Goal: Task Accomplishment & Management: Use online tool/utility

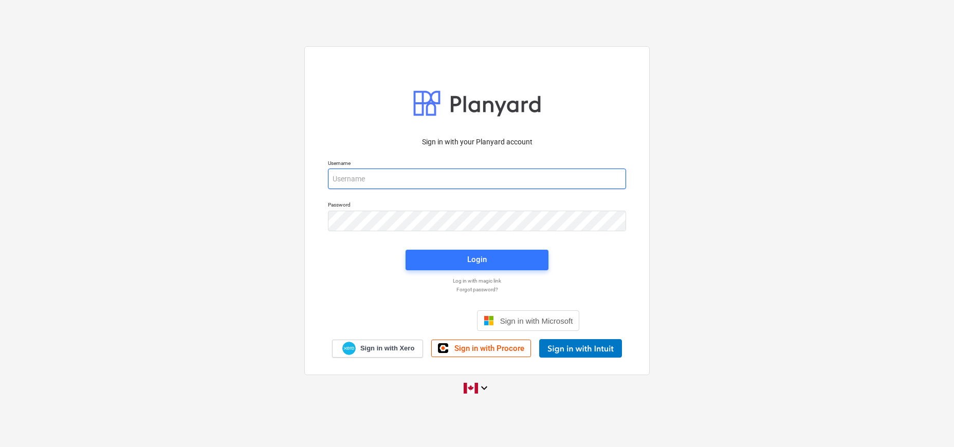
type input "[EMAIL_ADDRESS][DOMAIN_NAME]"
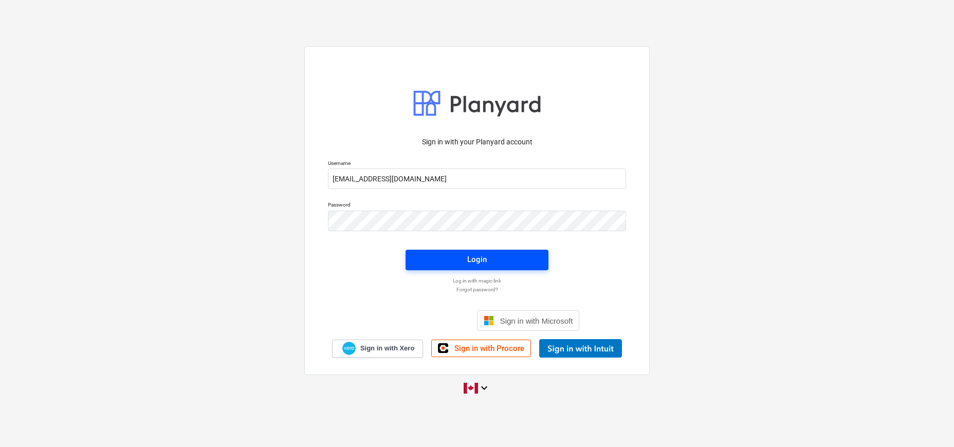
click at [468, 264] on div "Login" at bounding box center [477, 259] width 20 height 13
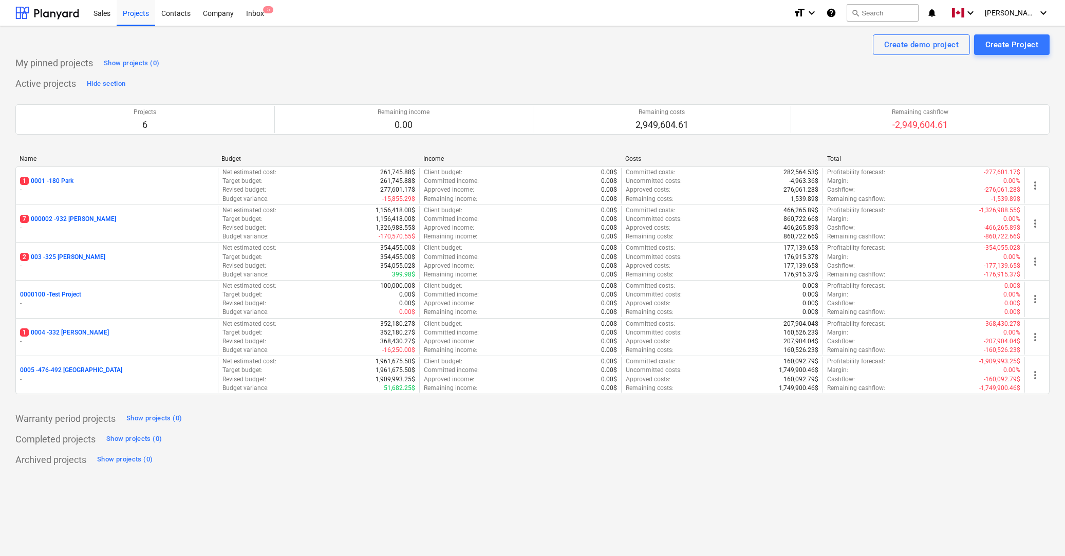
click at [953, 447] on div "Create demo project Create Project My pinned projects Show projects (0) Active …" at bounding box center [532, 291] width 1065 height 530
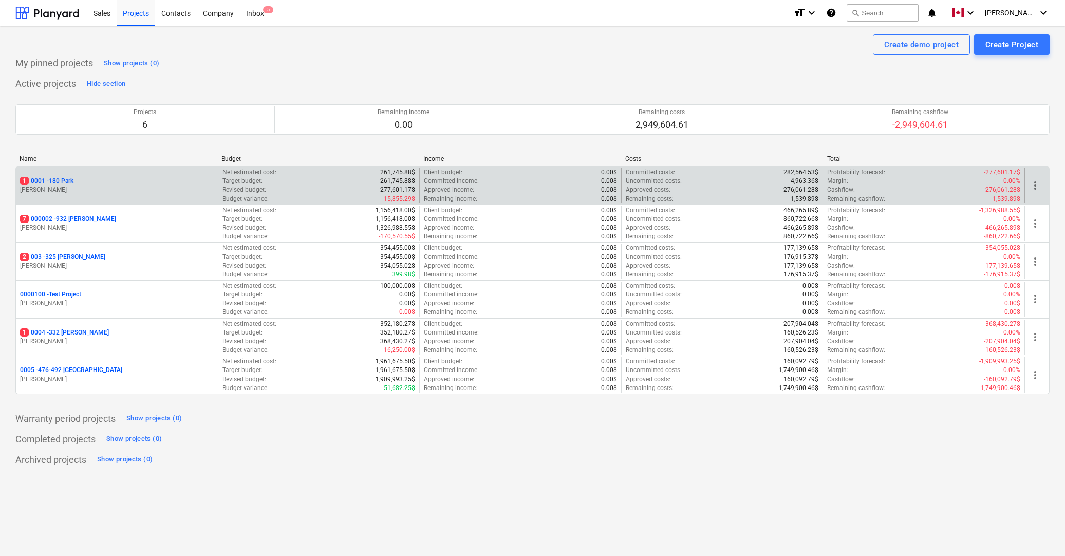
click at [66, 182] on p "1 0001 - 180 Park" at bounding box center [46, 181] width 53 height 9
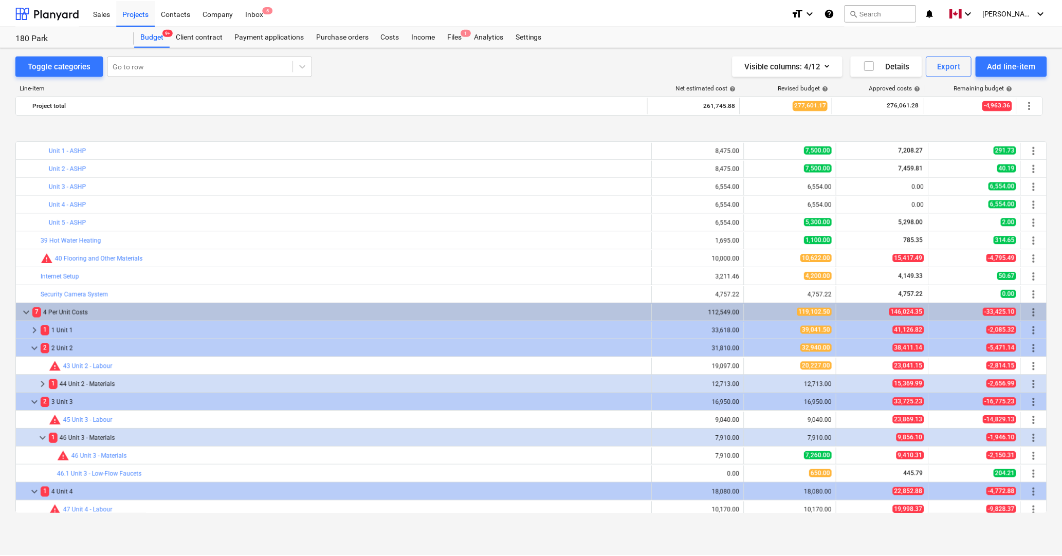
scroll to position [379, 0]
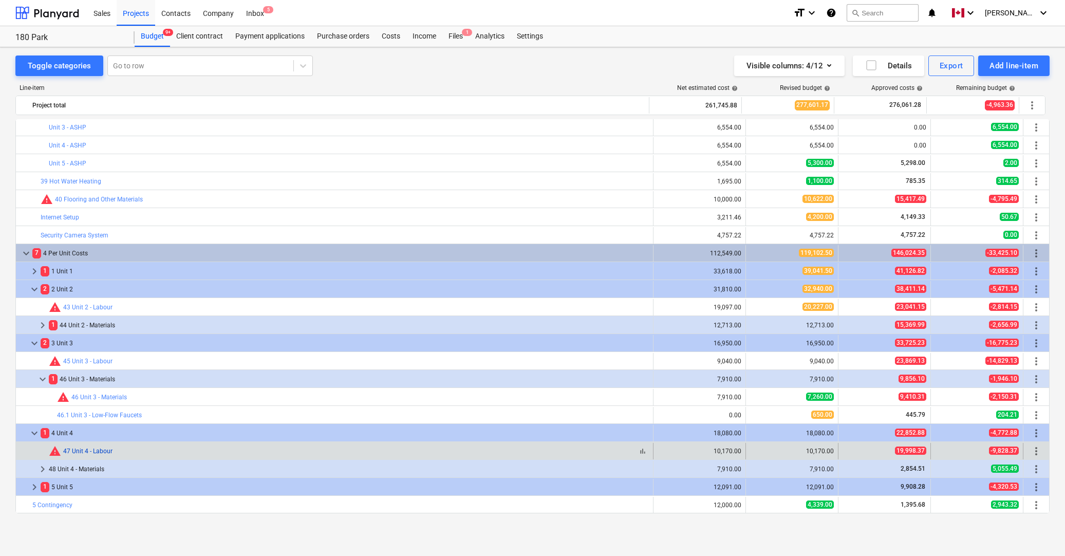
click at [84, 447] on link "47 Unit 4 - Labour" at bounding box center [87, 451] width 49 height 7
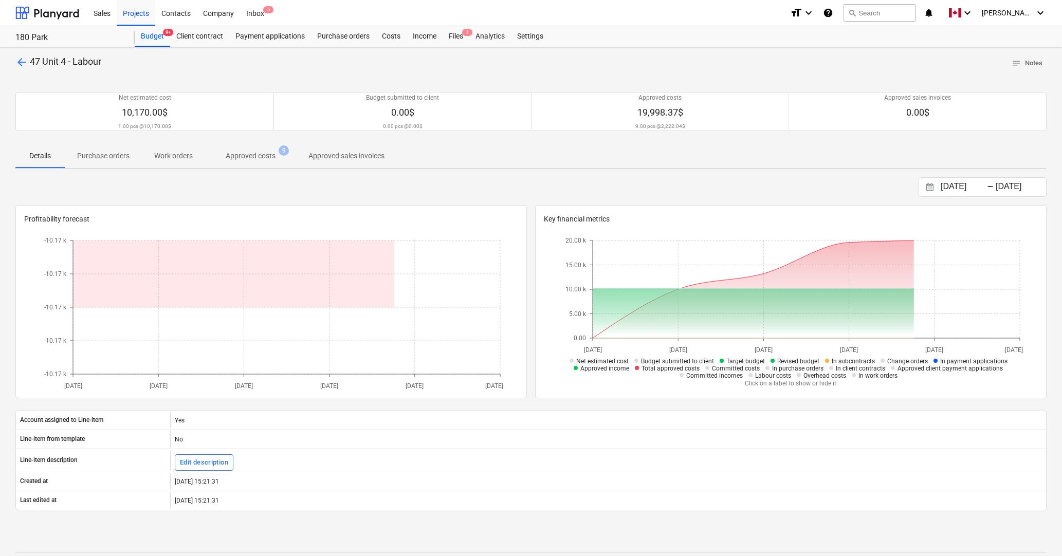
click at [272, 152] on p "Approved costs" at bounding box center [251, 156] width 50 height 11
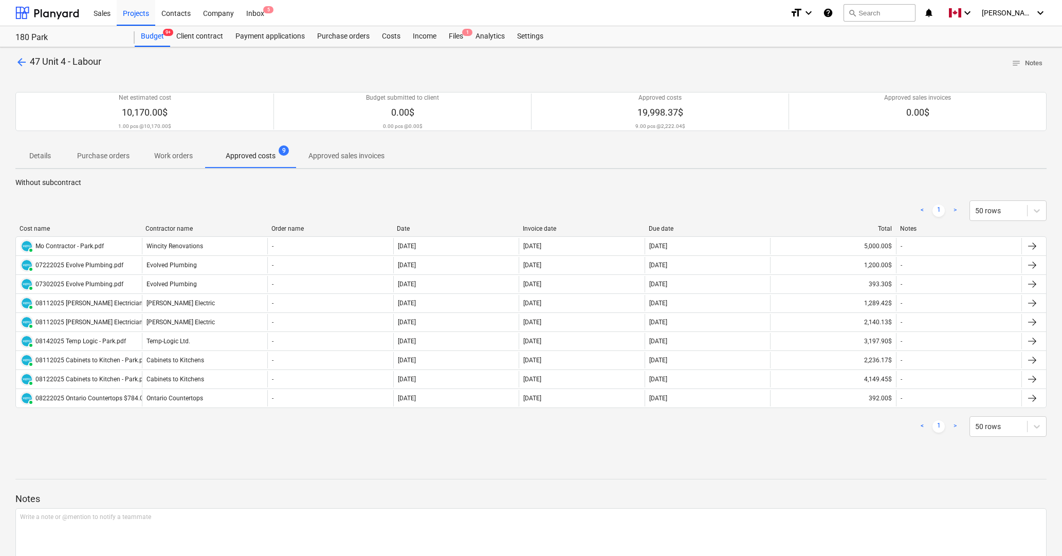
click at [326, 434] on div "< 1 > 50 rows" at bounding box center [530, 426] width 1031 height 21
click at [534, 447] on div "arrow_back 47 Unit 4 - Labour notes Notes Net estimated cost 10,170.00$ 1.00 pc…" at bounding box center [531, 328] width 1062 height 563
click at [559, 447] on div at bounding box center [530, 461] width 1031 height 8
click at [238, 436] on div "< 1 > 50 rows" at bounding box center [530, 426] width 1031 height 21
click at [321, 436] on div "< 1 > 50 rows" at bounding box center [530, 426] width 1031 height 21
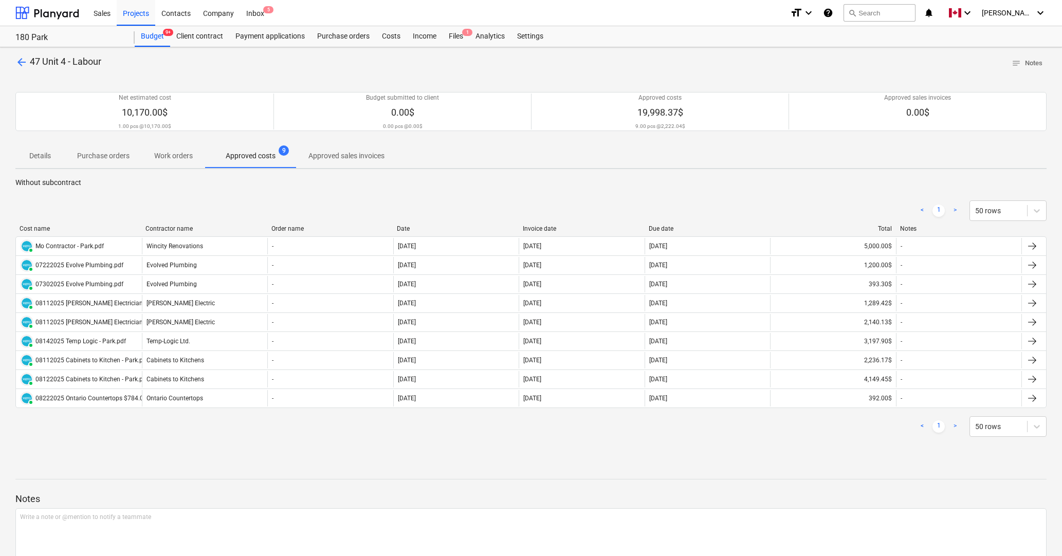
click at [613, 435] on div "< 1 > 50 rows" at bounding box center [530, 426] width 1031 height 21
click at [457, 37] on div "Files 1" at bounding box center [455, 36] width 27 height 21
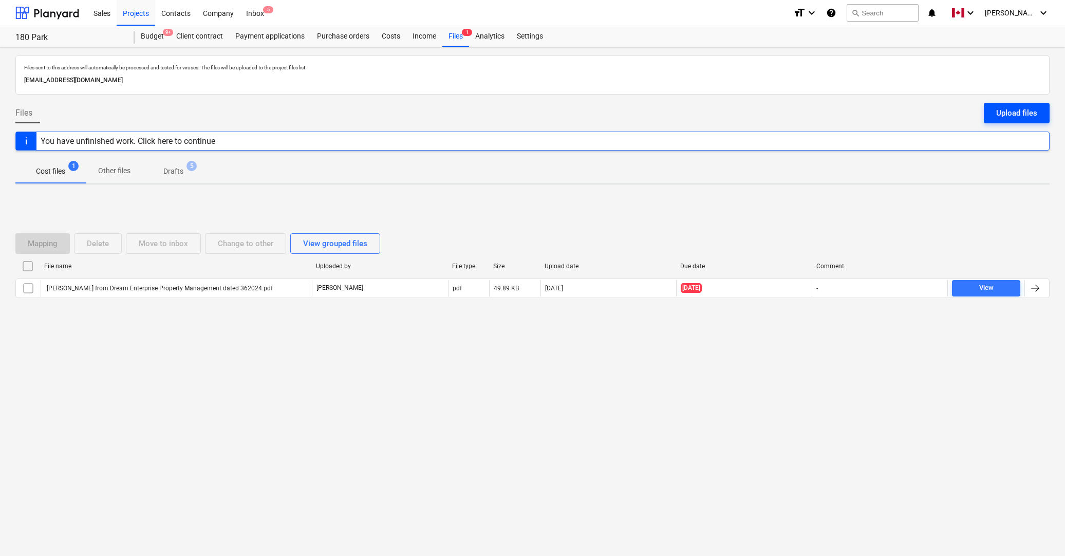
click at [953, 119] on div "Upload files" at bounding box center [1017, 112] width 41 height 13
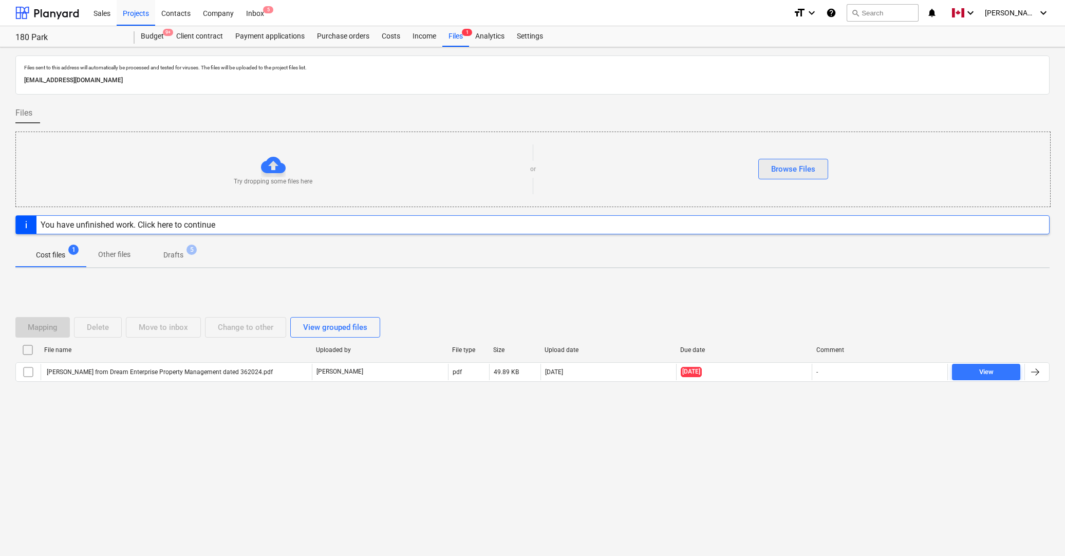
click at [806, 169] on div "Browse Files" at bounding box center [793, 168] width 44 height 13
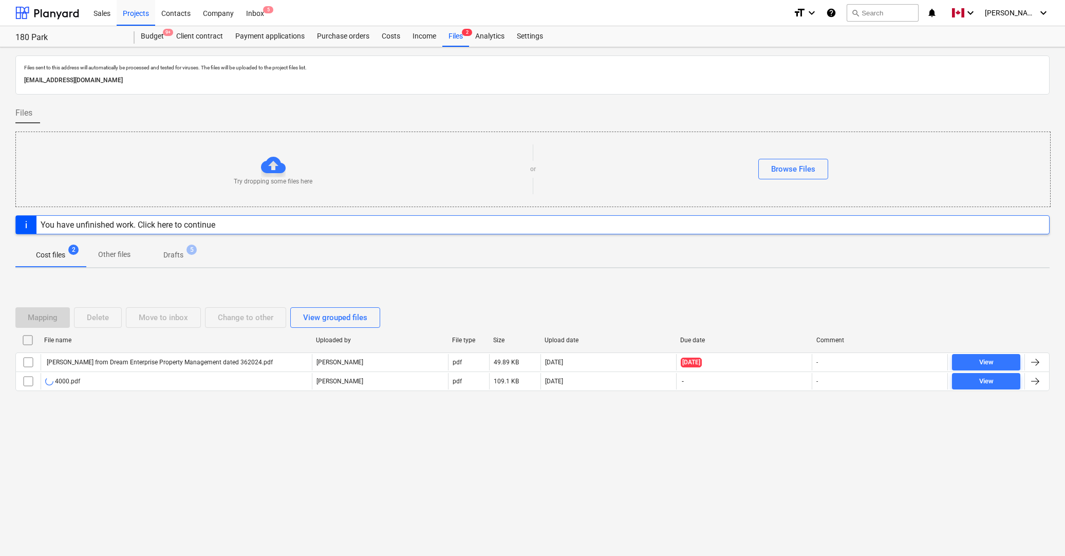
click at [677, 447] on div "Files sent to this address will automatically be processed and tested for virus…" at bounding box center [532, 301] width 1065 height 509
click at [811, 447] on div "Files sent to this address will automatically be processed and tested for virus…" at bounding box center [532, 301] width 1065 height 509
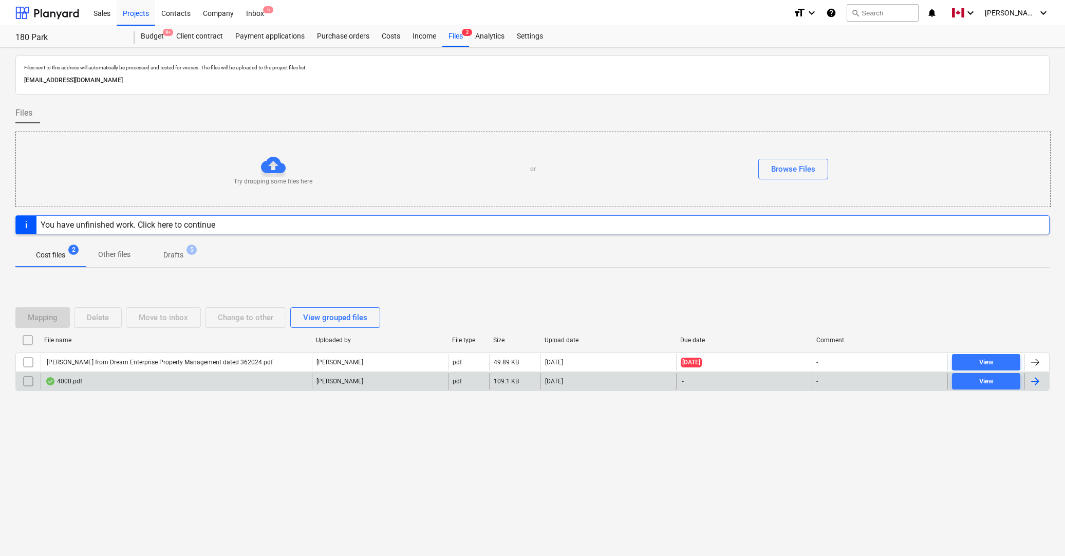
click at [953, 378] on div at bounding box center [1035, 381] width 12 height 12
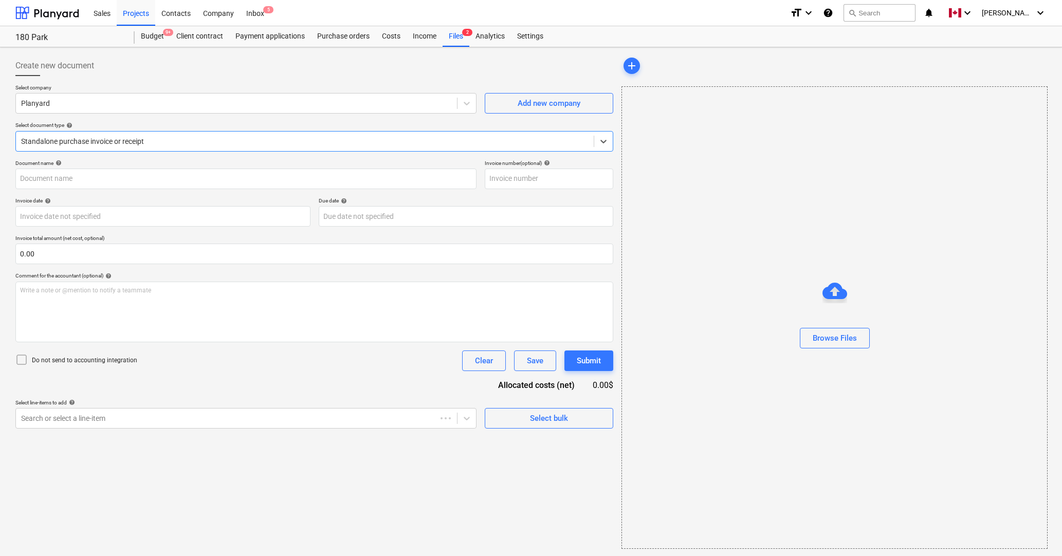
type input "4000.pdf"
click at [97, 104] on div at bounding box center [236, 103] width 431 height 10
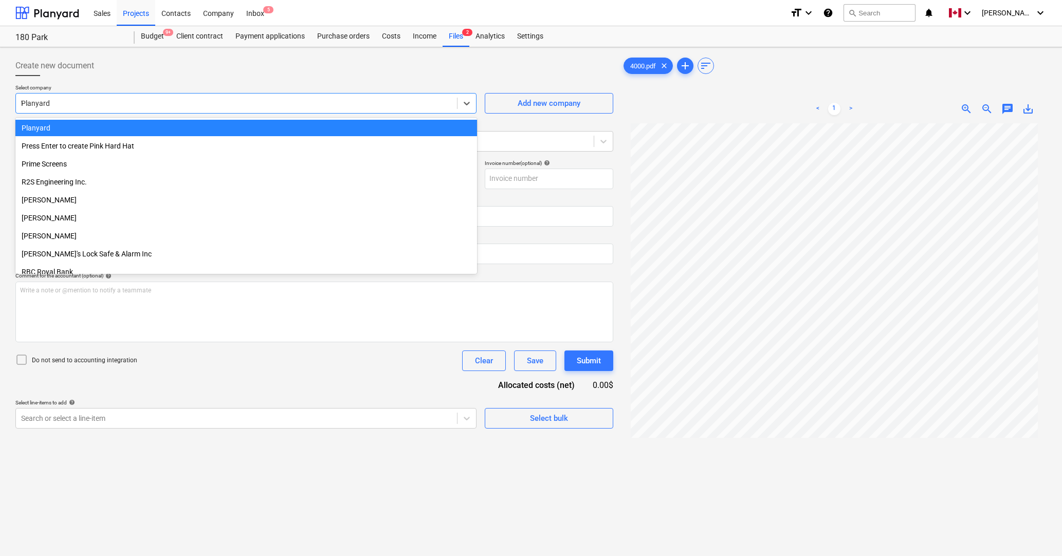
scroll to position [583, 0]
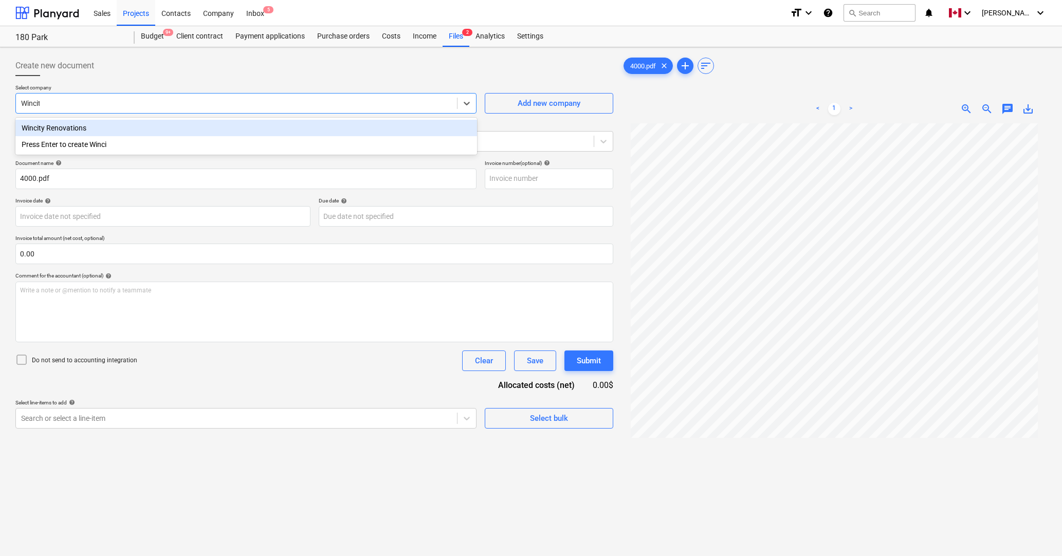
type input "Wincity"
click at [50, 130] on div "Wincity Renovations" at bounding box center [246, 128] width 462 height 16
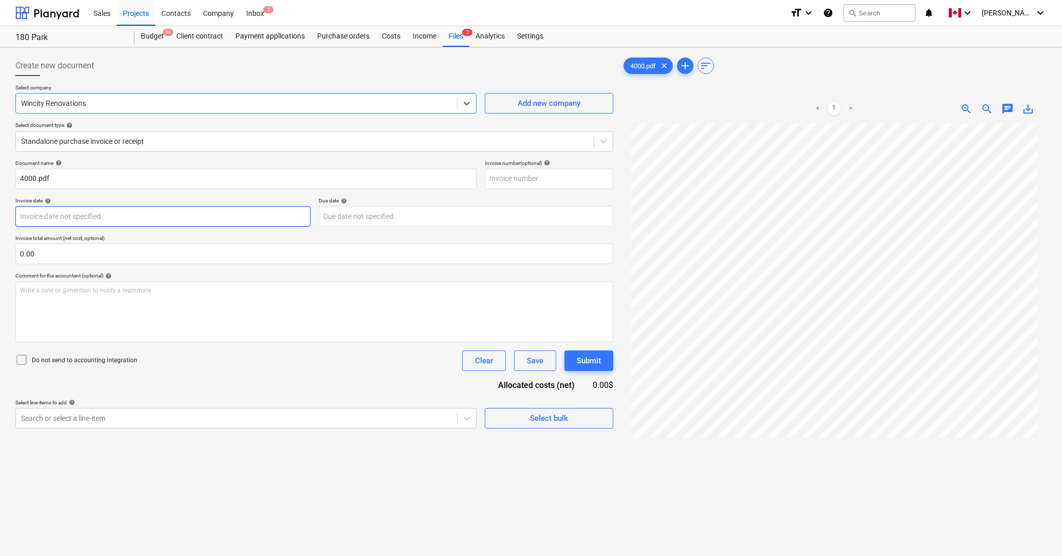
click at [52, 217] on body "Sales Projects Contacts Company Inbox 5 format_size keyboard_arrow_down help se…" at bounding box center [531, 278] width 1062 height 556
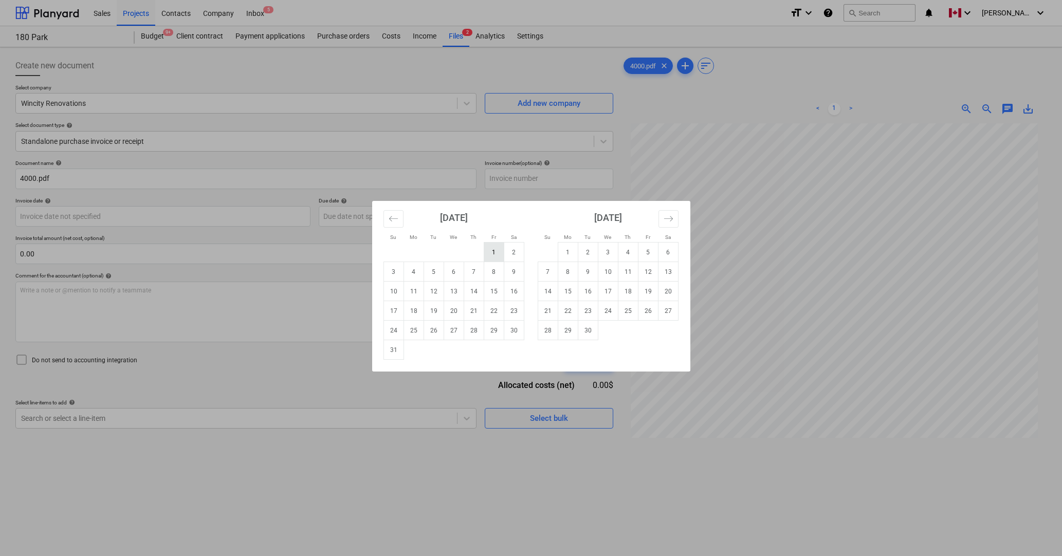
click at [493, 252] on td "1" at bounding box center [494, 253] width 20 height 20
type input "[DATE]"
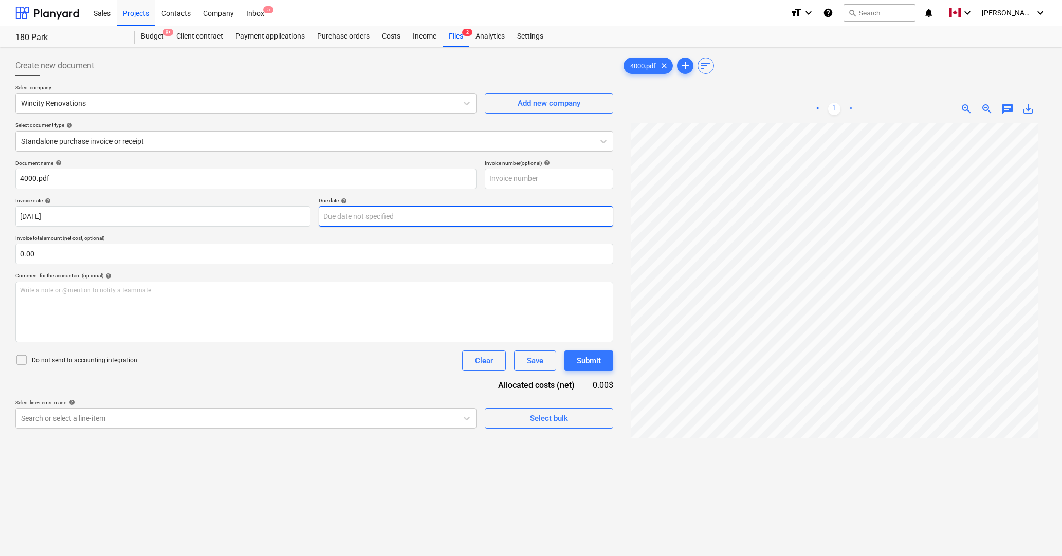
click at [406, 213] on body "Sales Projects Contacts Company Inbox 5 format_size keyboard_arrow_down help se…" at bounding box center [531, 278] width 1062 height 556
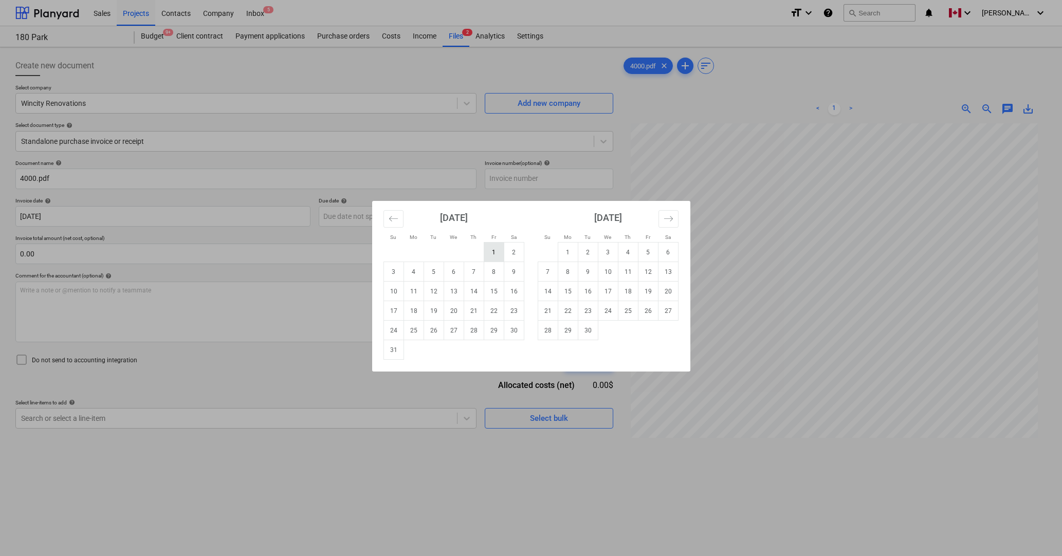
click at [496, 249] on td "1" at bounding box center [494, 253] width 20 height 20
type input "[DATE]"
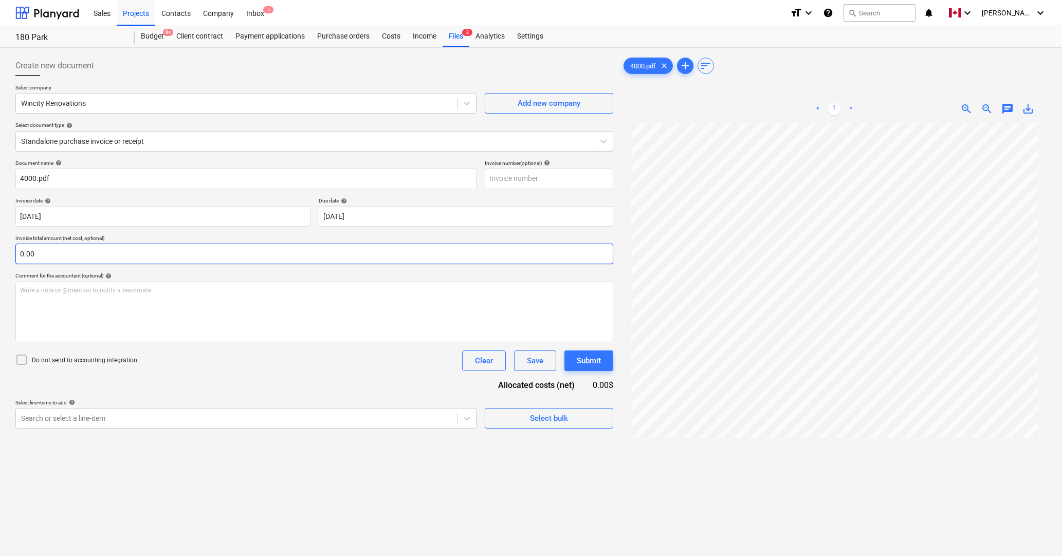
click at [383, 249] on input "0.00" at bounding box center [314, 254] width 598 height 21
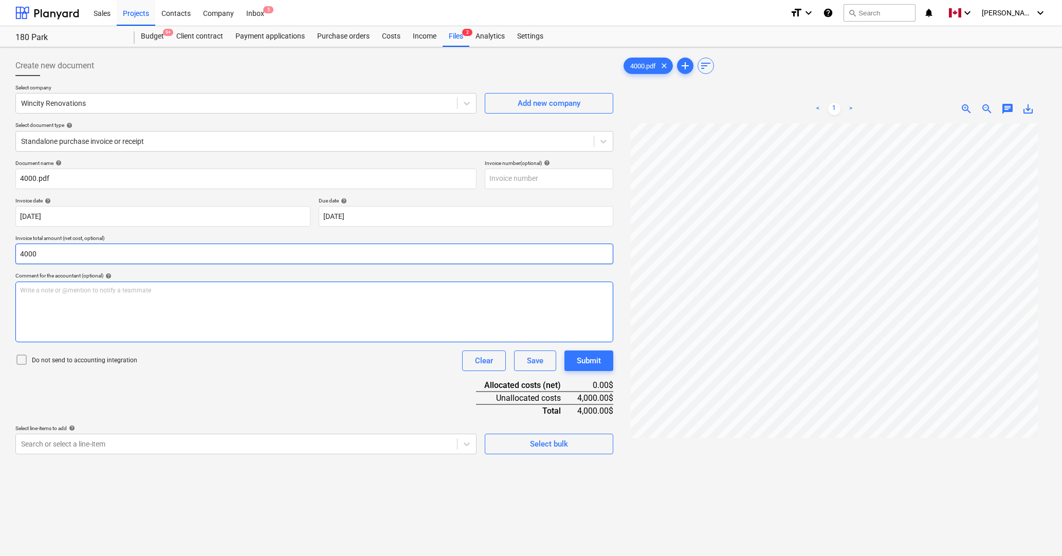
type input "4,000.00"
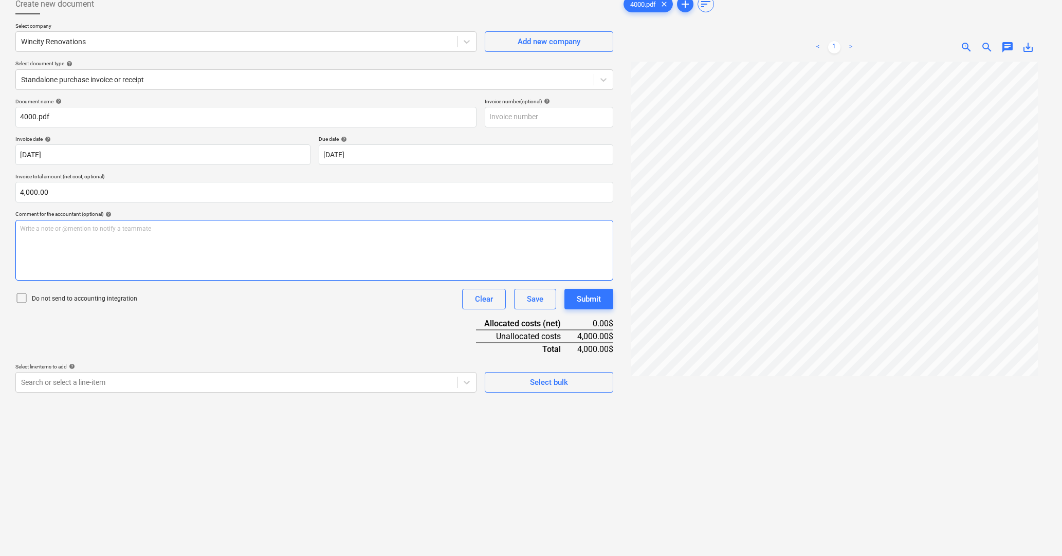
scroll to position [71, 0]
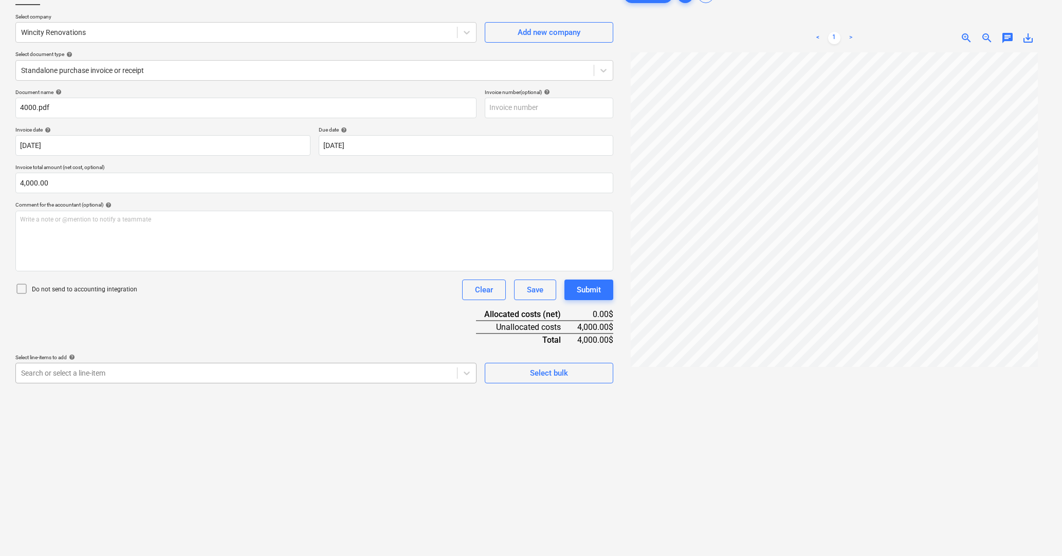
click at [336, 375] on div at bounding box center [236, 373] width 431 height 10
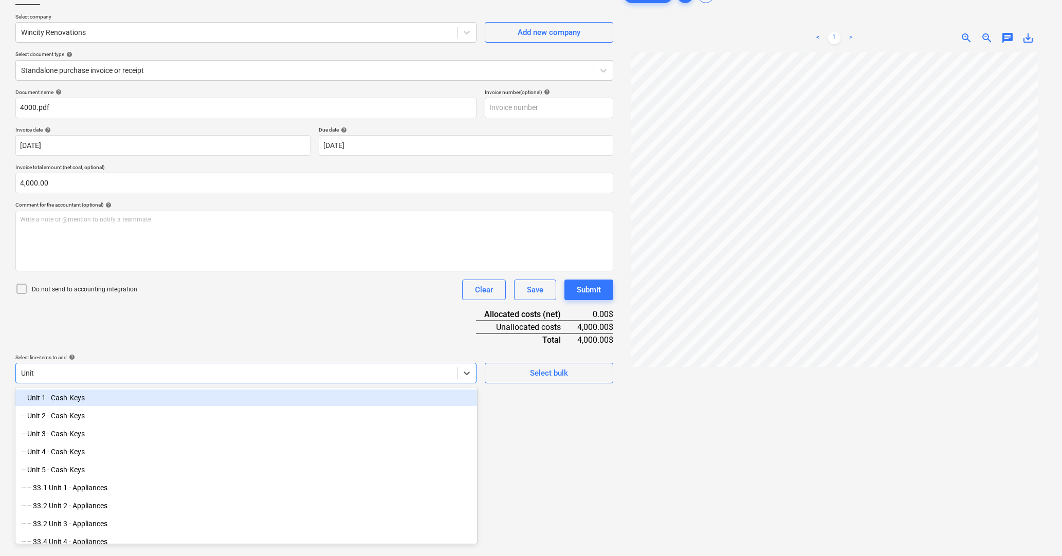
type input "Unit 4"
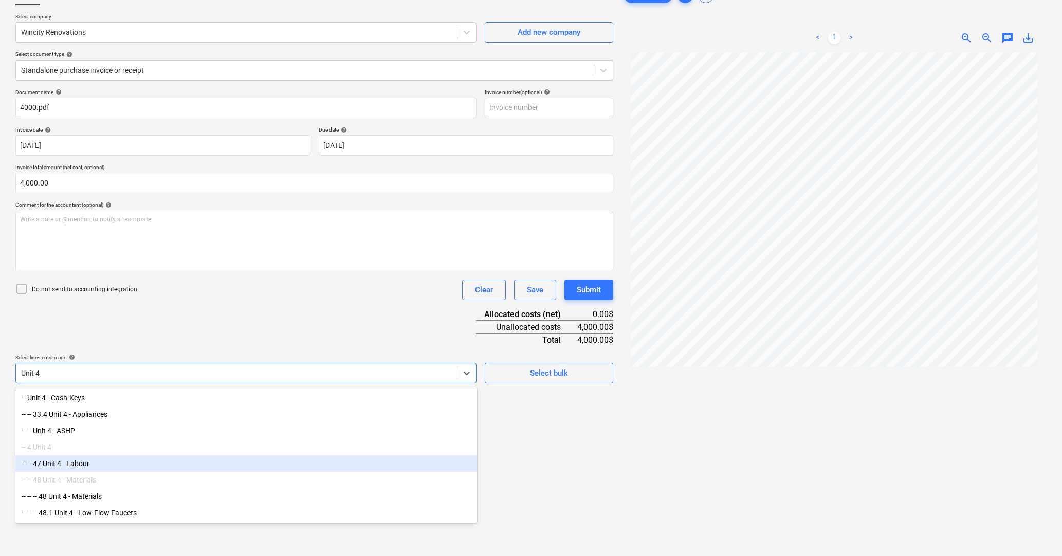
click at [159, 447] on div "-- -- 47 Unit 4 - Labour" at bounding box center [246, 463] width 462 height 16
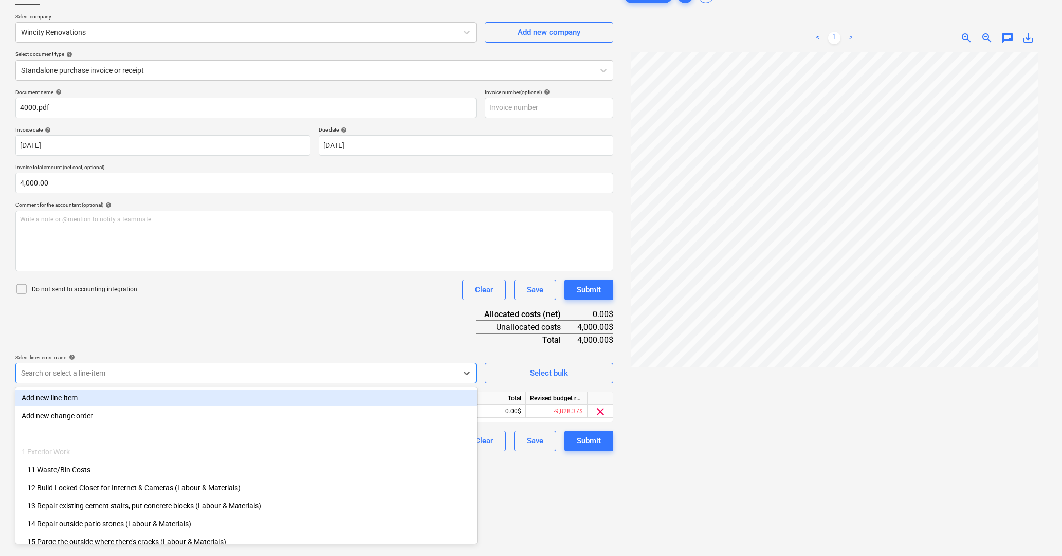
click at [248, 340] on div "Document name help 4000.pdf Invoice number (optional) help Invoice date help [D…" at bounding box center [314, 270] width 598 height 362
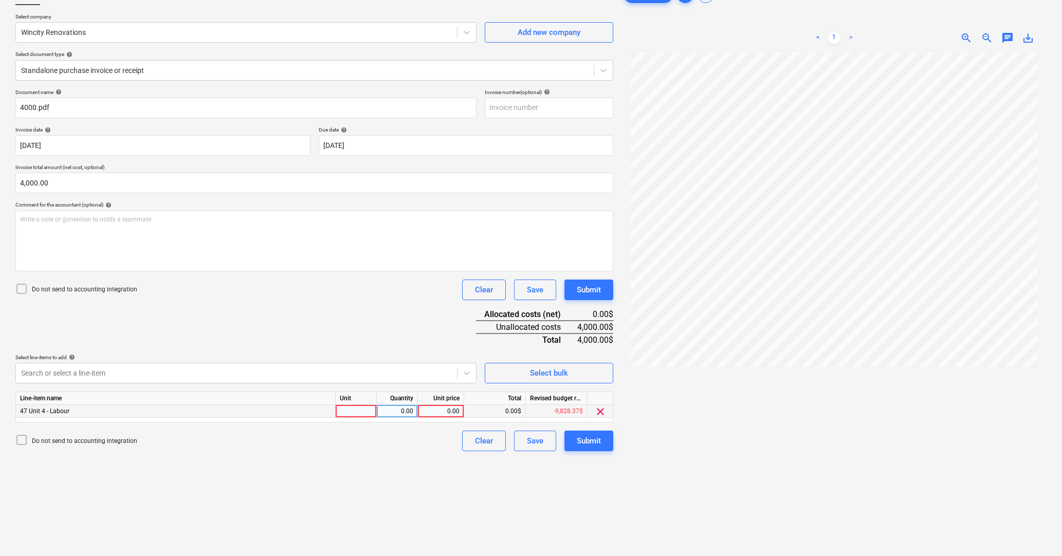
click at [358, 417] on div at bounding box center [356, 411] width 41 height 13
type input "pcs"
type input "4000"
click at [368, 447] on div "Create new document Select company Wincity Renovations Add new company Select d…" at bounding box center [314, 281] width 606 height 603
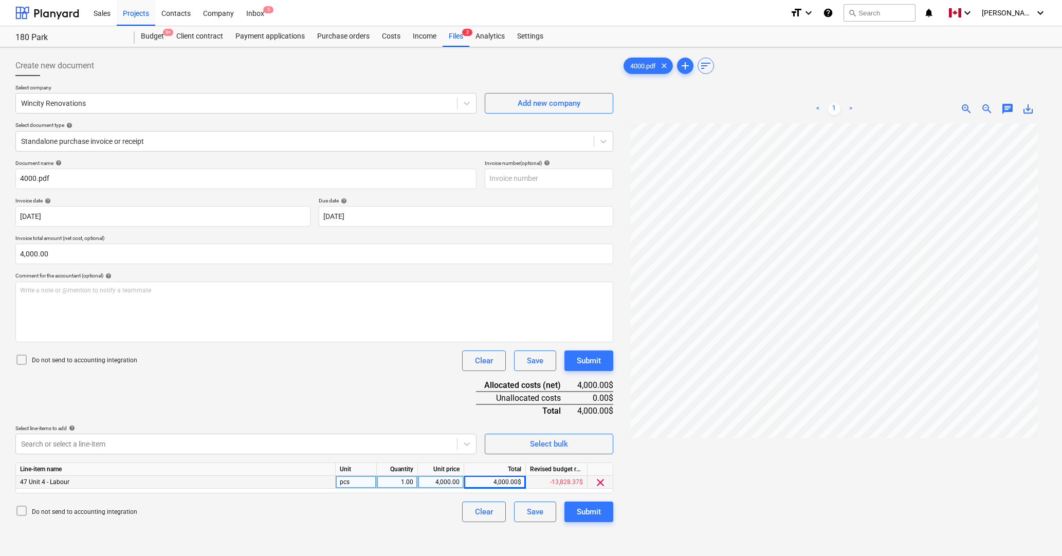
click at [437, 406] on div "Document name help 4000.pdf Invoice number (optional) help Invoice date help [D…" at bounding box center [314, 341] width 598 height 362
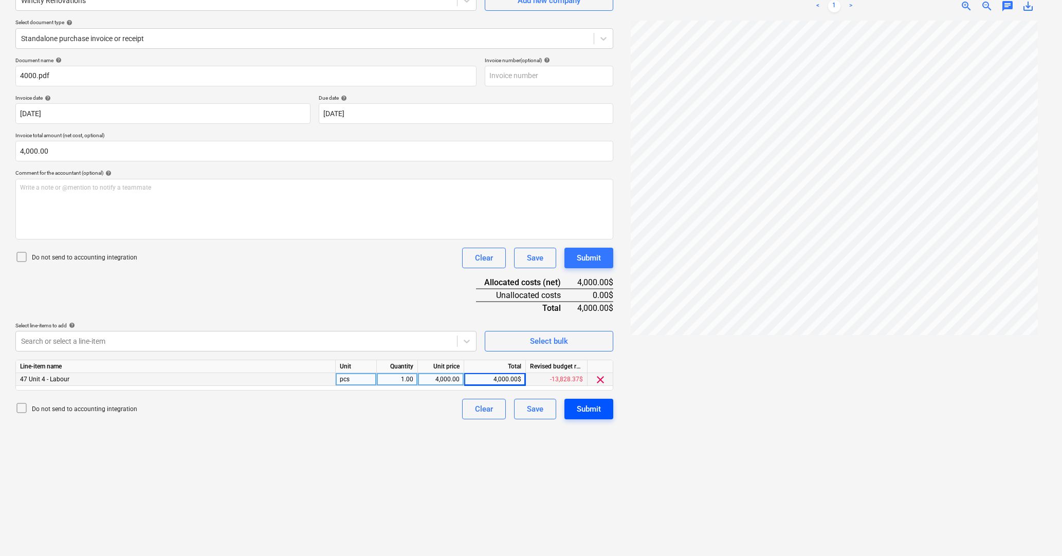
click at [595, 407] on div "Submit" at bounding box center [589, 408] width 24 height 13
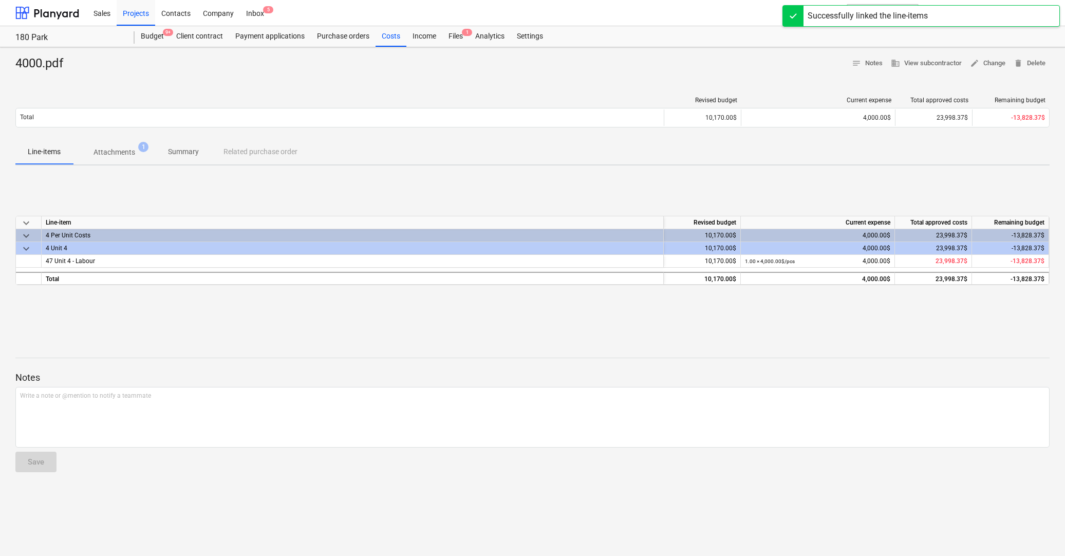
click at [380, 331] on div "4000.pdf notes Notes business View subcontractor edit Change delete Delete Revi…" at bounding box center [532, 301] width 1065 height 509
click at [12, 200] on div "4000.pdf notes Notes business View subcontractor edit Change delete Delete Revi…" at bounding box center [532, 301] width 1065 height 509
click at [7, 191] on div "4000.pdf notes Notes business View subcontractor edit Change delete Delete Revi…" at bounding box center [532, 301] width 1065 height 509
click at [136, 15] on div "Projects" at bounding box center [136, 12] width 39 height 26
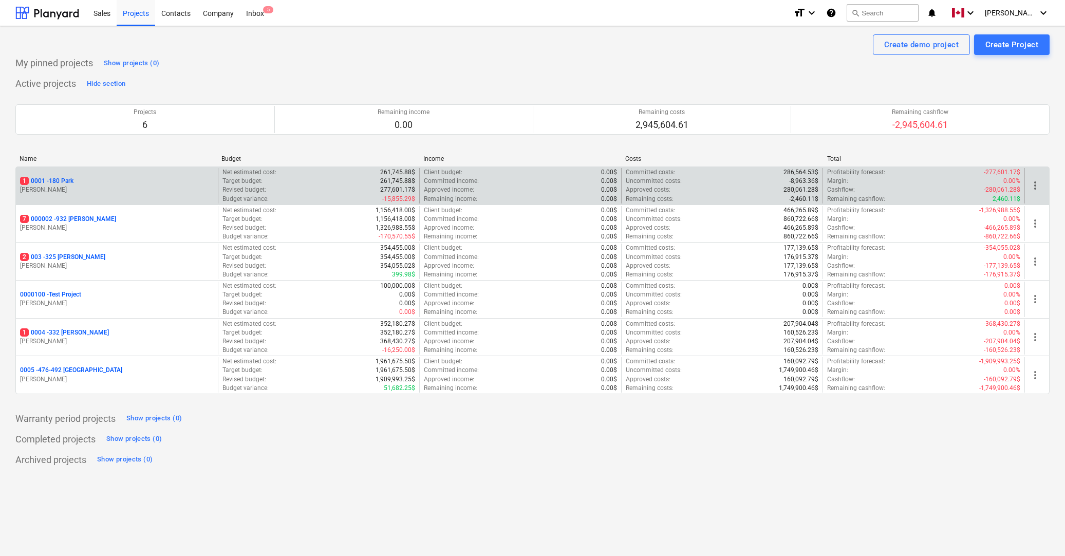
click at [66, 178] on p "1 0001 - 180 Park" at bounding box center [46, 181] width 53 height 9
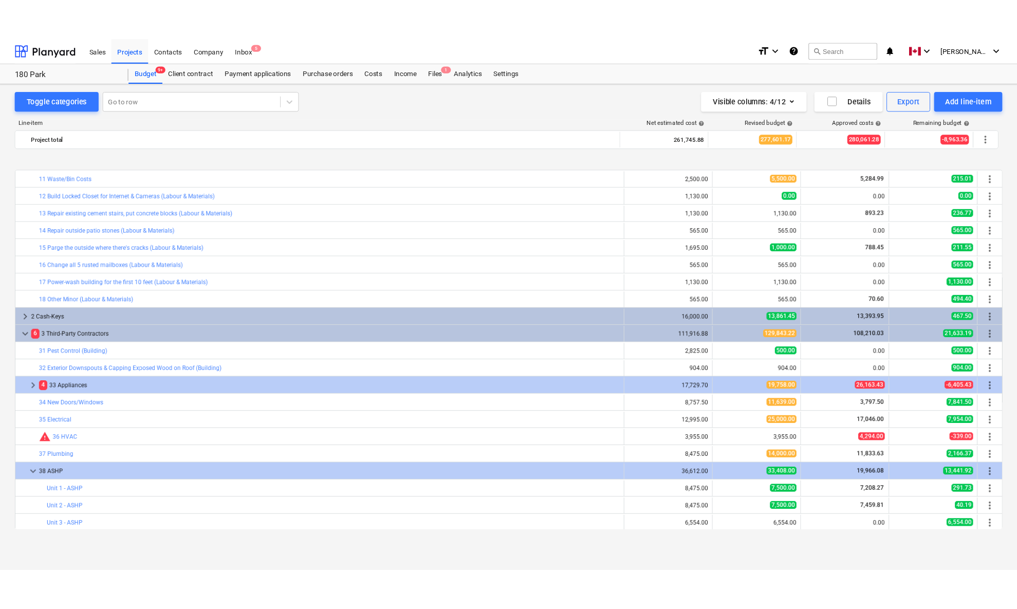
scroll to position [379, 0]
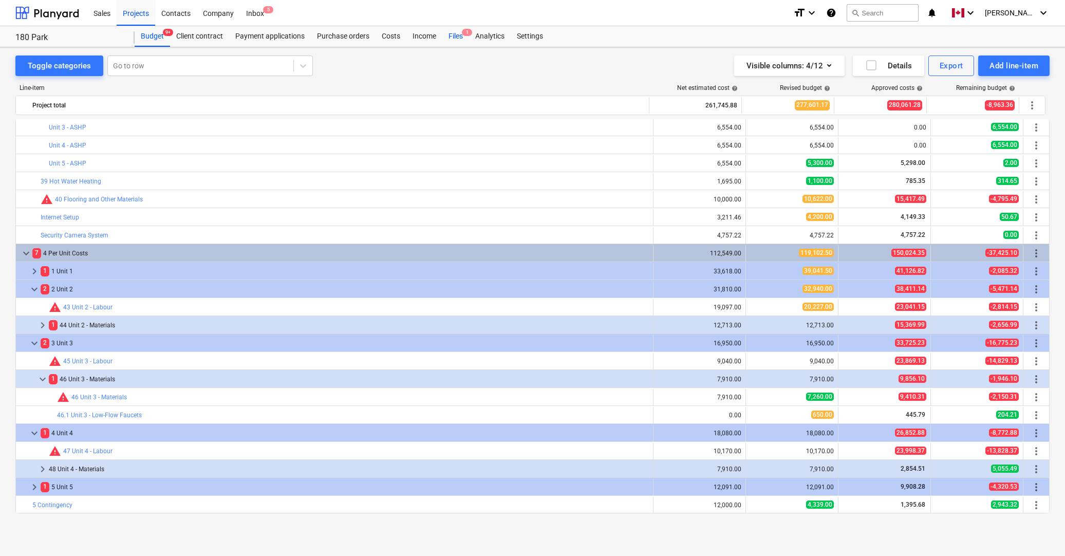
click at [457, 36] on div "Files 1" at bounding box center [455, 36] width 27 height 21
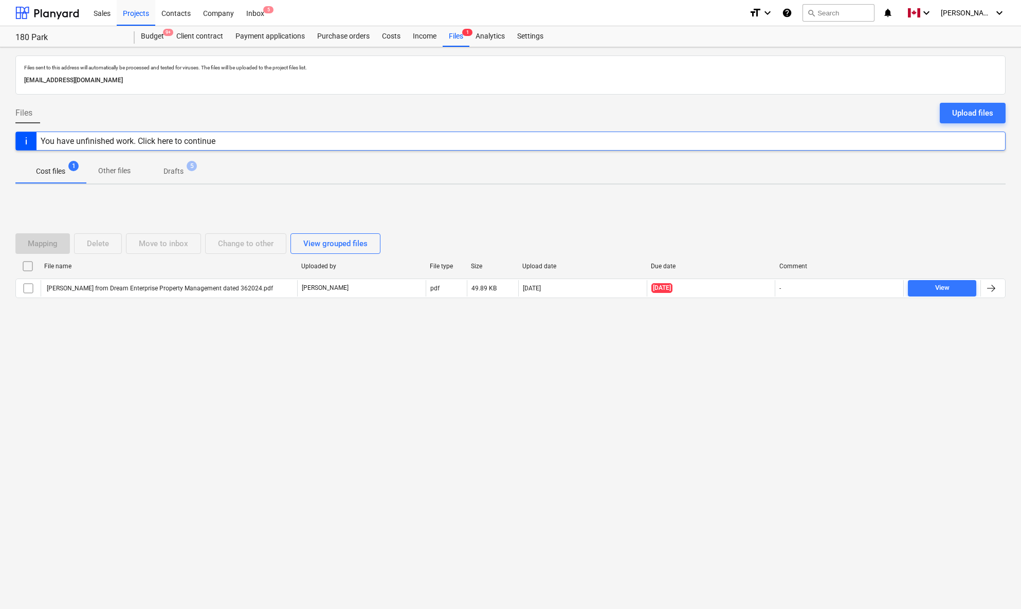
click at [192, 447] on div "Files sent to this address will automatically be processed and tested for virus…" at bounding box center [510, 328] width 1021 height 562
click at [58, 321] on div "Mapping Delete Move to inbox Change to other View grouped files File name Uploa…" at bounding box center [510, 270] width 990 height 154
click at [953, 113] on div "Upload files" at bounding box center [972, 112] width 41 height 13
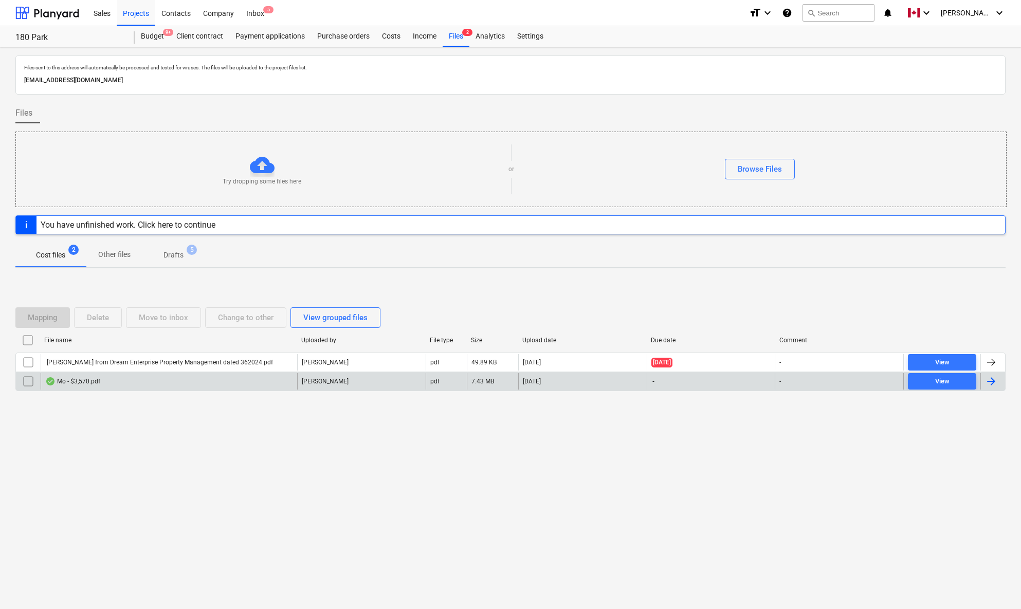
click at [953, 379] on div at bounding box center [991, 381] width 12 height 12
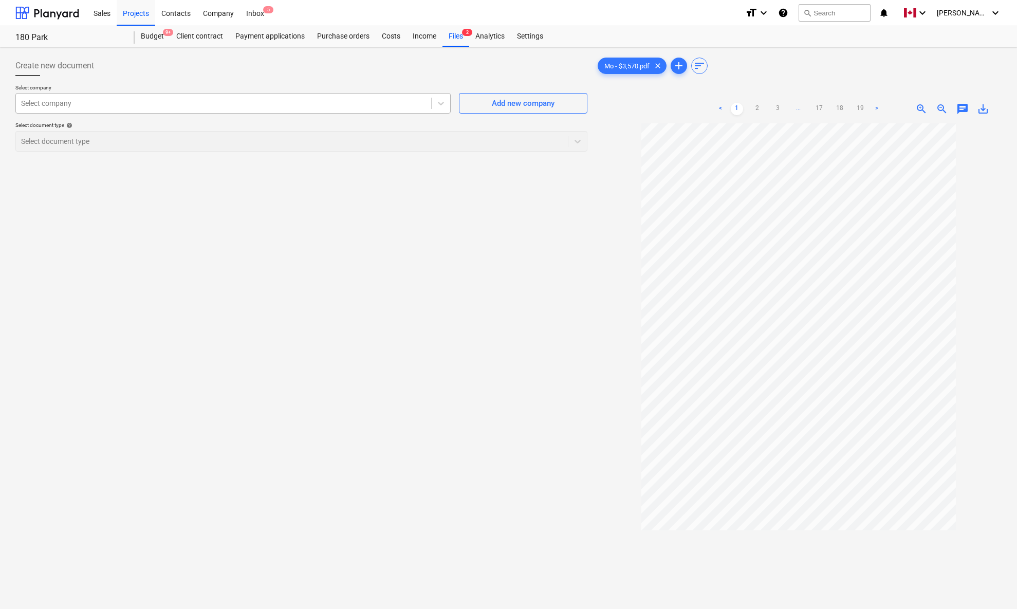
click at [366, 103] on div at bounding box center [223, 103] width 405 height 10
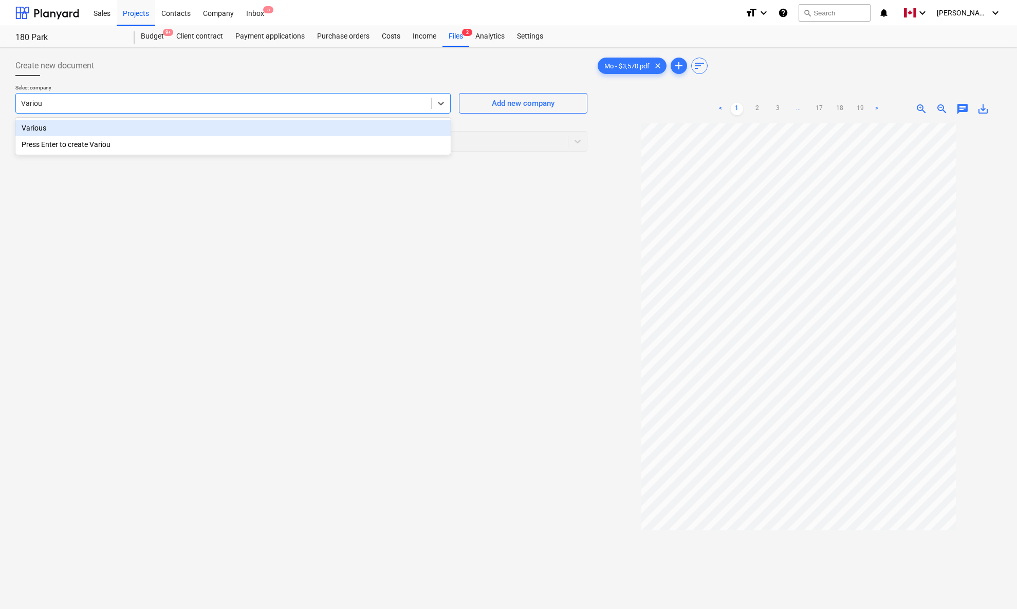
type input "Various"
click at [42, 127] on div "Various" at bounding box center [232, 128] width 435 height 16
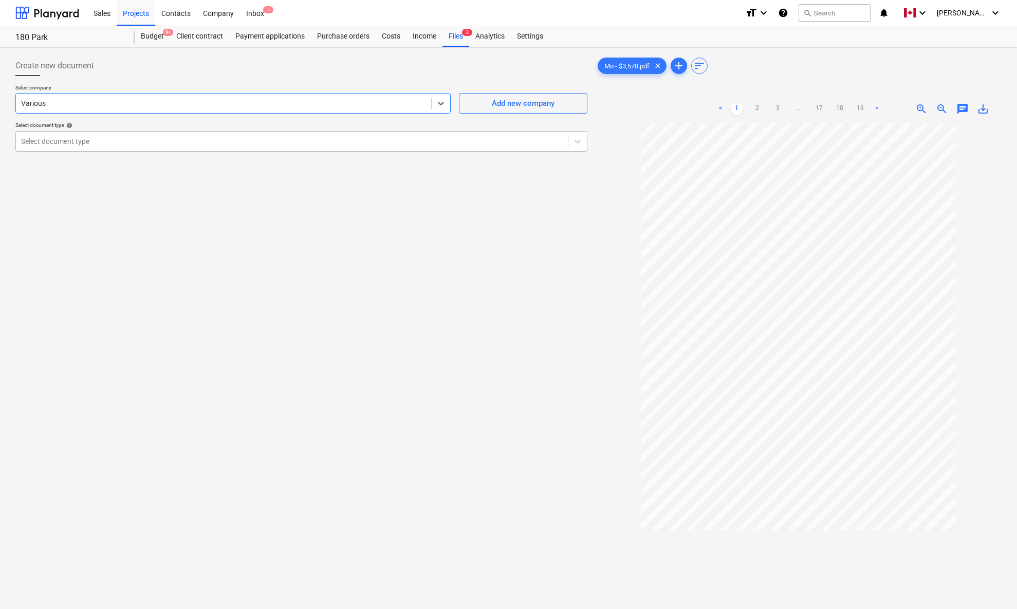
click at [56, 143] on div at bounding box center [292, 141] width 542 height 10
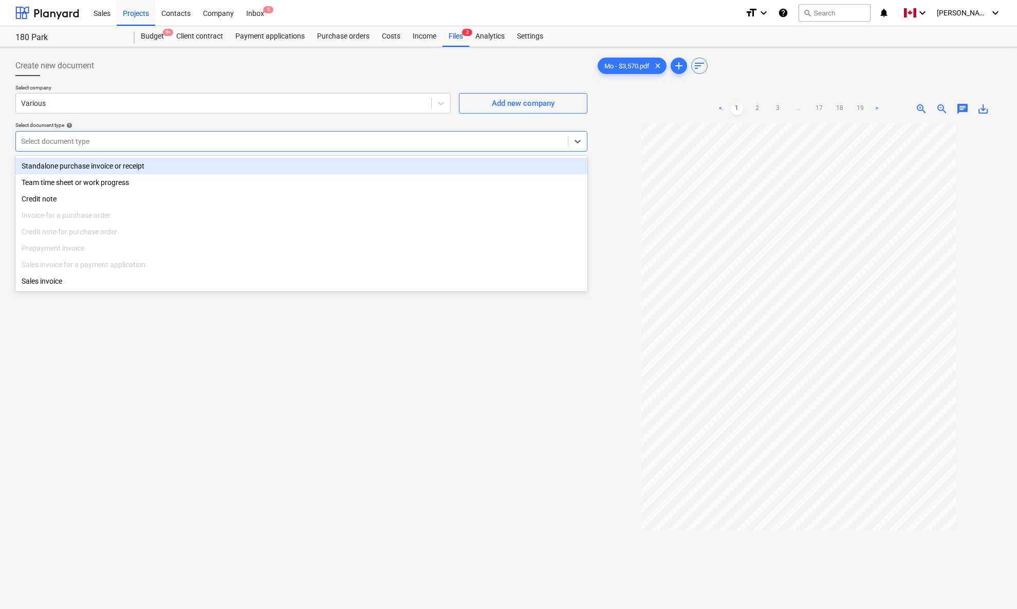
click at [54, 164] on div "Standalone purchase invoice or receipt" at bounding box center [301, 166] width 572 height 16
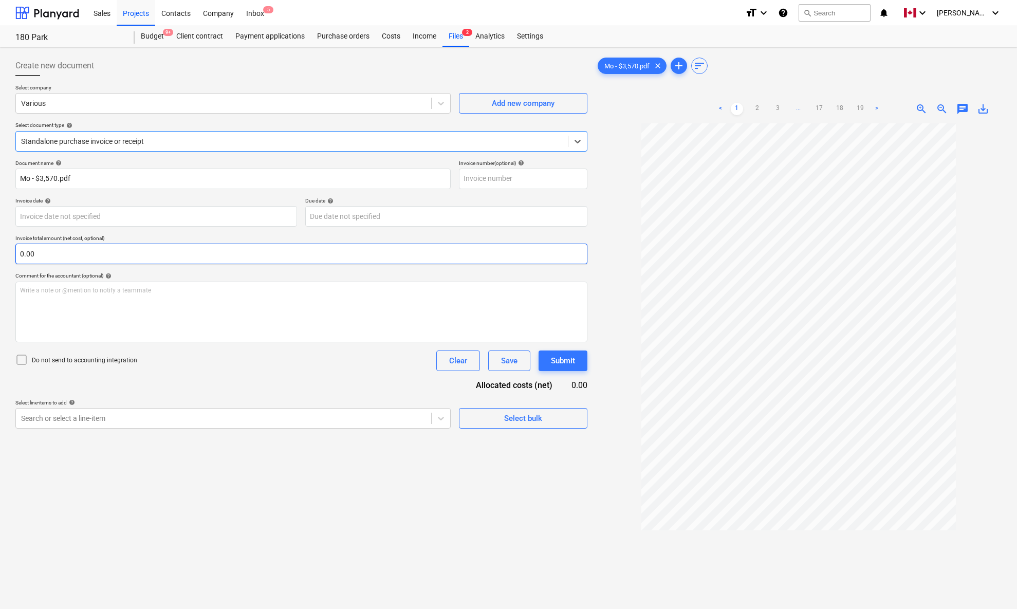
click at [33, 254] on input "0.00" at bounding box center [301, 254] width 572 height 21
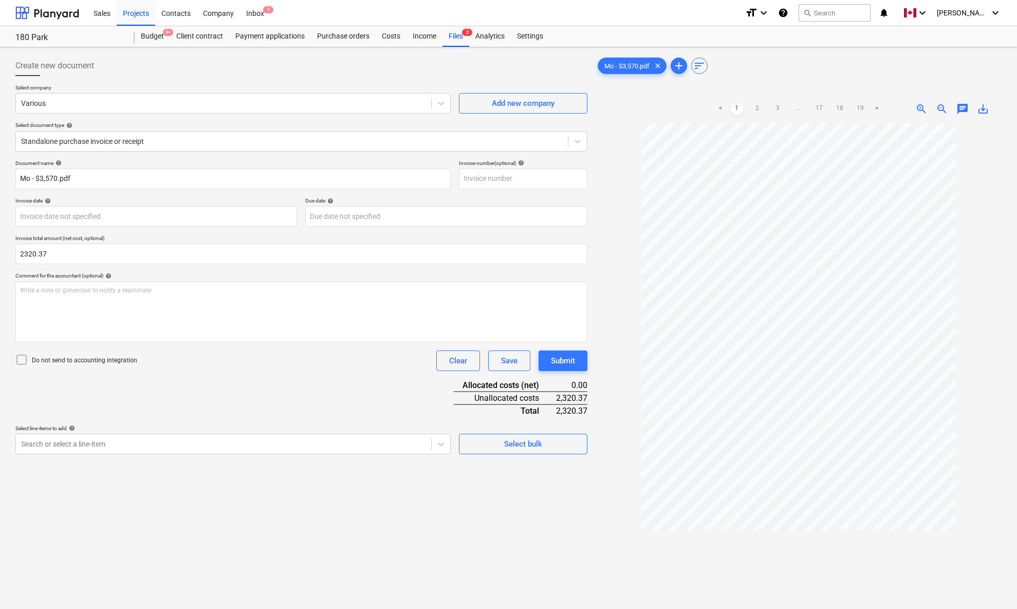
click at [161, 381] on div "Document name help Mo - $3,570.pdf Invoice number (optional) help Invoice date …" at bounding box center [301, 307] width 572 height 294
type input "2,320.37"
click at [442, 442] on icon at bounding box center [441, 444] width 10 height 10
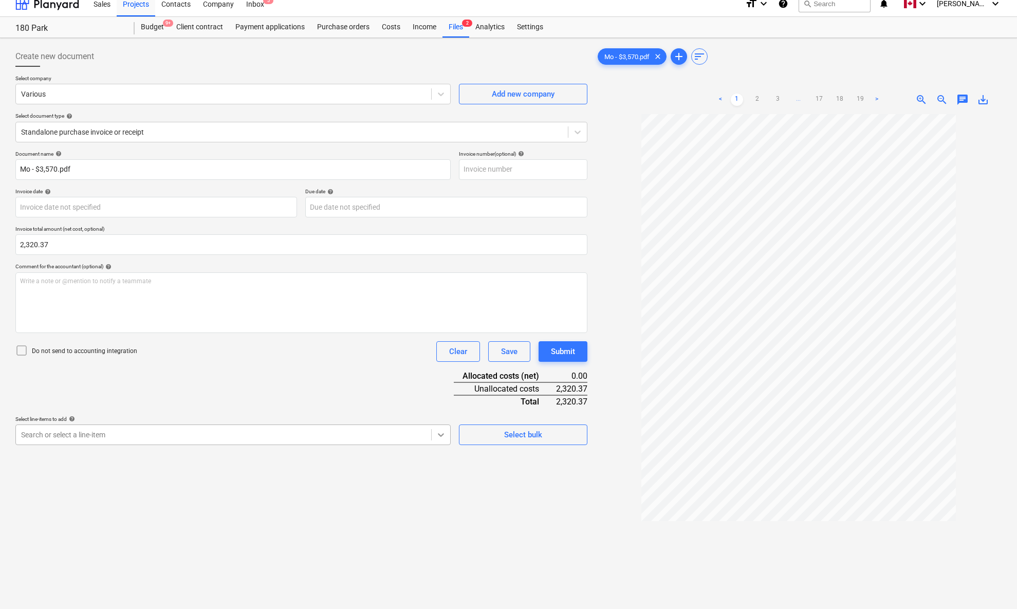
scroll to position [10, 0]
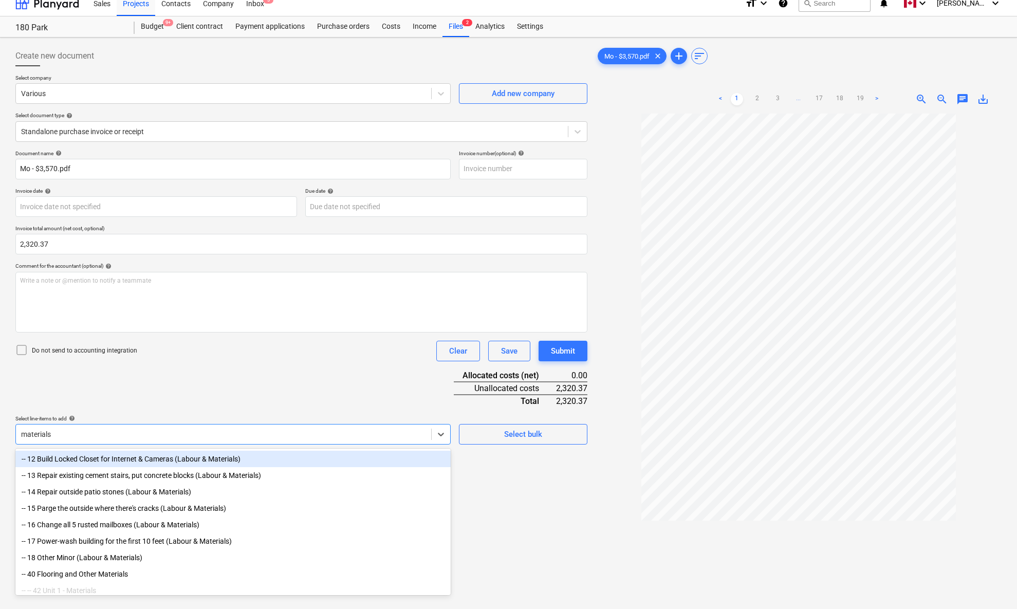
type input "materials"
click at [768, 80] on div at bounding box center [799, 79] width 406 height 4
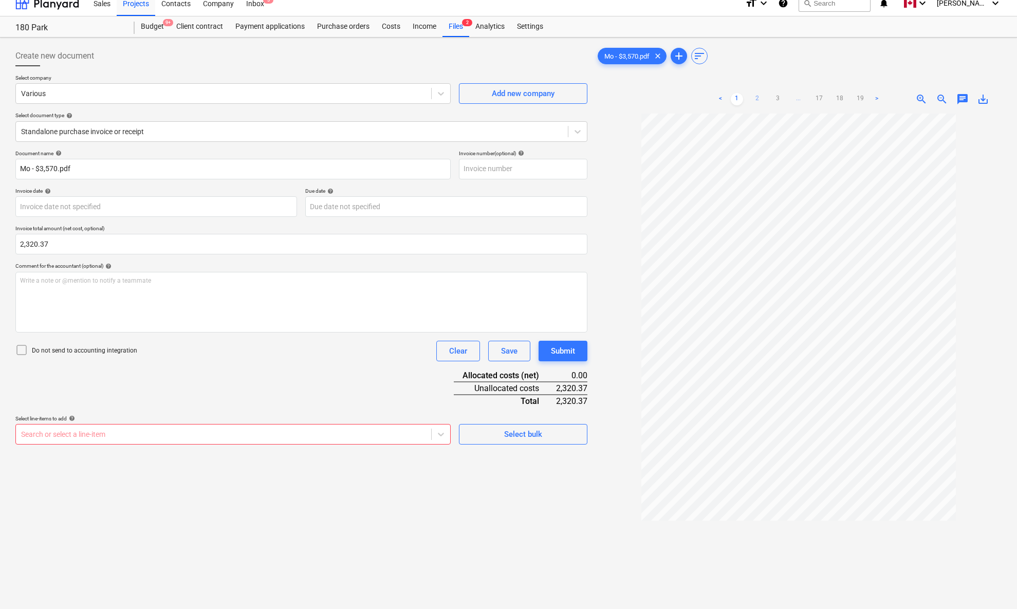
click at [757, 97] on link "2" at bounding box center [757, 99] width 12 height 12
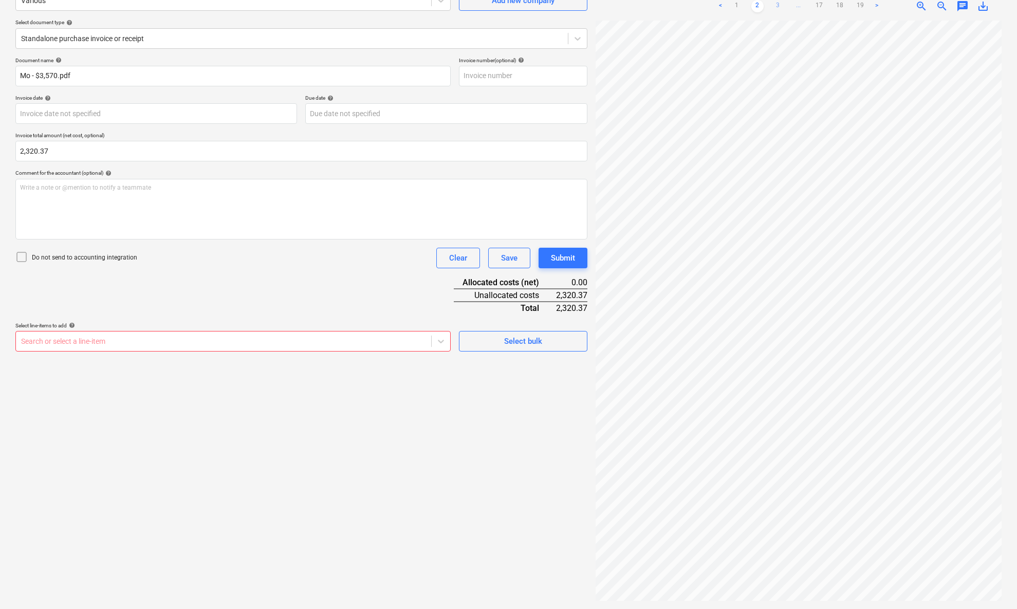
scroll to position [0, 14]
click at [736, 5] on link "1" at bounding box center [737, 6] width 12 height 12
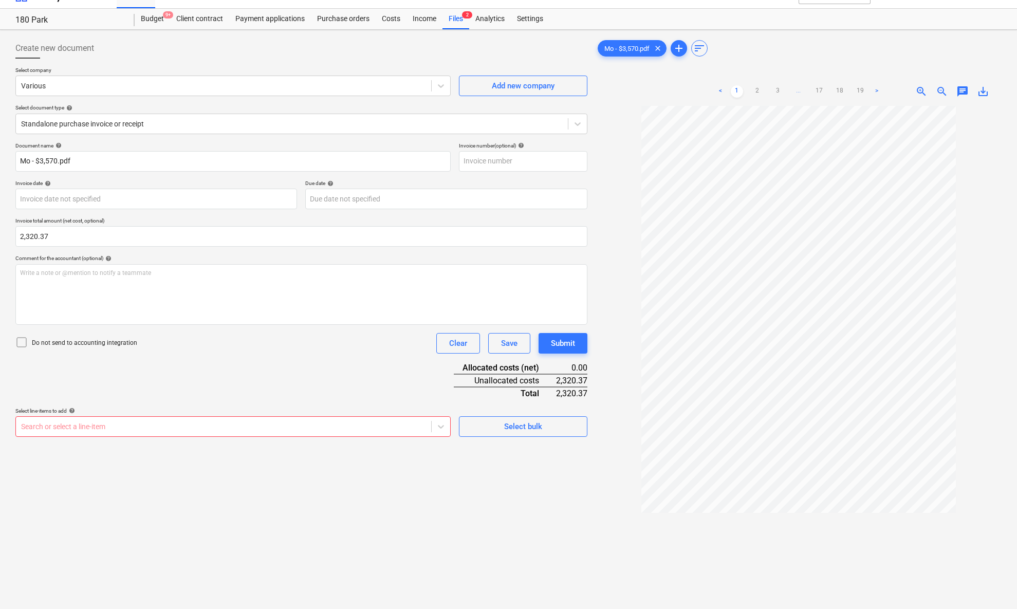
scroll to position [0, 0]
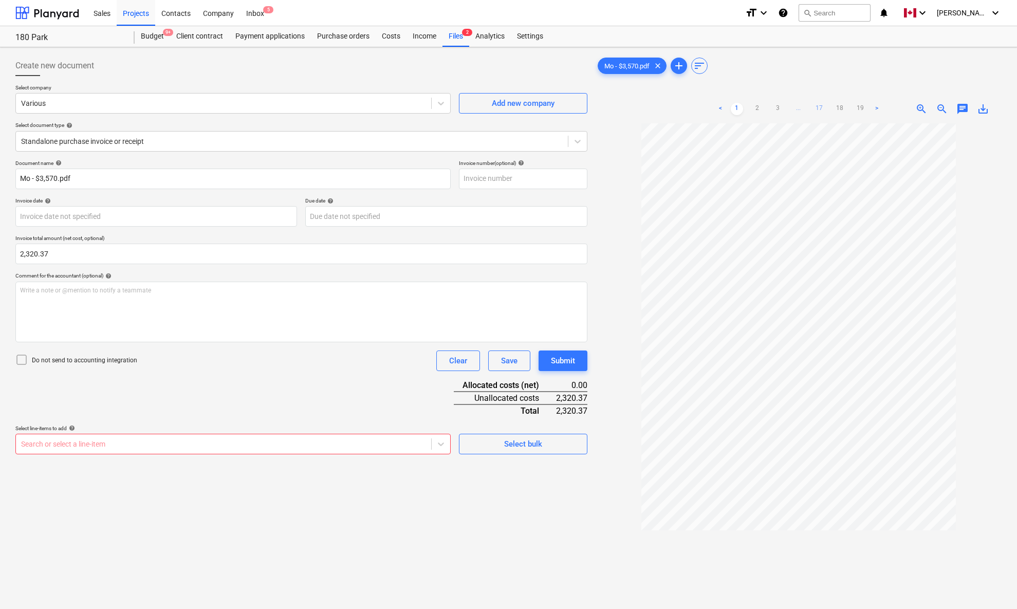
click at [816, 107] on link "17" at bounding box center [819, 109] width 12 height 12
click at [852, 108] on link "18" at bounding box center [850, 109] width 12 height 12
click at [860, 106] on link "19" at bounding box center [860, 109] width 12 height 12
click at [774, 105] on link "3" at bounding box center [778, 109] width 12 height 12
click at [752, 109] on link "2" at bounding box center [747, 109] width 12 height 12
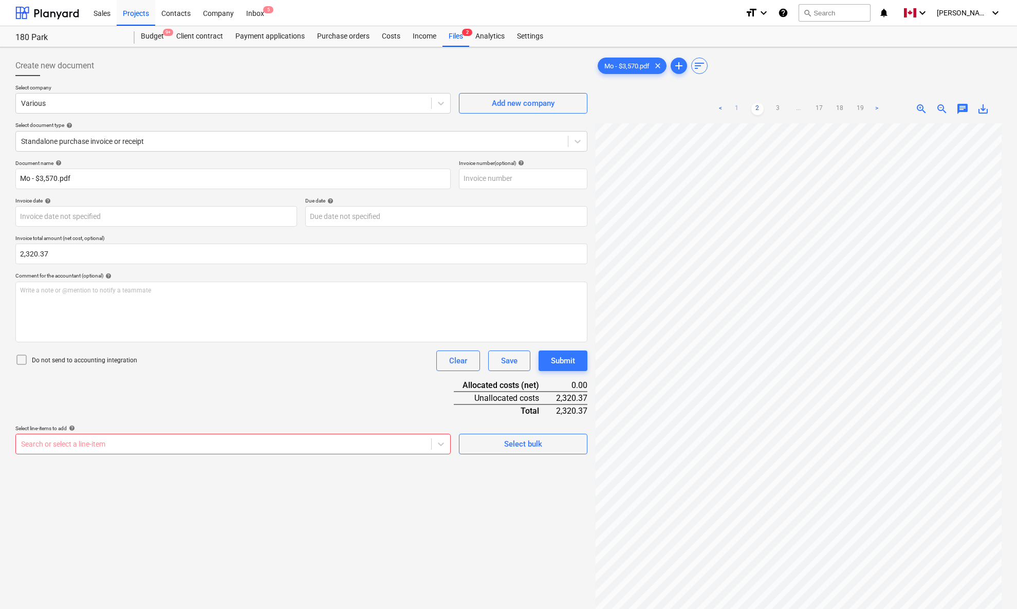
click at [734, 107] on link "1" at bounding box center [737, 109] width 12 height 12
click at [329, 444] on div at bounding box center [223, 444] width 405 height 10
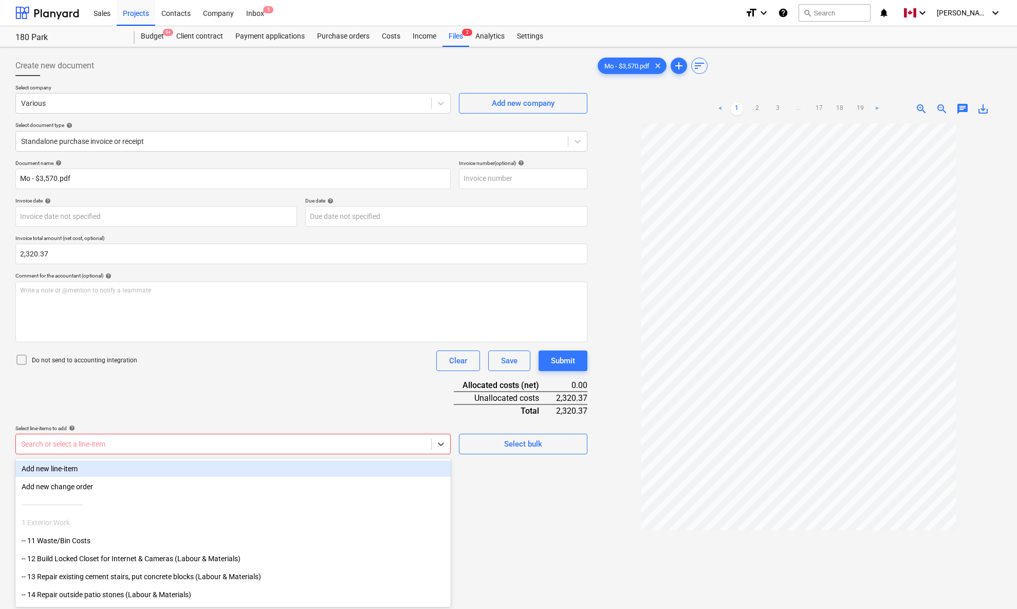
scroll to position [10, 0]
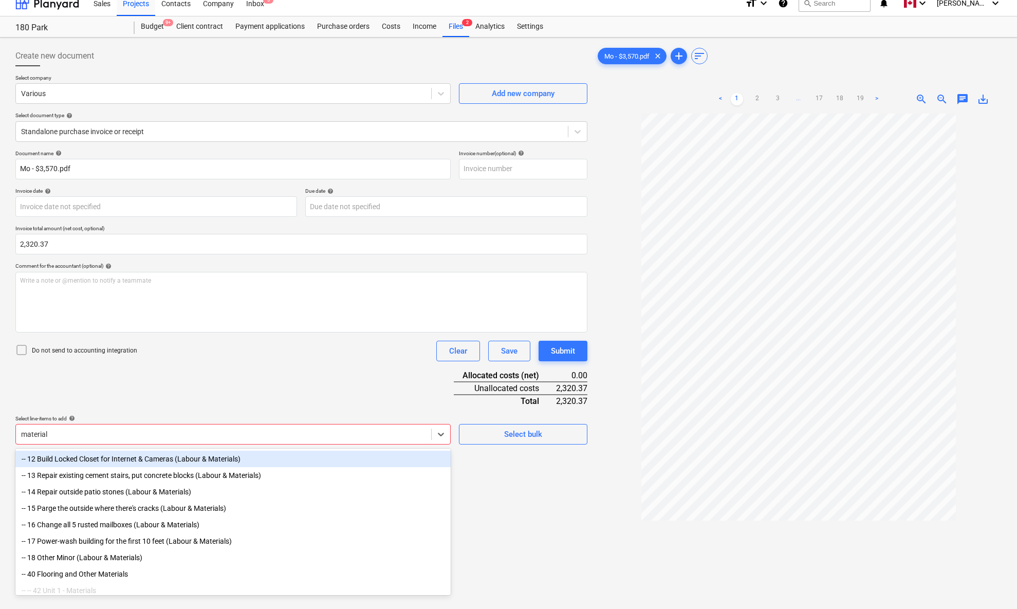
type input "materials"
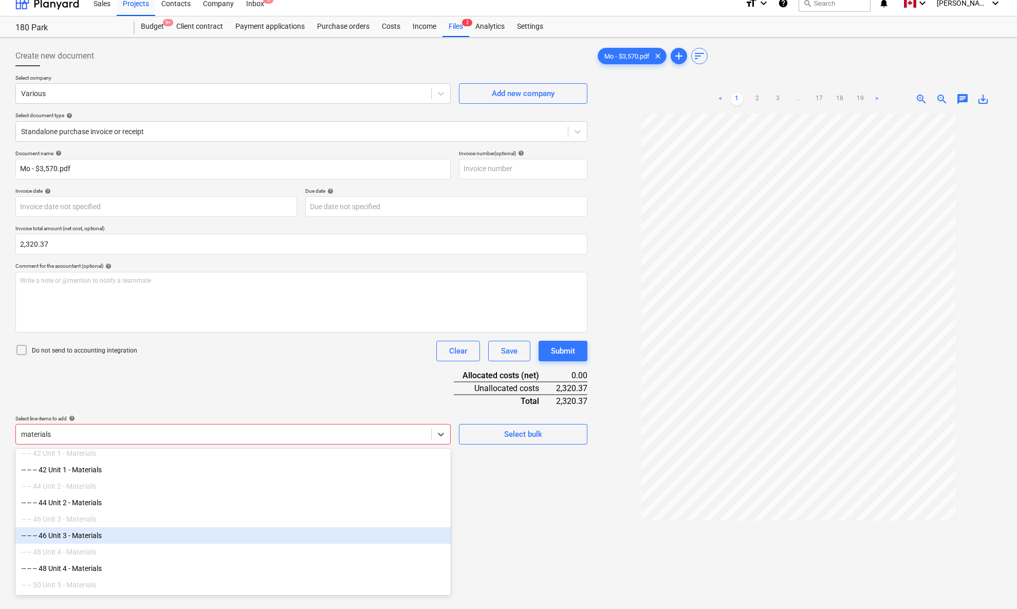
scroll to position [133, 0]
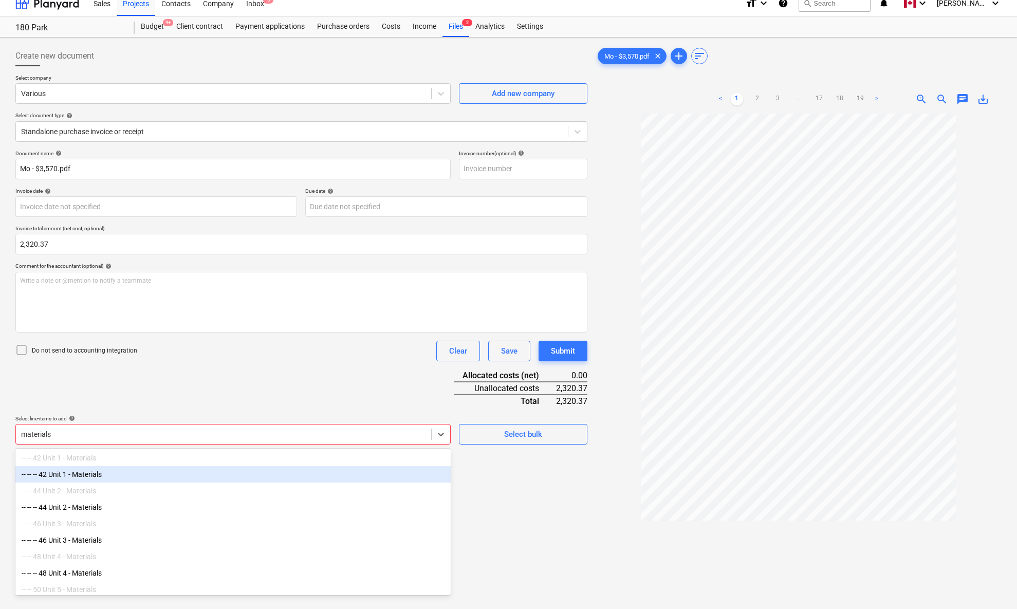
click at [94, 447] on div "-- -- -- 42 Unit 1 - Materials" at bounding box center [232, 474] width 435 height 16
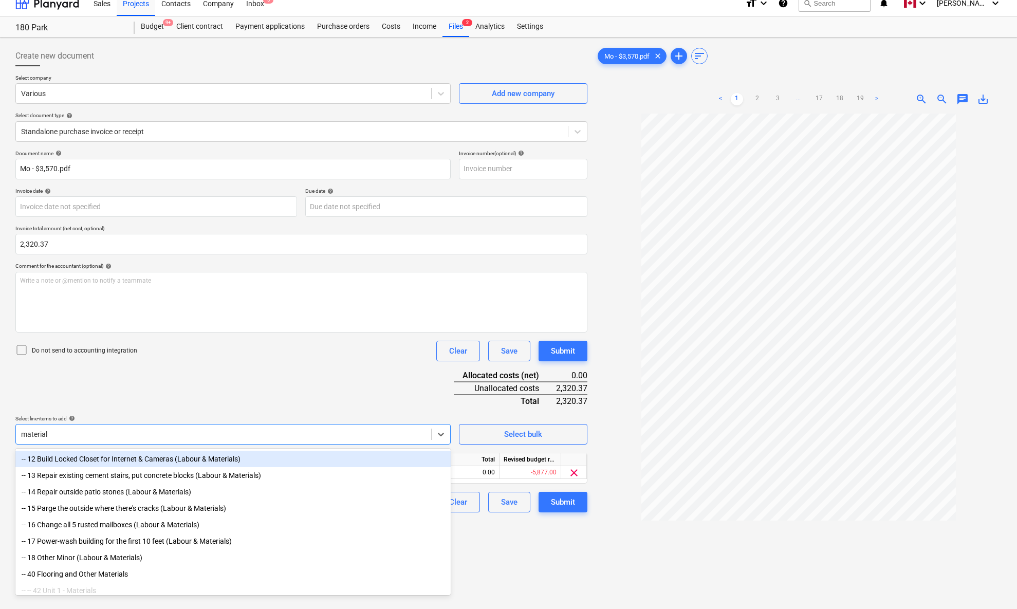
type input "materials"
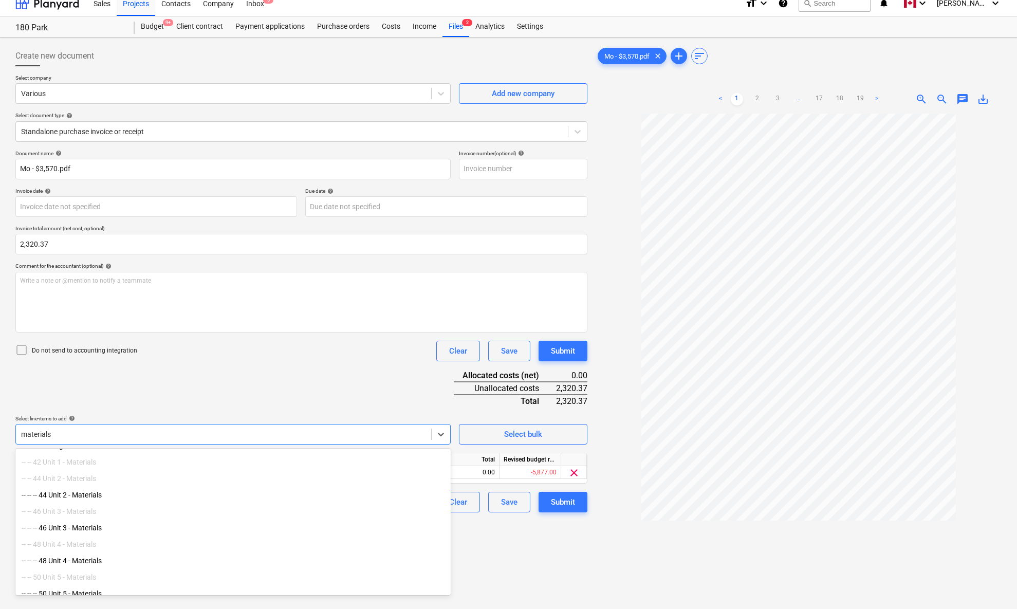
scroll to position [137, 0]
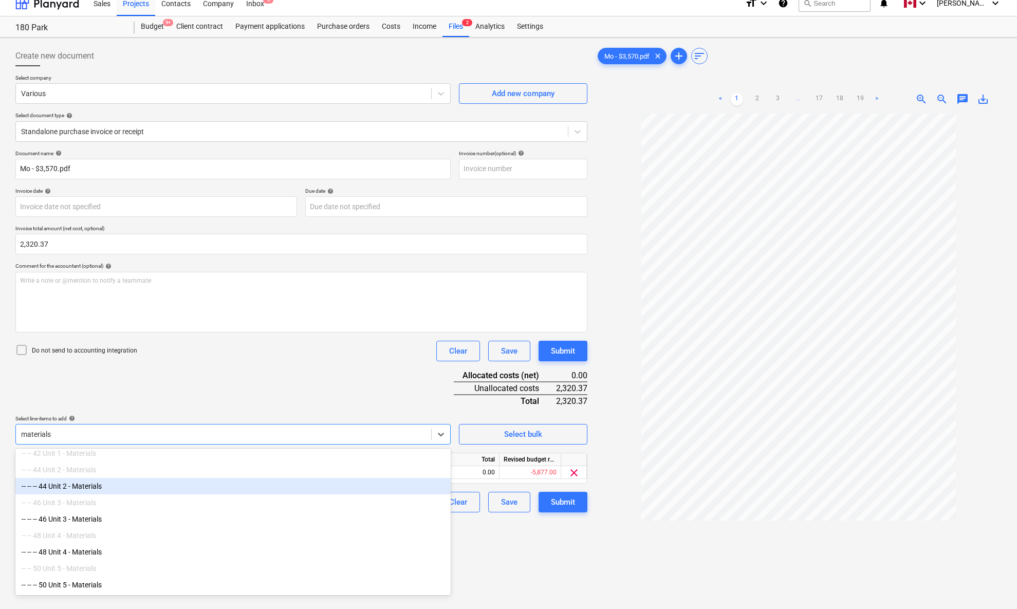
click at [91, 447] on div "-- -- -- 44 Unit 2 - Materials" at bounding box center [232, 486] width 435 height 16
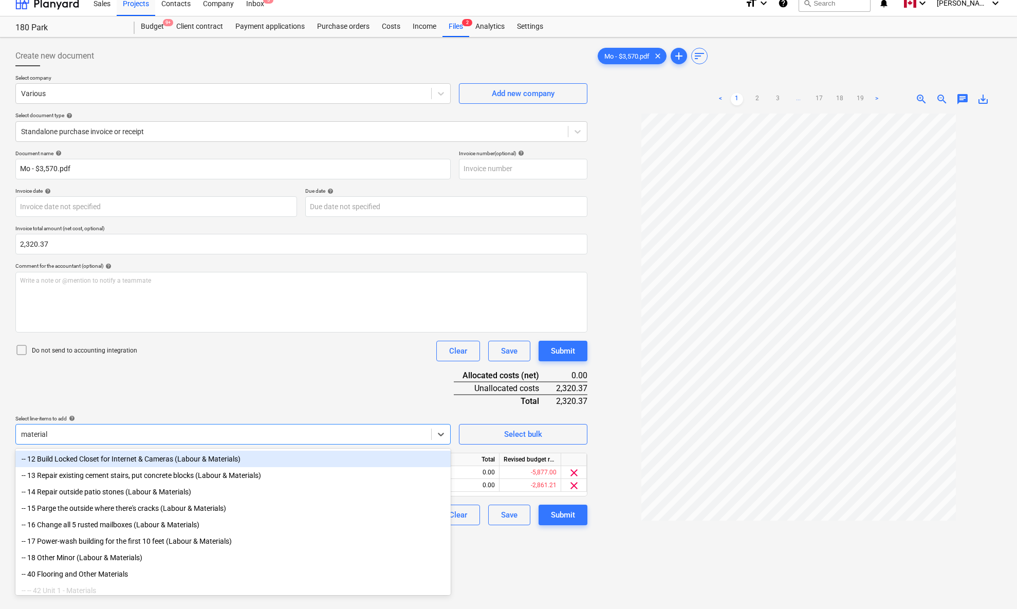
type input "materials"
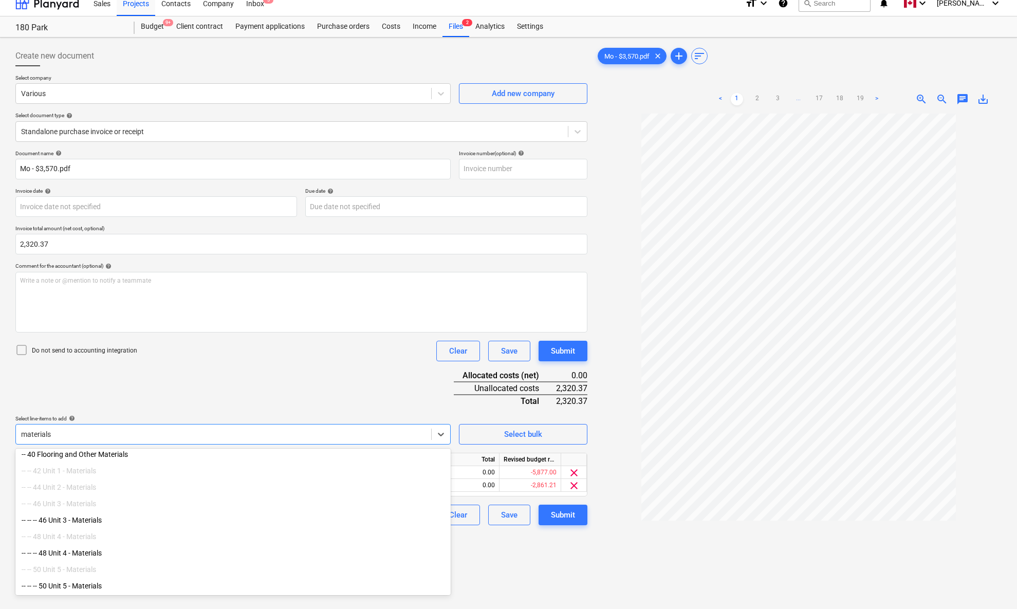
scroll to position [121, 0]
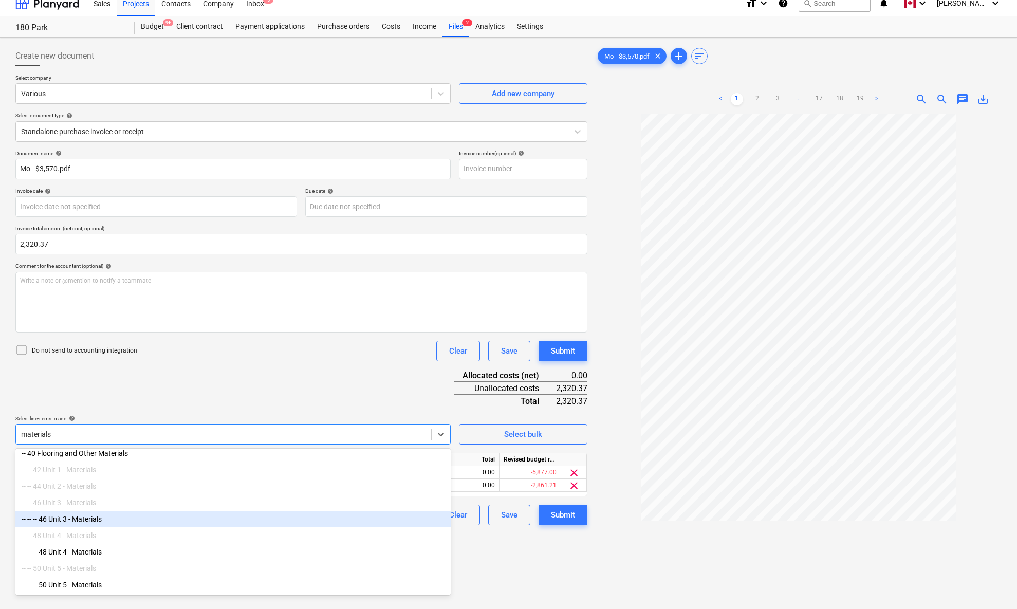
click at [96, 447] on div "-- -- -- 46 Unit 3 - Materials" at bounding box center [232, 519] width 435 height 16
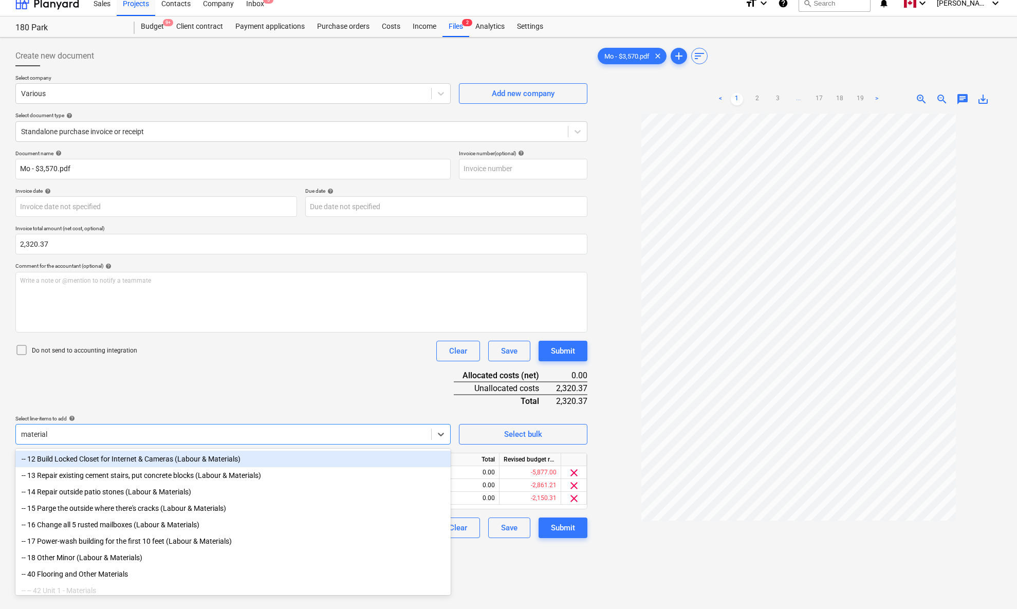
type input "materials"
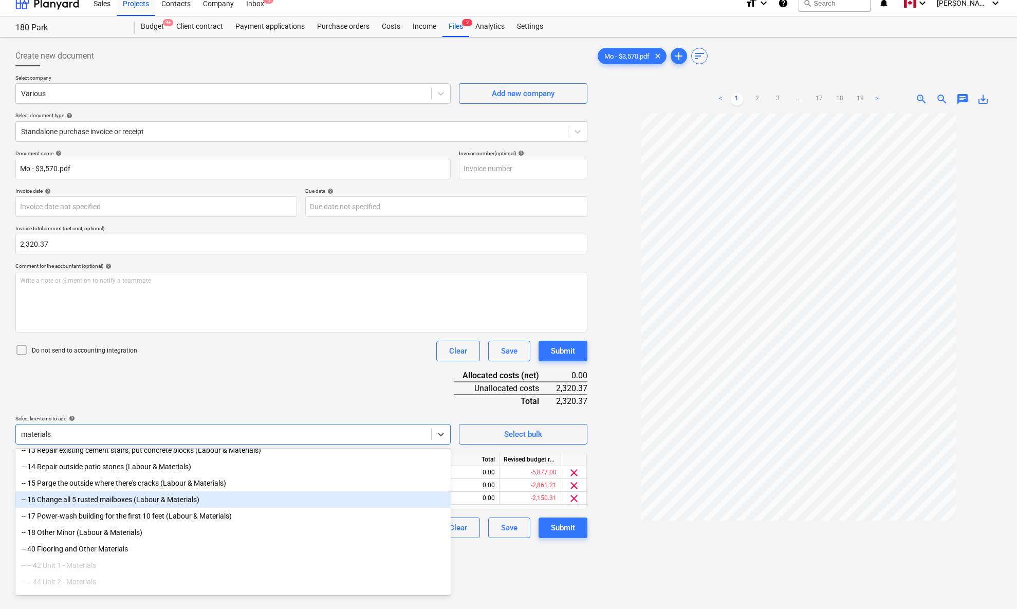
scroll to position [104, 0]
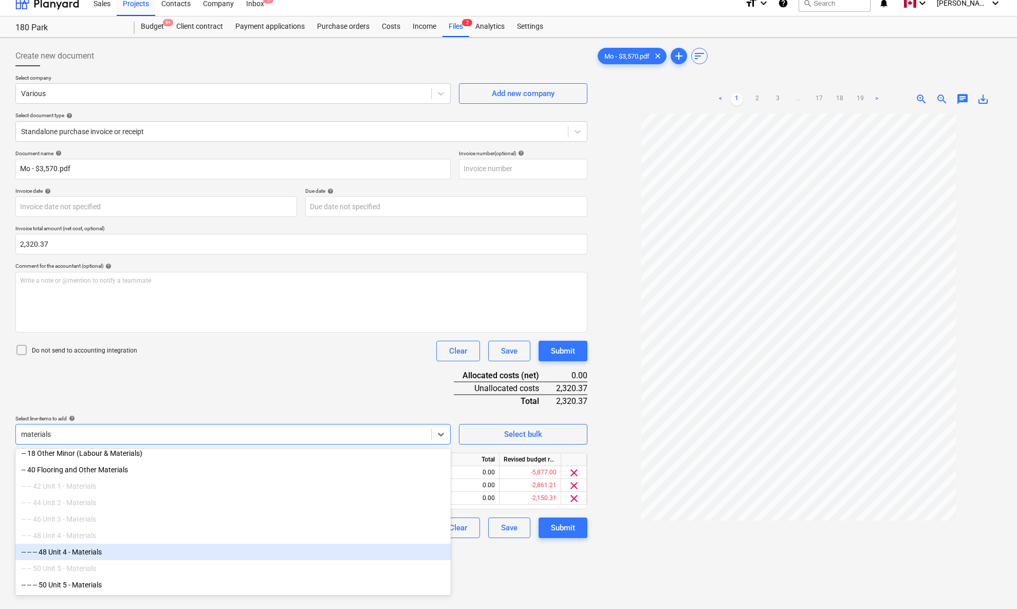
click at [104, 447] on div "-- -- -- 48 Unit 4 - Materials" at bounding box center [232, 552] width 435 height 16
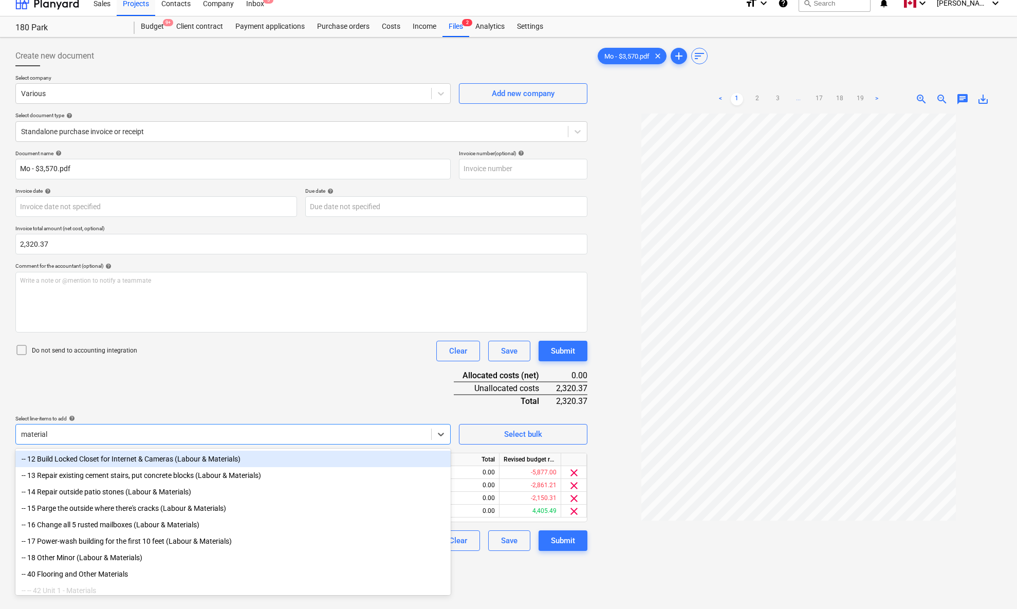
type input "materials"
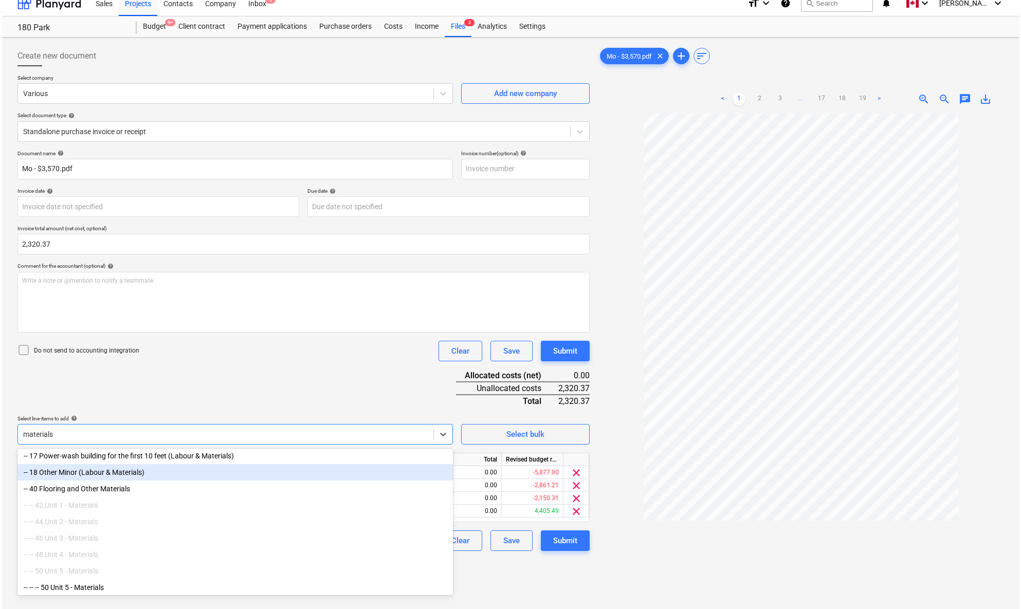
scroll to position [88, 0]
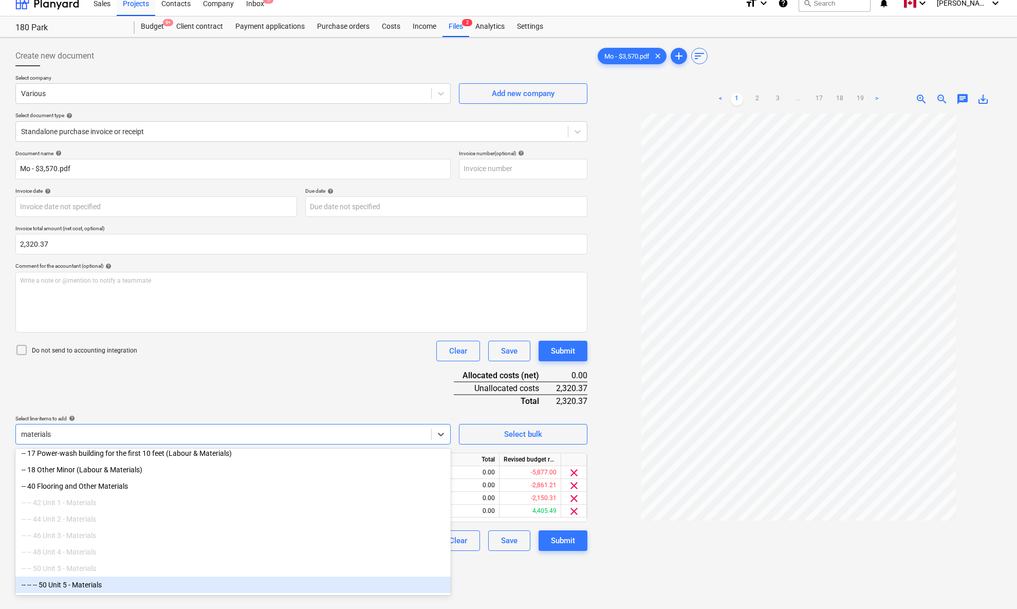
click at [101, 447] on div "-- -- -- 50 Unit 5 - Materials" at bounding box center [232, 585] width 435 height 16
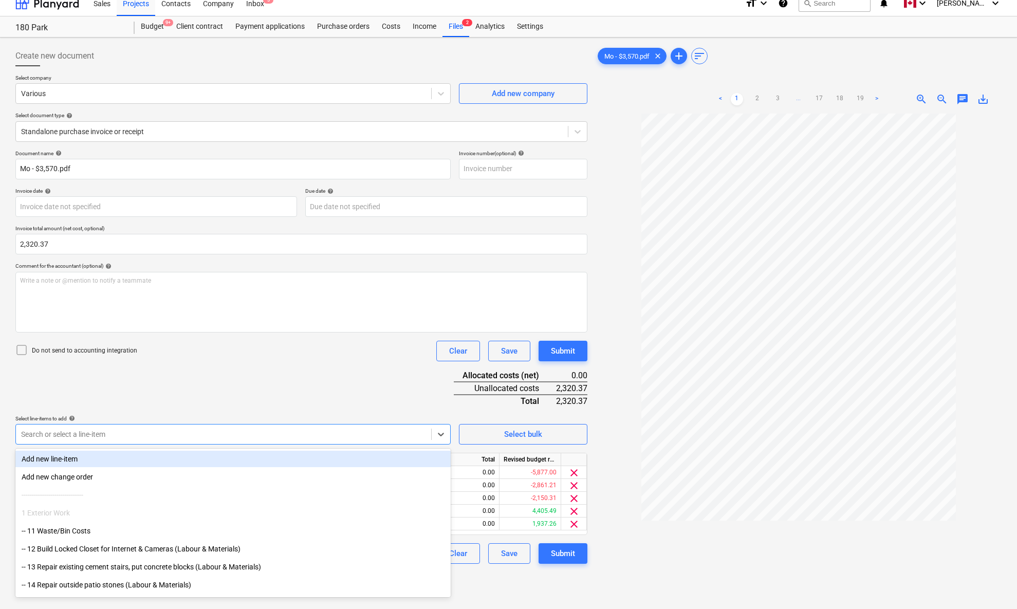
click at [190, 402] on div "Document name help Mo - $3,570.pdf Invoice number (optional) help Invoice date …" at bounding box center [301, 357] width 572 height 414
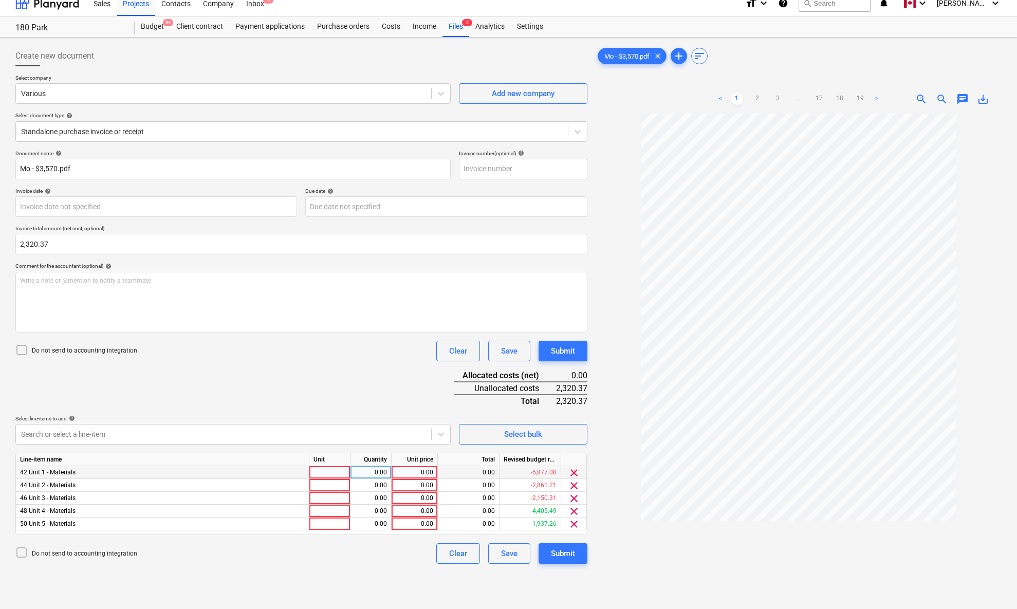
click at [321, 447] on div at bounding box center [329, 472] width 41 height 13
type input "pcs"
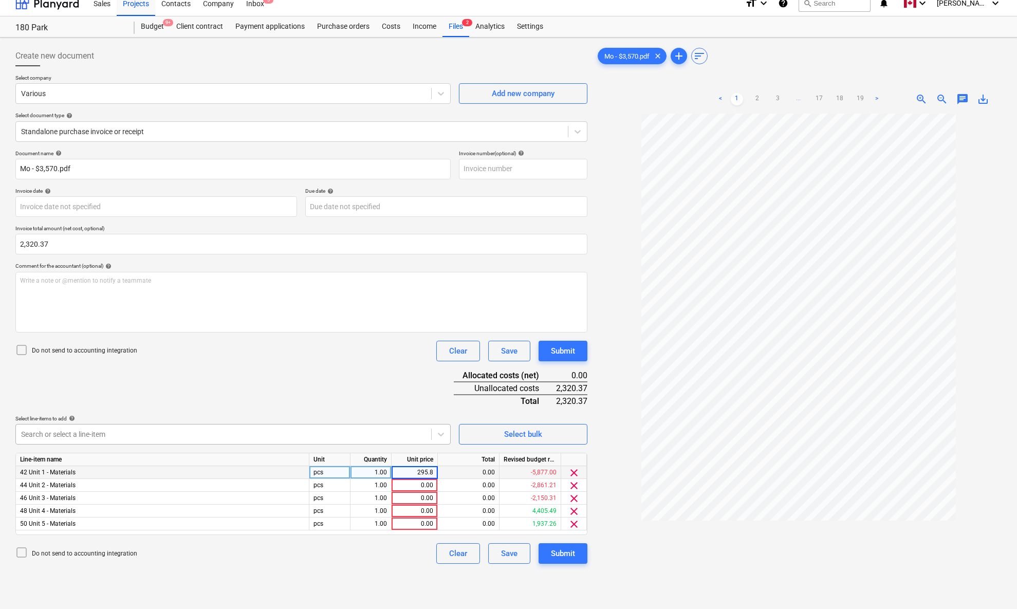
type input "295.80"
click at [420, 447] on div "0.00" at bounding box center [415, 485] width 38 height 13
type input "295.80"
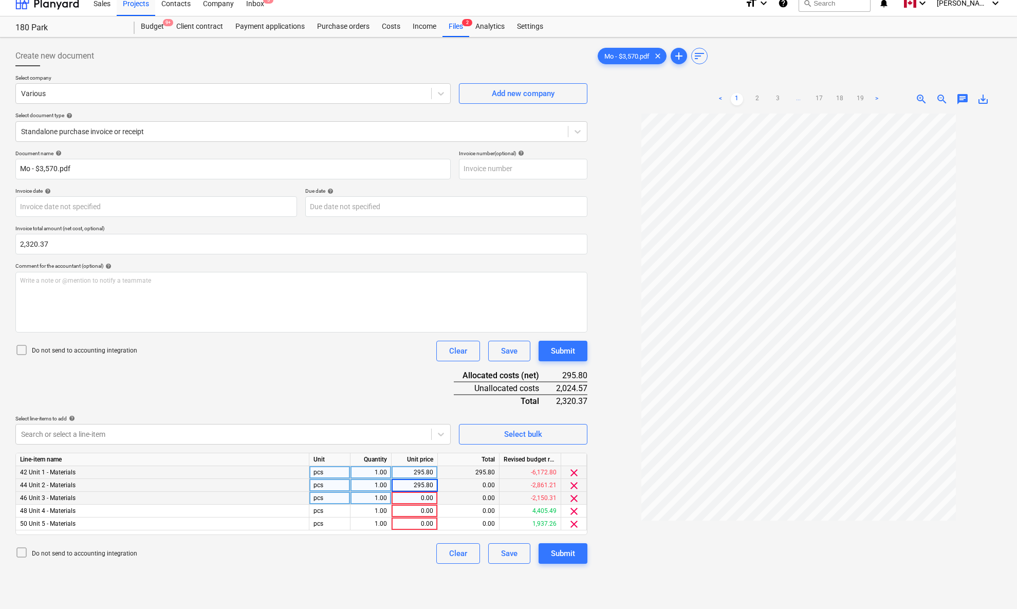
click at [415, 447] on div "0.00" at bounding box center [415, 498] width 38 height 13
type input "405.32"
click at [414, 447] on div "0.00" at bounding box center [415, 511] width 38 height 13
type input "1033.37"
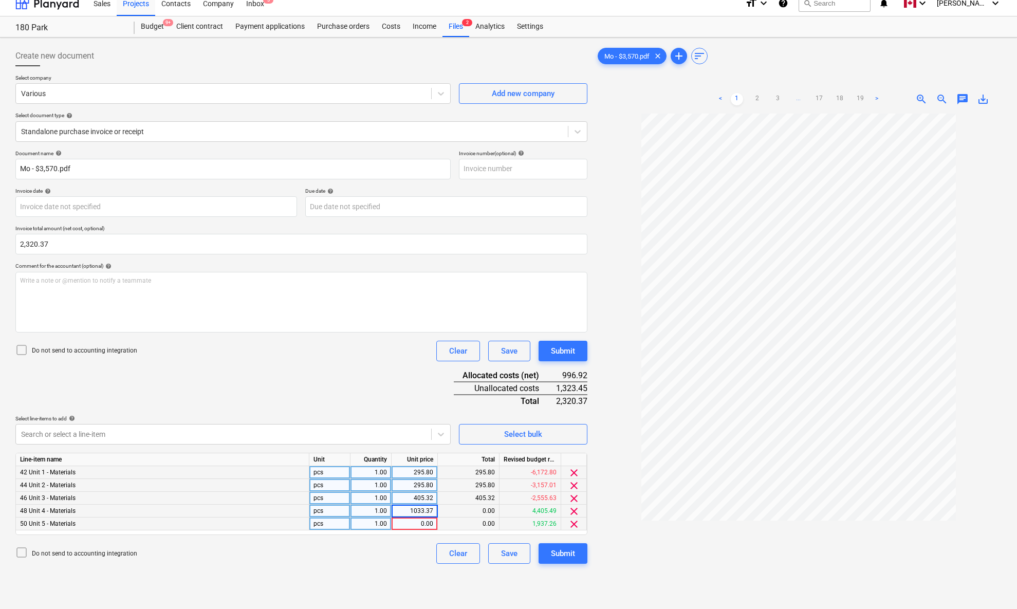
click at [415, 447] on div "0.00" at bounding box center [415, 524] width 38 height 13
type input "290.09"
click at [403, 389] on div "Document name help Mo - $3,570.pdf Invoice number (optional) help Invoice date …" at bounding box center [301, 357] width 572 height 414
click at [430, 447] on div "290.09" at bounding box center [415, 524] width 38 height 13
type input "290.10"
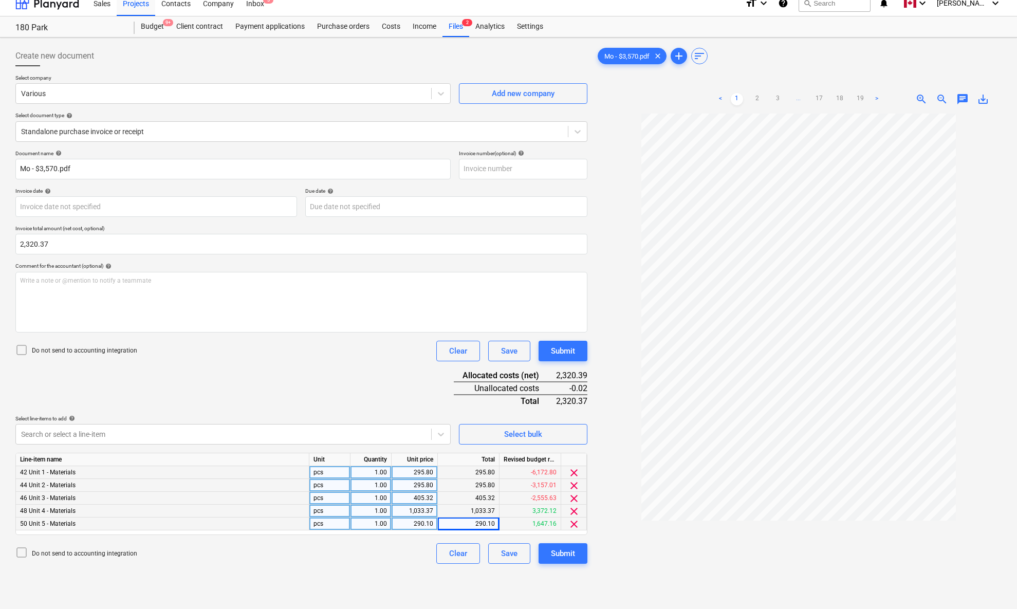
click at [420, 447] on div "290.10" at bounding box center [415, 524] width 38 height 13
click at [430, 447] on input "290.1" at bounding box center [415, 524] width 46 height 12
type input "290.08"
click at [438, 390] on div "Document name help Mo - $3,570.pdf Invoice number (optional) help Invoice date …" at bounding box center [301, 357] width 572 height 414
click at [566, 447] on div "Submit" at bounding box center [563, 553] width 24 height 13
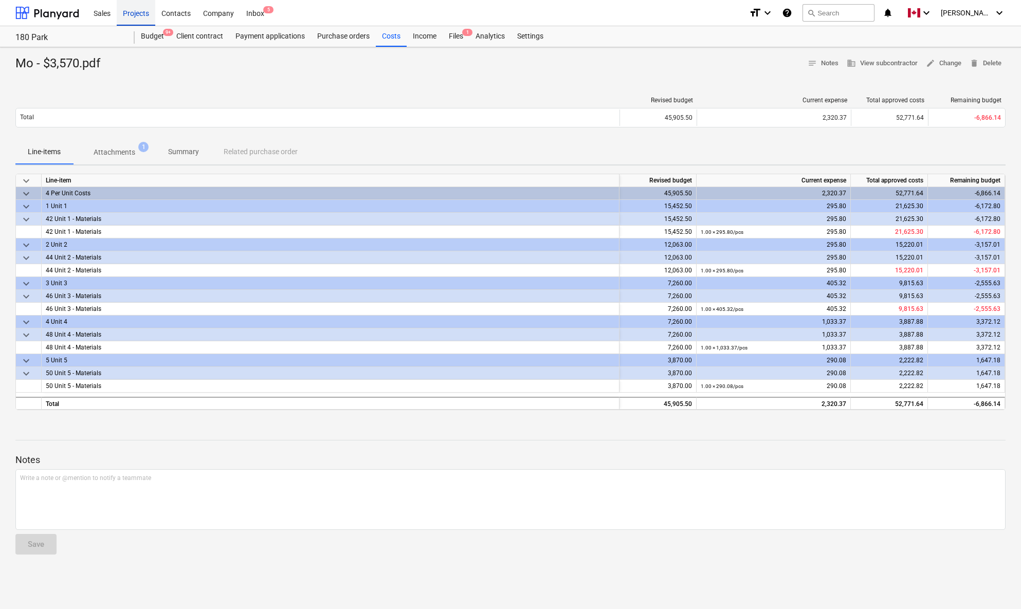
click at [140, 14] on div "Projects" at bounding box center [136, 12] width 39 height 26
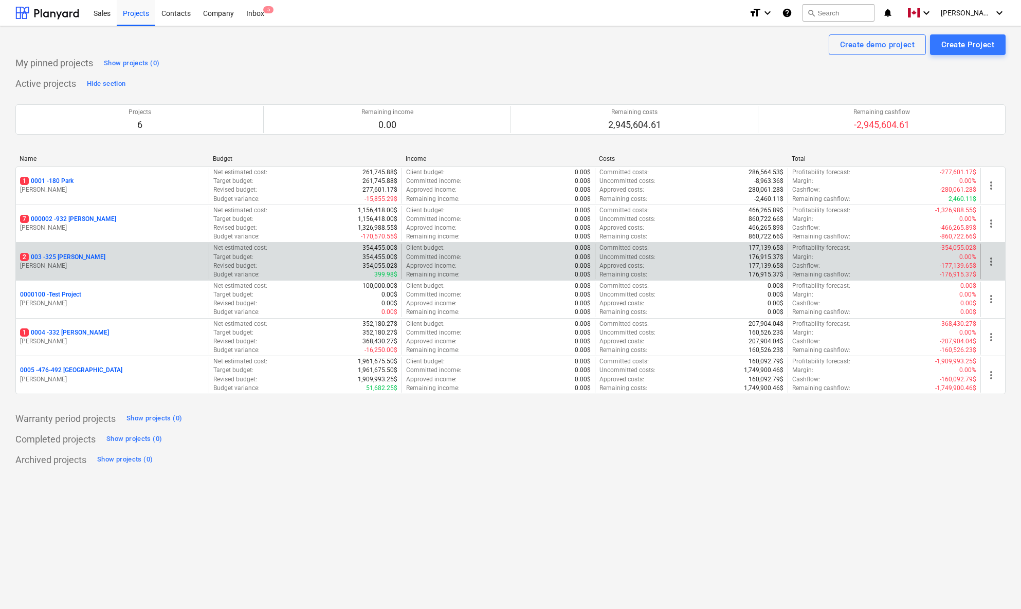
click at [63, 258] on p "2 003 - 325 [PERSON_NAME]" at bounding box center [62, 257] width 85 height 9
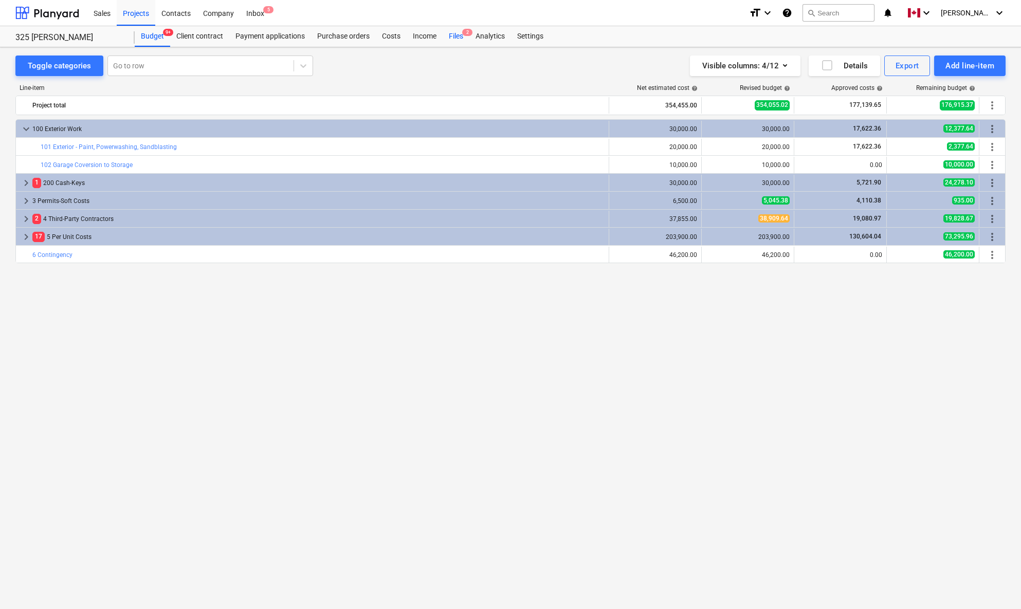
click at [456, 34] on div "Files 2" at bounding box center [455, 36] width 27 height 21
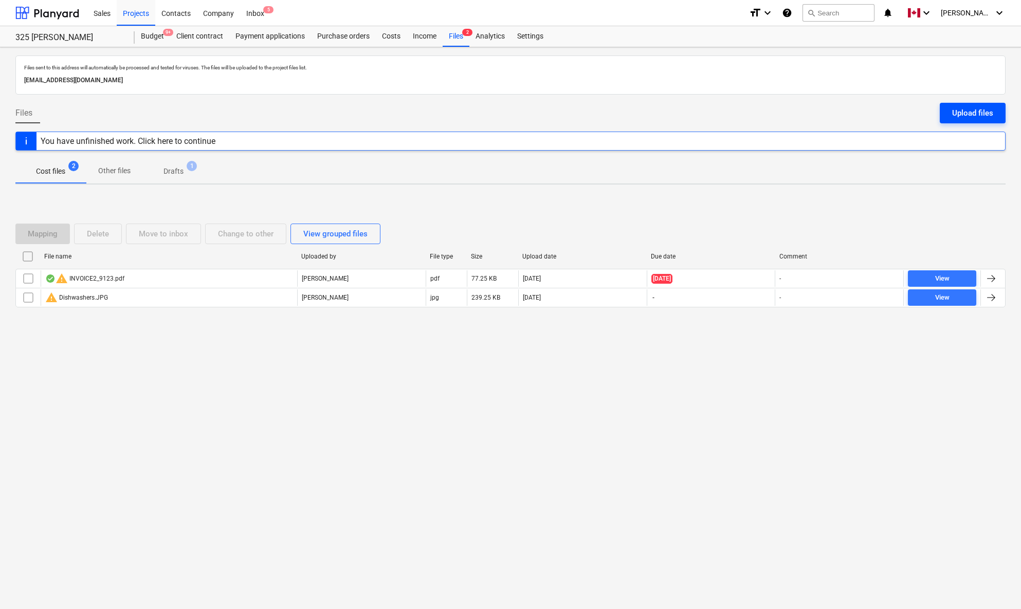
click at [953, 114] on div "Upload files" at bounding box center [972, 112] width 41 height 13
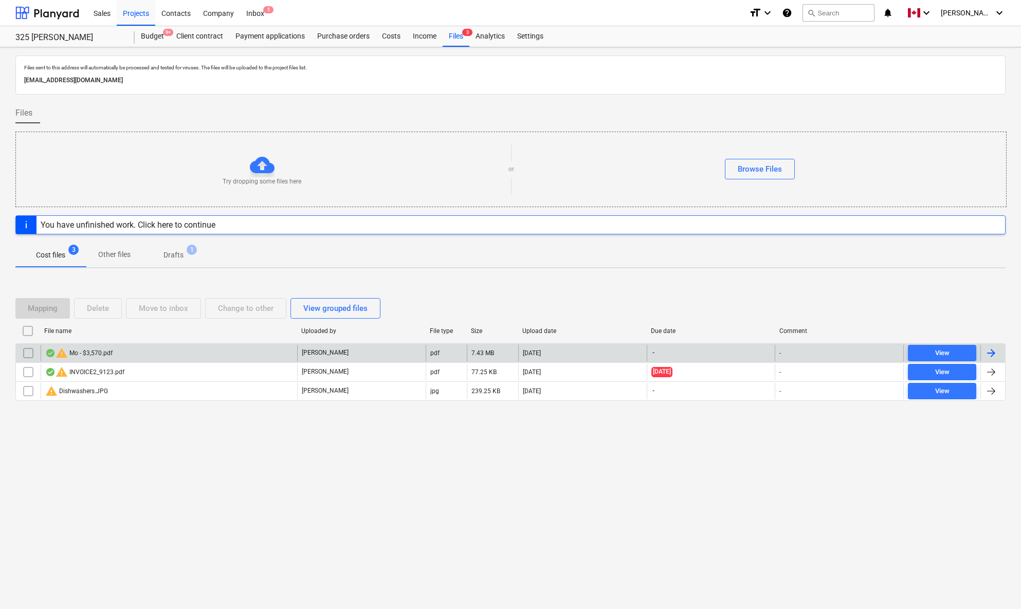
click at [953, 352] on div at bounding box center [991, 353] width 12 height 12
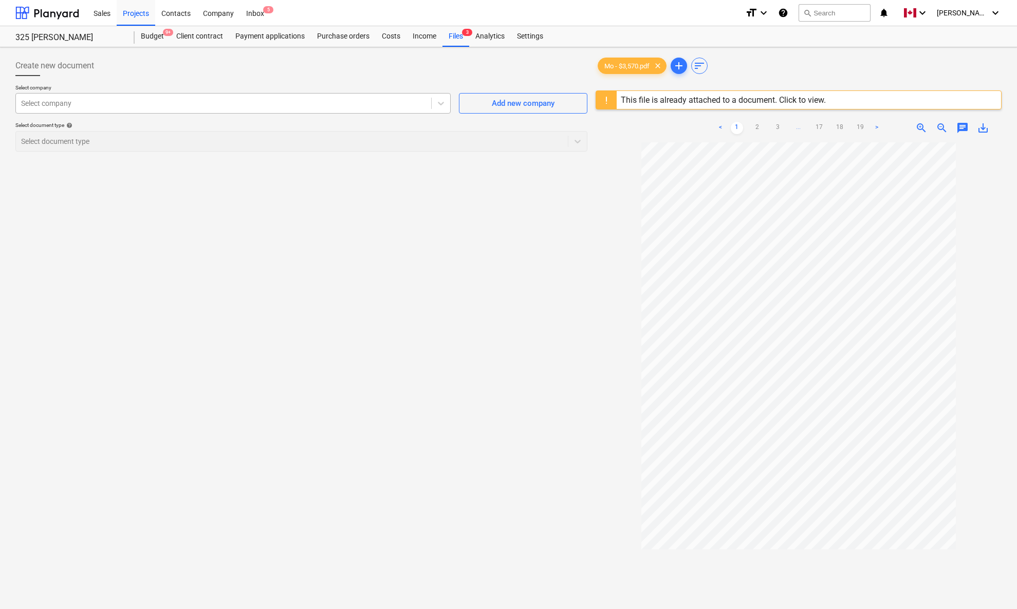
click at [247, 106] on div at bounding box center [223, 103] width 405 height 10
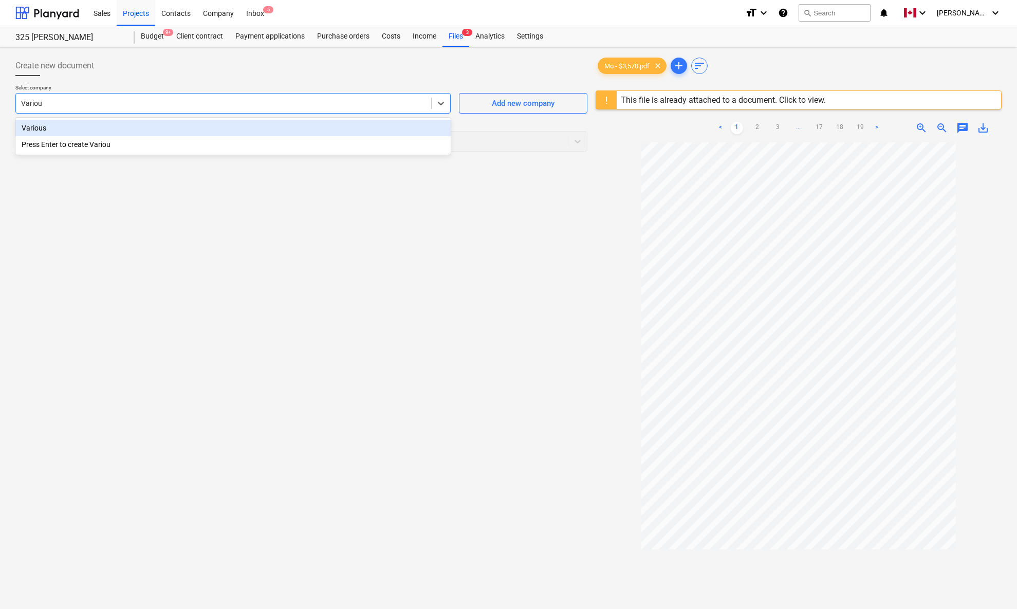
type input "Various"
click at [25, 135] on div "Various" at bounding box center [232, 128] width 435 height 16
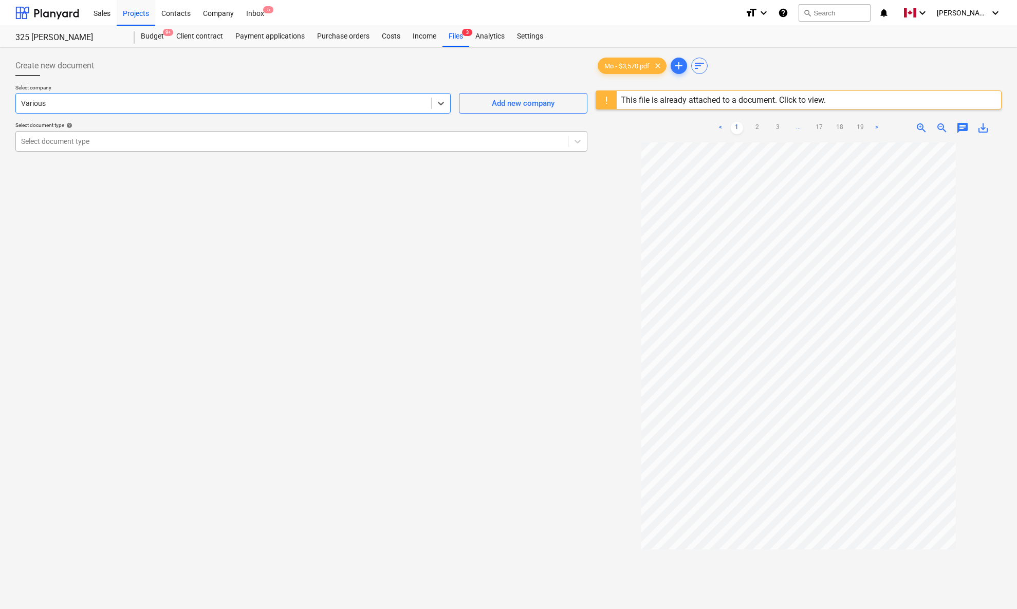
click at [40, 143] on div at bounding box center [292, 141] width 542 height 10
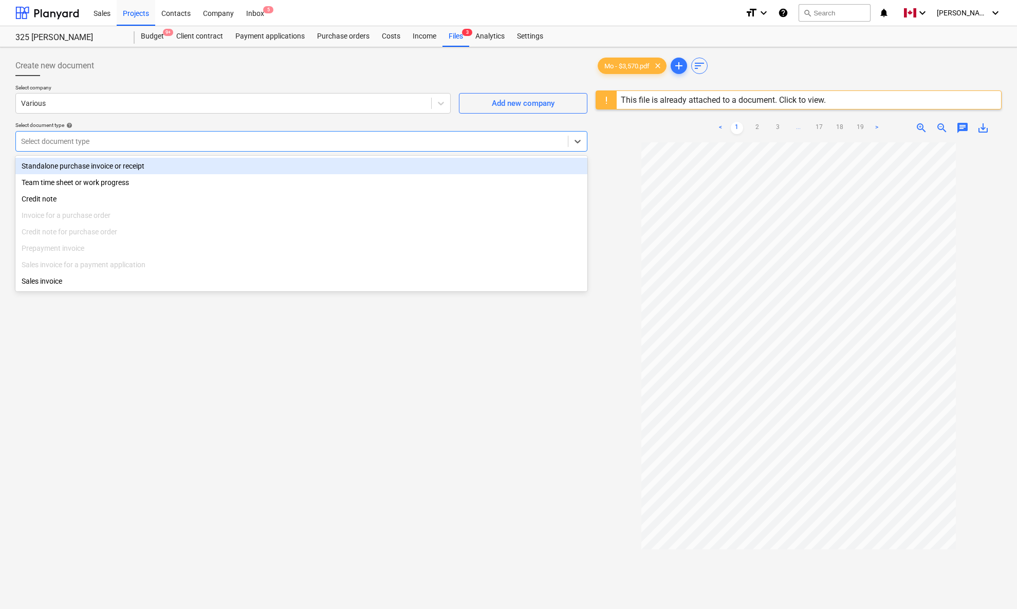
click at [47, 158] on div "Standalone purchase invoice or receipt" at bounding box center [301, 166] width 572 height 16
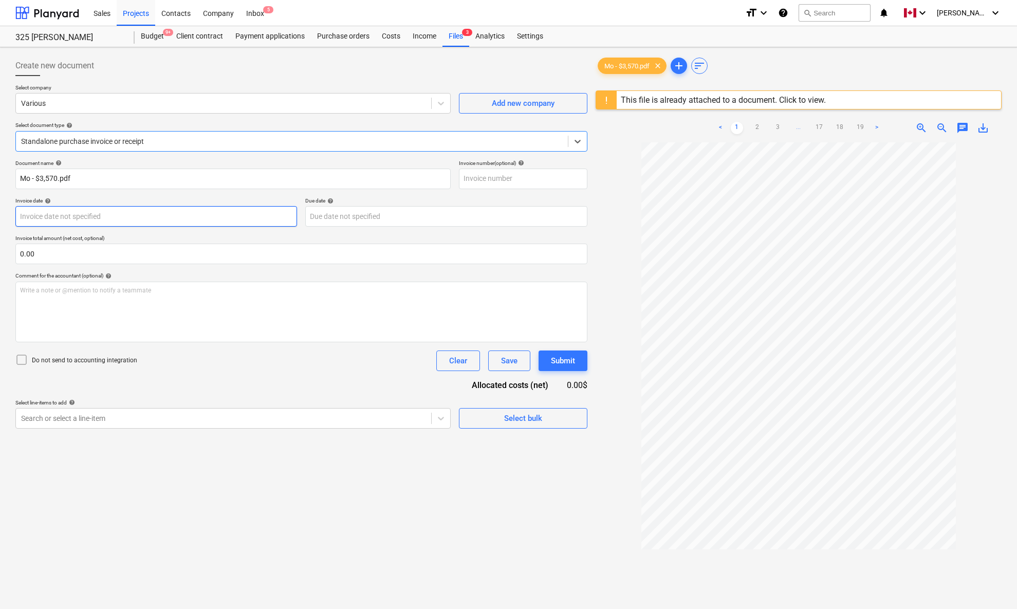
click at [61, 210] on body "Sales Projects Contacts Company Inbox 5 format_size keyboard_arrow_down help se…" at bounding box center [508, 304] width 1017 height 609
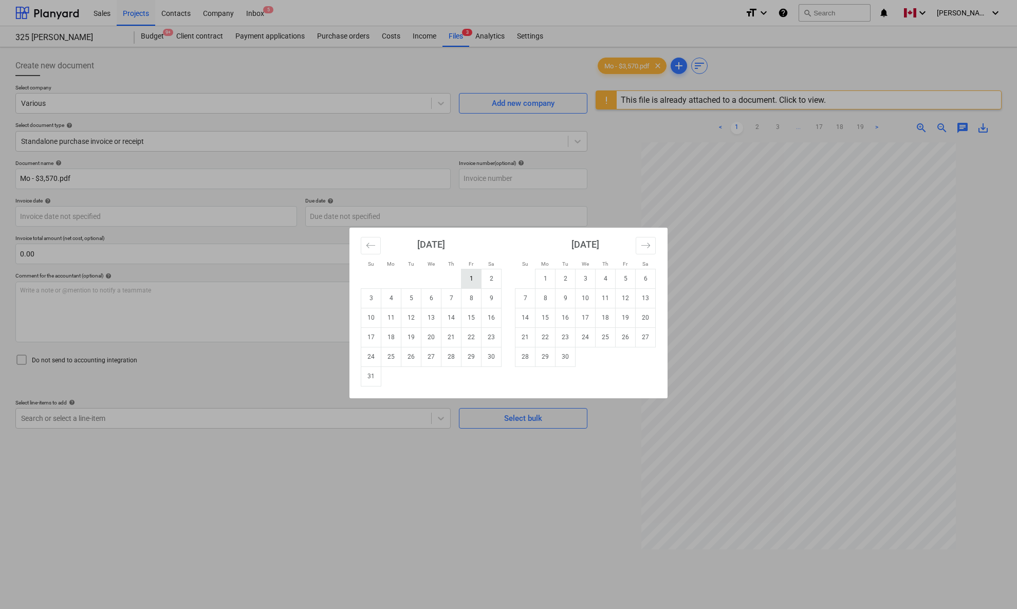
click at [470, 278] on td "1" at bounding box center [472, 279] width 20 height 20
type input "[DATE]"
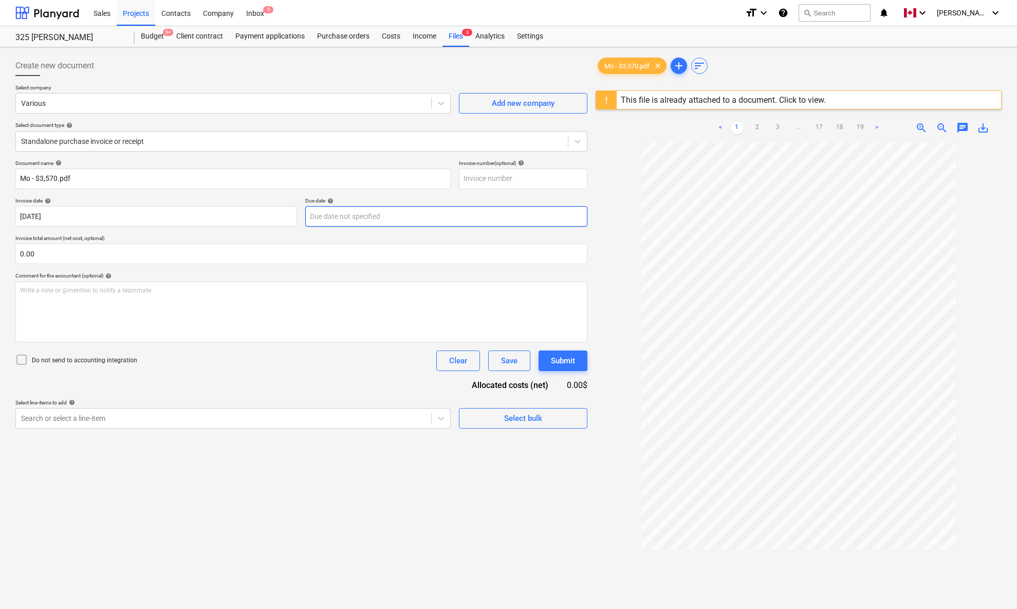
click at [379, 215] on body "Sales Projects Contacts Company Inbox 5 format_size keyboard_arrow_down help se…" at bounding box center [508, 304] width 1017 height 609
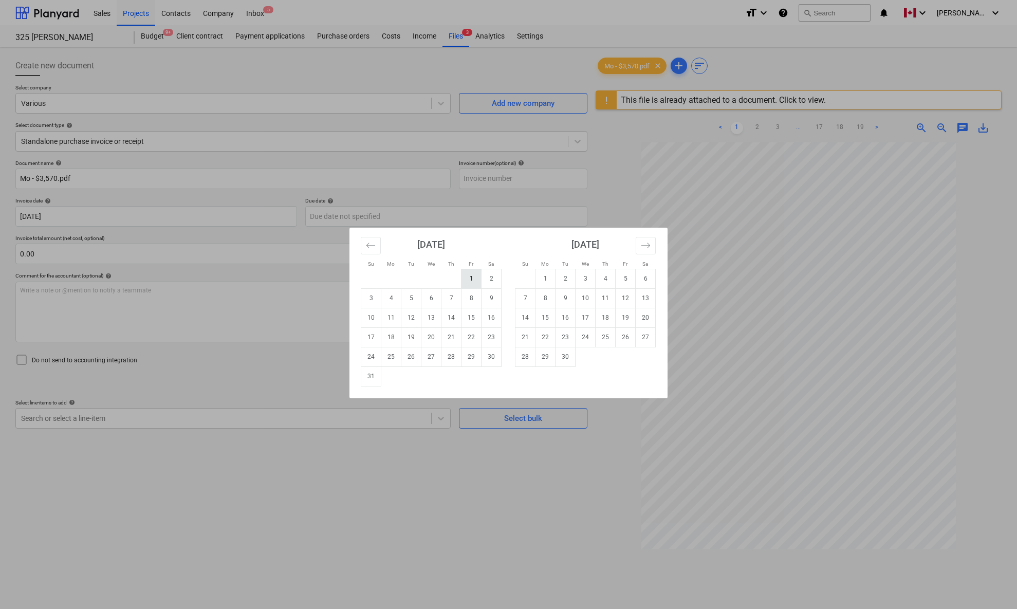
click at [469, 275] on td "1" at bounding box center [472, 279] width 20 height 20
type input "[DATE]"
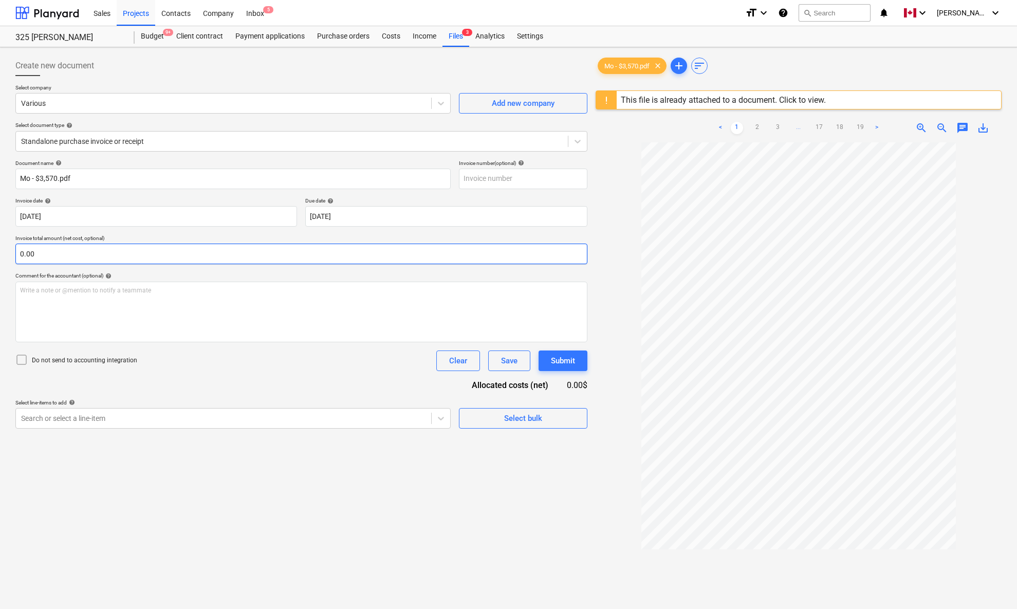
click at [359, 257] on input "0.00" at bounding box center [301, 254] width 572 height 21
click at [359, 257] on input "text" at bounding box center [301, 254] width 572 height 21
type input "0.00"
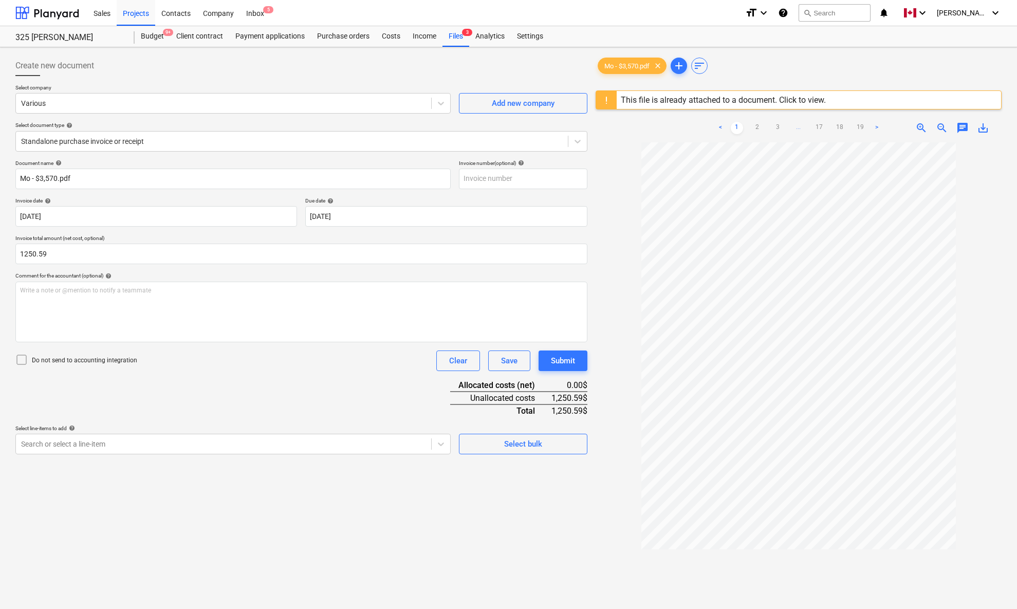
click at [166, 416] on div "Document name help Mo - $3,570.pdf Invoice number (optional) help Invoice date …" at bounding box center [301, 307] width 572 height 294
type input "1,250.59"
click at [165, 445] on div at bounding box center [223, 444] width 405 height 10
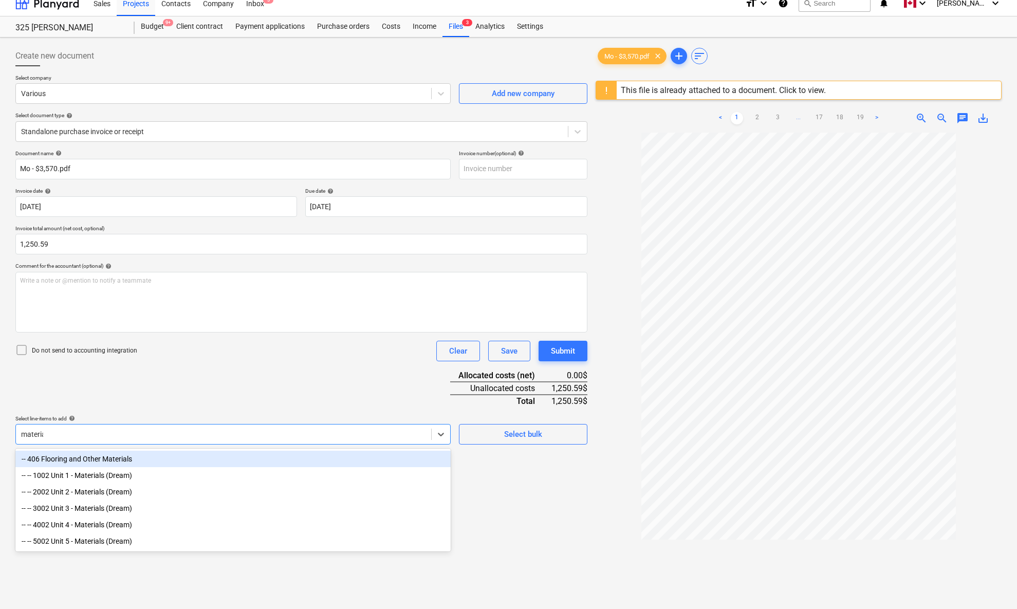
type input "materials"
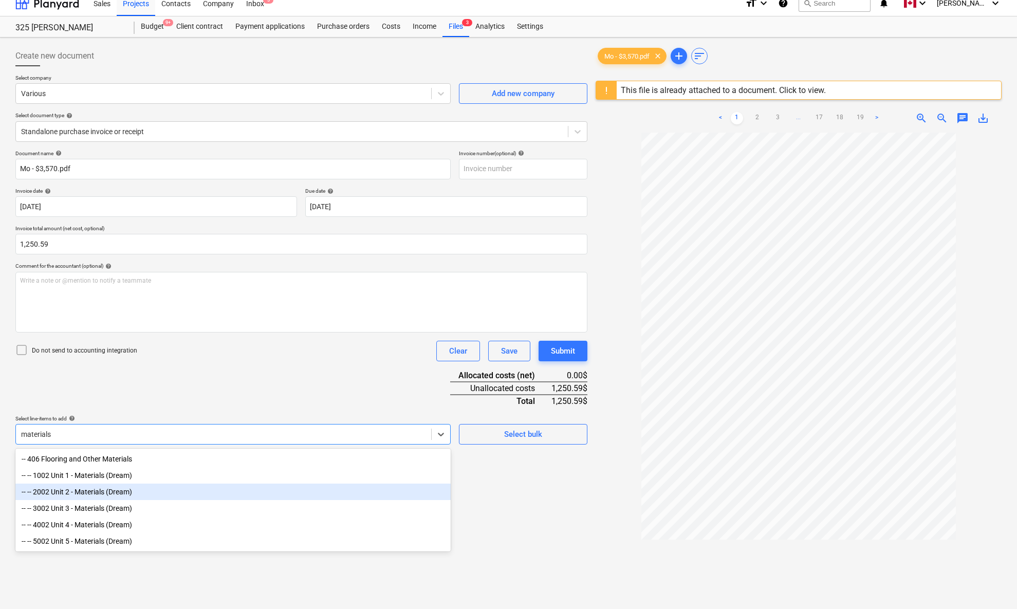
click at [151, 447] on div "-- -- 2002 Unit 2 - Materials (Dream)" at bounding box center [232, 492] width 435 height 16
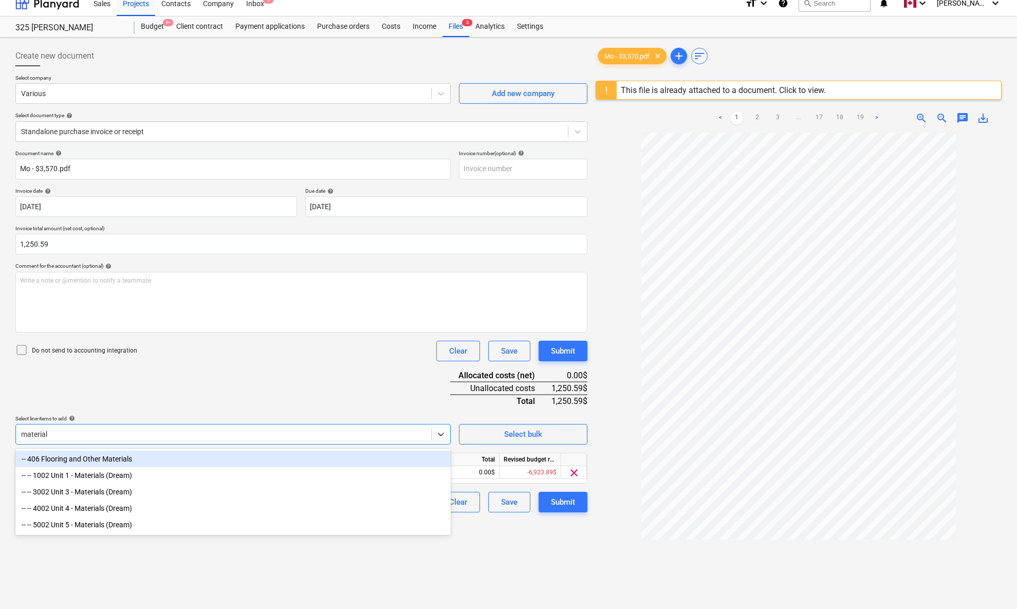
type input "materials"
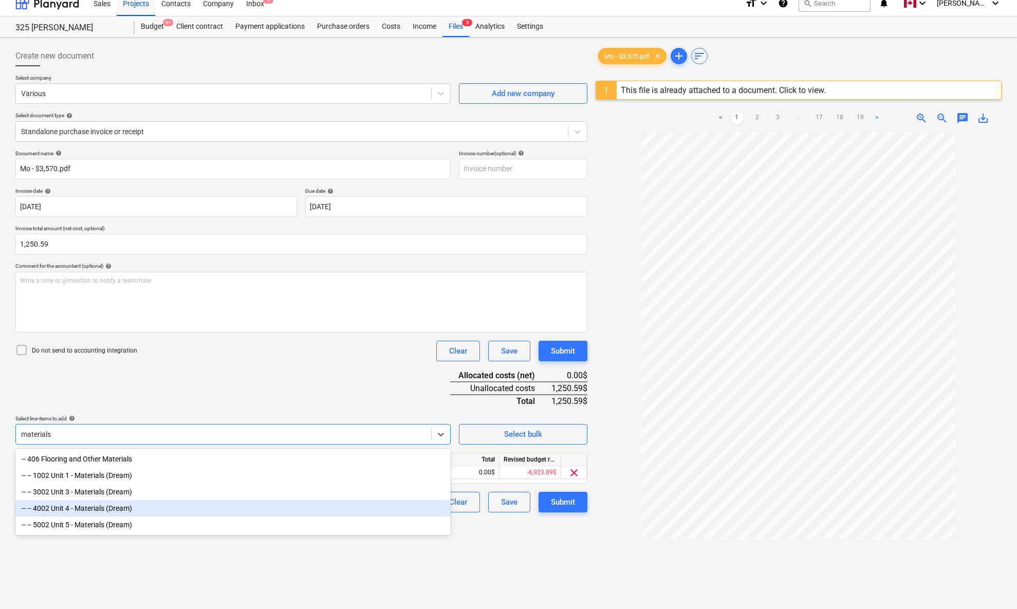
click at [137, 447] on div "-- -- 4002 Unit 4 - Materials (Dream)" at bounding box center [232, 508] width 435 height 16
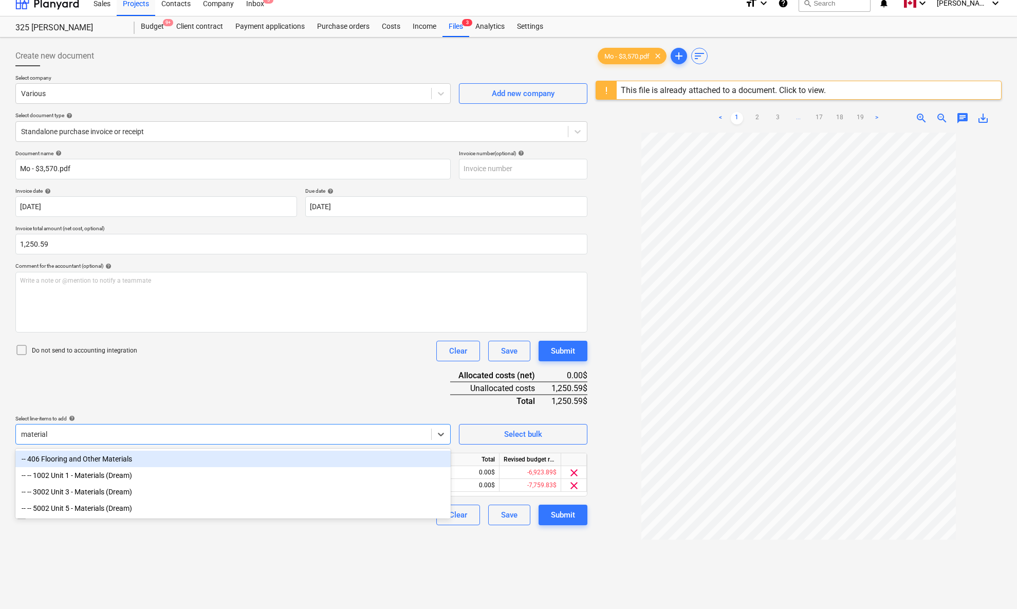
type input "materials"
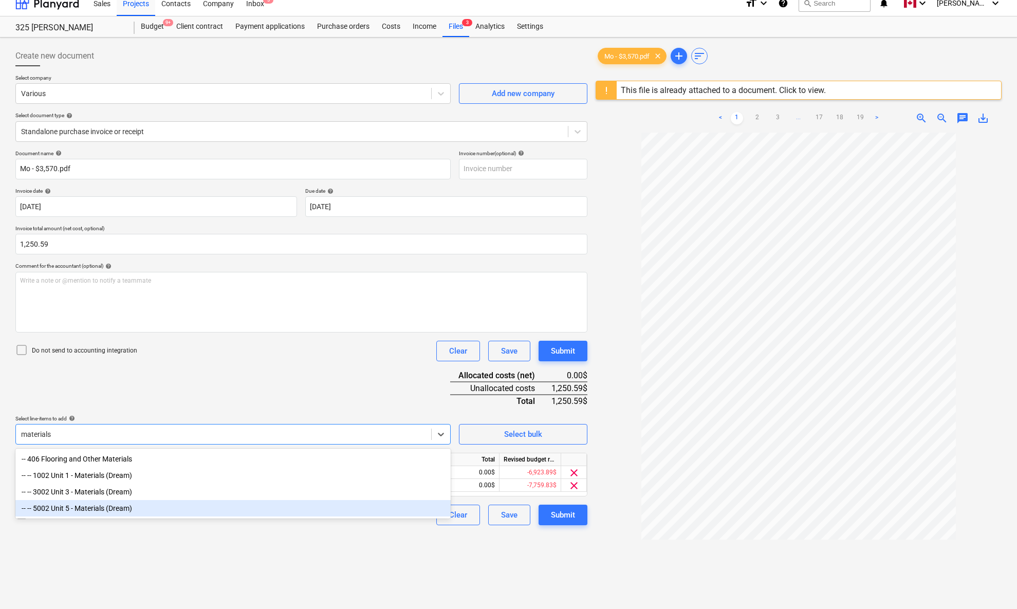
click at [124, 447] on div "-- -- 5002 Unit 5 - Materials (Dream)" at bounding box center [232, 508] width 435 height 16
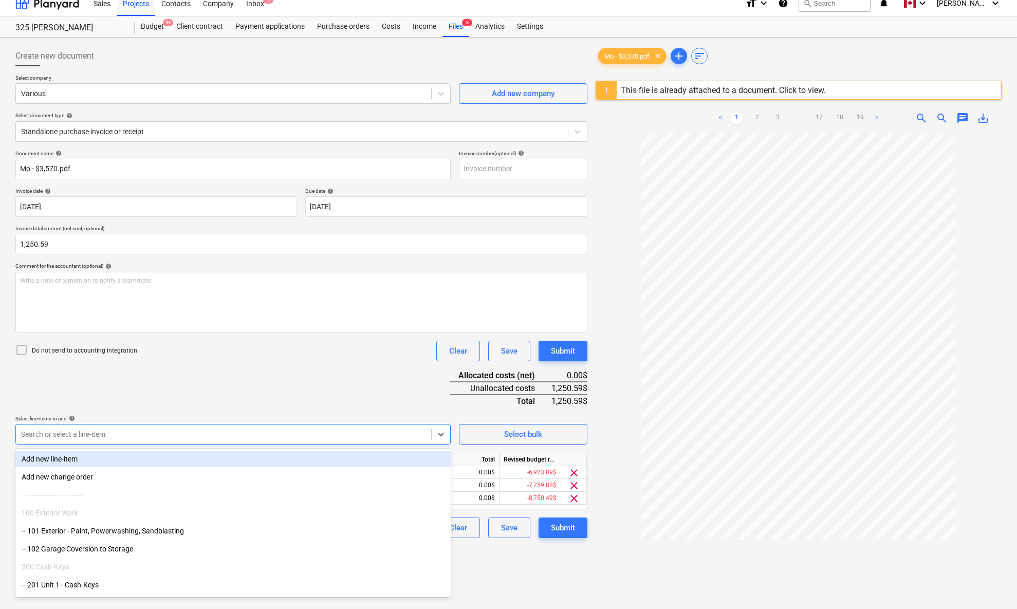
click at [222, 384] on div "Document name help Mo - $3,570.pdf Invoice number (optional) help Invoice date …" at bounding box center [301, 344] width 572 height 388
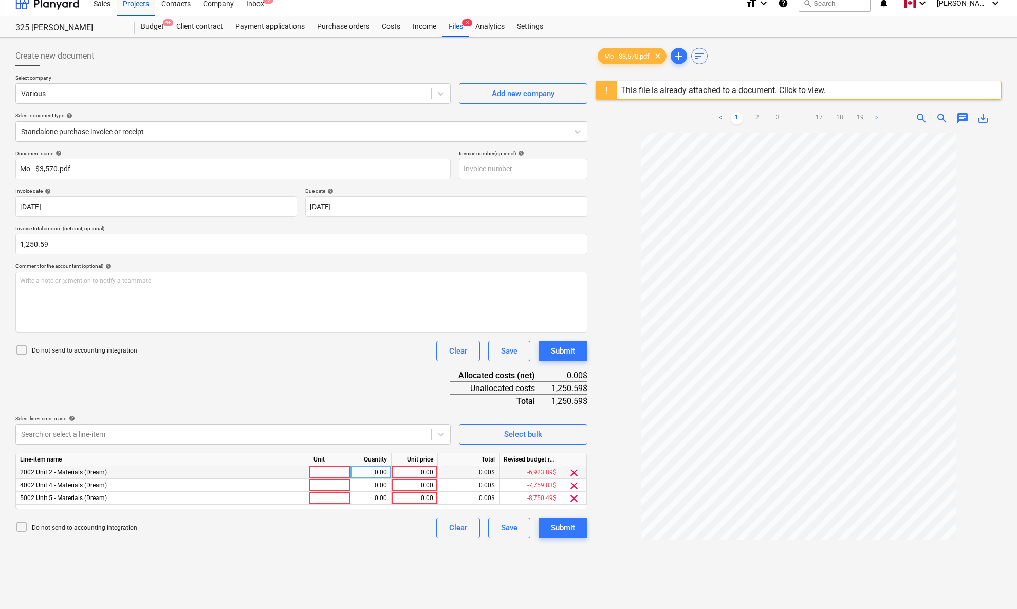
click at [322, 447] on div at bounding box center [329, 472] width 41 height 13
type input "pcs"
type input "217.85"
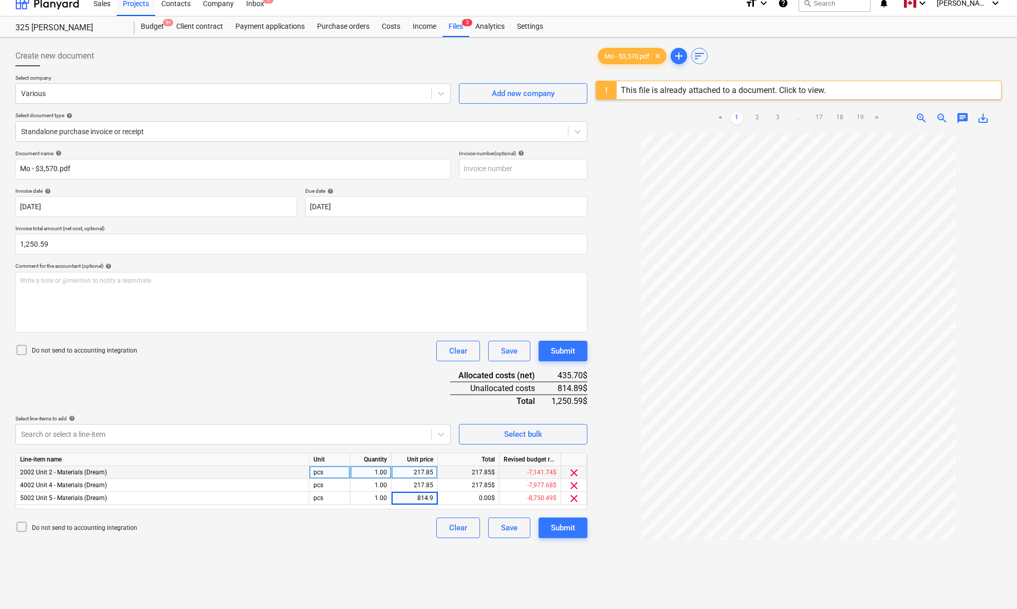
type input "814.90"
click at [309, 352] on div "Do not send to accounting integration Clear Save Submit" at bounding box center [301, 351] width 572 height 21
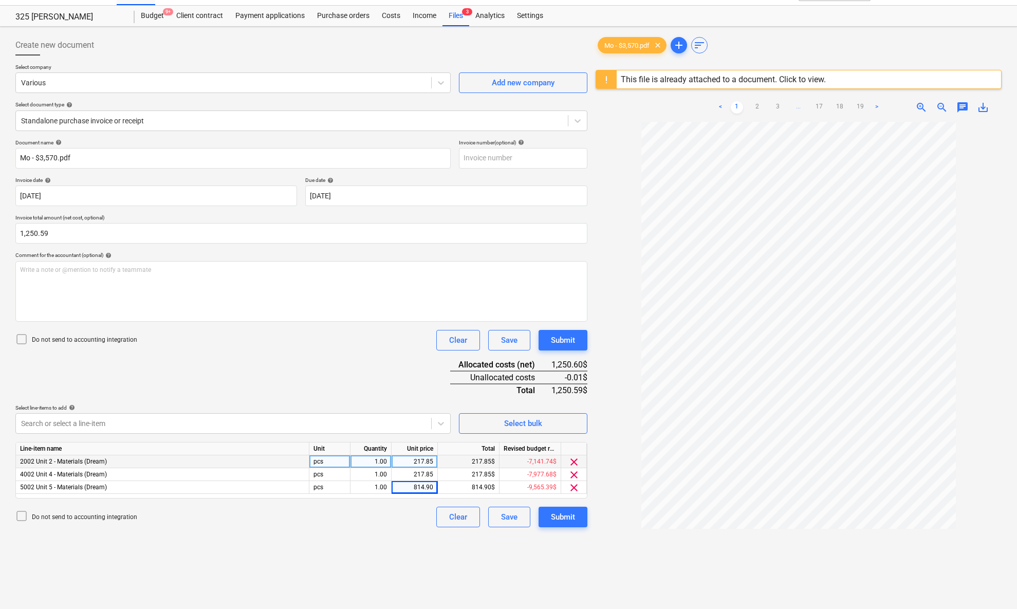
scroll to position [0, 0]
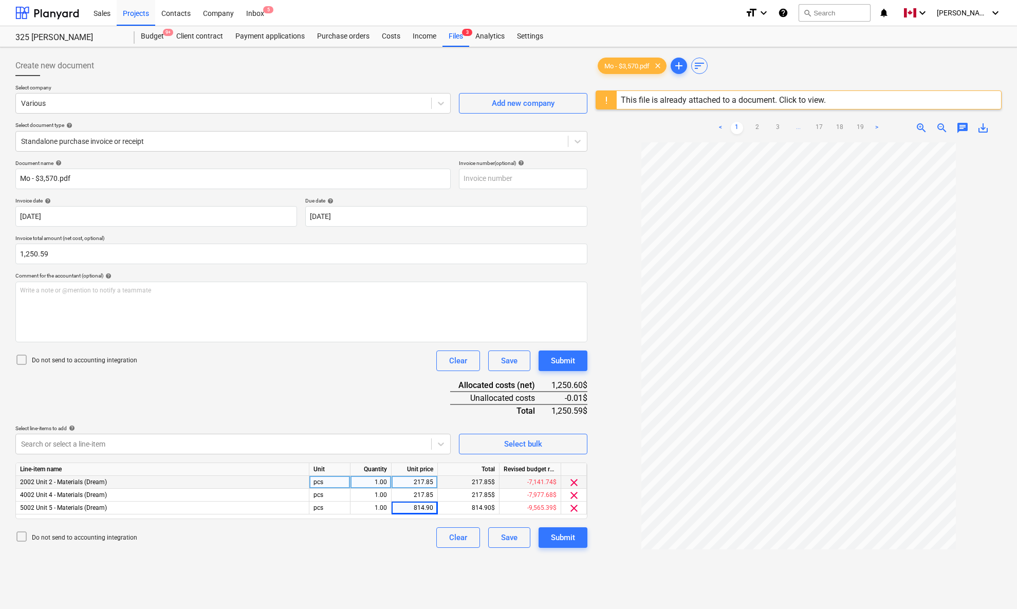
click at [336, 363] on div "Do not send to accounting integration Clear Save Submit" at bounding box center [301, 361] width 572 height 21
click at [420, 447] on div "814.90" at bounding box center [415, 508] width 38 height 13
click at [427, 447] on input "814.9" at bounding box center [415, 508] width 46 height 12
type input "814.89"
click at [388, 379] on div "Document name help Mo - $3,570.pdf Invoice number (optional) help Invoice date …" at bounding box center [301, 354] width 572 height 388
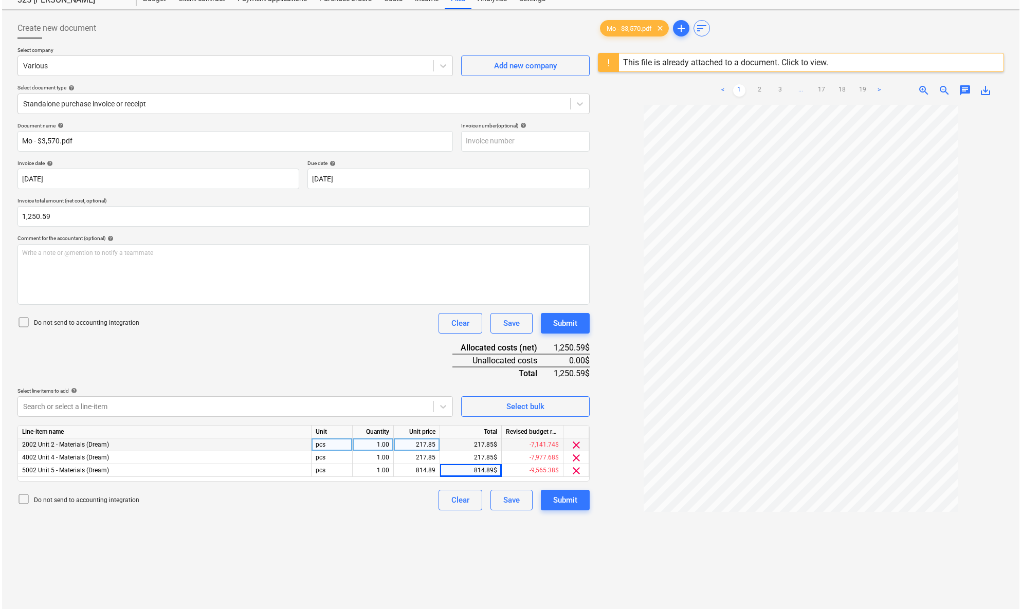
scroll to position [122, 0]
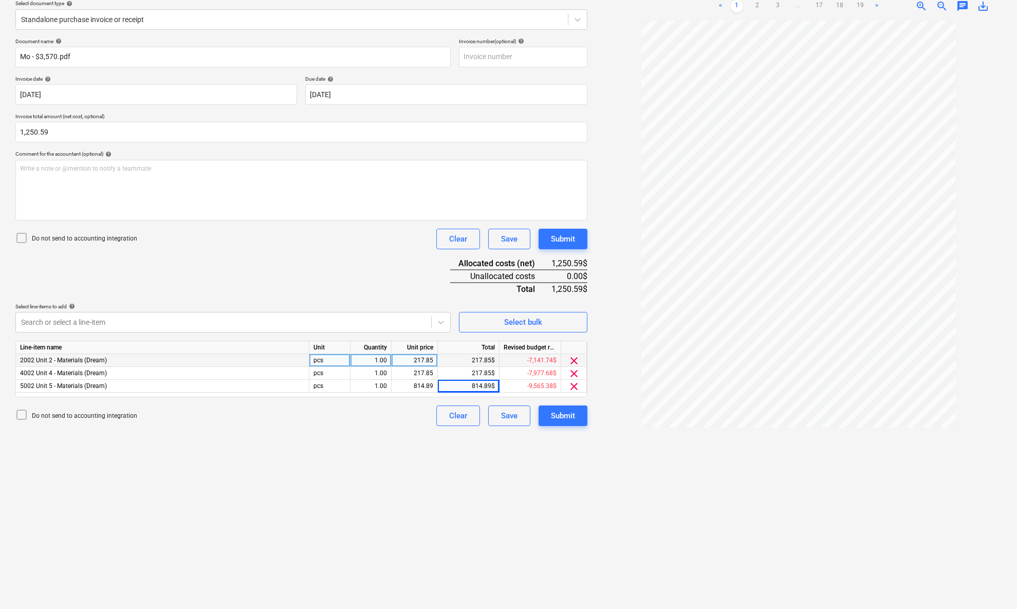
click at [470, 447] on div "Create new document Select company Various Add new company Select document type…" at bounding box center [301, 267] width 580 height 675
click at [561, 416] on div "Submit" at bounding box center [563, 415] width 24 height 13
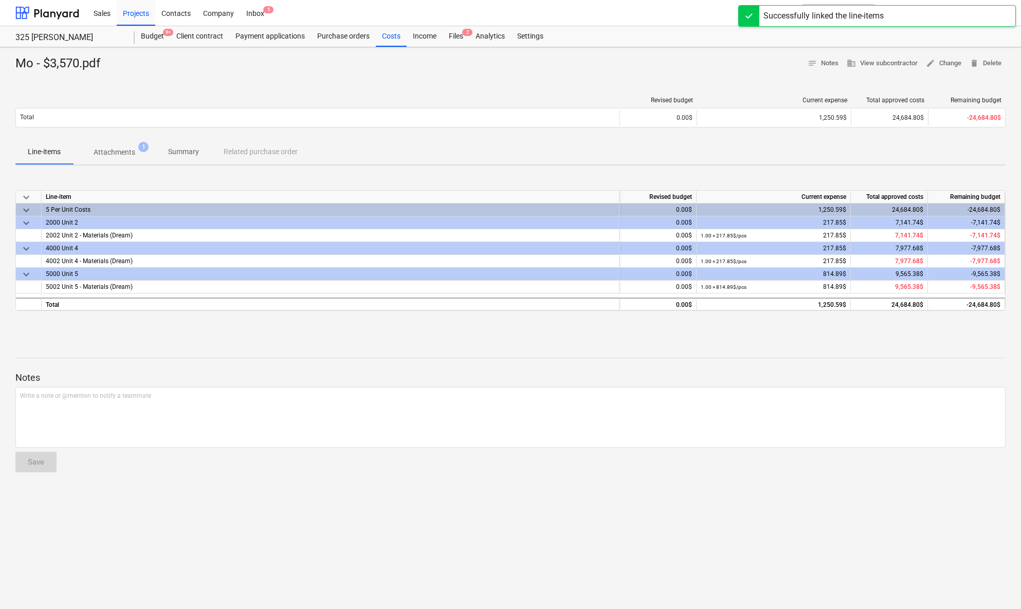
click at [281, 346] on div at bounding box center [510, 348] width 990 height 8
click at [235, 447] on div "Mo - $3,570.pdf notes Notes business View subcontractor edit Change delete Dele…" at bounding box center [510, 328] width 1021 height 562
click at [151, 35] on div "Budget 9+" at bounding box center [152, 36] width 35 height 21
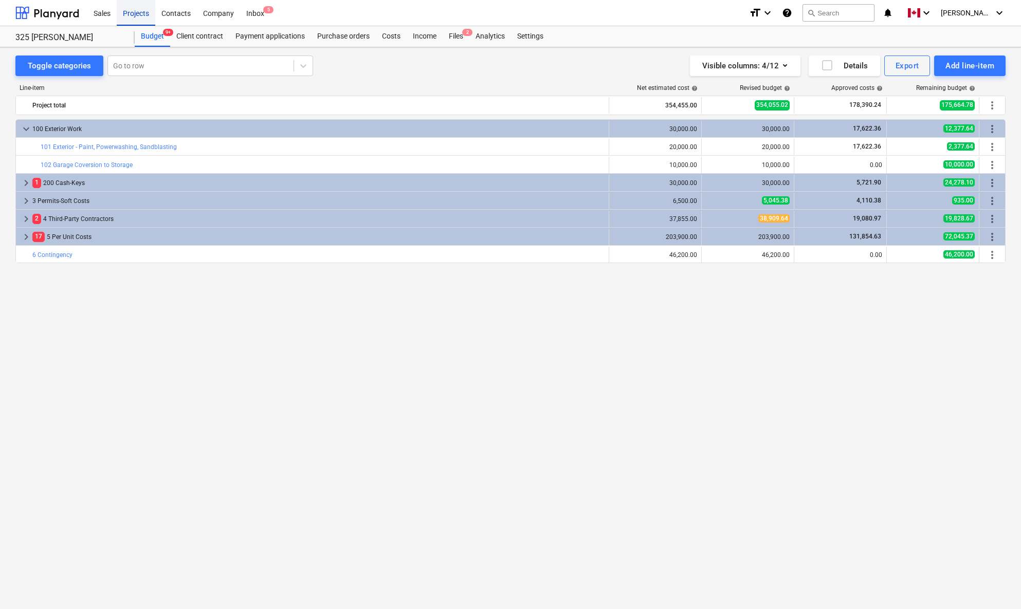
click at [141, 14] on div "Projects" at bounding box center [136, 12] width 39 height 26
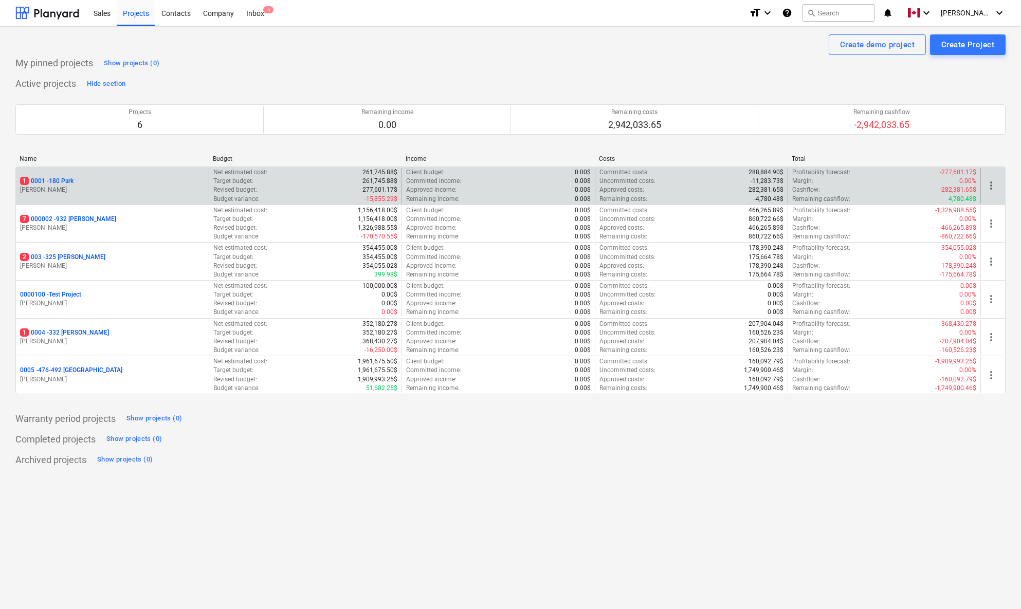
click at [66, 178] on p "1 0001 - 180 Park" at bounding box center [46, 181] width 53 height 9
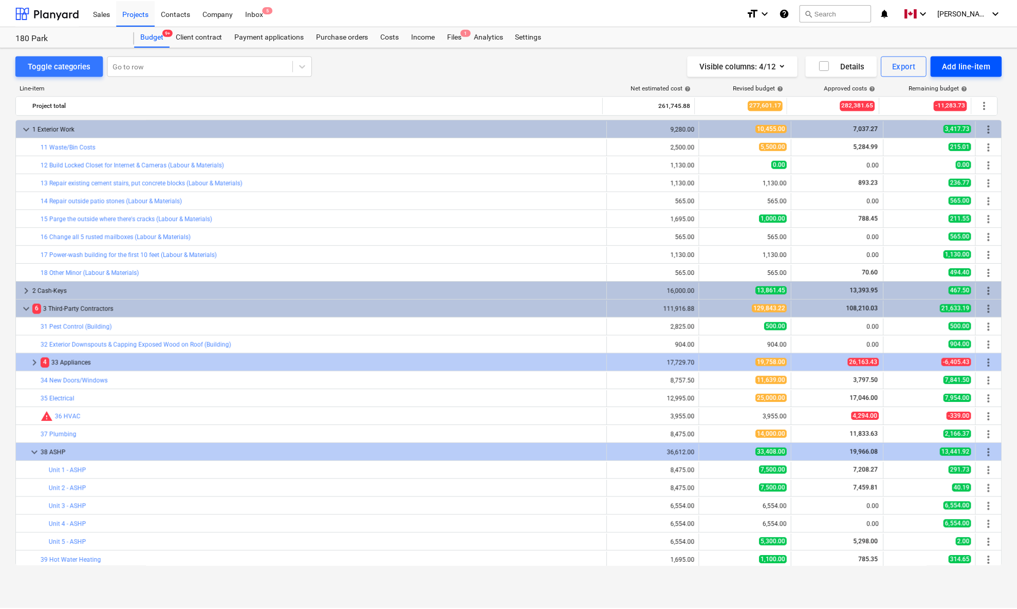
scroll to position [326, 0]
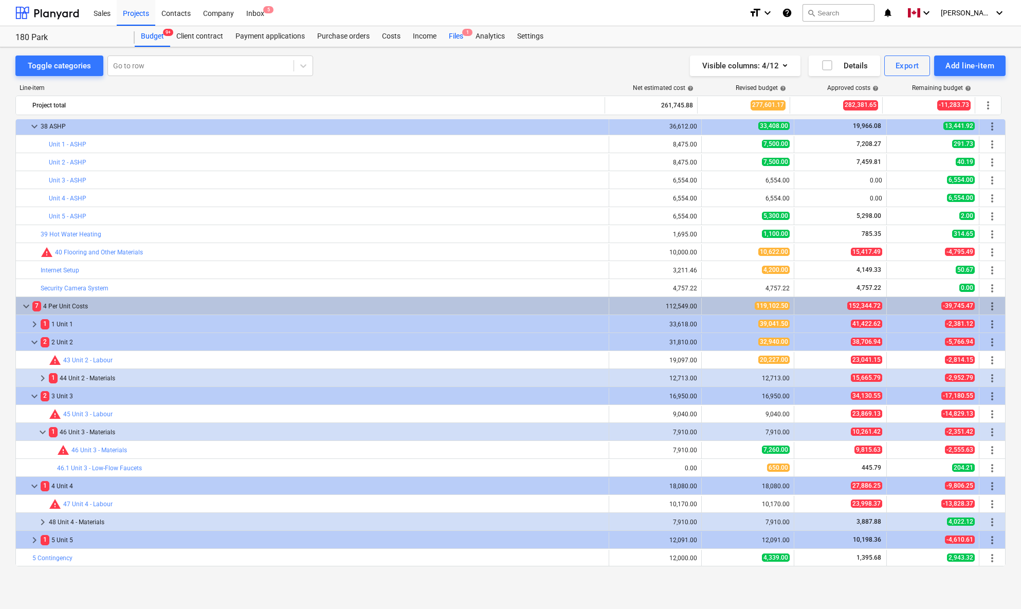
click at [456, 37] on div "Files 1" at bounding box center [455, 36] width 27 height 21
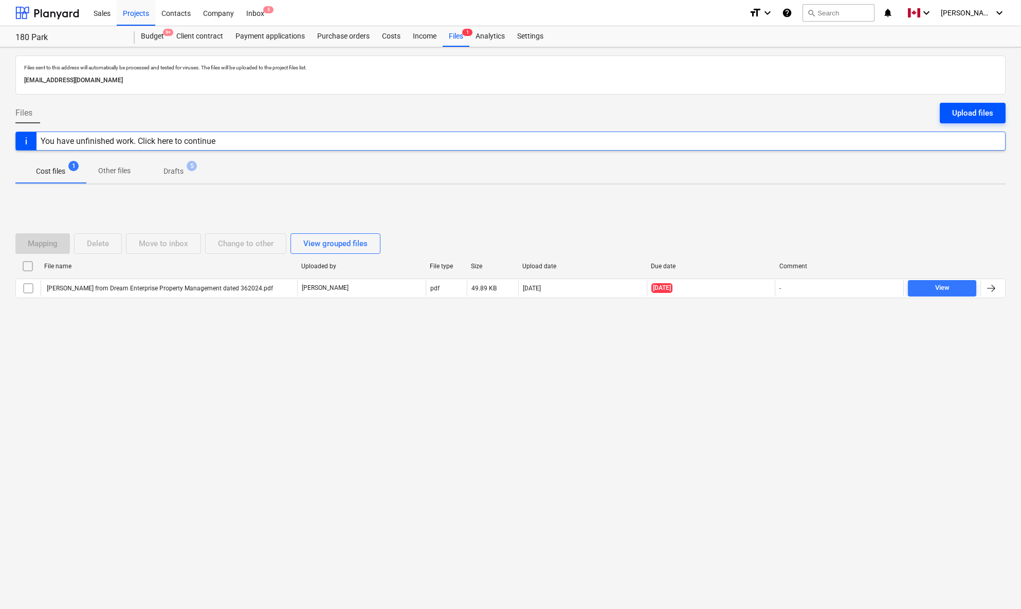
click at [953, 109] on div "Upload files" at bounding box center [972, 112] width 41 height 13
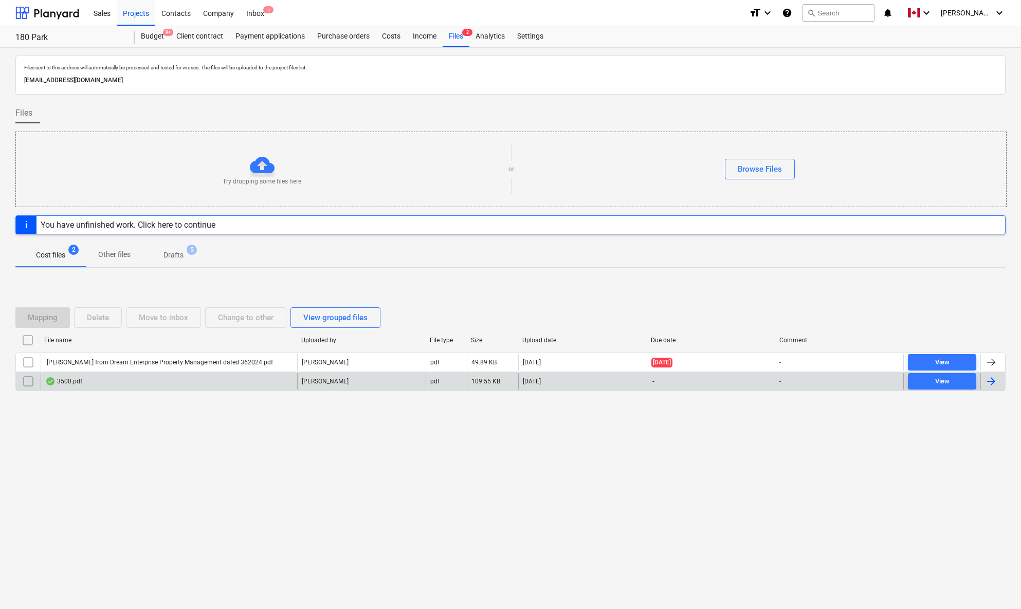
click at [953, 383] on div at bounding box center [991, 381] width 12 height 12
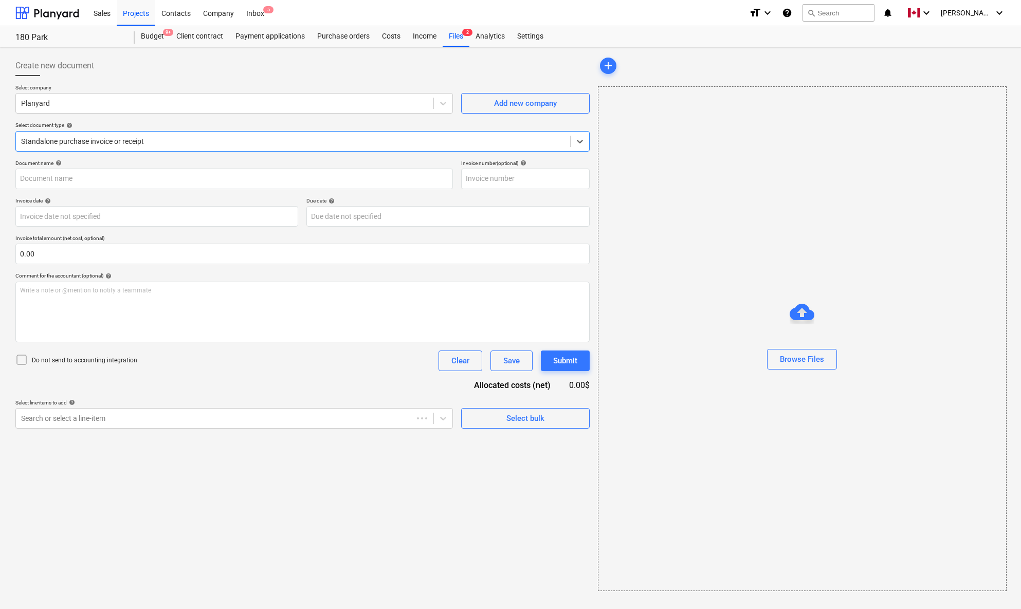
type input "3500.pdf"
click at [61, 106] on div at bounding box center [223, 103] width 405 height 10
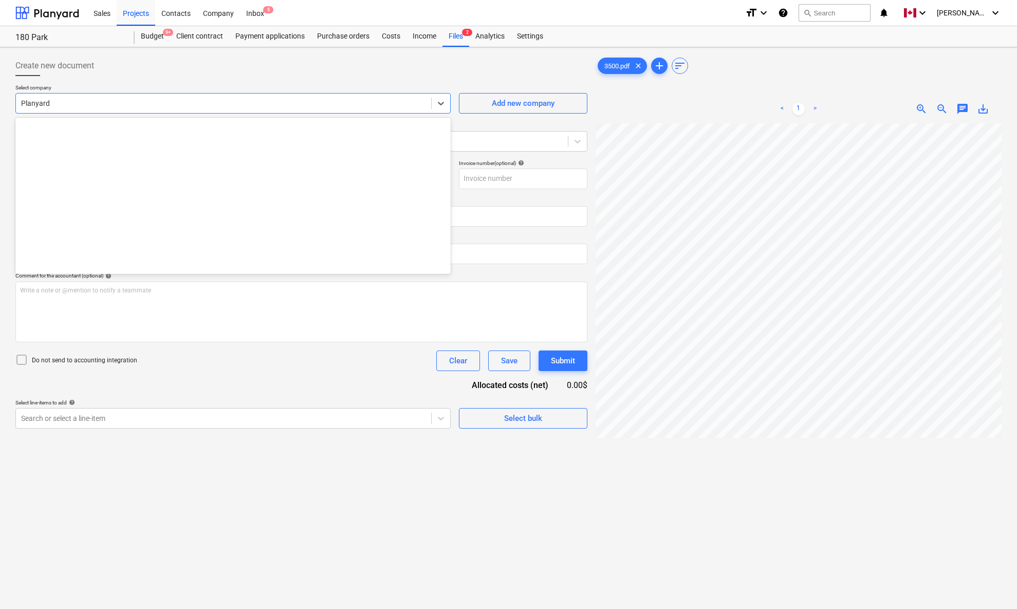
scroll to position [2410, 0]
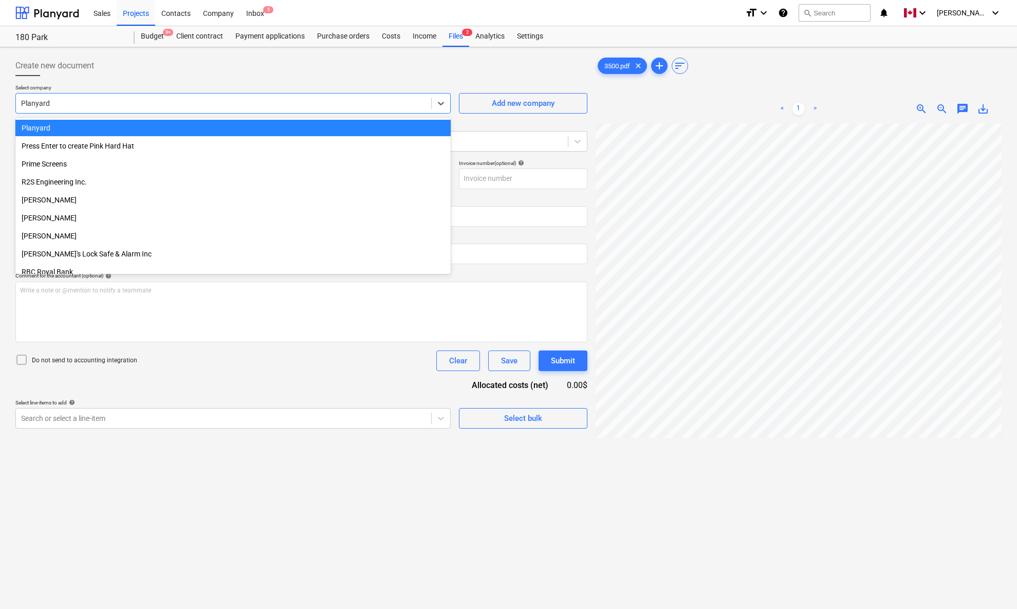
click at [61, 106] on div at bounding box center [223, 103] width 405 height 10
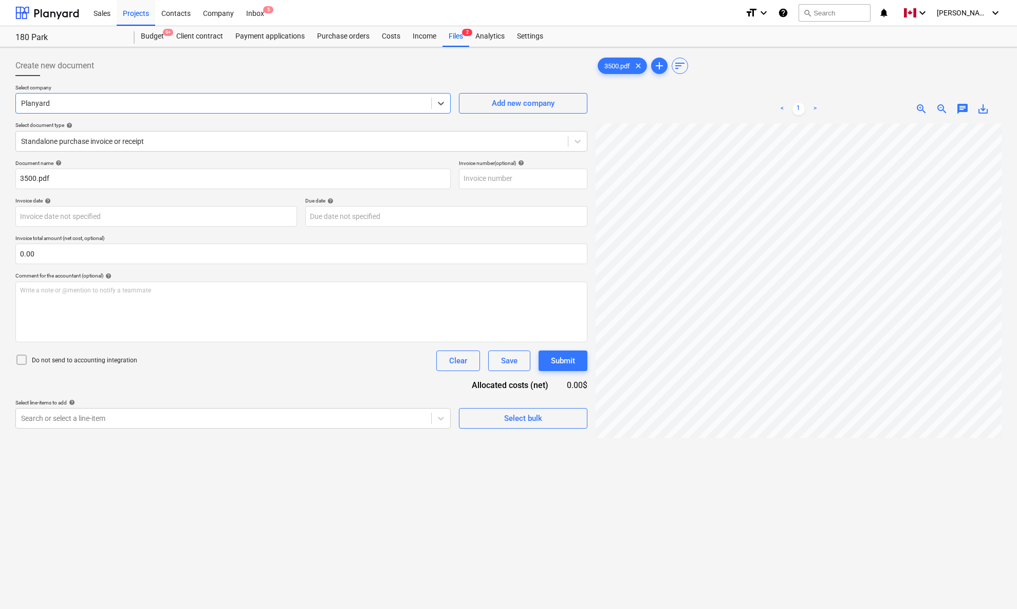
click at [61, 106] on div at bounding box center [223, 103] width 405 height 10
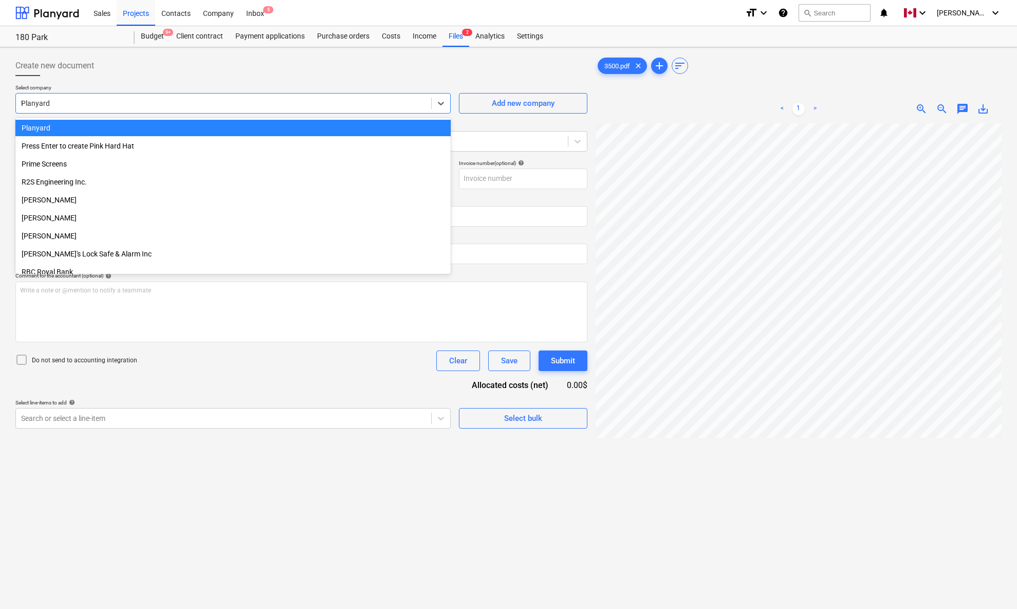
scroll to position [583, 0]
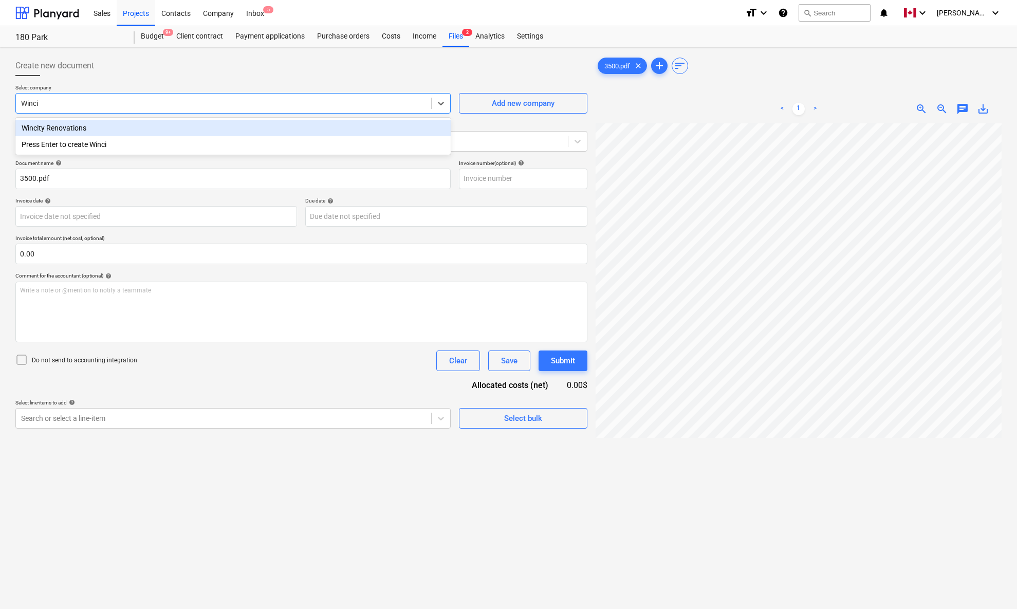
type input "Wincit"
click at [36, 130] on div "Wincity Renovations" at bounding box center [232, 128] width 435 height 16
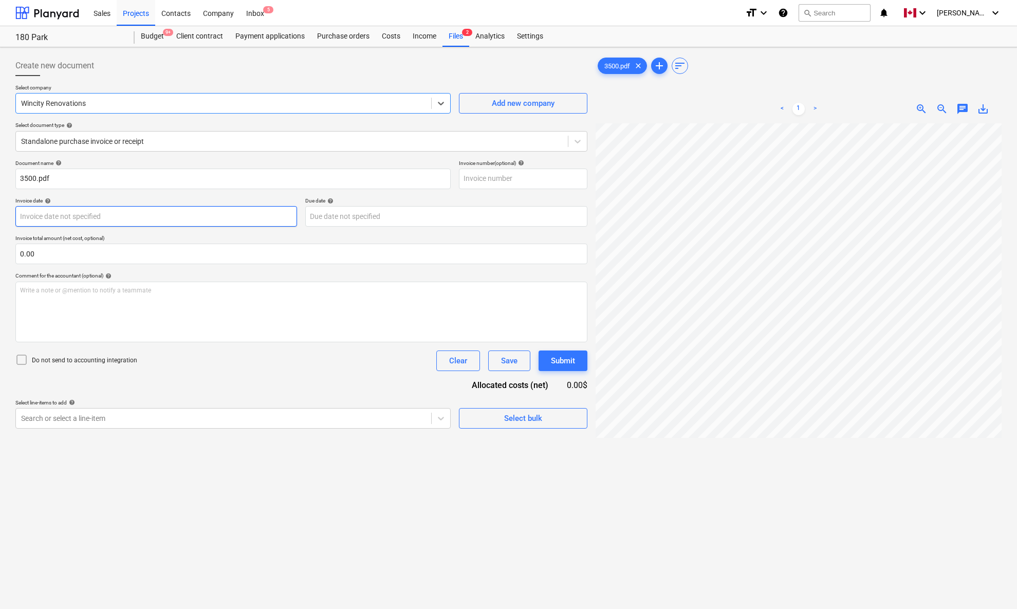
click at [57, 210] on body "Sales Projects Contacts Company Inbox 5 format_size keyboard_arrow_down help se…" at bounding box center [508, 304] width 1017 height 609
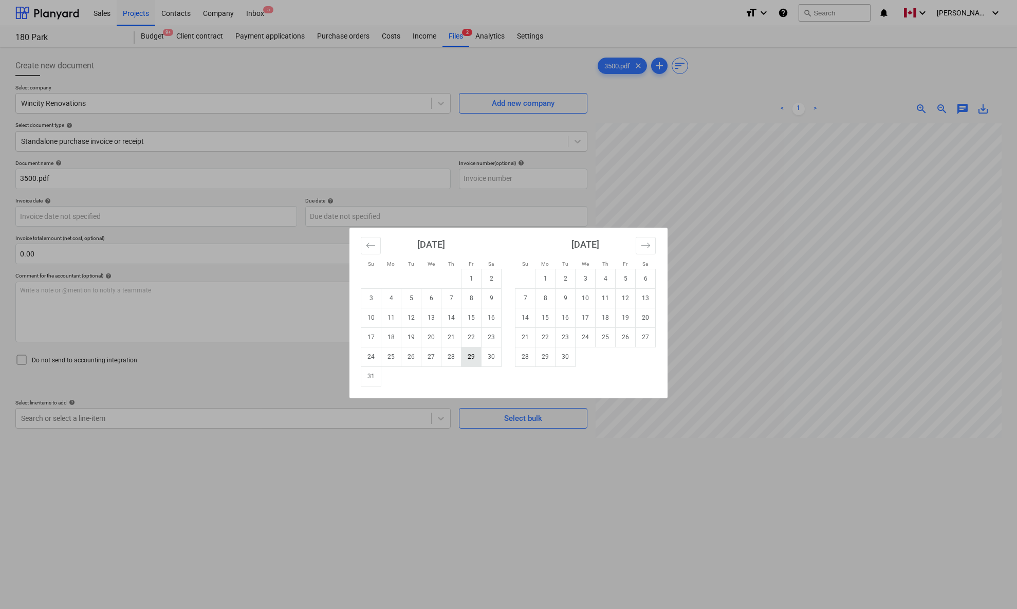
click at [468, 347] on td "29" at bounding box center [472, 357] width 20 height 20
type input "[DATE]"
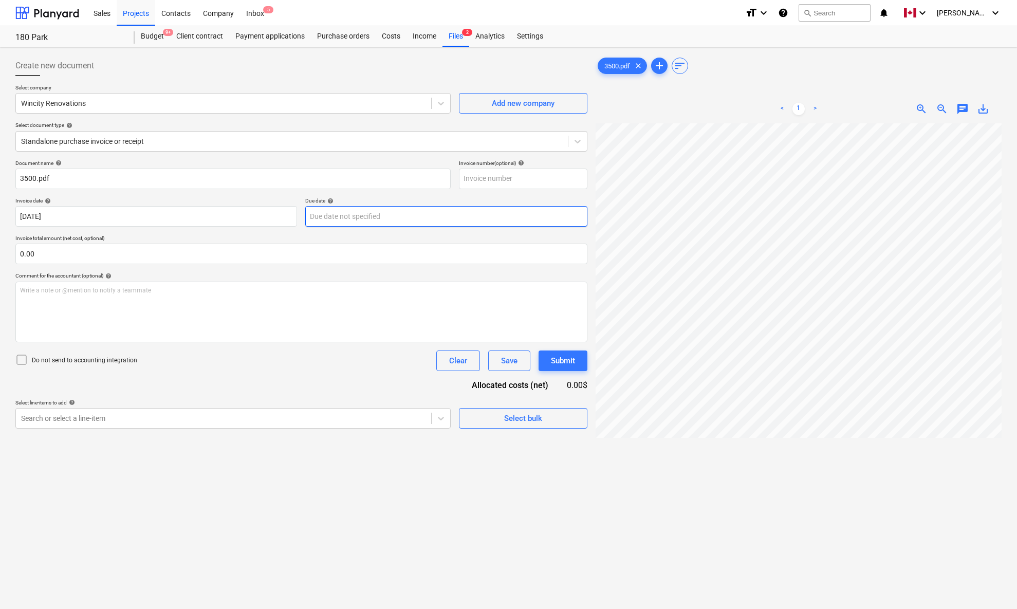
click at [395, 222] on body "Sales Projects Contacts Company Inbox 5 format_size keyboard_arrow_down help se…" at bounding box center [508, 304] width 1017 height 609
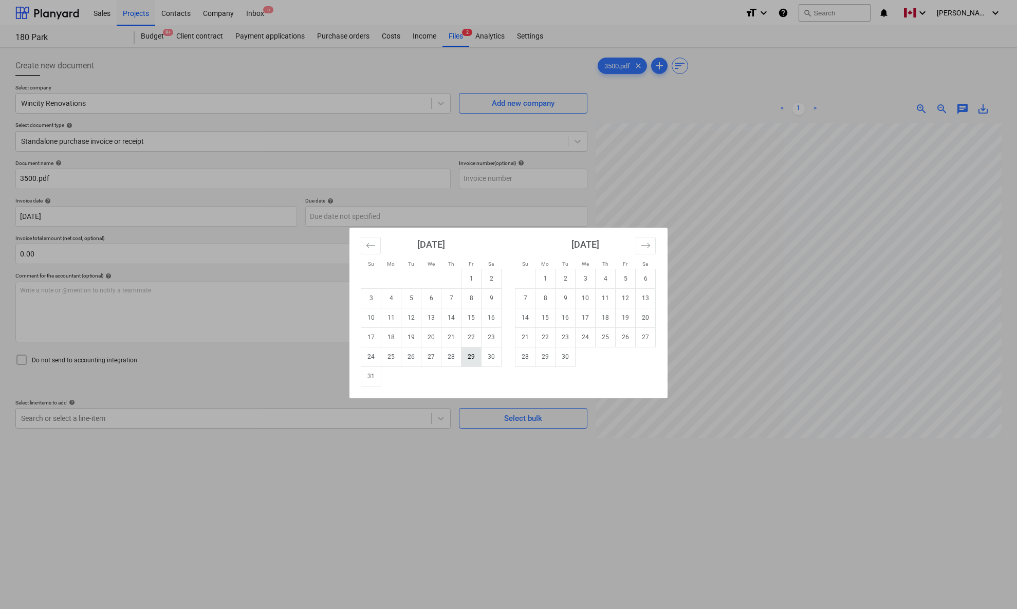
click at [469, 351] on td "29" at bounding box center [472, 357] width 20 height 20
type input "[DATE]"
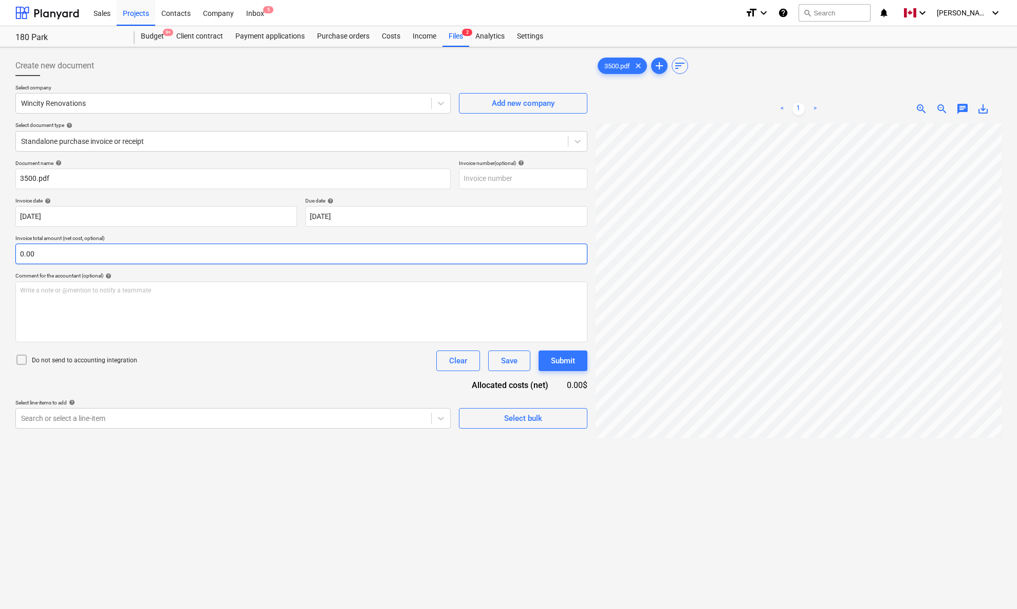
click at [330, 250] on input "0.00" at bounding box center [301, 254] width 572 height 21
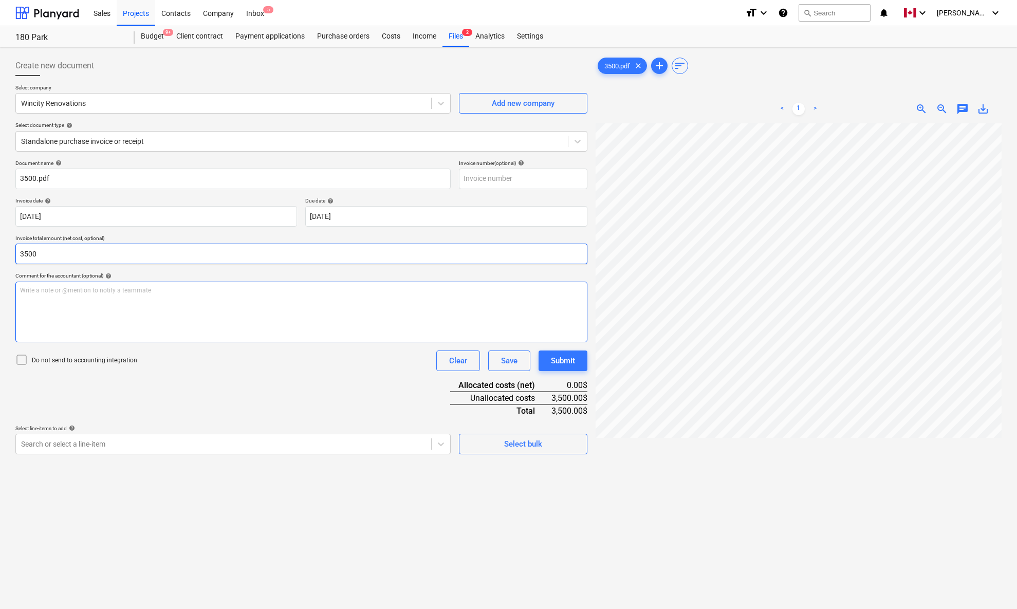
type input "3,500.00"
click at [281, 440] on div at bounding box center [223, 444] width 405 height 10
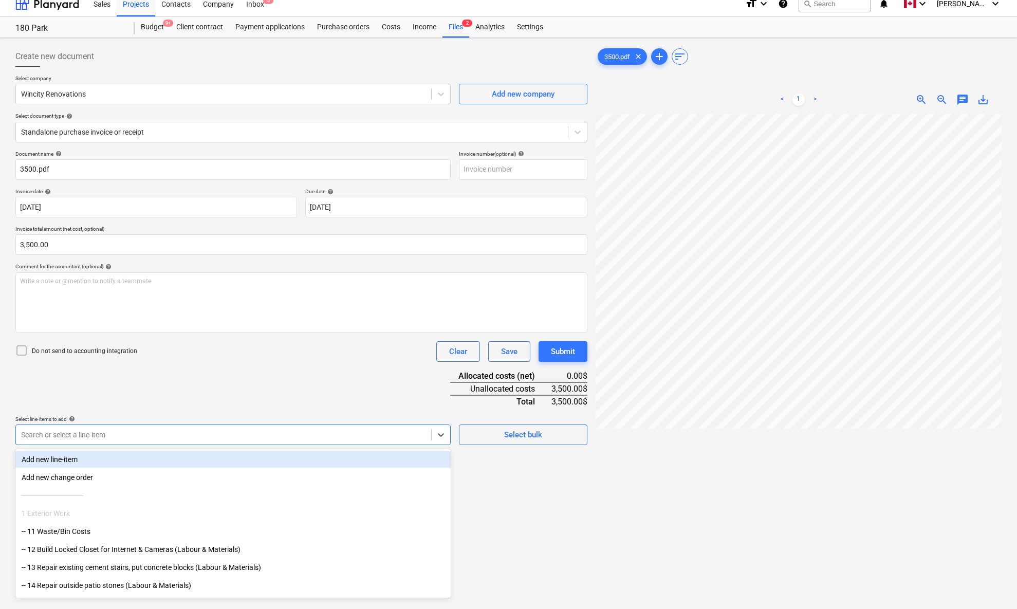
scroll to position [10, 0]
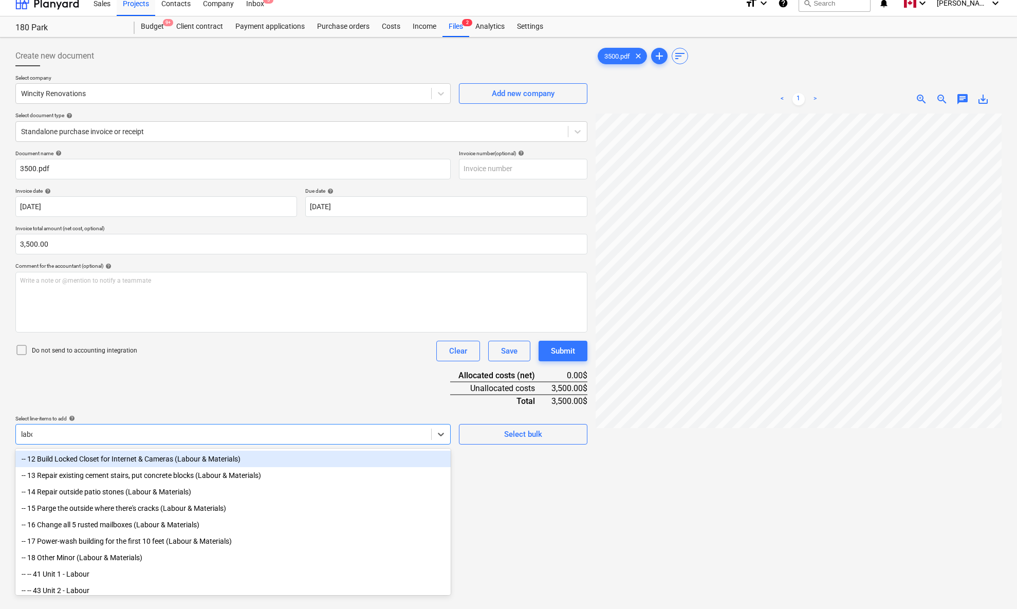
type input "labour"
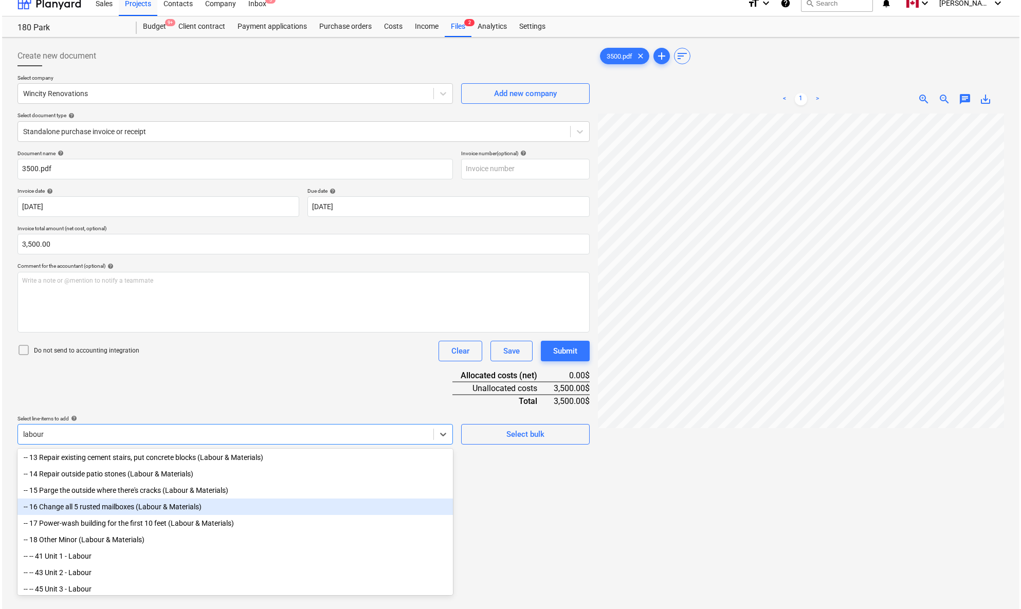
scroll to position [55, 0]
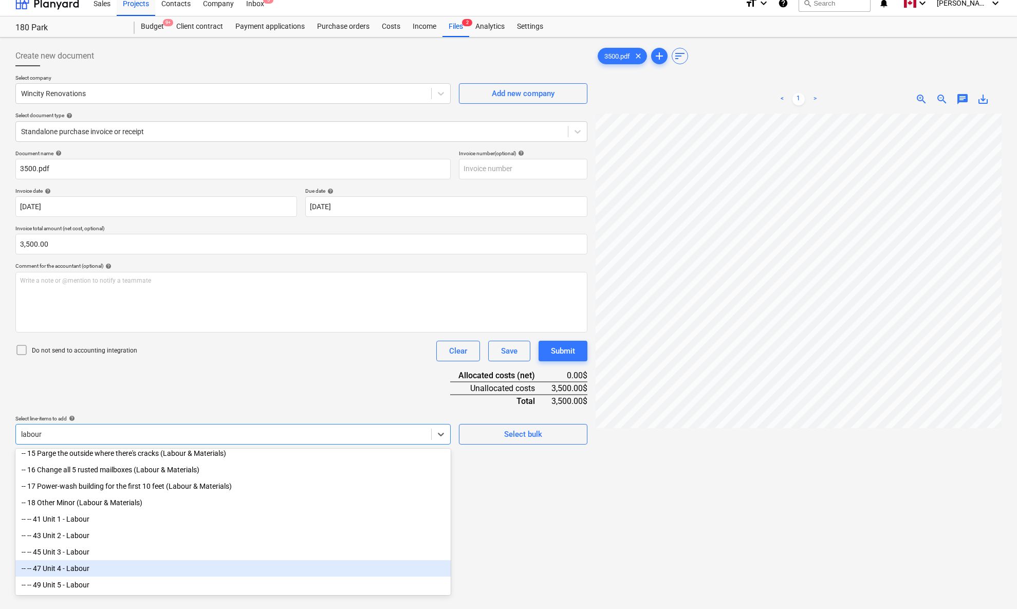
click at [92, 447] on div "-- -- 47 Unit 4 - Labour" at bounding box center [232, 568] width 435 height 16
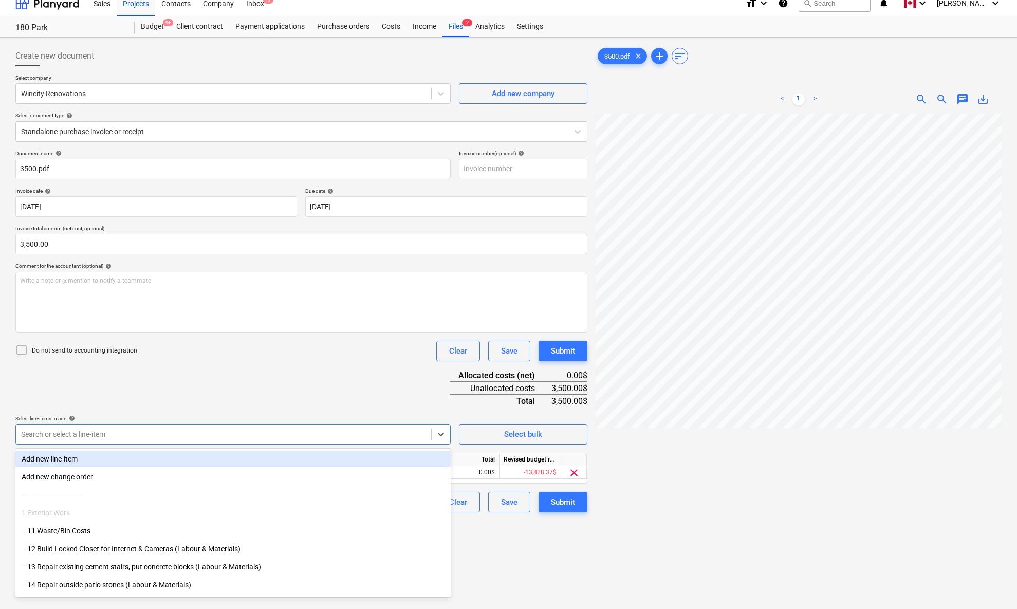
click at [188, 413] on div "Document name help 3500.pdf Invoice number (optional) help Invoice date help [D…" at bounding box center [301, 331] width 572 height 362
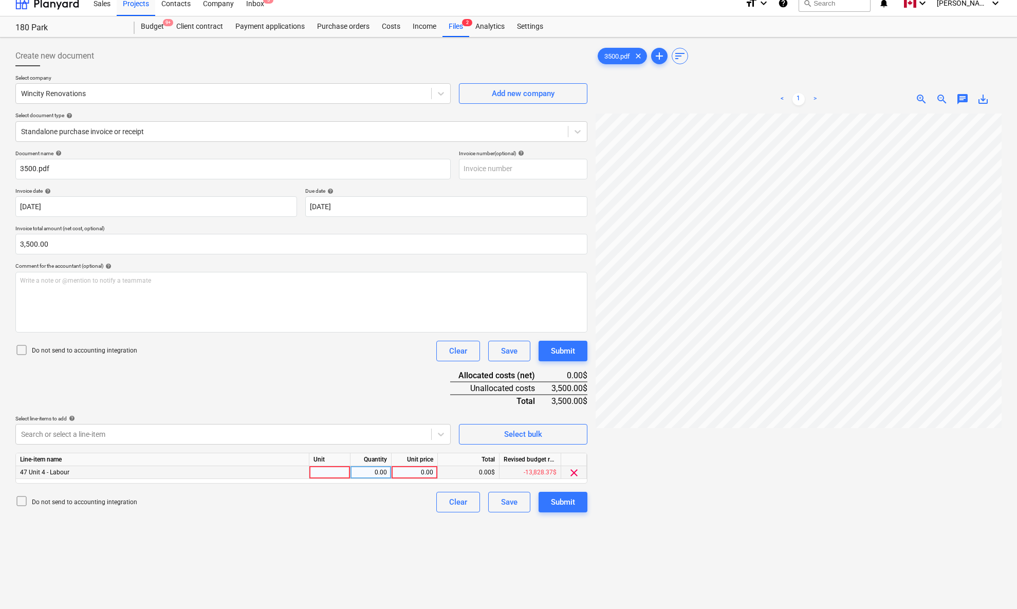
click at [333, 447] on div at bounding box center [329, 472] width 41 height 13
click at [333, 447] on input at bounding box center [329, 472] width 41 height 12
type input "pcs"
type input "3500"
click at [367, 447] on div "Create new document Select company Wincity Renovations Add new company Select d…" at bounding box center [301, 370] width 580 height 656
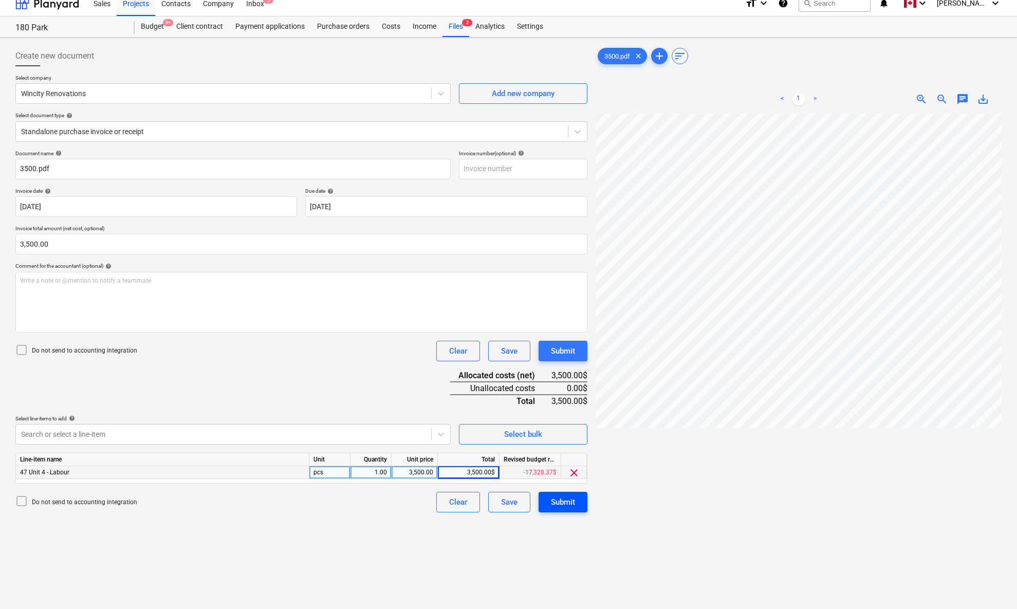
click at [570, 447] on div "Submit" at bounding box center [563, 501] width 24 height 13
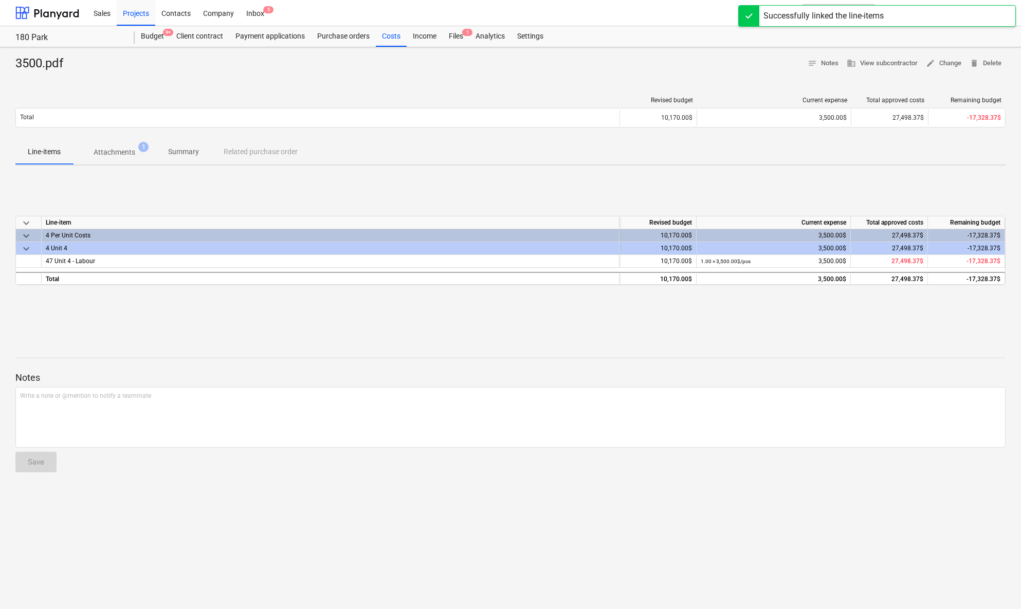
click at [281, 321] on div "keyboard_arrow_down Line-item Revised budget Current expense Total approved cos…" at bounding box center [510, 251] width 990 height 154
click at [143, 308] on div "keyboard_arrow_down Line-item Revised budget Current expense Total approved cos…" at bounding box center [510, 251] width 990 height 154
click at [364, 310] on div "keyboard_arrow_down Line-item Revised budget Current expense Total approved cos…" at bounding box center [510, 251] width 990 height 154
click at [353, 186] on div "keyboard_arrow_down Line-item Revised budget Current expense Total approved cos…" at bounding box center [510, 251] width 990 height 154
click at [391, 81] on div "3500.pdf notes Notes business View subcontractor edit Change delete Delete Revi…" at bounding box center [510, 328] width 1021 height 562
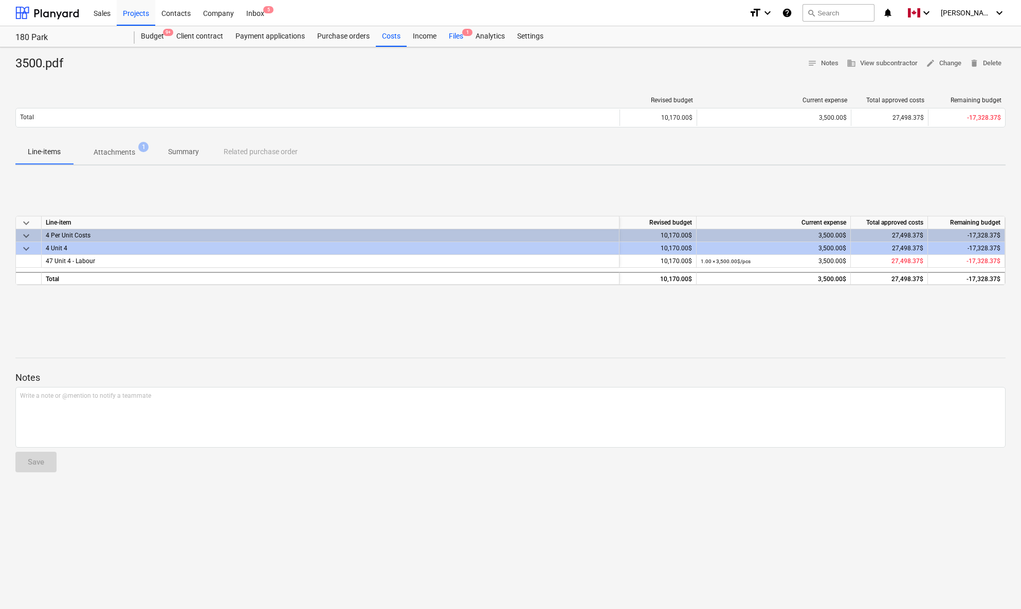
click at [457, 35] on div "Files 1" at bounding box center [455, 36] width 27 height 21
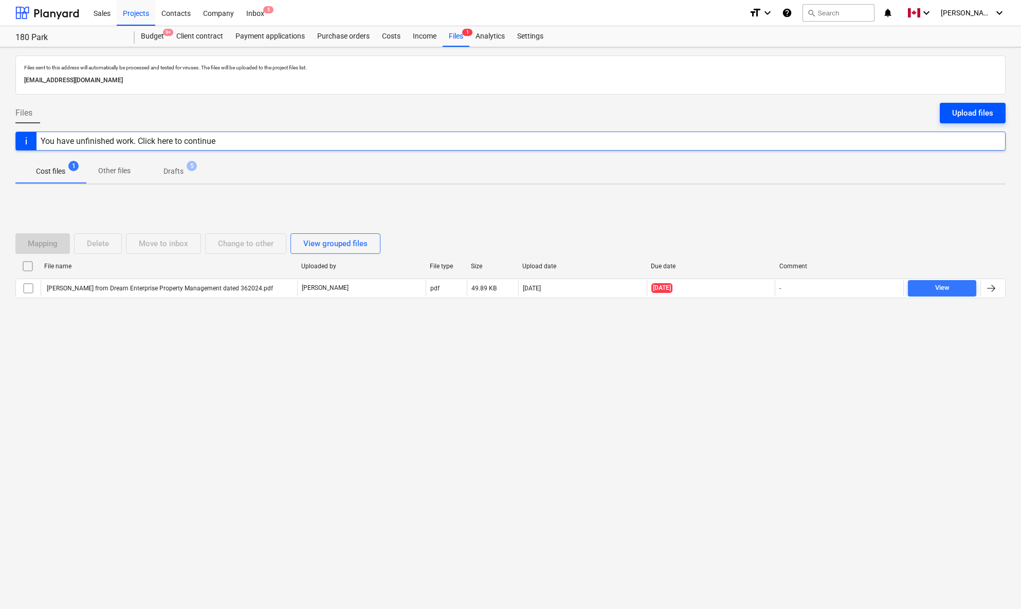
click at [953, 110] on div "Upload files" at bounding box center [972, 112] width 41 height 13
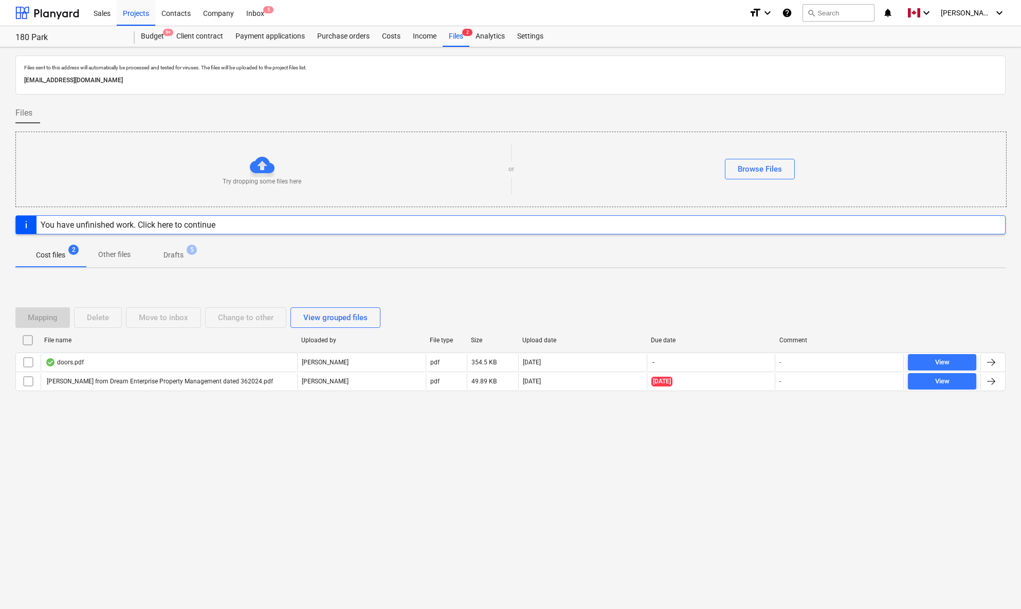
click at [953, 364] on div at bounding box center [991, 362] width 12 height 12
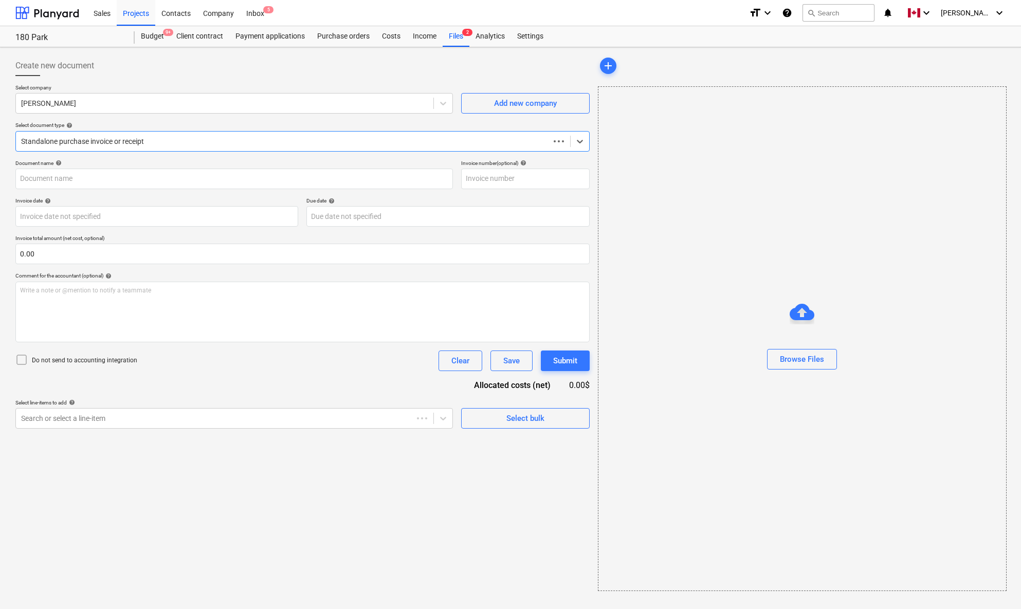
type input "doors.pdf"
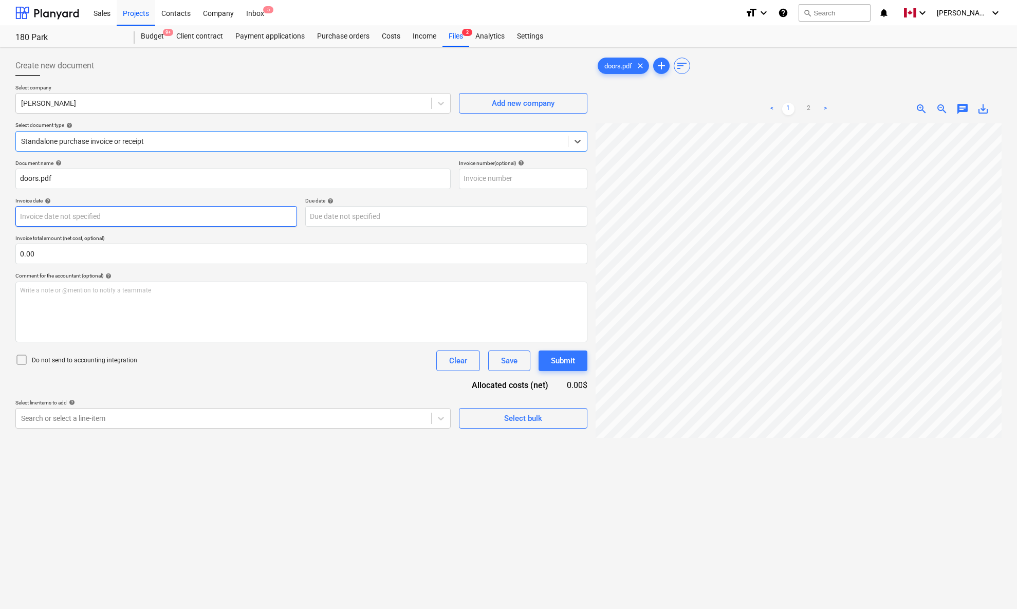
click at [108, 218] on body "Sales Projects Contacts Company Inbox 5 format_size keyboard_arrow_down help se…" at bounding box center [508, 304] width 1017 height 609
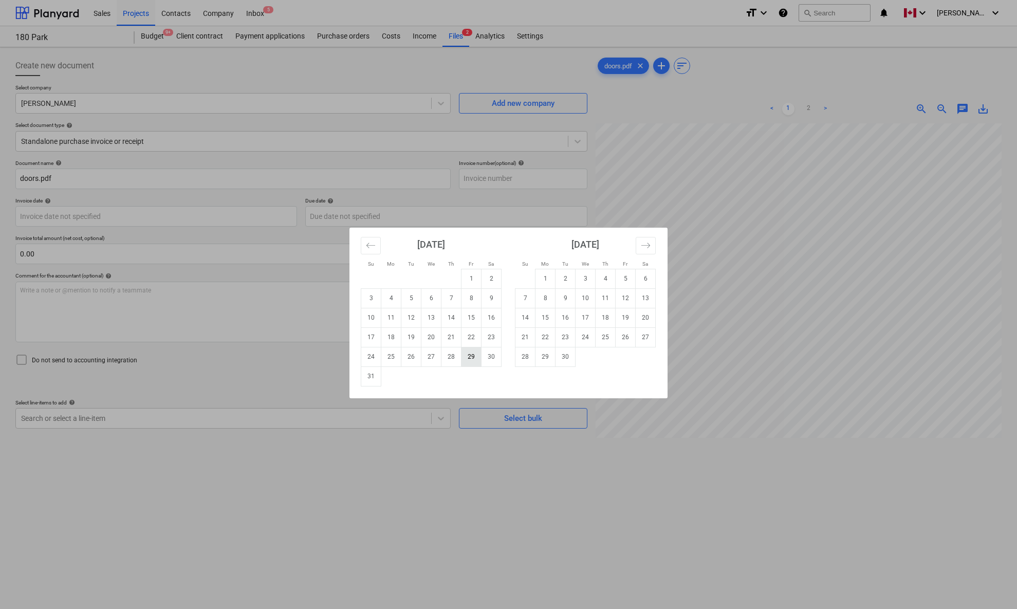
click at [470, 354] on td "29" at bounding box center [472, 357] width 20 height 20
type input "[DATE]"
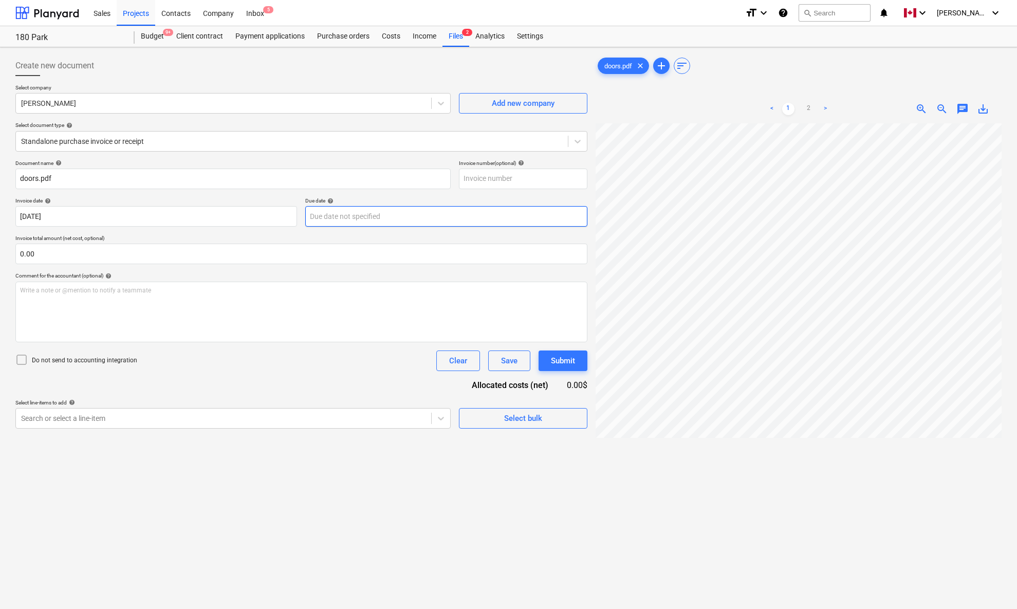
click at [368, 213] on body "Sales Projects Contacts Company Inbox 5 format_size keyboard_arrow_down help se…" at bounding box center [508, 304] width 1017 height 609
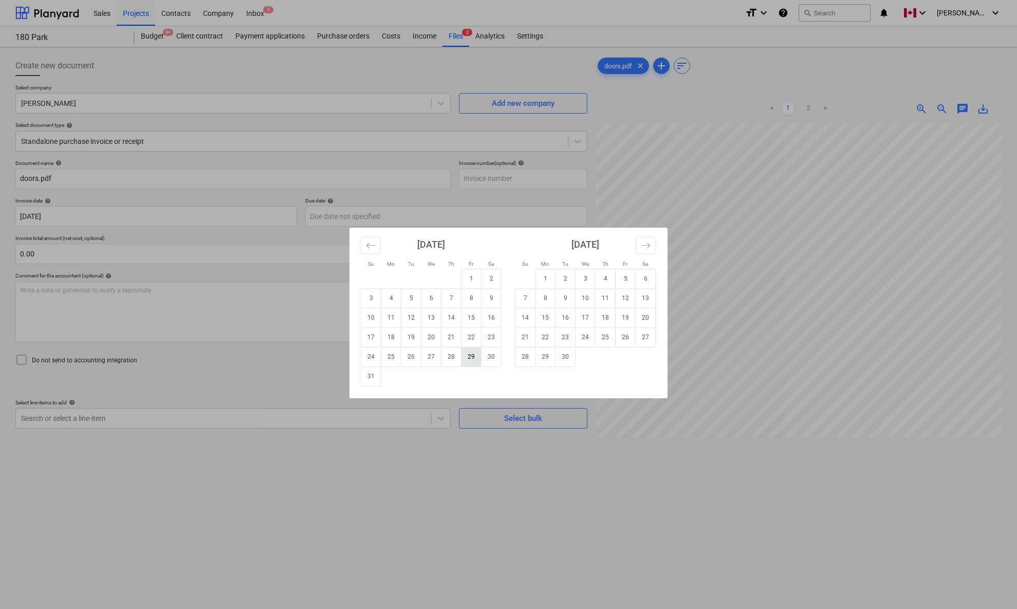
click at [468, 351] on td "29" at bounding box center [472, 357] width 20 height 20
type input "[DATE]"
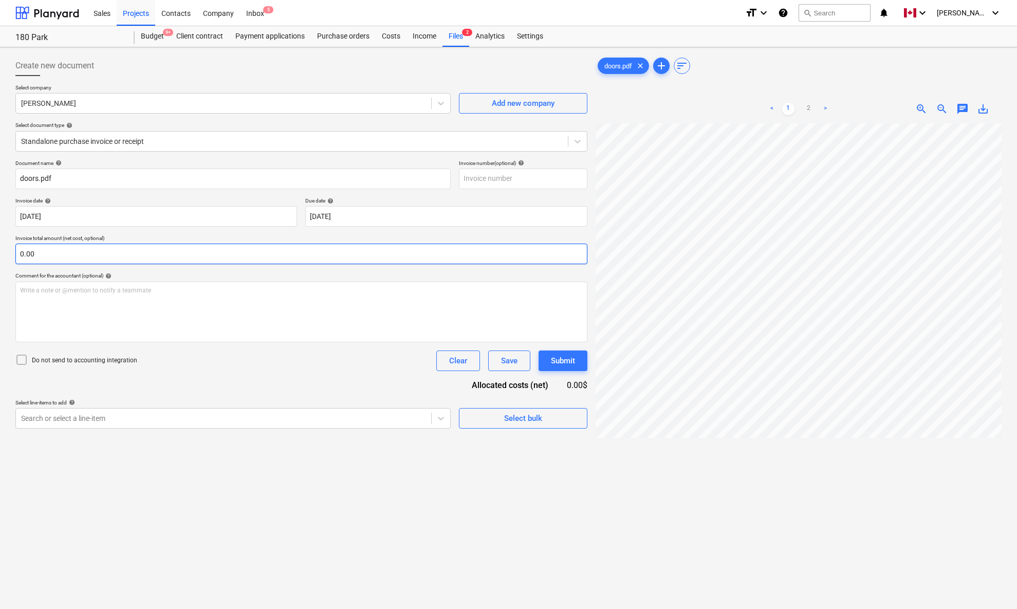
click at [291, 251] on input "0.00" at bounding box center [301, 254] width 572 height 21
click at [291, 251] on input "text" at bounding box center [301, 254] width 572 height 21
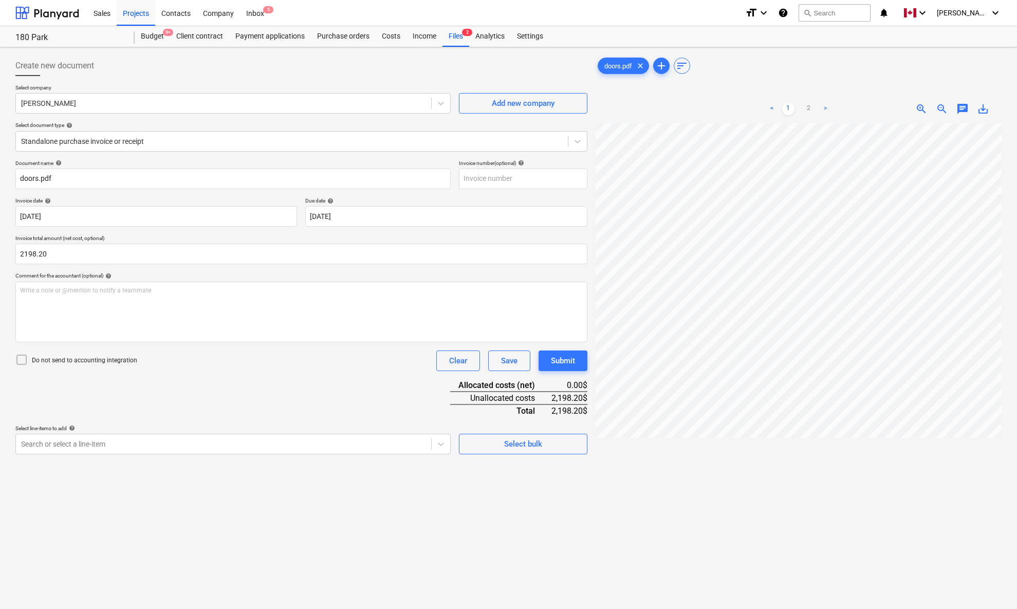
click at [355, 390] on div "Document name help doors.pdf Invoice number (optional) help Invoice date help […" at bounding box center [301, 307] width 572 height 294
type input "2,198.20"
click at [336, 440] on div at bounding box center [223, 444] width 405 height 10
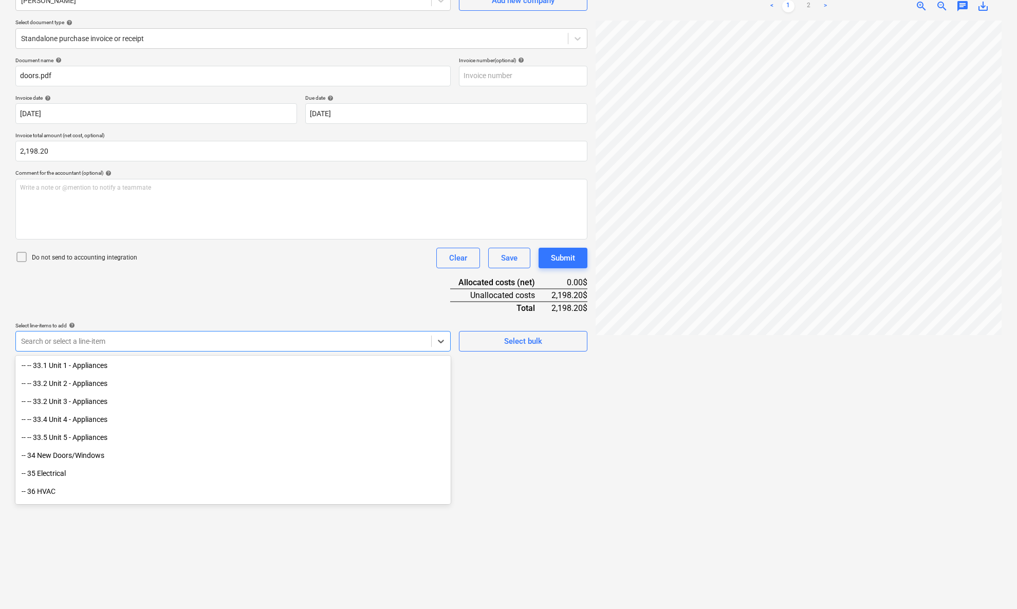
scroll to position [432, 0]
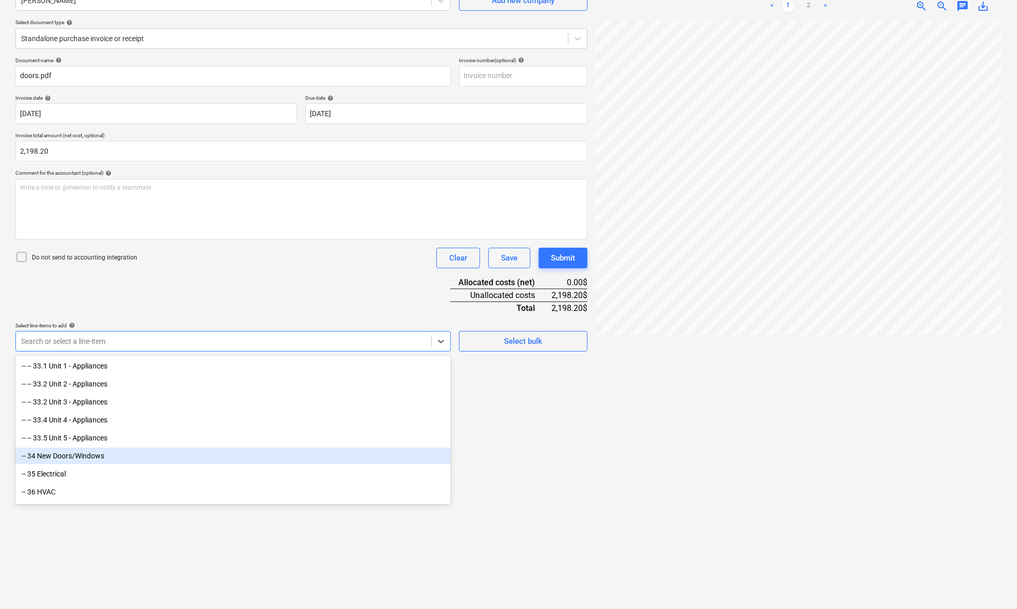
click at [105, 447] on div "-- 34 New Doors/Windows" at bounding box center [232, 456] width 435 height 16
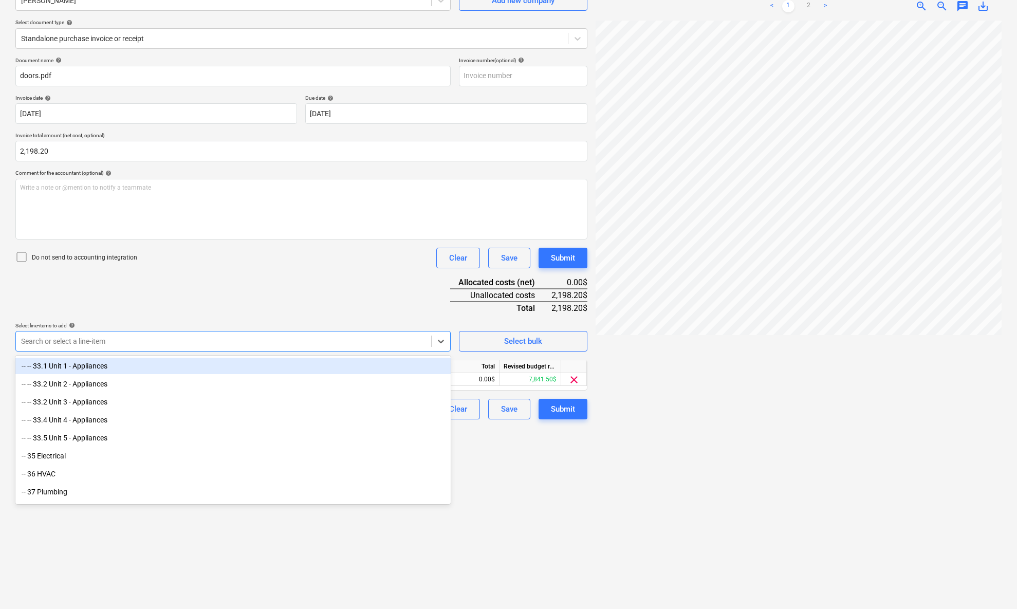
click at [247, 306] on div "Document name help doors.pdf Invoice number (optional) help Invoice date help […" at bounding box center [301, 238] width 572 height 362
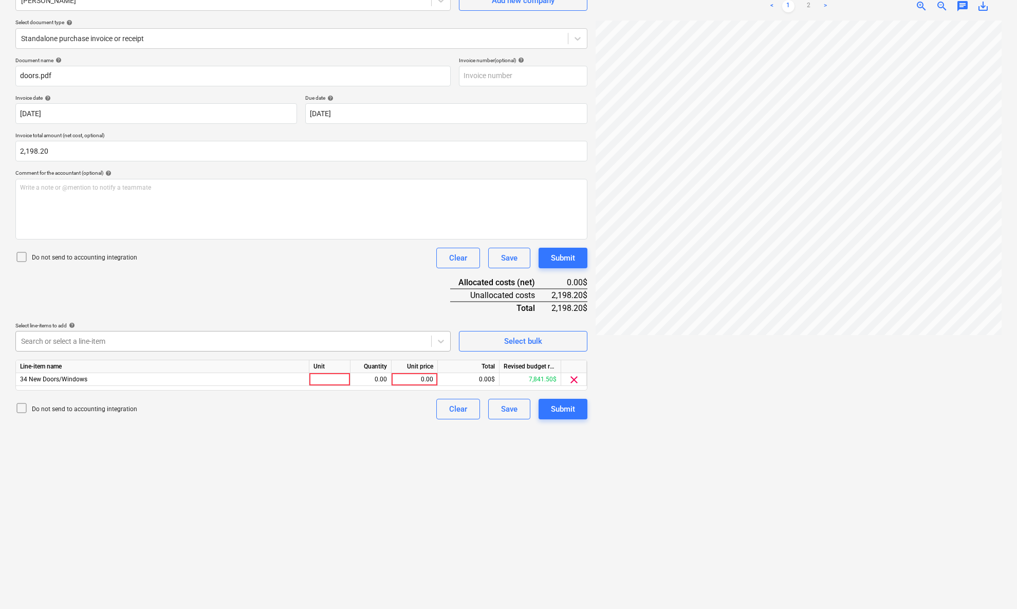
click at [193, 345] on div at bounding box center [223, 341] width 405 height 10
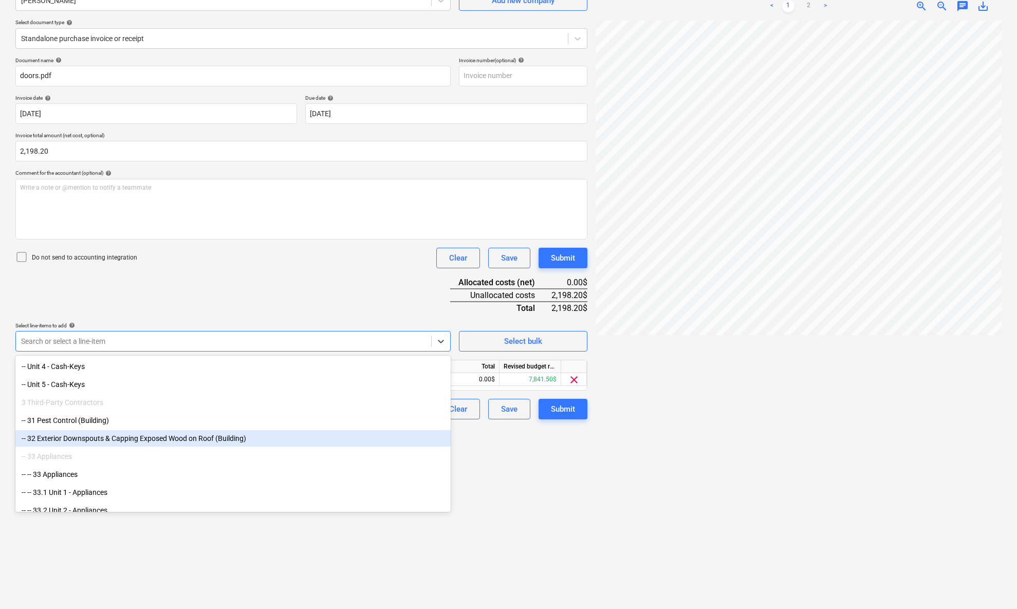
scroll to position [300, 0]
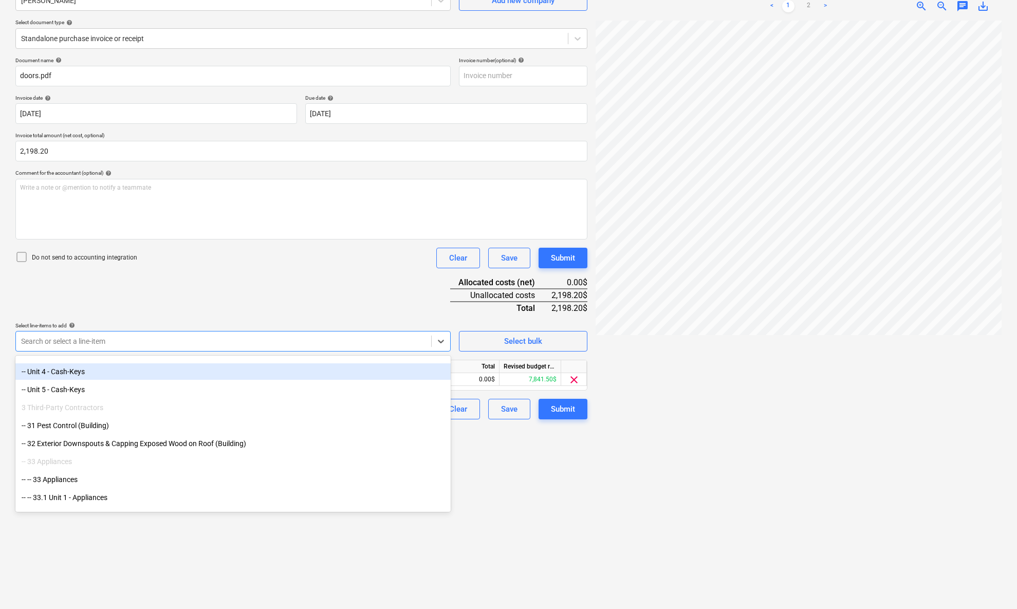
click at [231, 312] on div "Document name help doors.pdf Invoice number (optional) help Invoice date help […" at bounding box center [301, 238] width 572 height 362
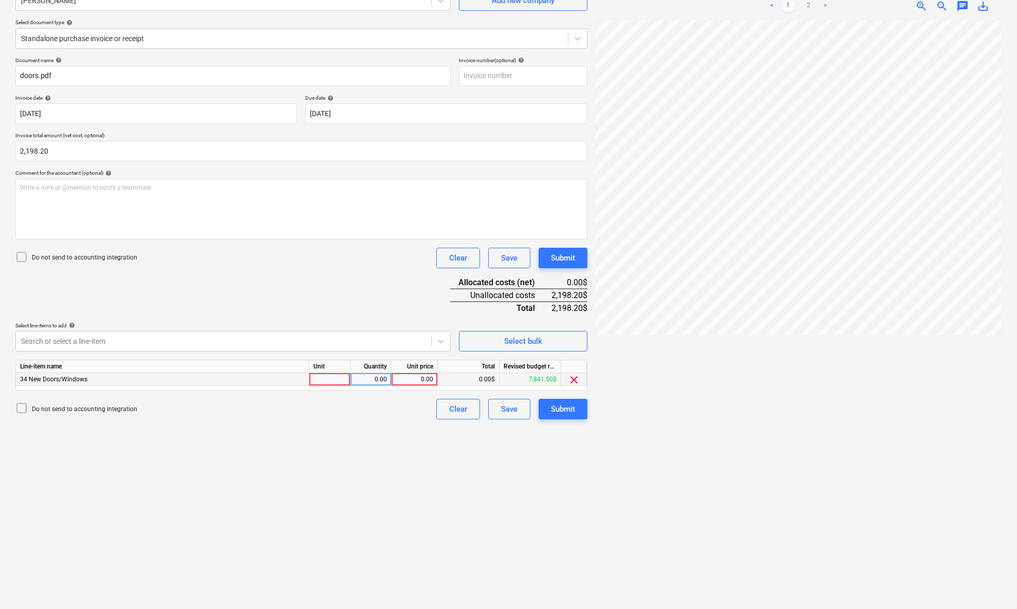
click at [321, 382] on div at bounding box center [329, 379] width 41 height 13
type input "pcs"
type input "2198.20"
click at [308, 447] on div "Create new document Select company [PERSON_NAME] Add new company Select documen…" at bounding box center [301, 277] width 580 height 656
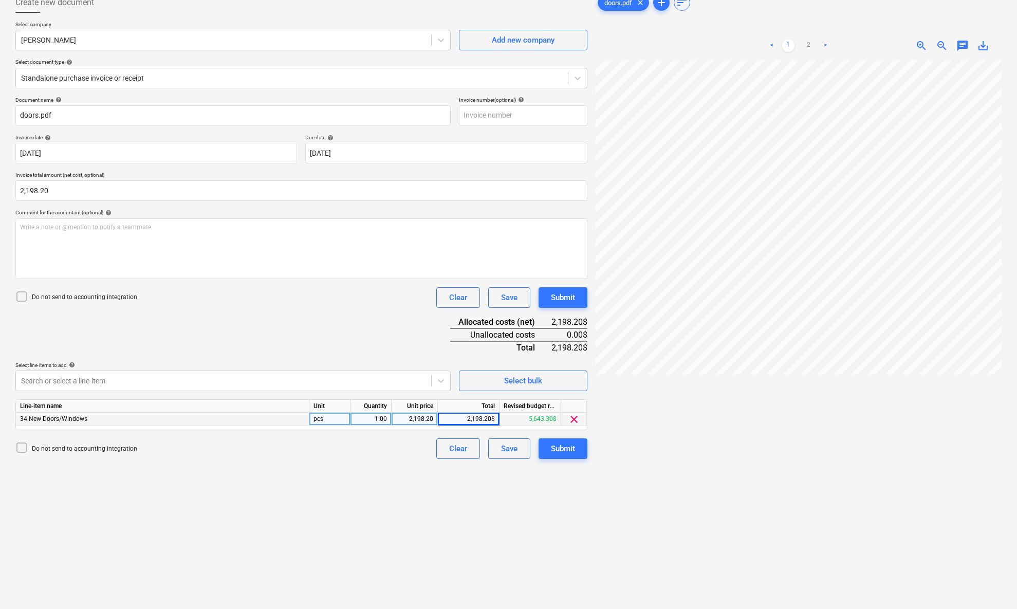
scroll to position [0, 0]
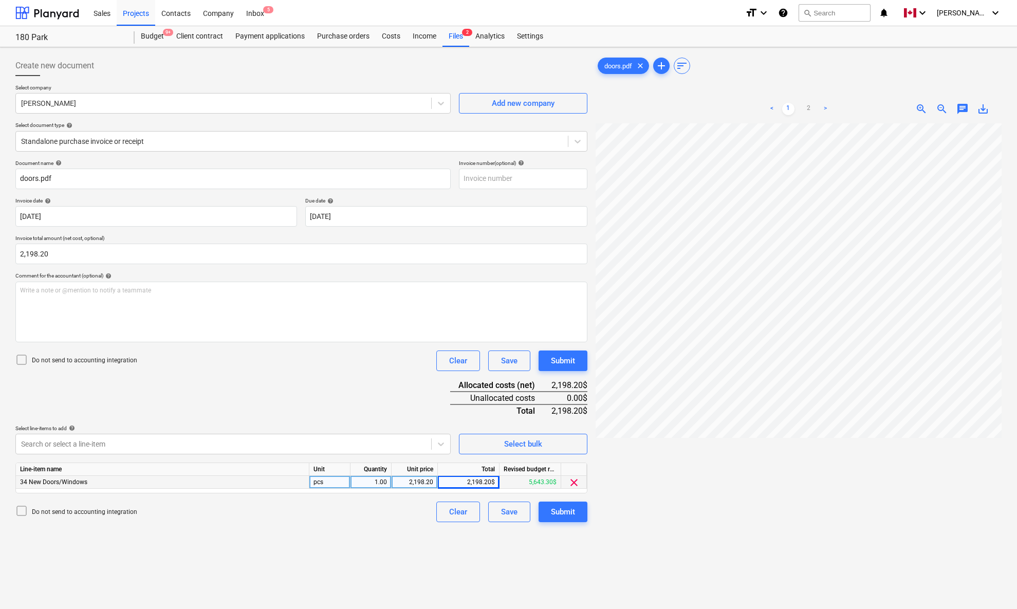
click at [351, 397] on div "Document name help doors.pdf Invoice number (optional) help Invoice date help […" at bounding box center [301, 341] width 572 height 362
click at [363, 393] on div "Document name help doors.pdf Invoice number (optional) help Invoice date help […" at bounding box center [301, 341] width 572 height 362
click at [560, 447] on div "Submit" at bounding box center [563, 511] width 24 height 13
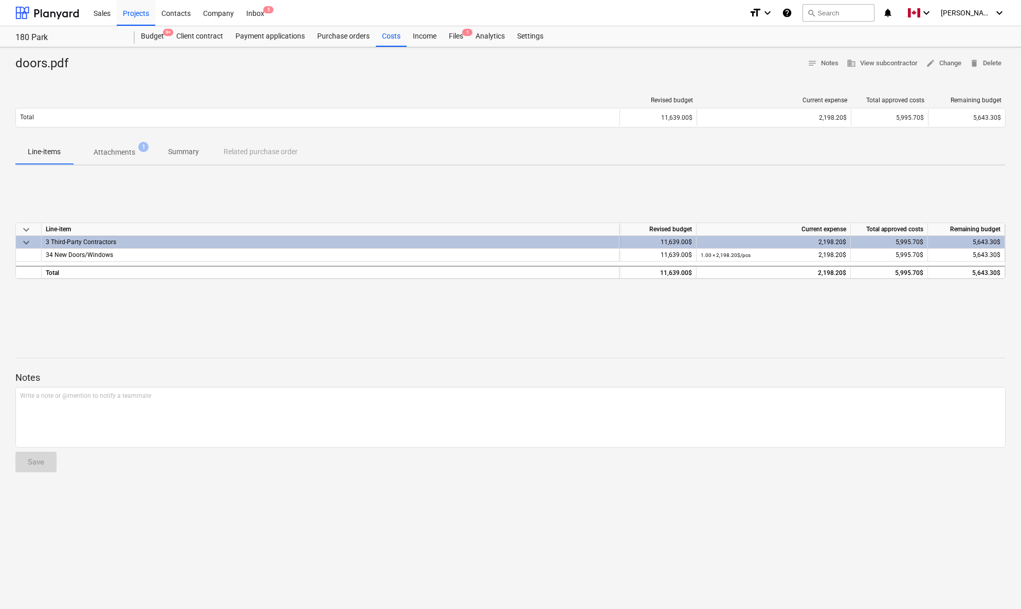
click at [647, 447] on div "doors.pdf notes Notes business View subcontractor edit Change delete Delete Rev…" at bounding box center [510, 328] width 1021 height 562
click at [411, 89] on div "Revised budget Current expense Total approved costs Remaining budget Total 11,6…" at bounding box center [510, 113] width 990 height 51
click at [140, 13] on div "Projects" at bounding box center [136, 12] width 39 height 26
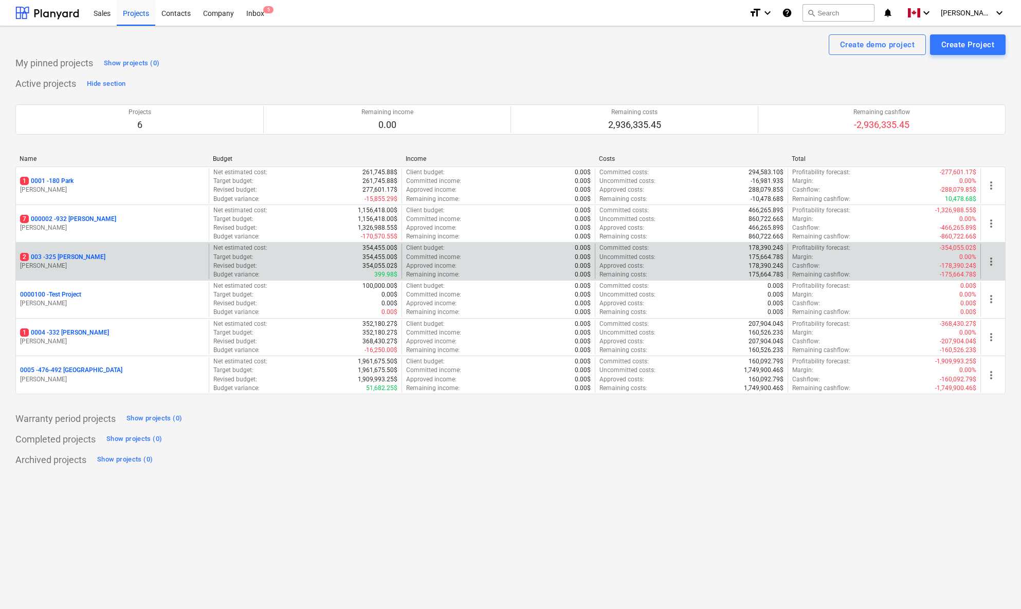
click at [66, 254] on p "2 003 - 325 [PERSON_NAME]" at bounding box center [62, 257] width 85 height 9
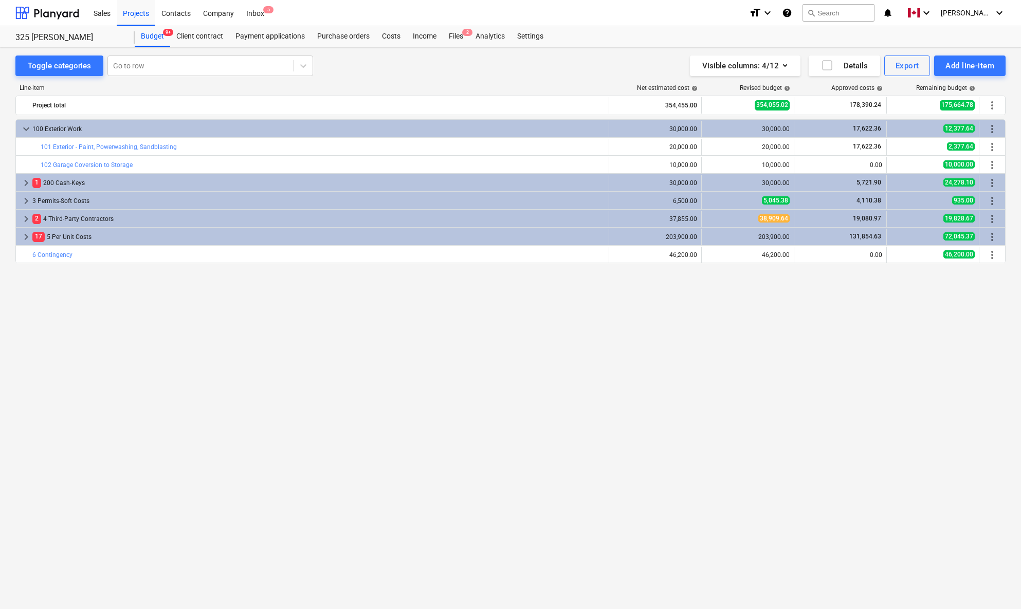
click at [397, 71] on div "Toggle categories Go to row Visible columns : 4/12 Details Export Add line-item" at bounding box center [510, 66] width 990 height 21
click at [453, 38] on div "Files 2" at bounding box center [455, 36] width 27 height 21
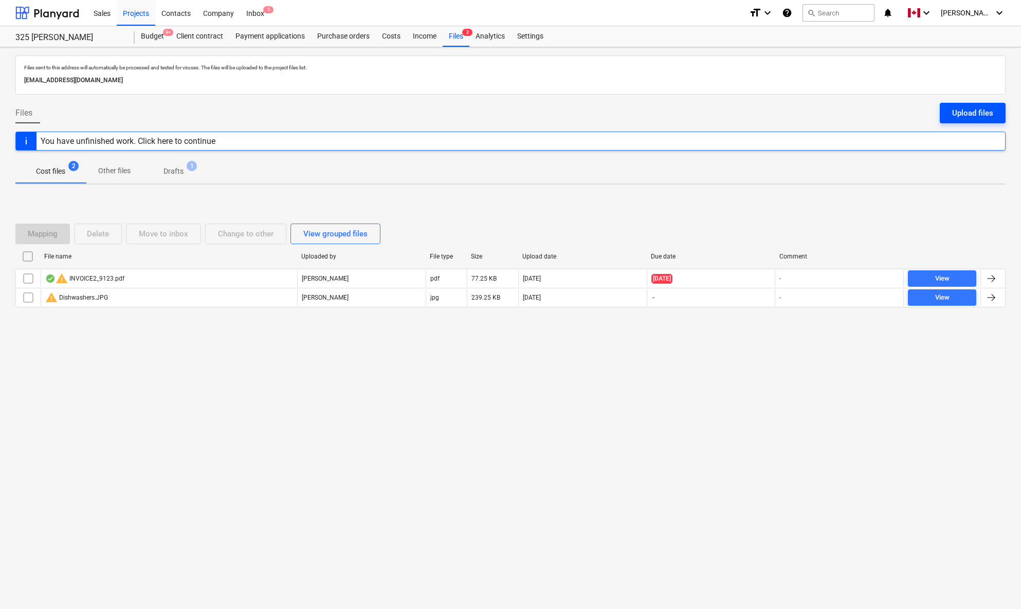
click at [953, 111] on div "Upload files" at bounding box center [972, 112] width 41 height 13
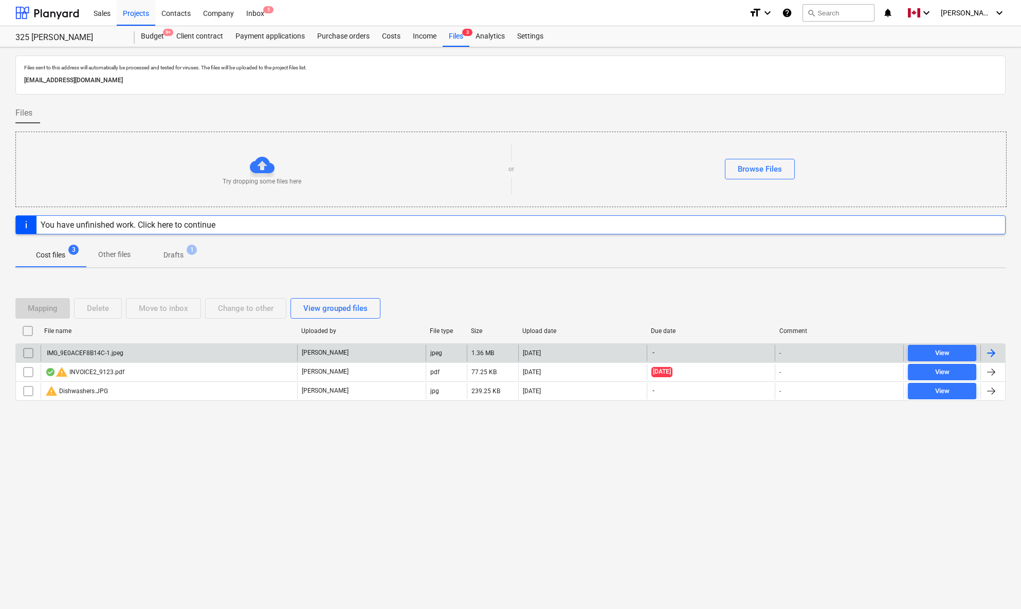
click at [953, 353] on div at bounding box center [991, 353] width 12 height 12
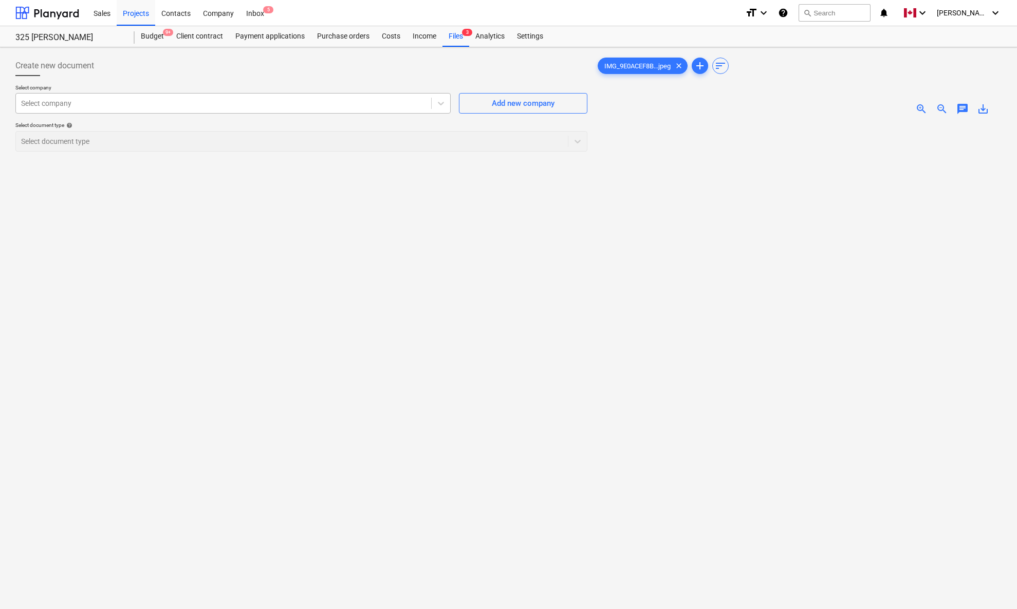
click at [196, 102] on div at bounding box center [223, 103] width 405 height 10
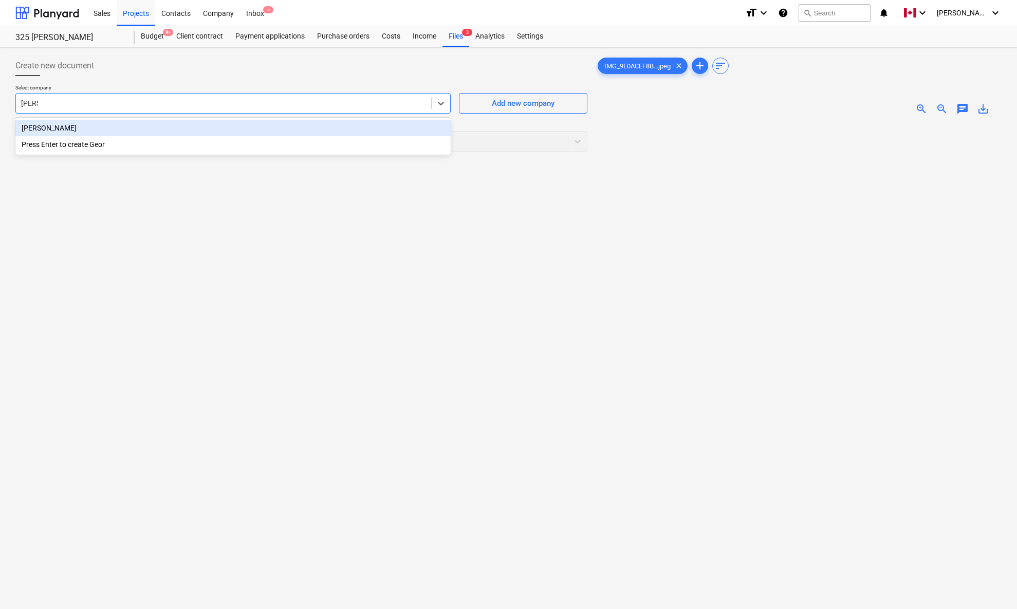
type input "[PERSON_NAME]"
click at [81, 128] on div "[PERSON_NAME]" at bounding box center [232, 128] width 435 height 16
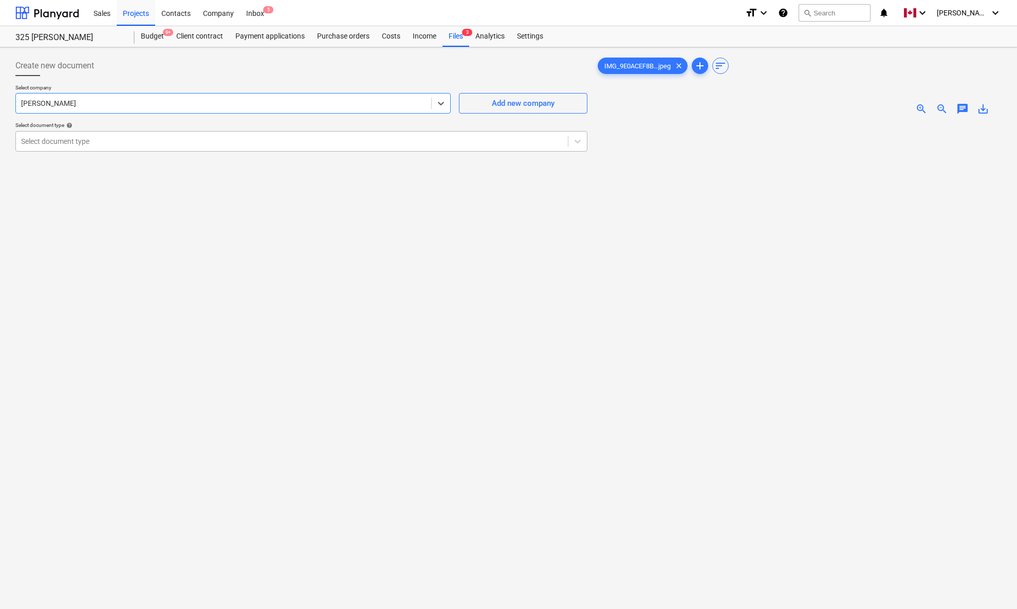
click at [83, 139] on div at bounding box center [292, 141] width 542 height 10
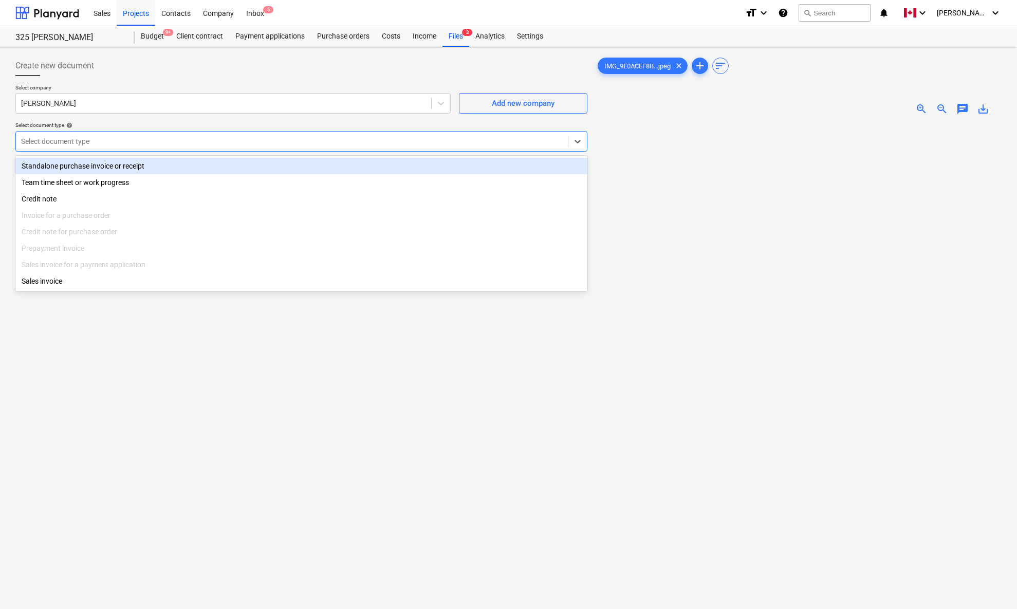
click at [83, 163] on div "Standalone purchase invoice or receipt" at bounding box center [301, 166] width 572 height 16
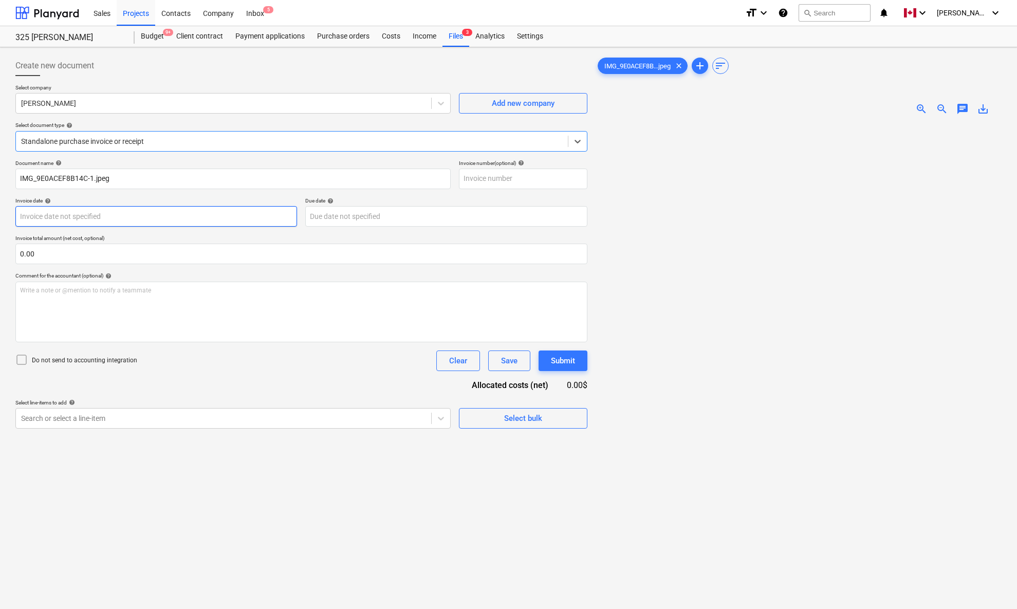
click at [80, 215] on body "Sales Projects Contacts Company Inbox 5 format_size keyboard_arrow_down help se…" at bounding box center [508, 304] width 1017 height 609
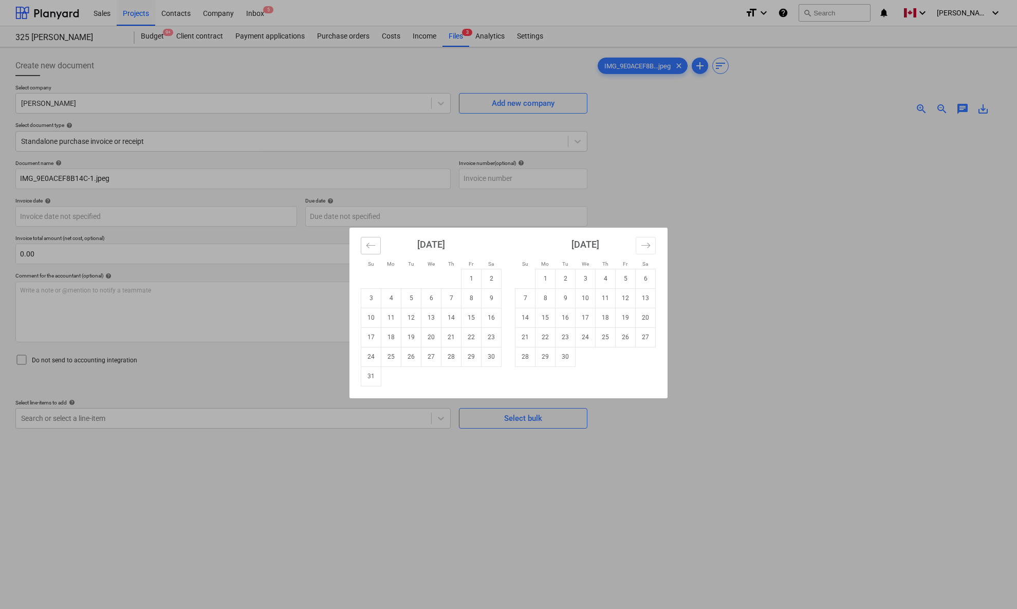
click at [373, 246] on icon "Move backward to switch to the previous month." at bounding box center [371, 246] width 10 height 10
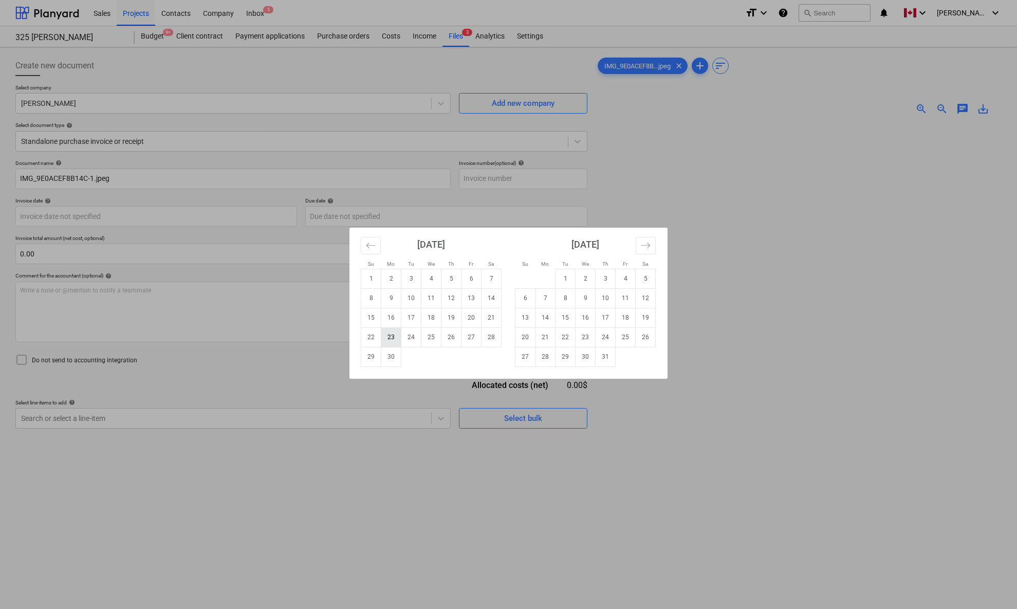
click at [388, 335] on td "23" at bounding box center [391, 337] width 20 height 20
type input "[DATE]"
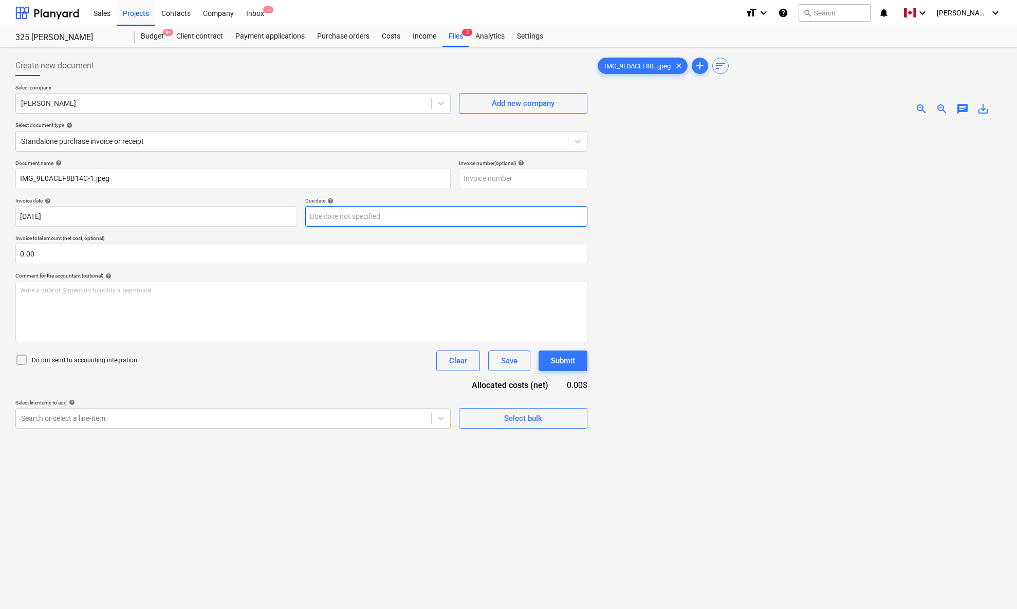
click at [381, 216] on body "Sales Projects Contacts Company Inbox 5 format_size keyboard_arrow_down help se…" at bounding box center [508, 304] width 1017 height 609
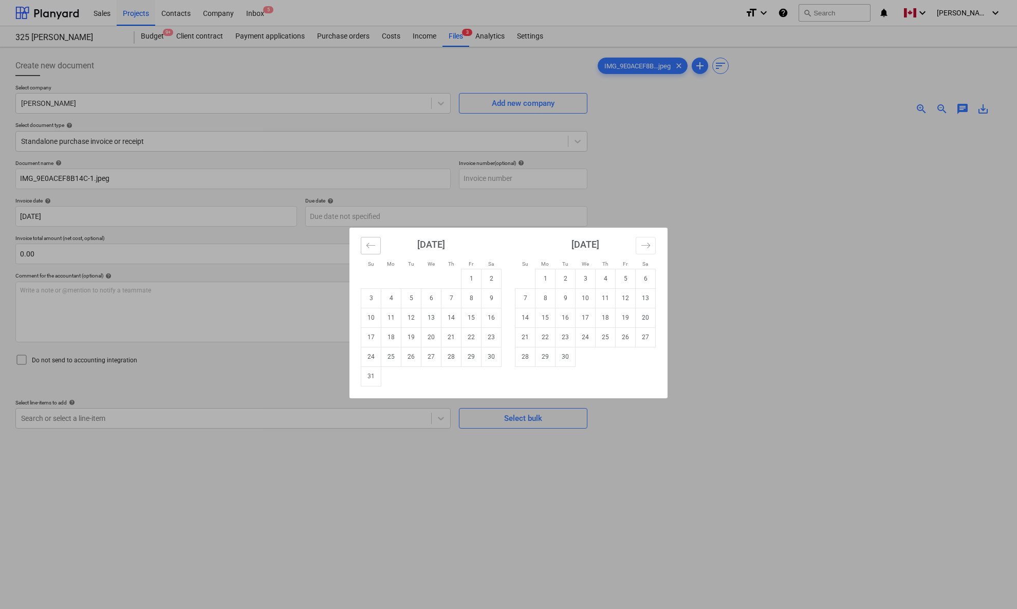
click at [376, 239] on button "Move backward to switch to the previous month." at bounding box center [371, 245] width 20 height 17
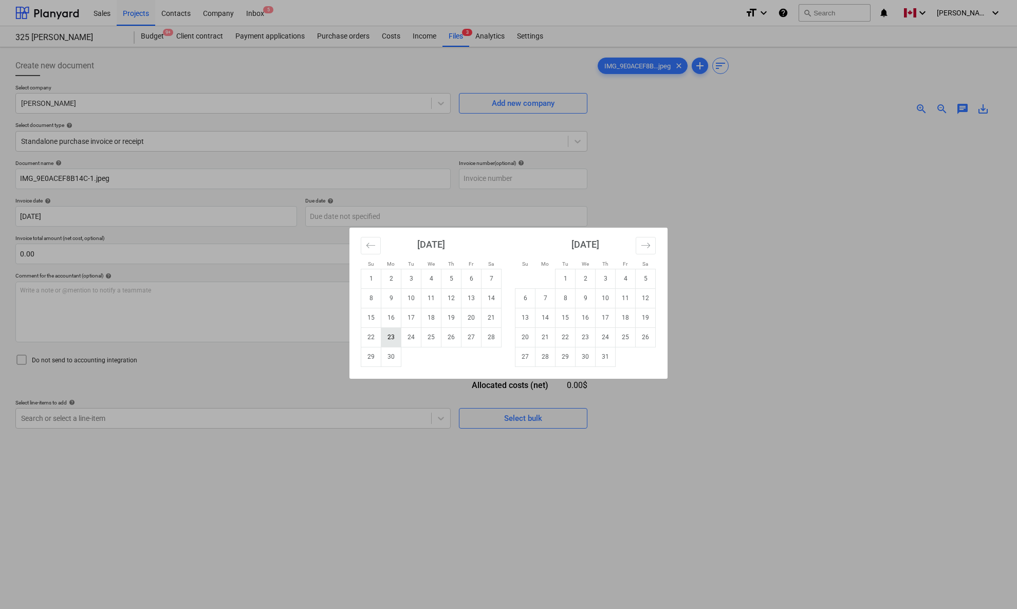
click at [397, 338] on td "23" at bounding box center [391, 337] width 20 height 20
type input "[DATE]"
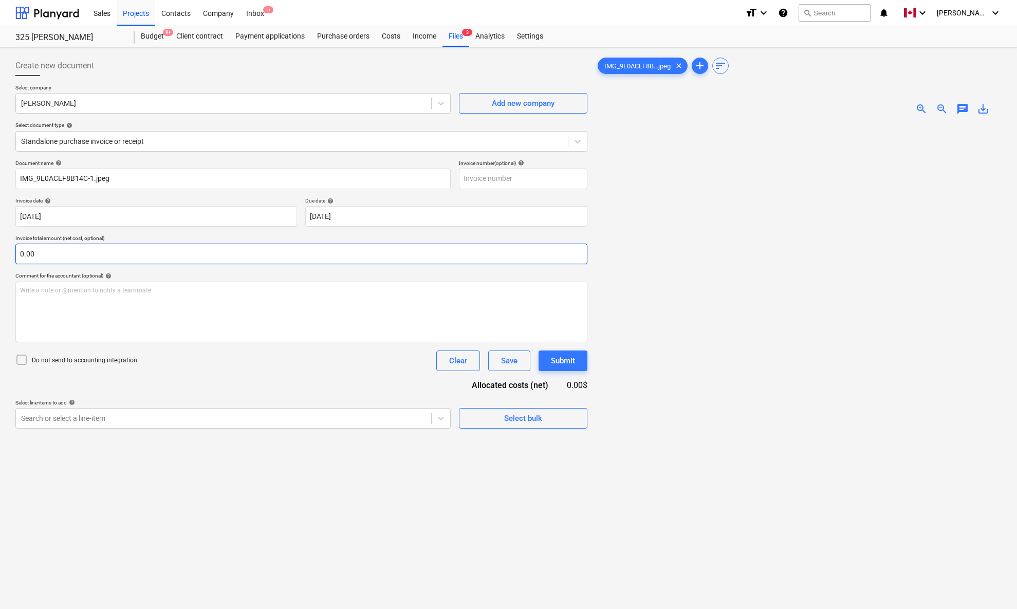
click at [298, 252] on input "0.00" at bounding box center [301, 254] width 572 height 21
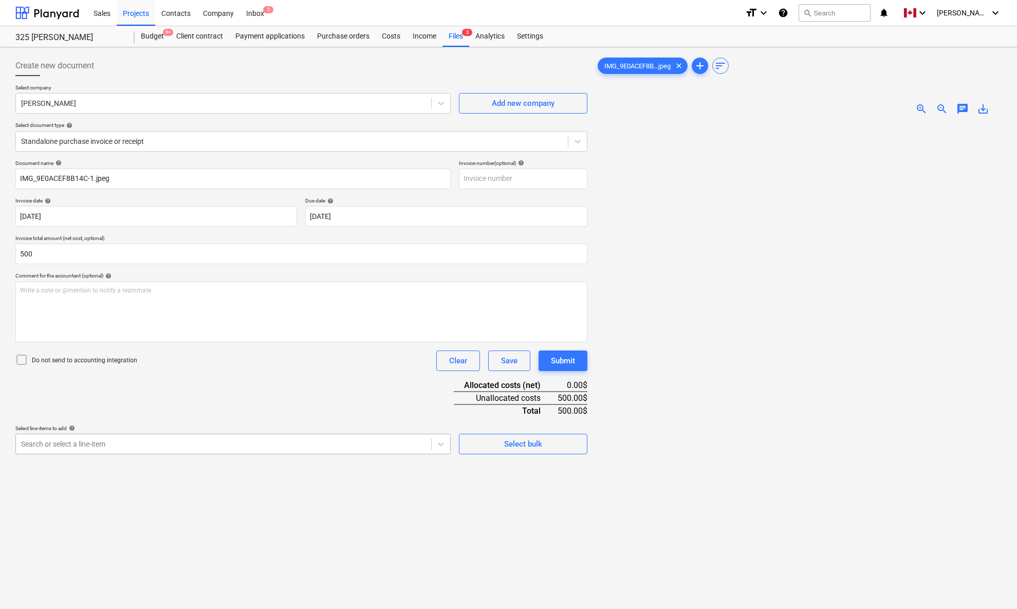
click at [235, 442] on div at bounding box center [223, 444] width 405 height 10
type input "500.00"
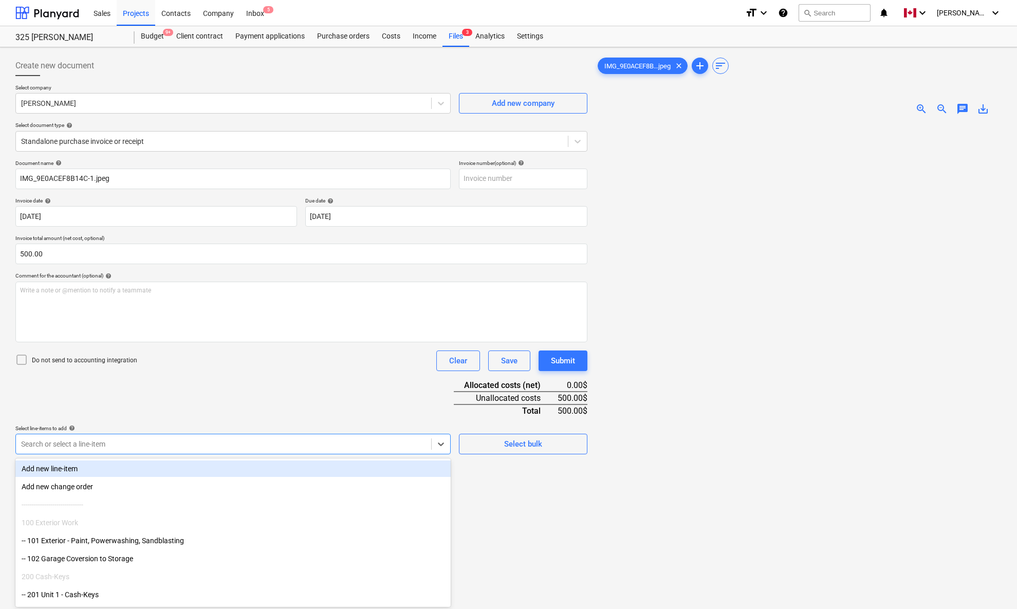
scroll to position [10, 0]
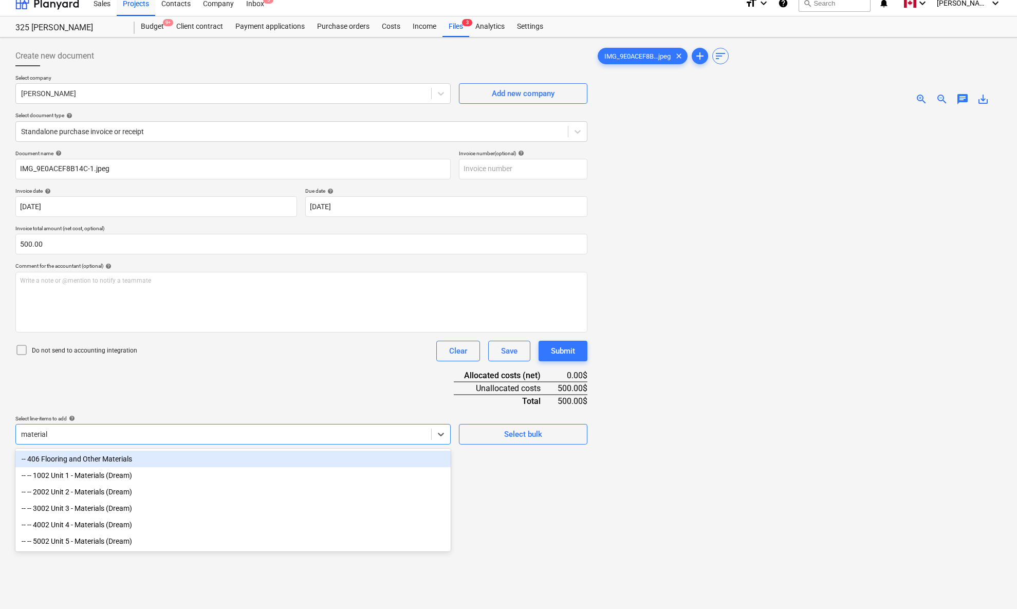
type input "materials"
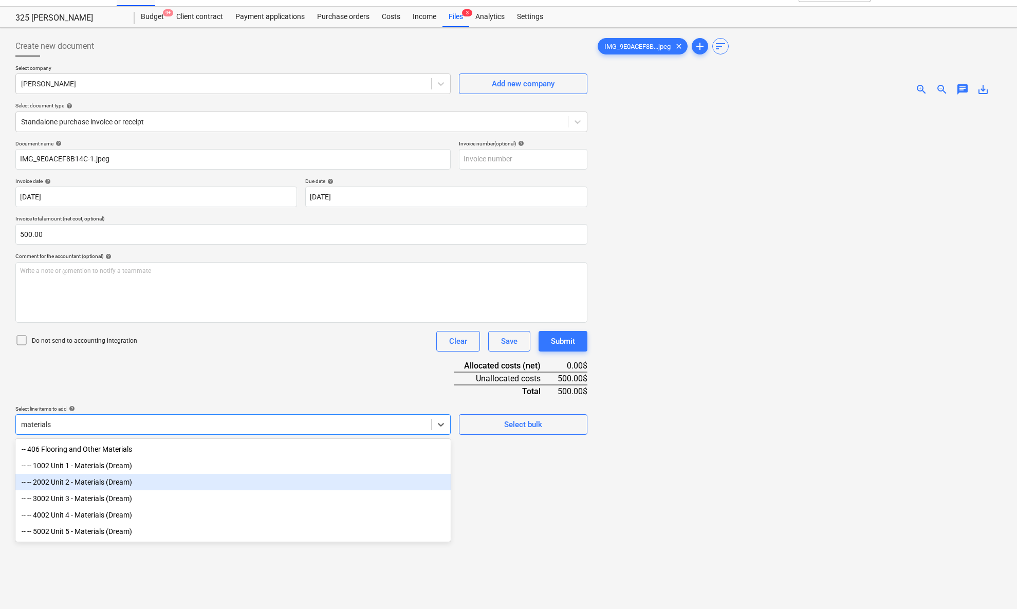
scroll to position [22, 0]
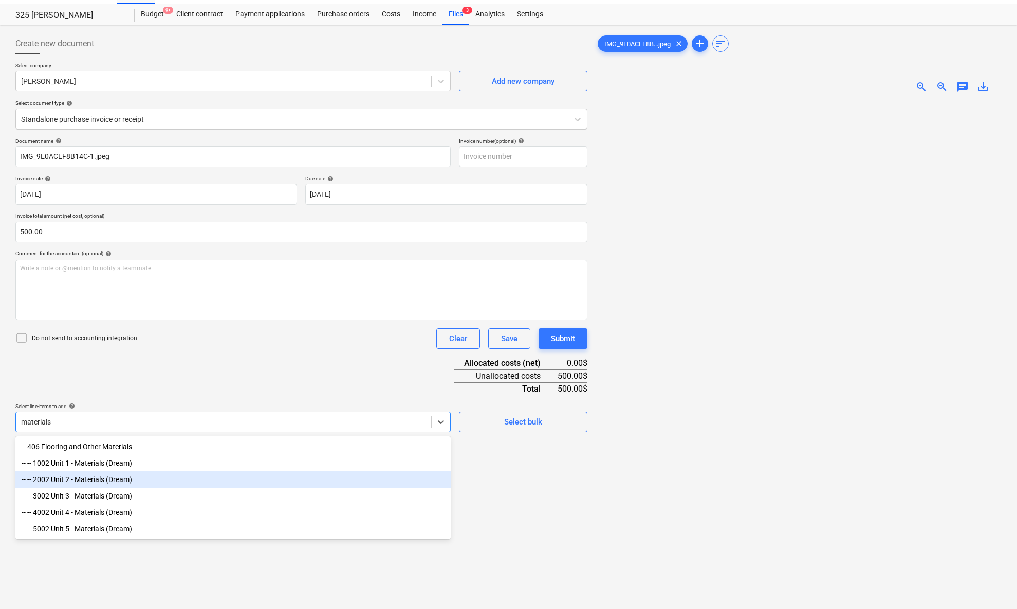
click at [129, 447] on div "-- -- 2002 Unit 2 - Materials (Dream)" at bounding box center [232, 479] width 435 height 16
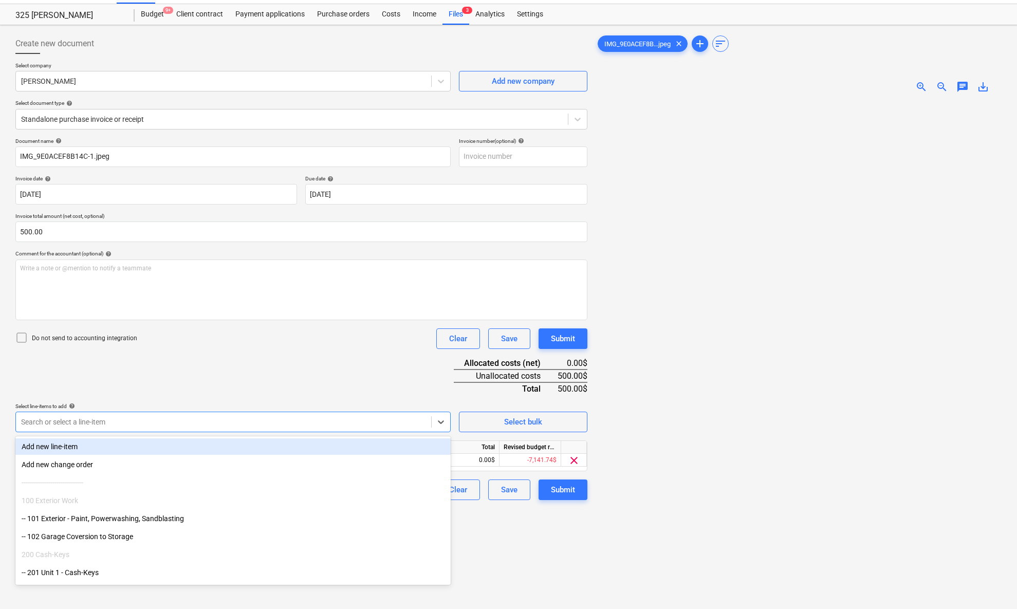
click at [167, 383] on div "Document name help IMG_9E0ACEF8B14C-1.jpeg Invoice number (optional) help Invoi…" at bounding box center [301, 319] width 572 height 362
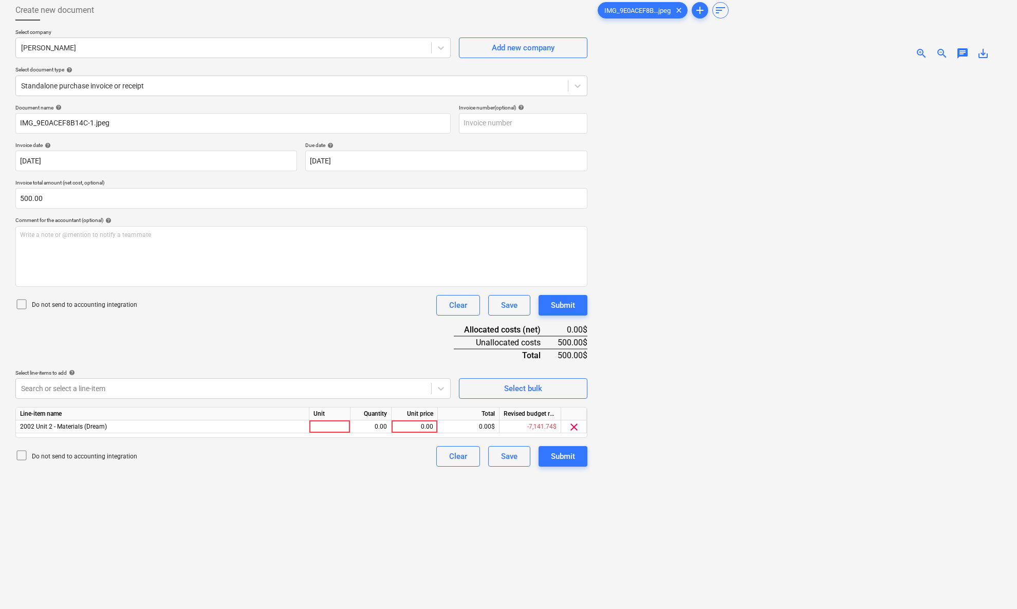
scroll to position [63, 0]
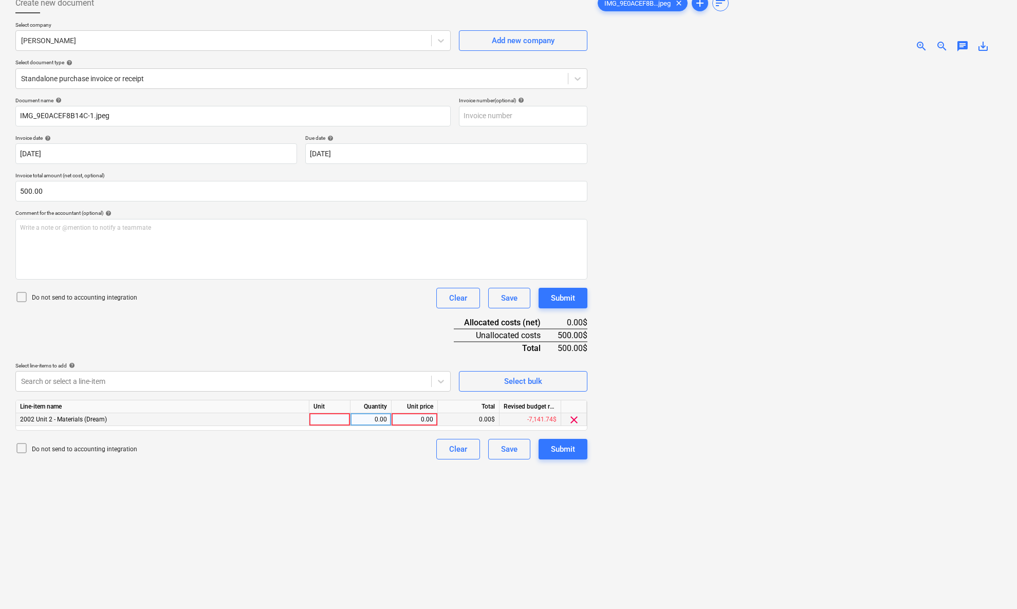
click at [323, 419] on div at bounding box center [329, 419] width 41 height 13
type input "pcs"
click at [417, 419] on div "0.00" at bounding box center [415, 419] width 38 height 13
type input "500"
click at [332, 447] on div "Create new document Select company [PERSON_NAME] Sprinter Van Add new company S…" at bounding box center [301, 317] width 580 height 656
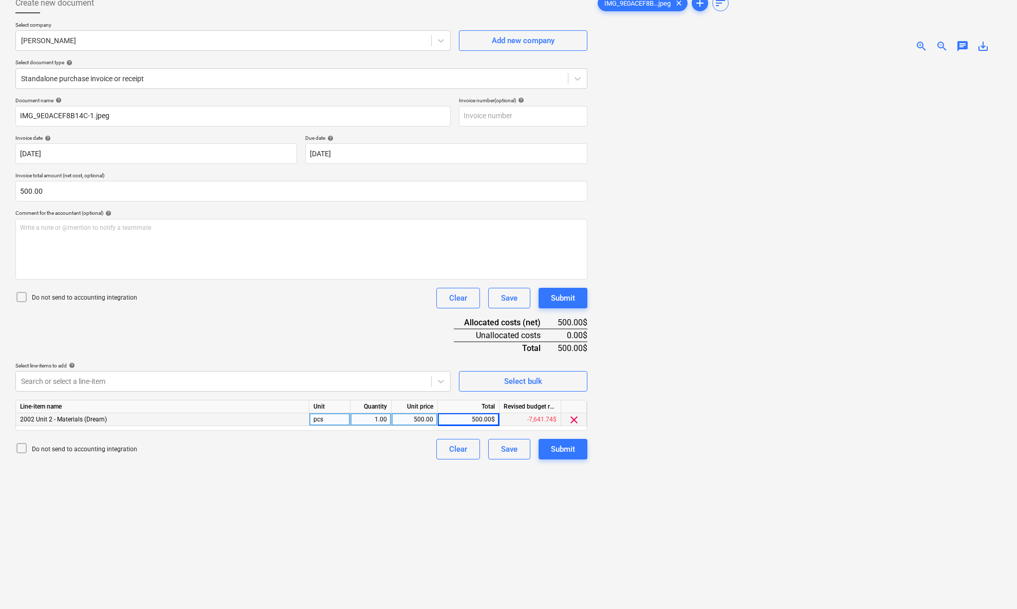
click at [371, 447] on div "Create new document Select company [PERSON_NAME] Sprinter Van Add new company S…" at bounding box center [301, 317] width 580 height 656
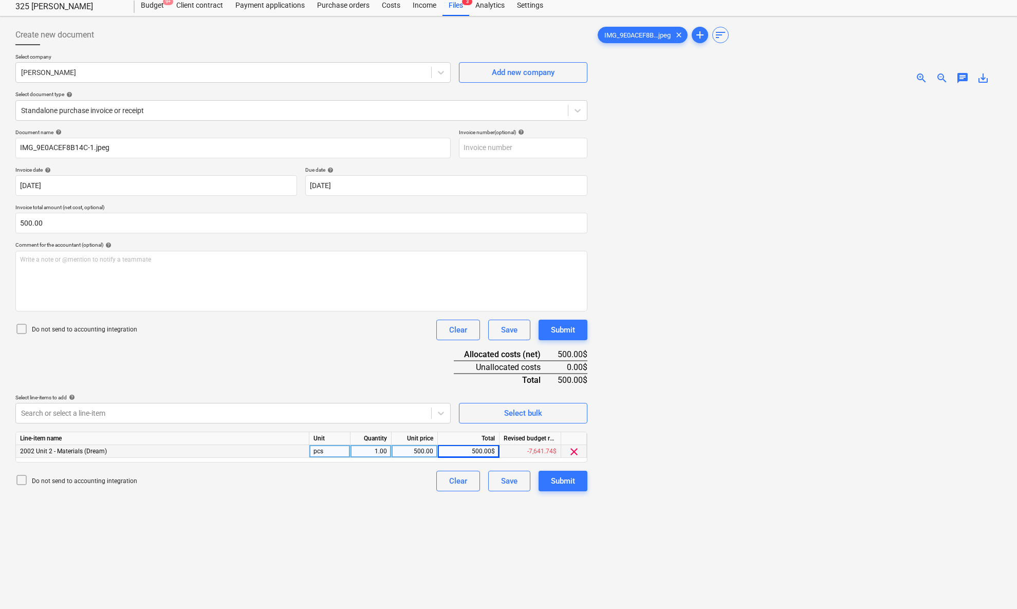
scroll to position [0, 0]
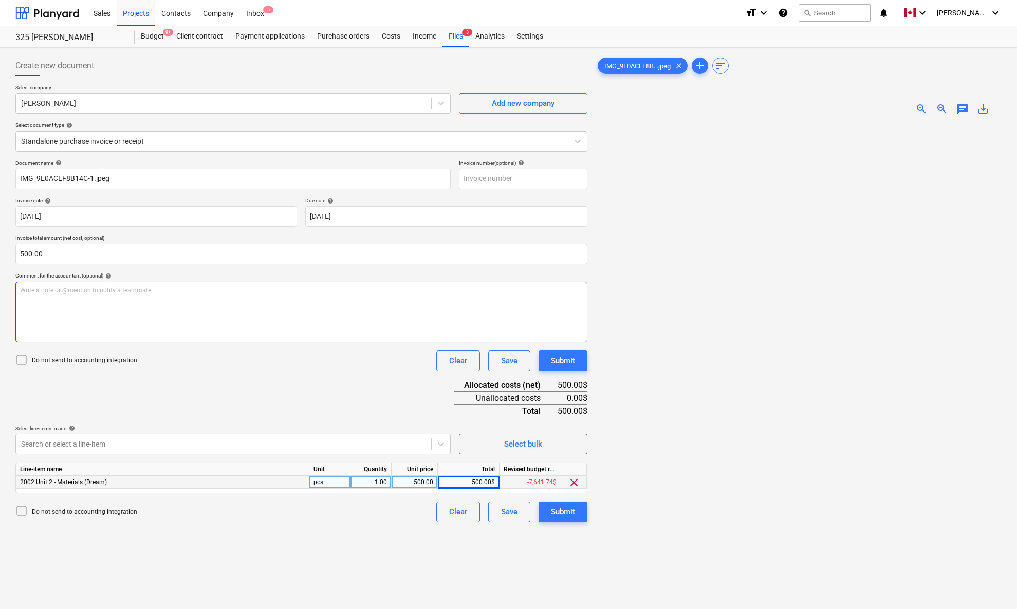
click at [262, 304] on div "Write a note or @mention to notify a teammate [PERSON_NAME]" at bounding box center [301, 312] width 572 height 61
click at [369, 397] on div "Document name help IMG_9E0ACEF8B14C-1.jpeg Invoice number (optional) help Invoi…" at bounding box center [301, 341] width 572 height 362
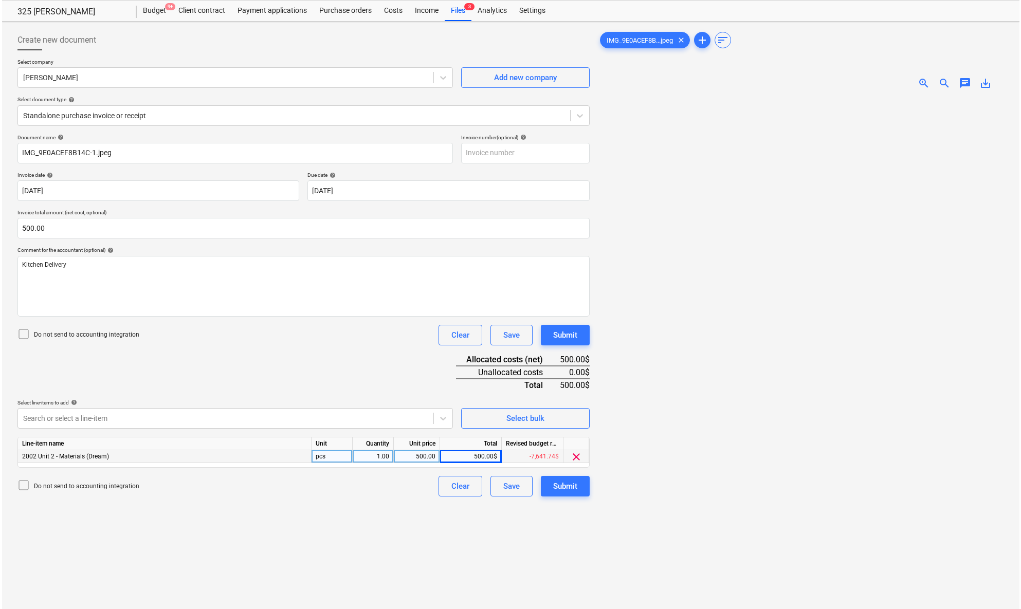
scroll to position [103, 0]
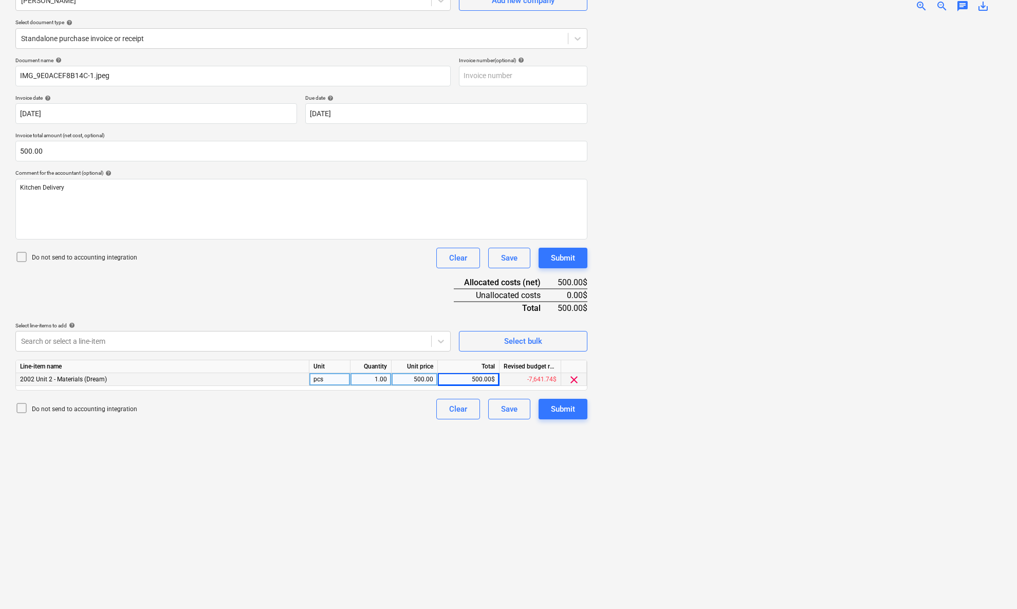
click at [377, 447] on div "Create new document Select company [PERSON_NAME] Sprinter Van Add new company S…" at bounding box center [301, 277] width 580 height 656
click at [558, 407] on div "Submit" at bounding box center [563, 408] width 24 height 13
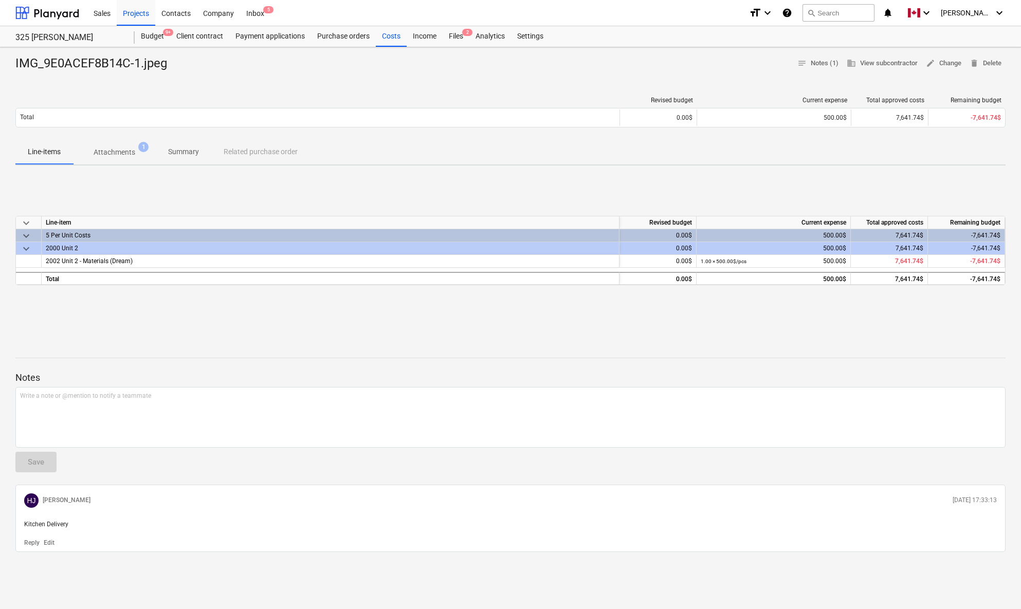
click at [361, 330] on div "IMG_9E0ACEF8B14C-1.jpeg notes Notes (1) business View subcontractor edit Change…" at bounding box center [510, 328] width 1021 height 562
click at [337, 195] on div "keyboard_arrow_down Line-item Revised budget Current expense Total approved cos…" at bounding box center [510, 251] width 990 height 154
click at [249, 69] on div "IMG_9E0ACEF8B14C-1.jpeg notes Notes (1) business View subcontractor edit Change…" at bounding box center [510, 64] width 990 height 16
click at [150, 36] on div "Budget 9+" at bounding box center [152, 36] width 35 height 21
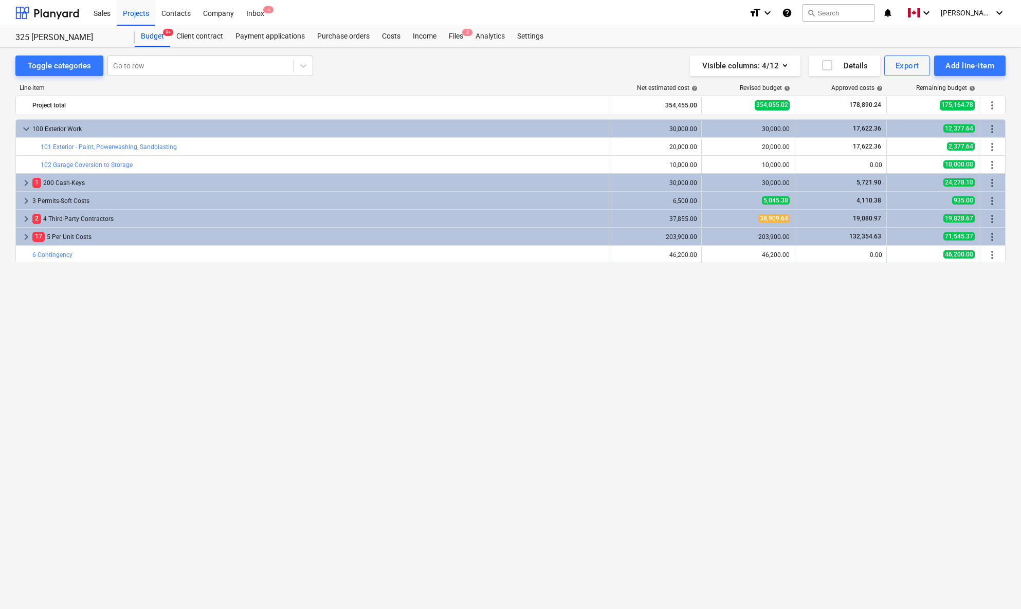
click at [116, 334] on div "keyboard_arrow_down 100 Exterior Work 30,000.00 30,000.00 17,622.36 12,377.64 m…" at bounding box center [510, 342] width 990 height 447
click at [454, 36] on div "Files 2" at bounding box center [455, 36] width 27 height 21
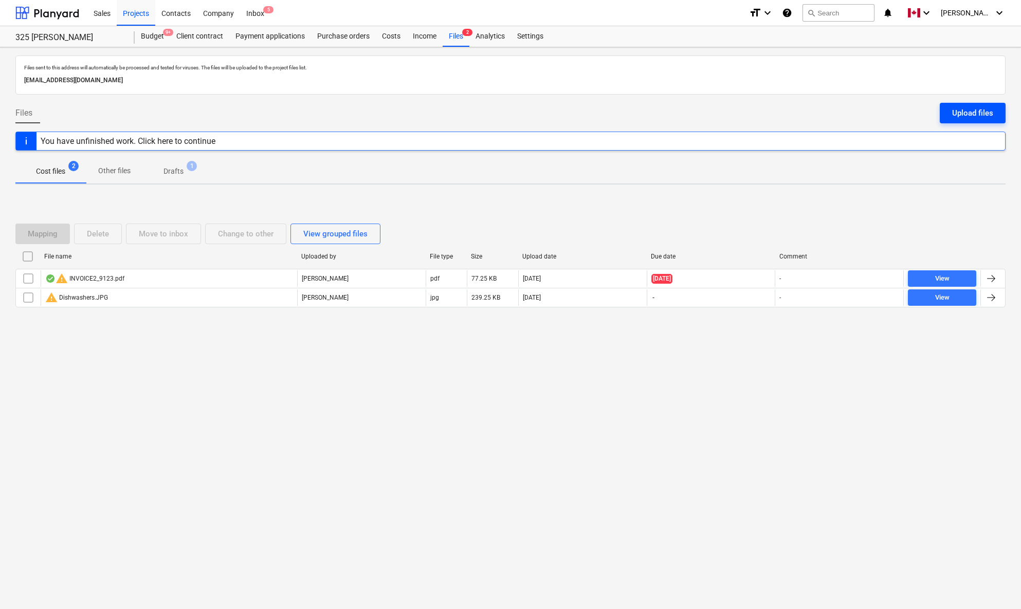
click at [953, 115] on div "Upload files" at bounding box center [972, 112] width 41 height 13
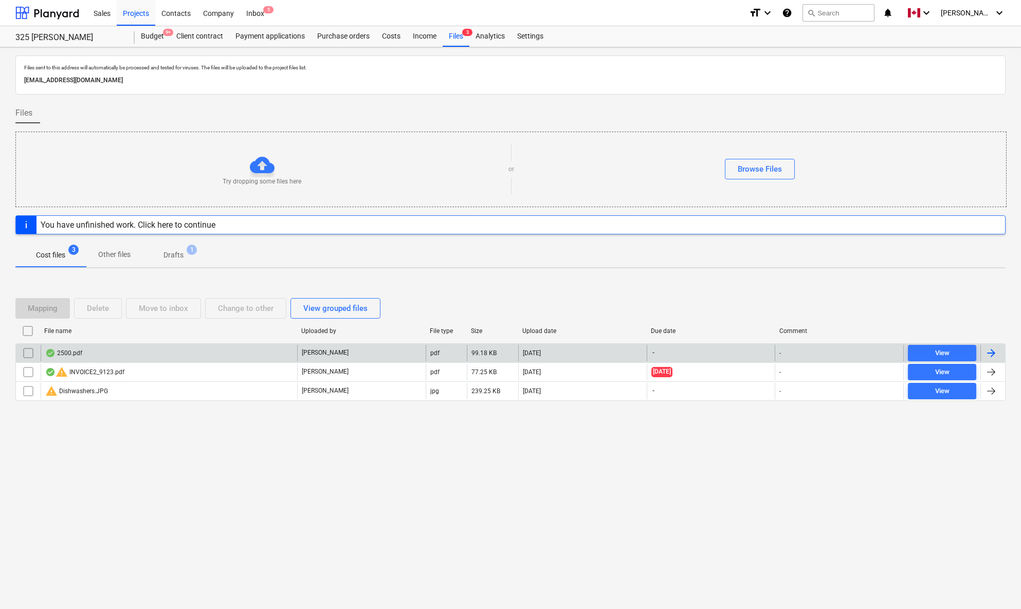
click at [30, 354] on input "checkbox" at bounding box center [28, 353] width 16 height 16
click at [98, 309] on div "Delete" at bounding box center [98, 308] width 22 height 13
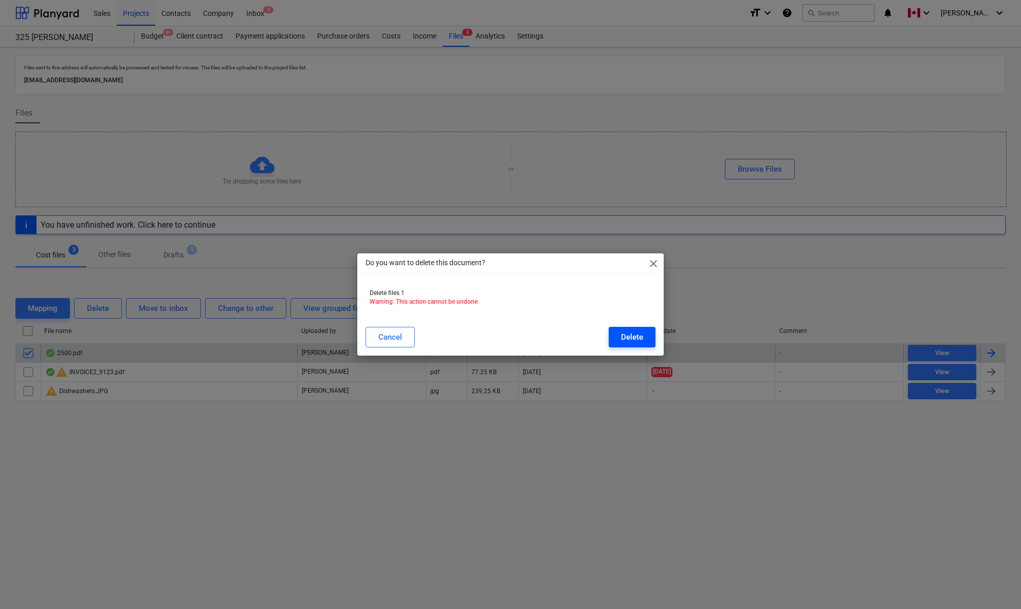
click at [638, 338] on div "Delete" at bounding box center [632, 336] width 22 height 13
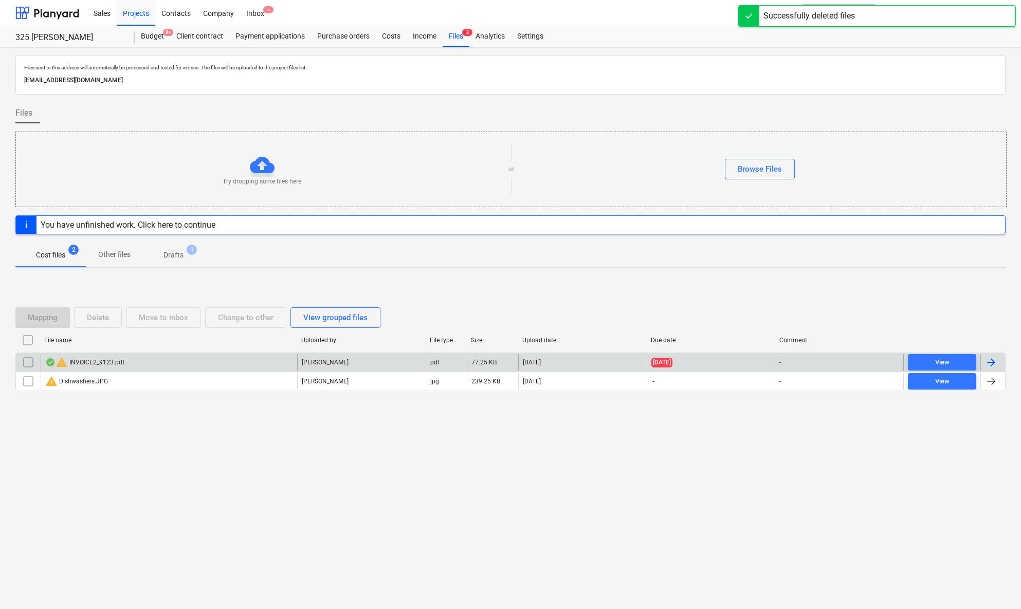
click at [372, 447] on div "Files sent to this address will automatically be processed and tested for virus…" at bounding box center [510, 328] width 1021 height 562
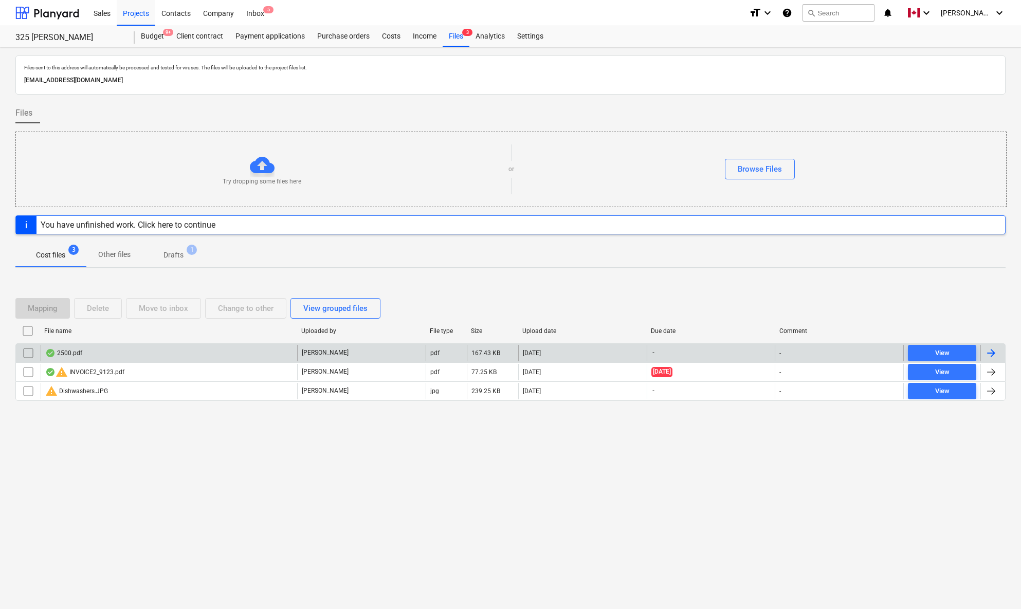
click at [953, 352] on div at bounding box center [991, 353] width 12 height 12
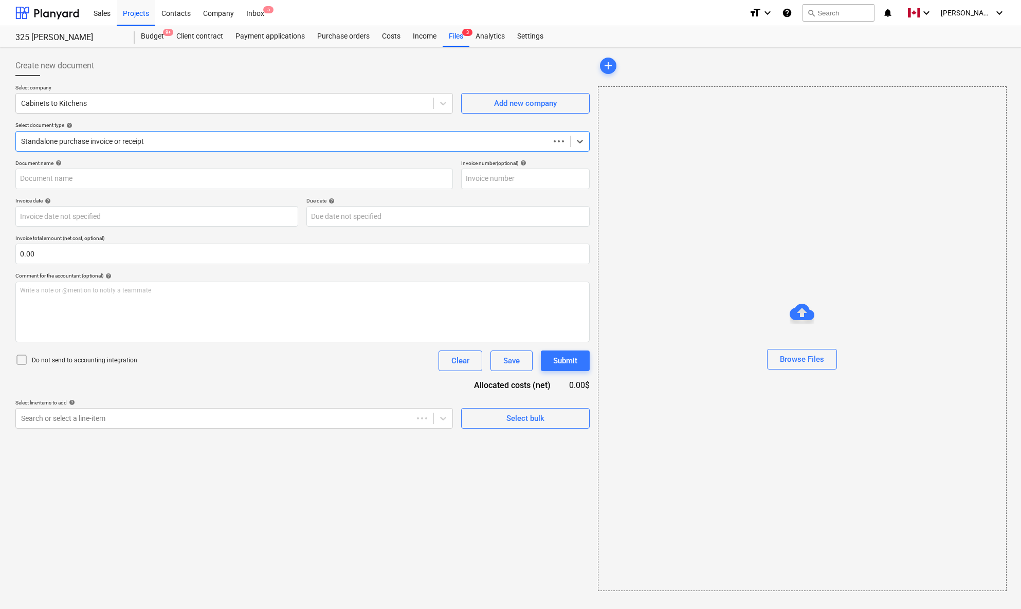
type input "2500.pdf"
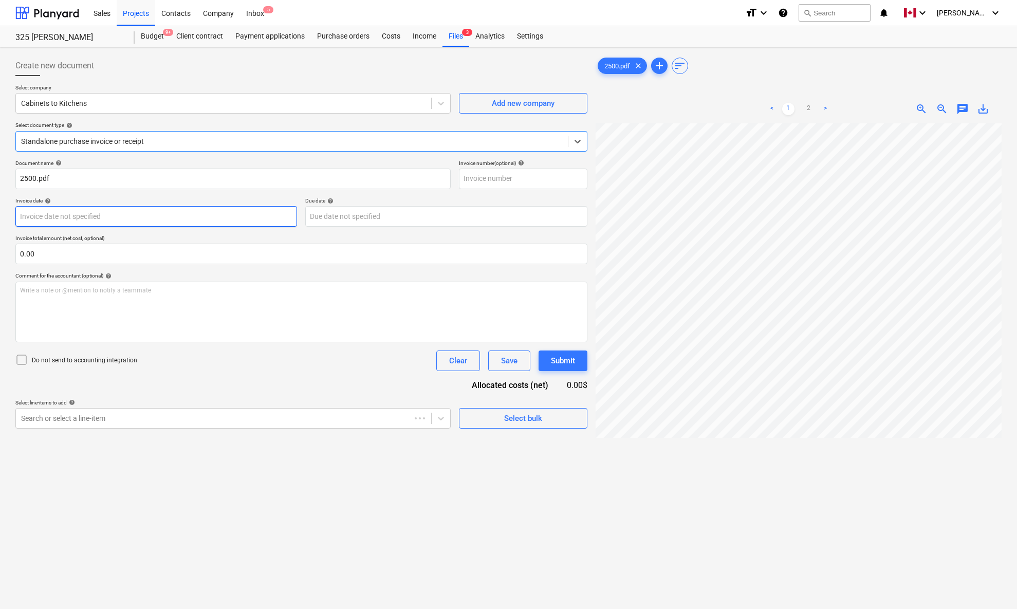
click at [86, 215] on body "Sales Projects Contacts Company Inbox 5 format_size keyboard_arrow_down help se…" at bounding box center [508, 304] width 1017 height 609
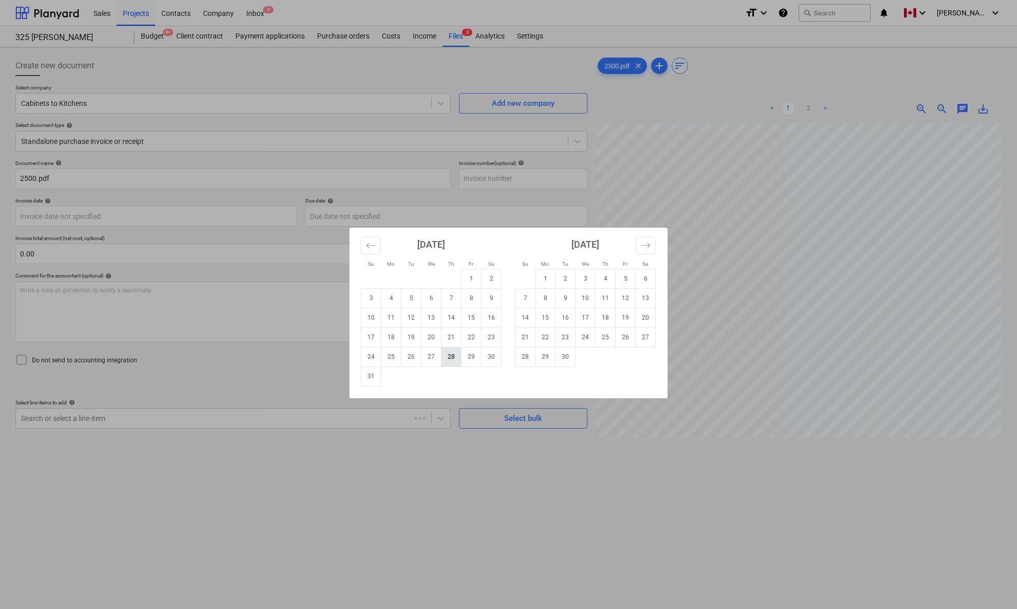
click at [453, 352] on td "28" at bounding box center [451, 357] width 20 height 20
type input "[DATE]"
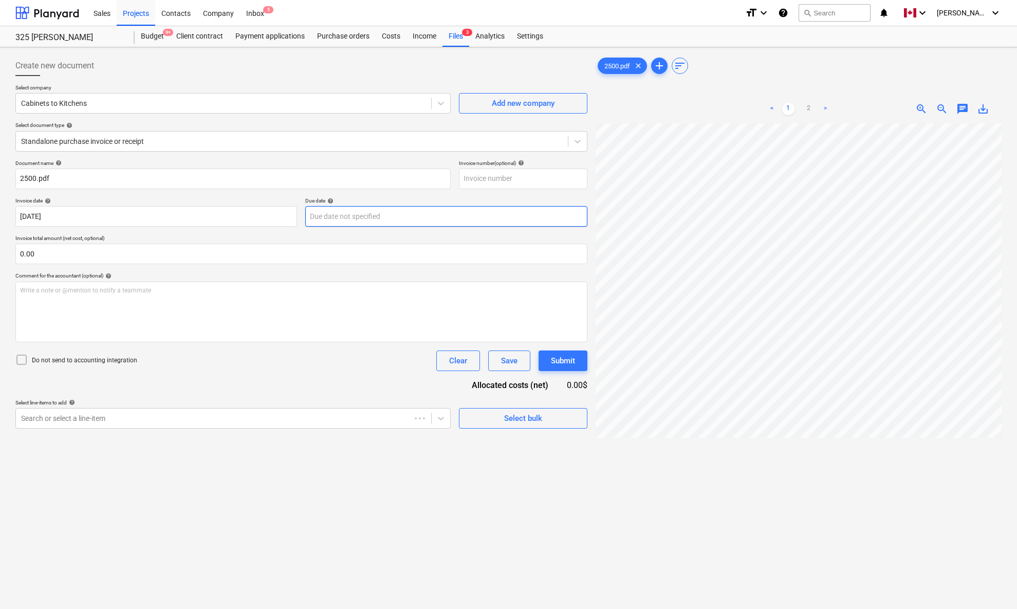
click at [380, 212] on body "Sales Projects Contacts Company Inbox 5 format_size keyboard_arrow_down help se…" at bounding box center [508, 304] width 1017 height 609
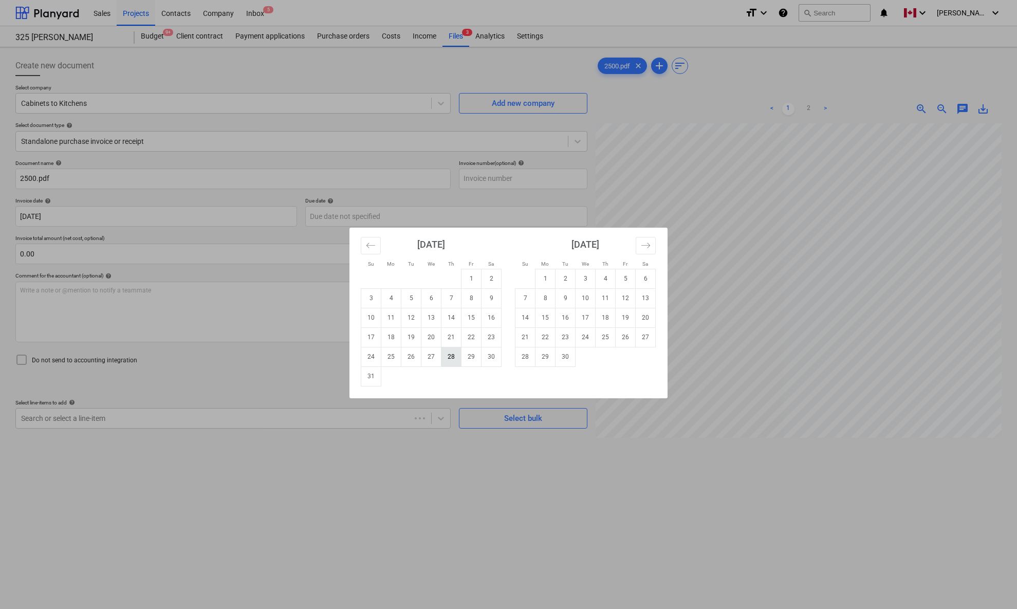
click at [449, 353] on td "28" at bounding box center [451, 357] width 20 height 20
type input "[DATE]"
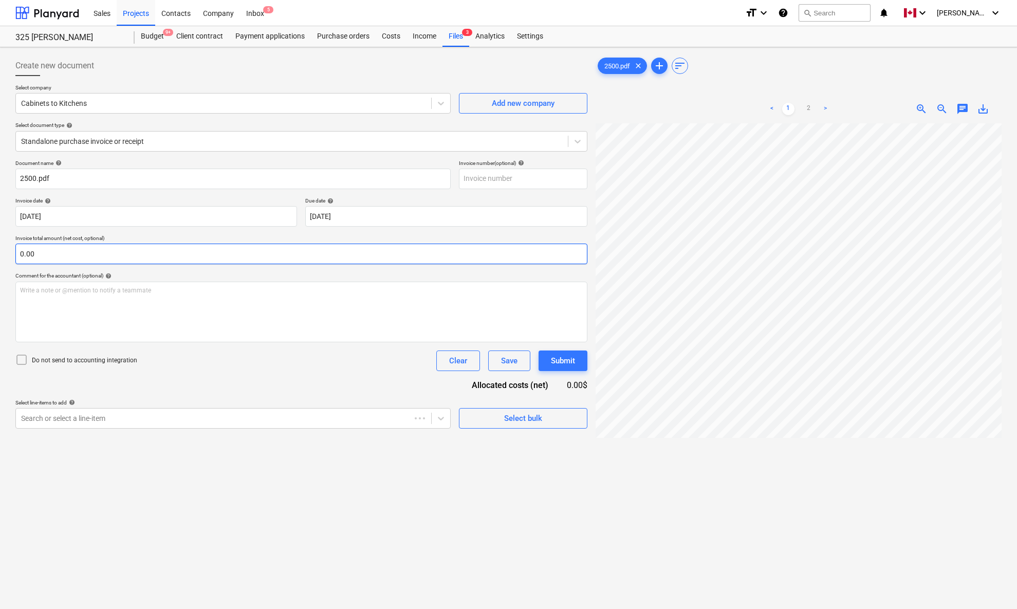
click at [323, 253] on input "0.00" at bounding box center [301, 254] width 572 height 21
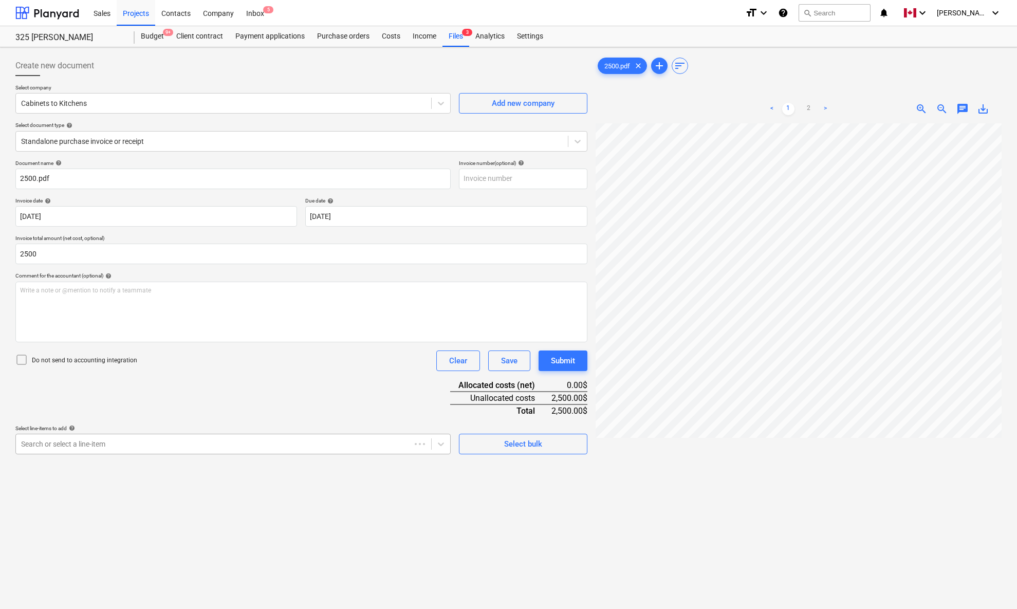
click at [260, 444] on div at bounding box center [213, 444] width 384 height 10
type input "2,500.00"
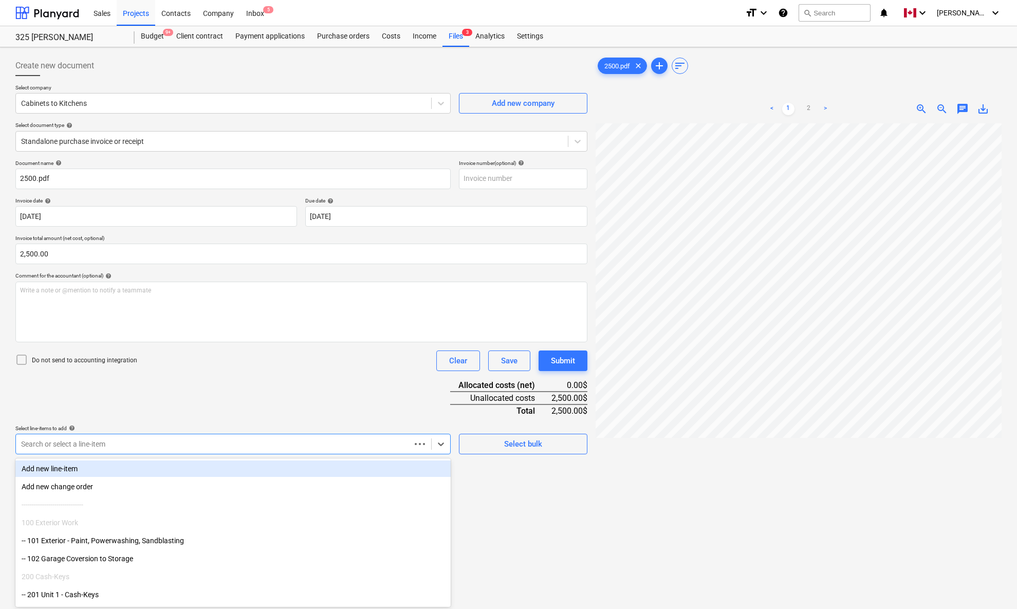
scroll to position [10, 0]
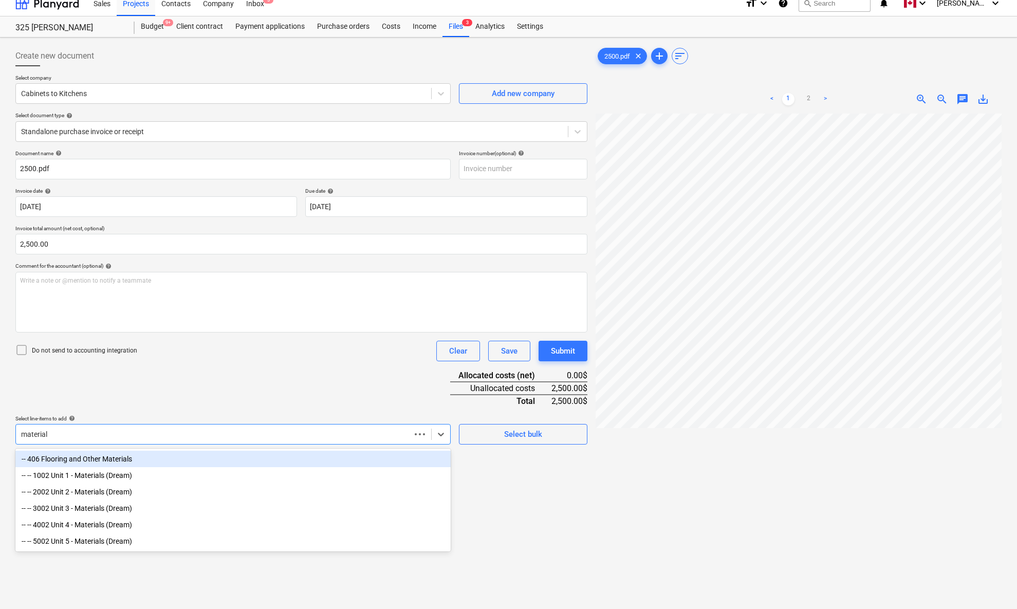
type input "materials"
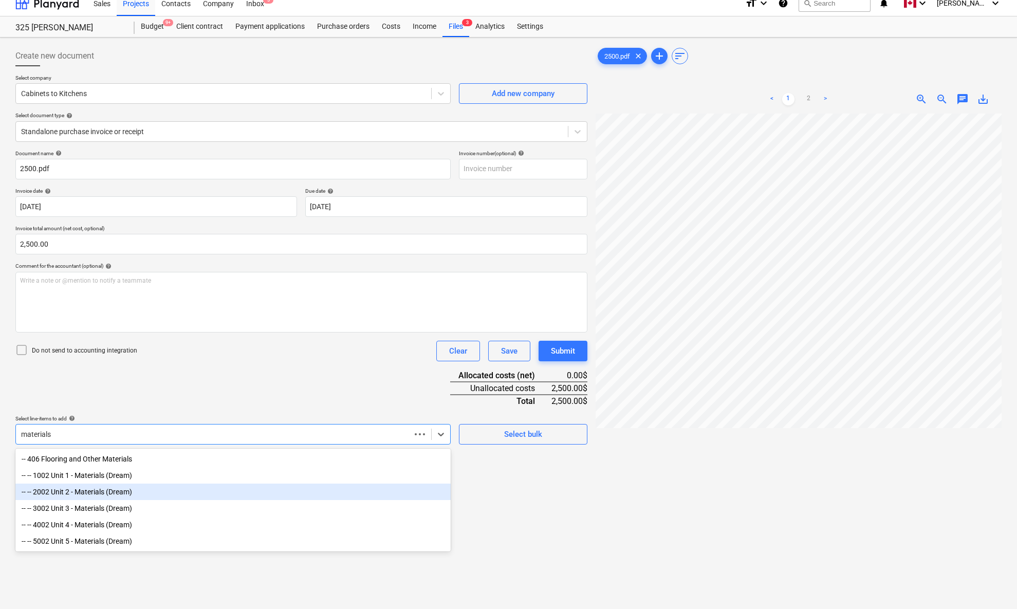
click at [178, 447] on div "-- -- 2002 Unit 2 - Materials (Dream)" at bounding box center [232, 492] width 435 height 16
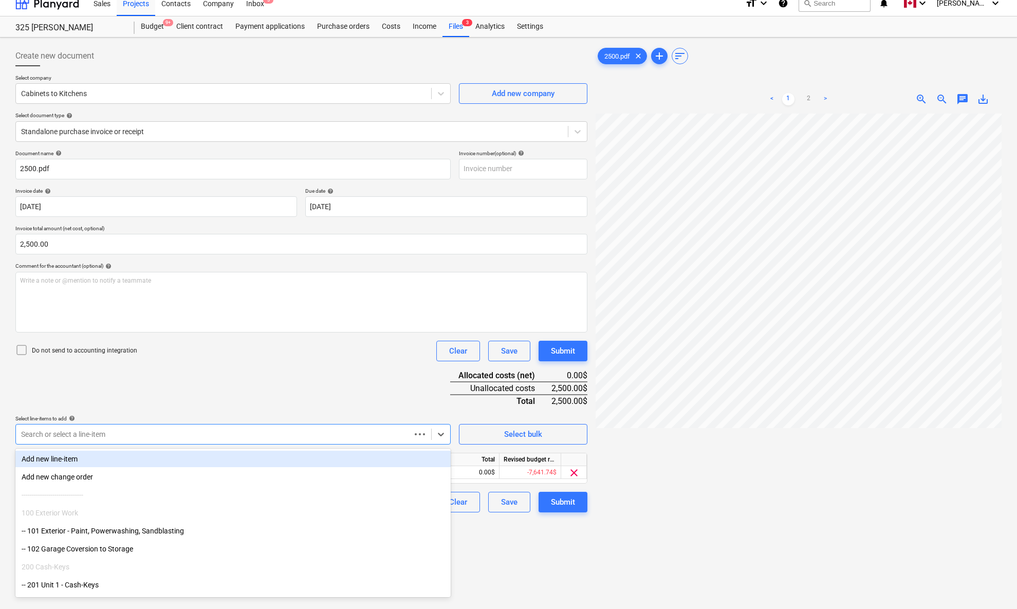
click at [217, 415] on div "Select line-items to add help" at bounding box center [232, 418] width 435 height 7
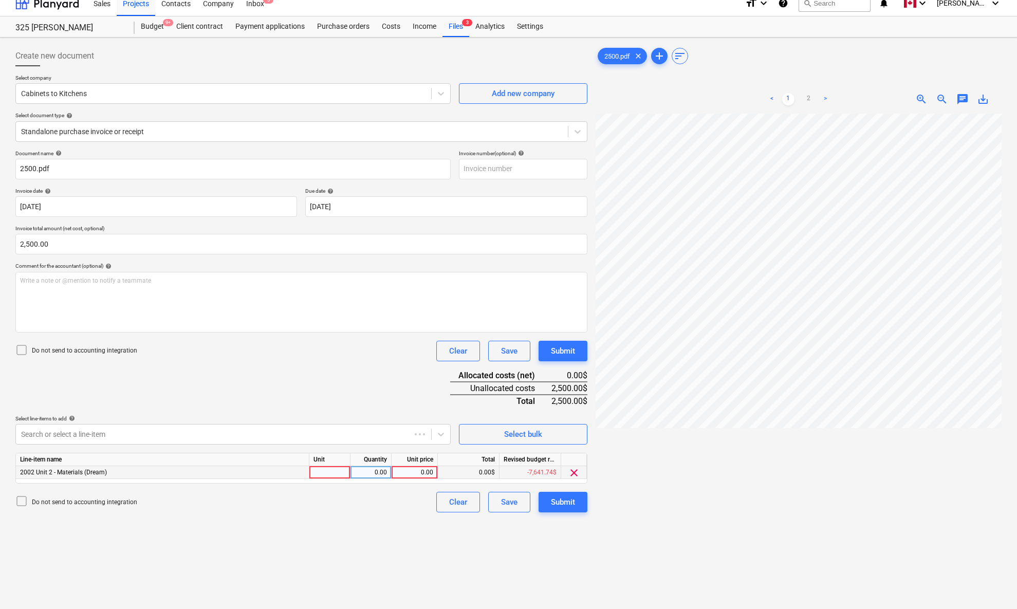
click at [340, 447] on div at bounding box center [329, 472] width 41 height 13
type input "pcs"
type input "2500"
click at [347, 447] on div "Create new document Select company Cabinets to Kitchens Add new company Select …" at bounding box center [301, 370] width 580 height 656
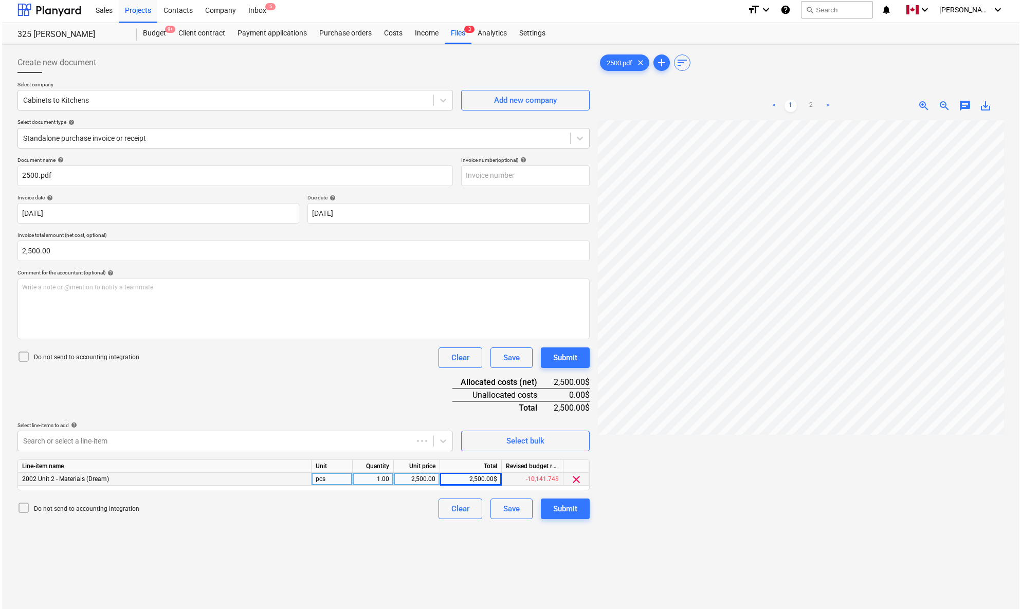
scroll to position [0, 0]
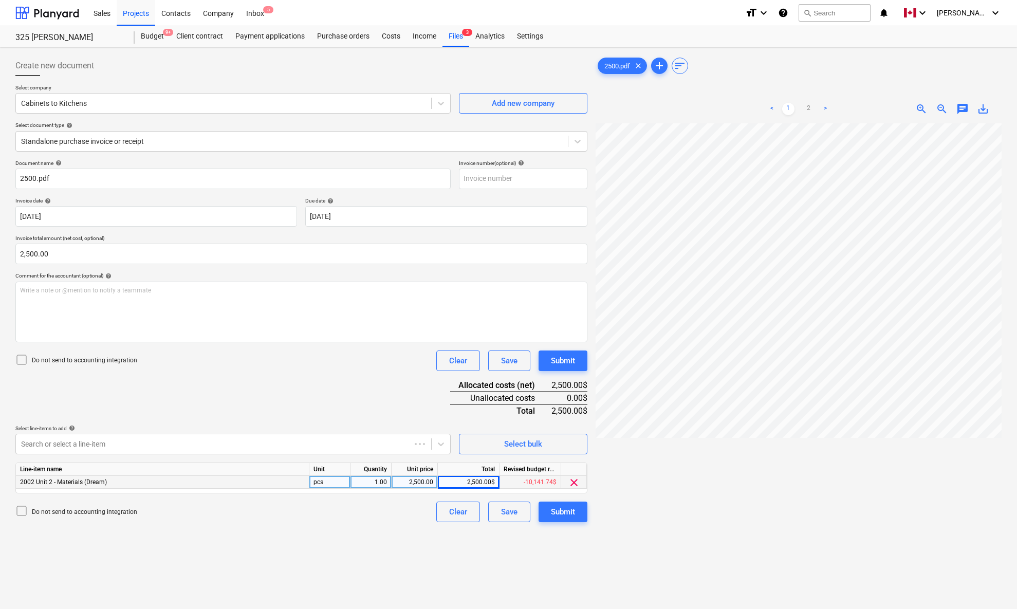
click at [375, 401] on div "Document name help 2500.pdf Invoice number (optional) help Invoice date help [D…" at bounding box center [301, 341] width 572 height 362
click at [569, 447] on div "Submit" at bounding box center [563, 511] width 24 height 13
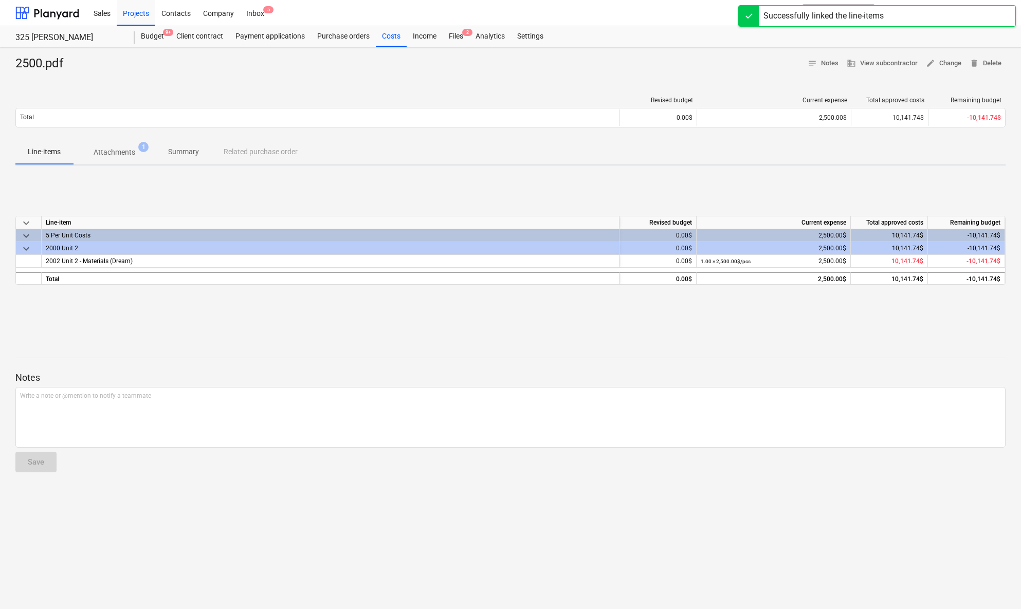
click at [360, 335] on div "2500.pdf notes Notes business View subcontractor edit Change delete Delete Revi…" at bounding box center [510, 328] width 1021 height 562
click at [161, 77] on div at bounding box center [510, 76] width 990 height 8
click at [154, 38] on div "Budget 9+" at bounding box center [152, 36] width 35 height 21
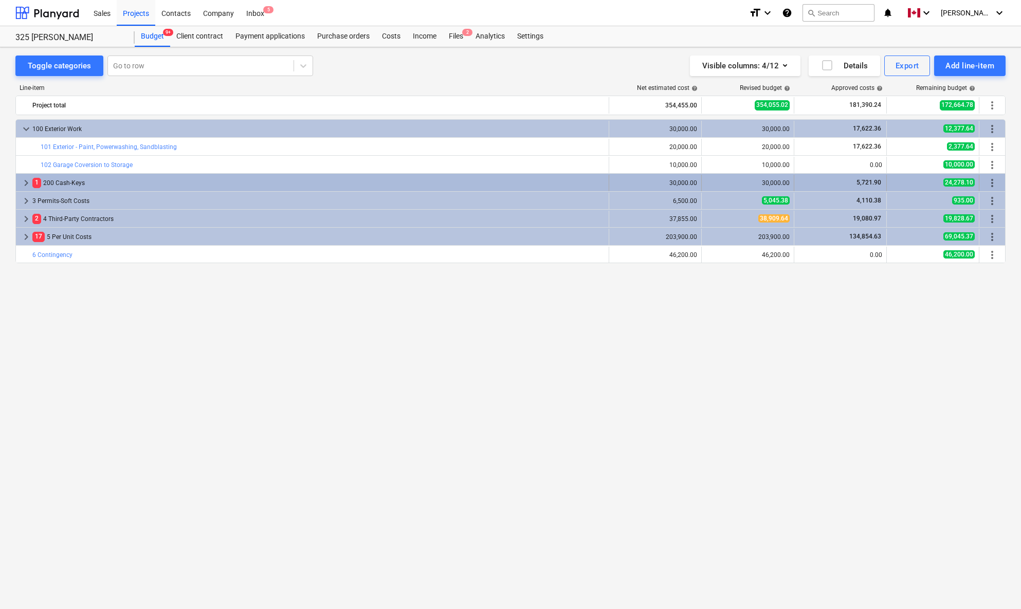
click at [24, 183] on span "keyboard_arrow_right" at bounding box center [26, 183] width 12 height 12
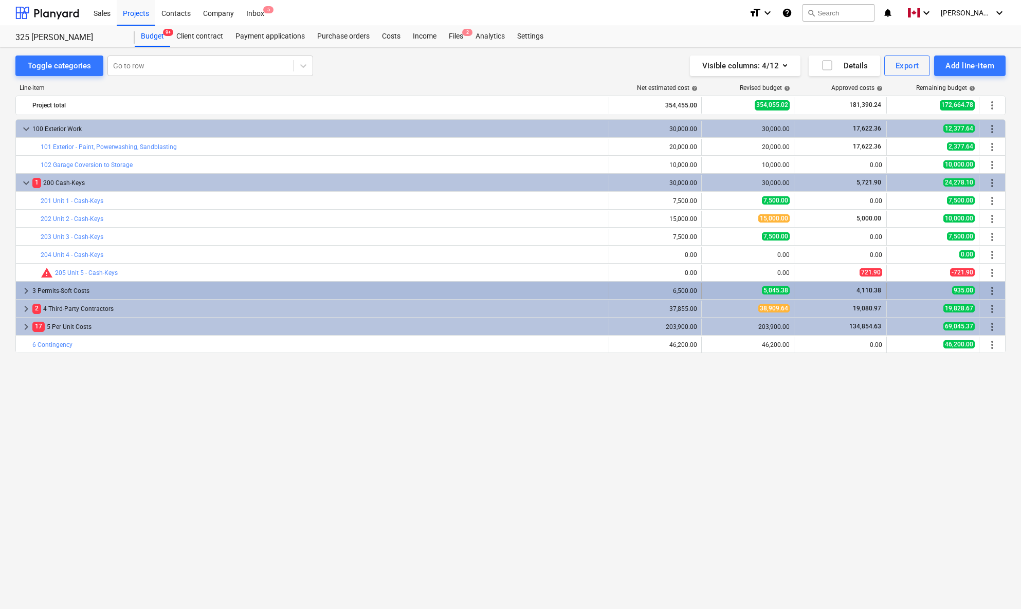
click at [24, 292] on span "keyboard_arrow_right" at bounding box center [26, 291] width 12 height 12
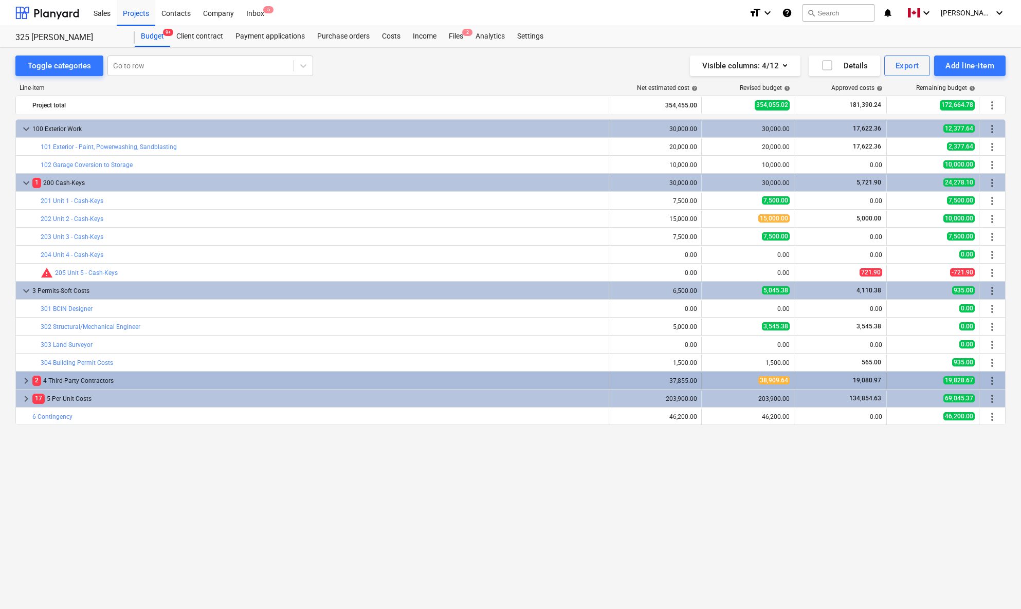
click at [22, 380] on span "keyboard_arrow_right" at bounding box center [26, 381] width 12 height 12
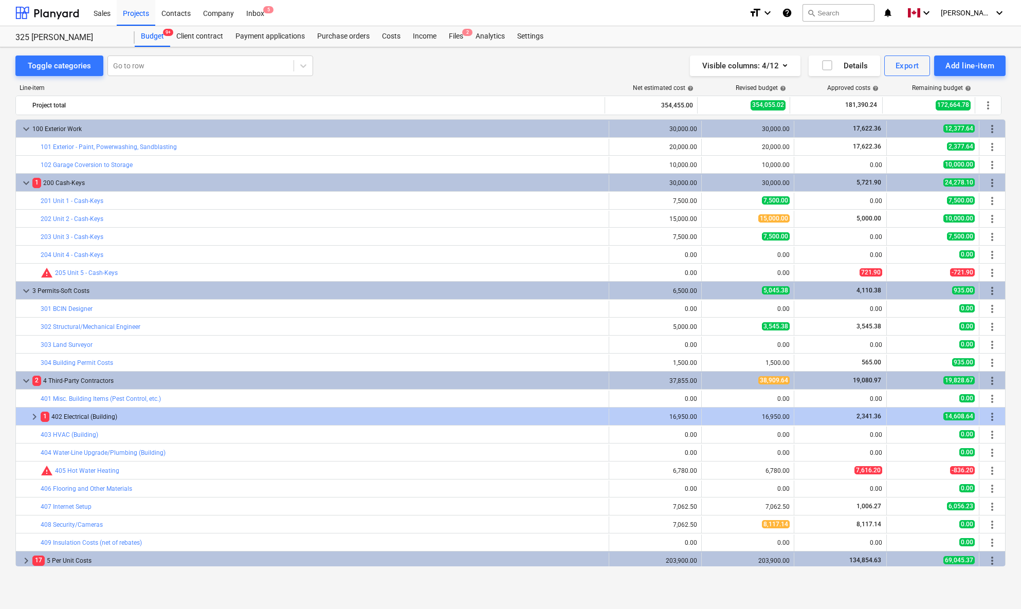
scroll to position [21, 0]
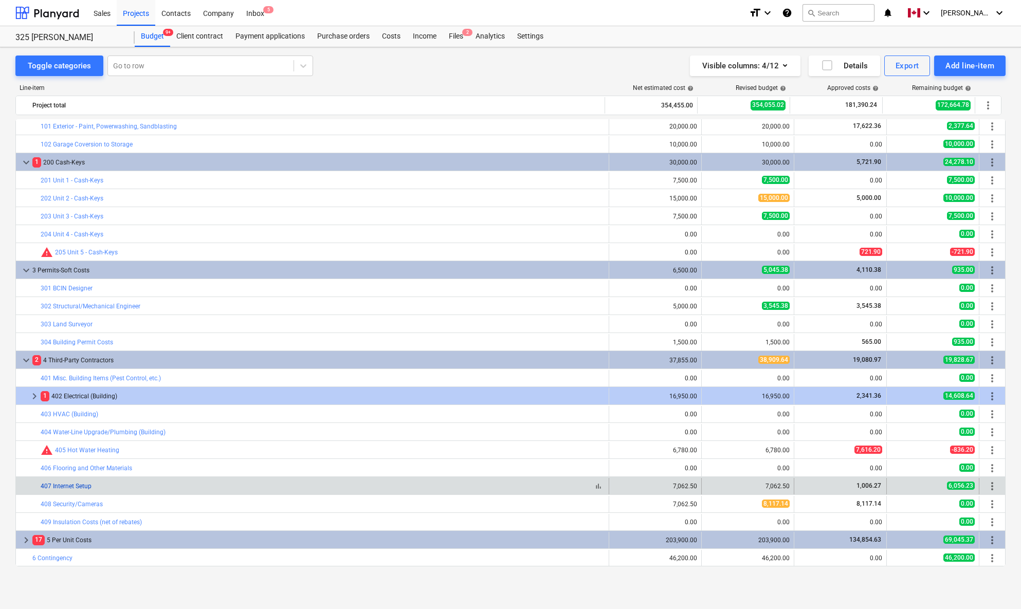
click at [78, 447] on link "407 Internet Setup" at bounding box center [66, 486] width 51 height 7
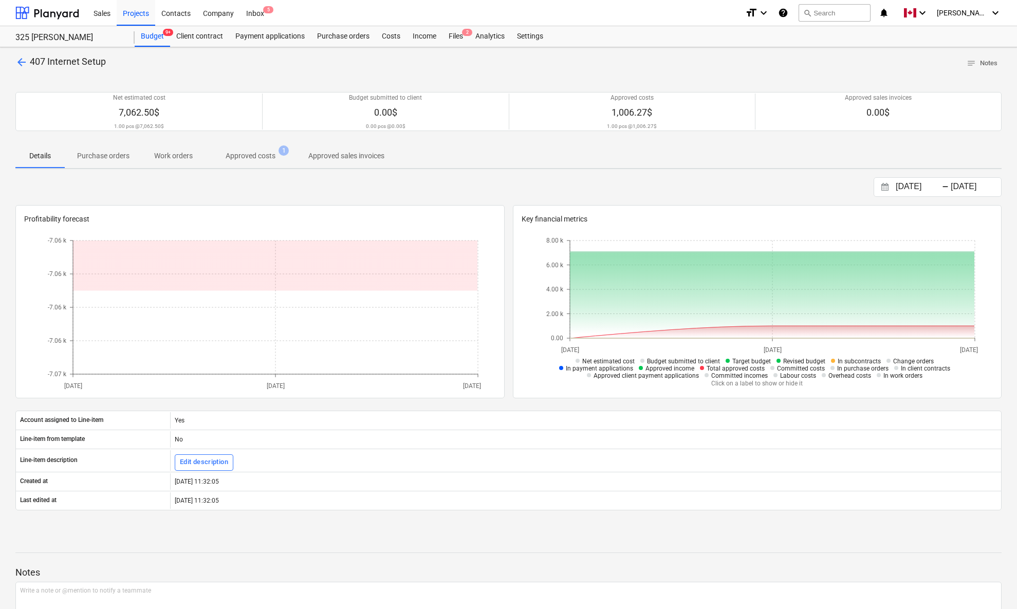
click at [269, 155] on p "Approved costs" at bounding box center [251, 156] width 50 height 11
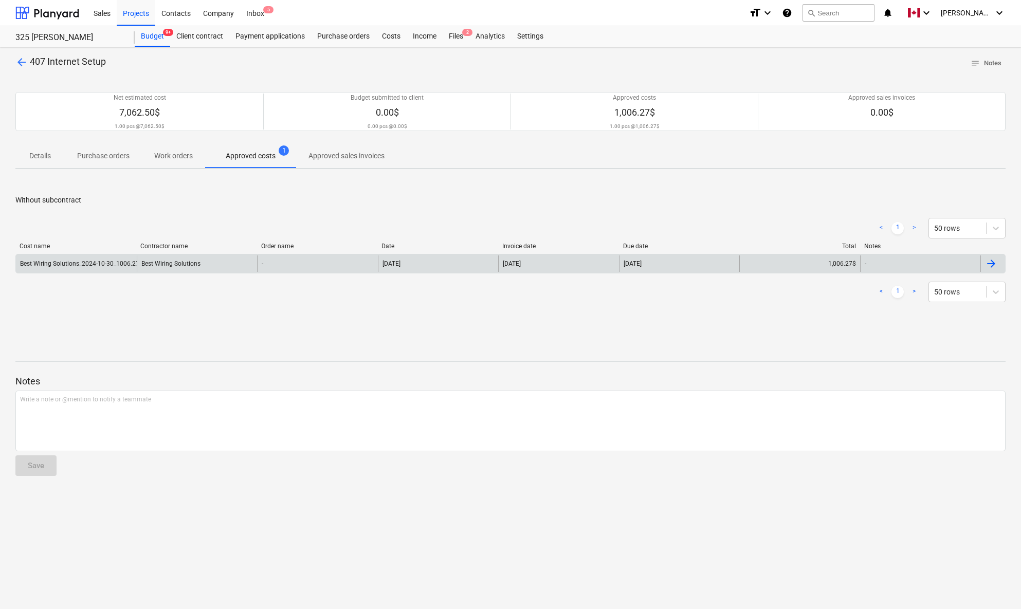
click at [953, 266] on div at bounding box center [991, 263] width 12 height 12
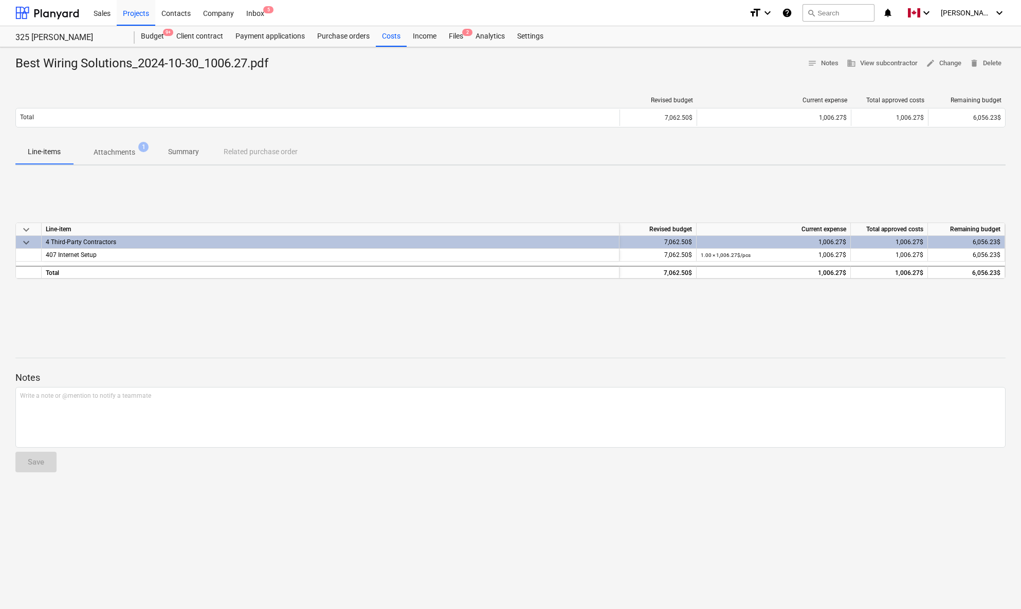
click at [116, 151] on p "Attachments" at bounding box center [115, 152] width 42 height 11
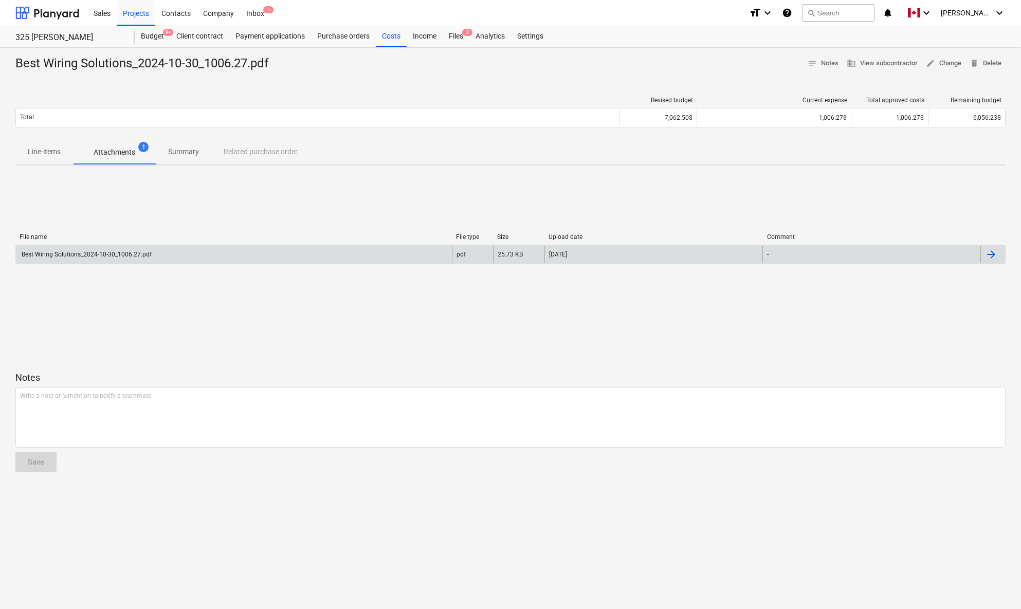
click at [953, 254] on div at bounding box center [991, 254] width 12 height 12
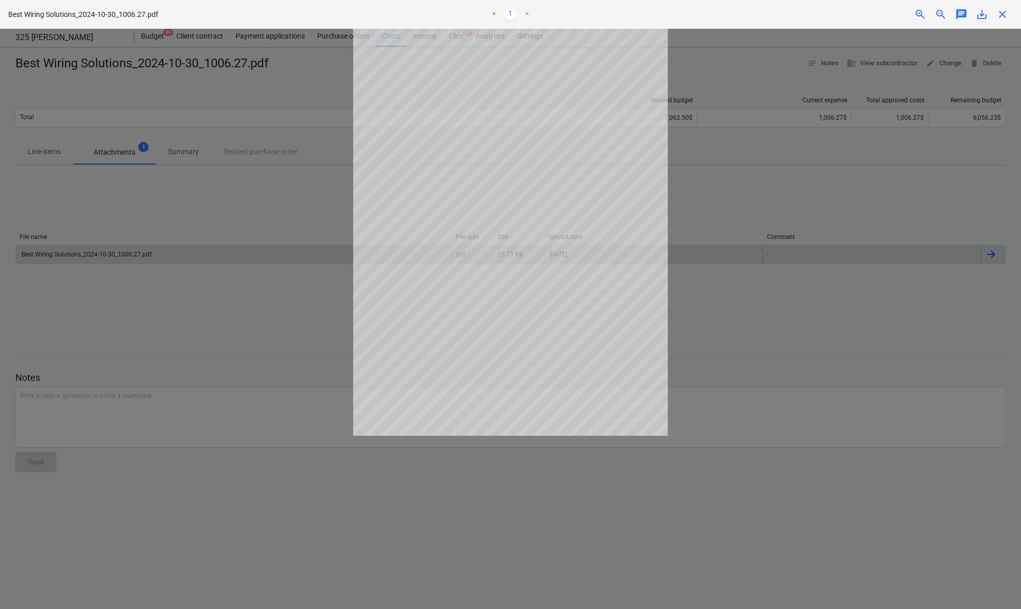
click at [923, 10] on span "zoom_in" at bounding box center [920, 14] width 12 height 12
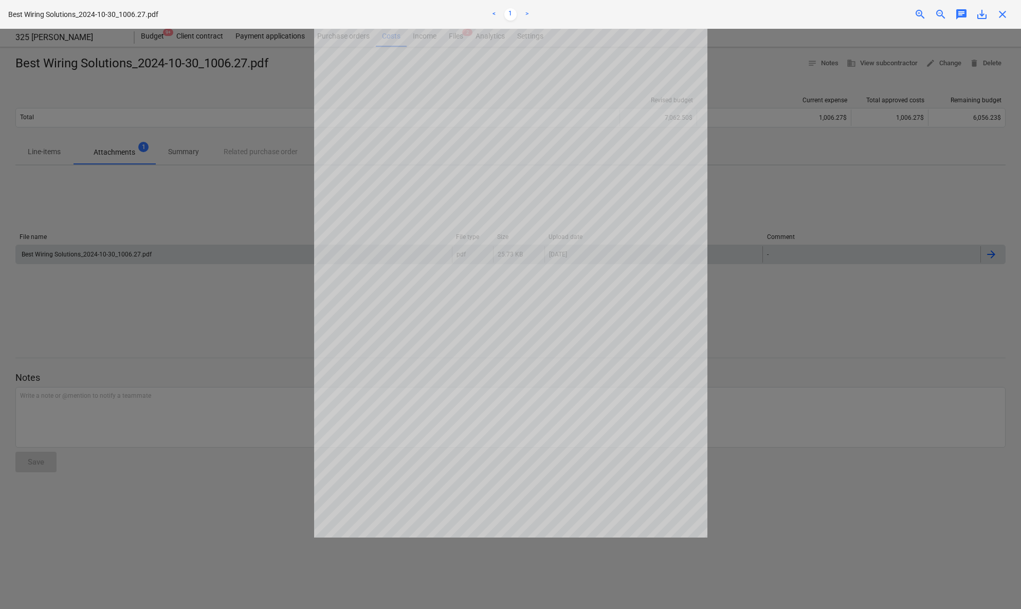
click at [923, 10] on span "zoom_in" at bounding box center [920, 14] width 12 height 12
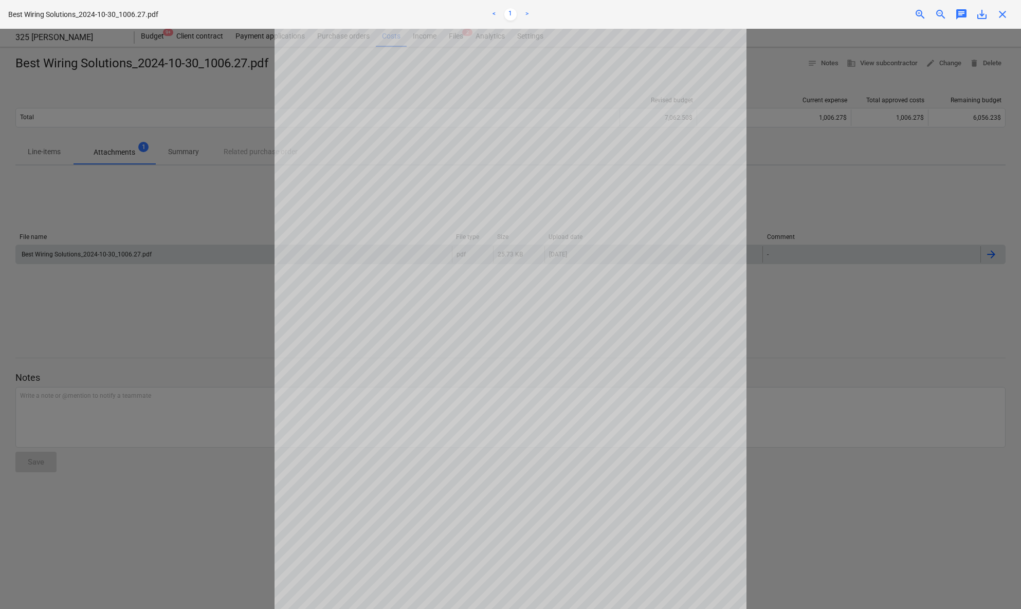
click at [923, 10] on span "zoom_in" at bounding box center [920, 14] width 12 height 12
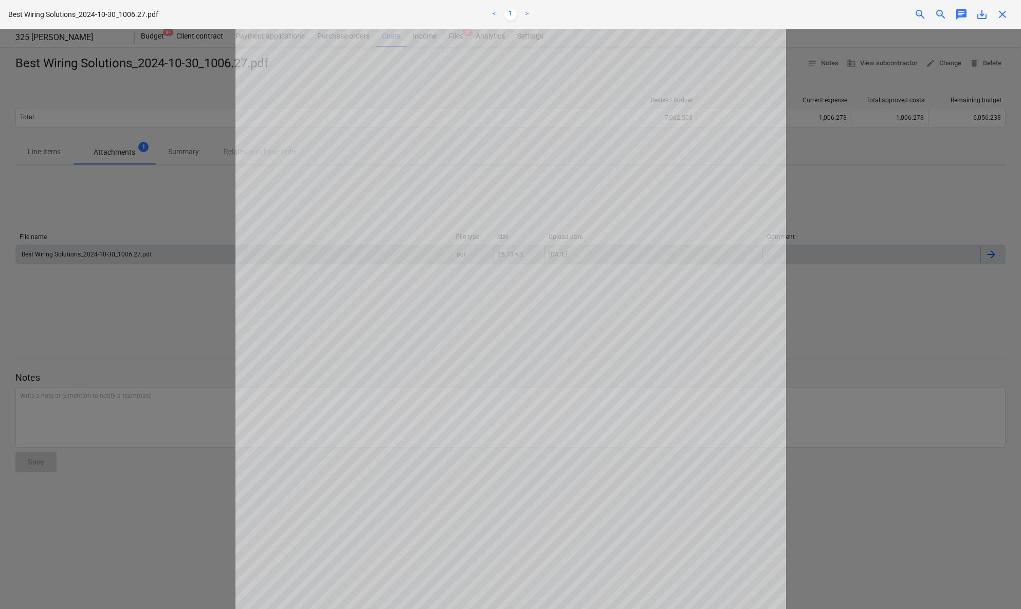
click at [942, 15] on span "zoom_out" at bounding box center [940, 14] width 12 height 12
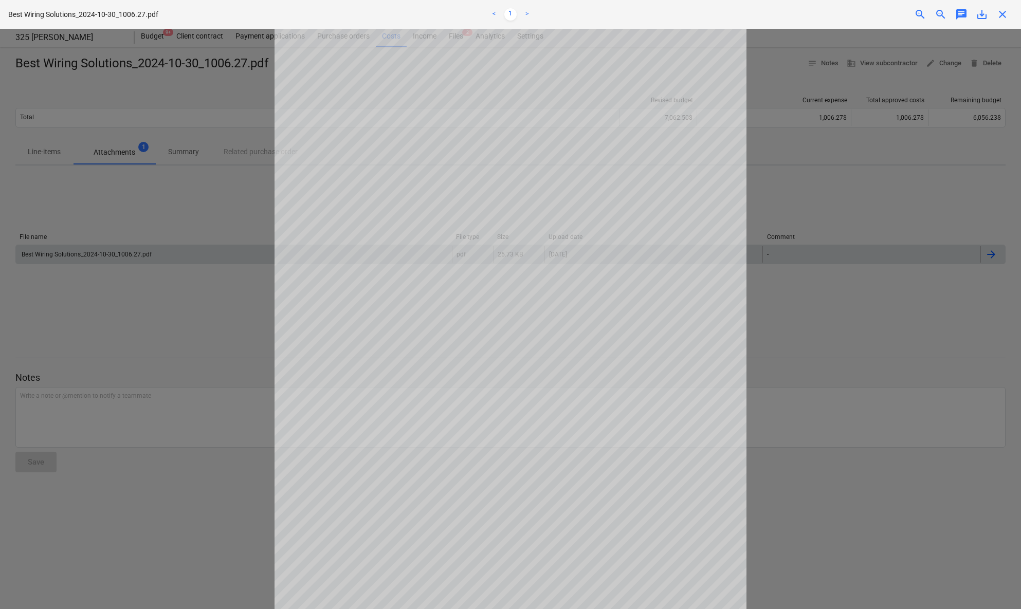
click at [942, 15] on span "zoom_out" at bounding box center [940, 14] width 12 height 12
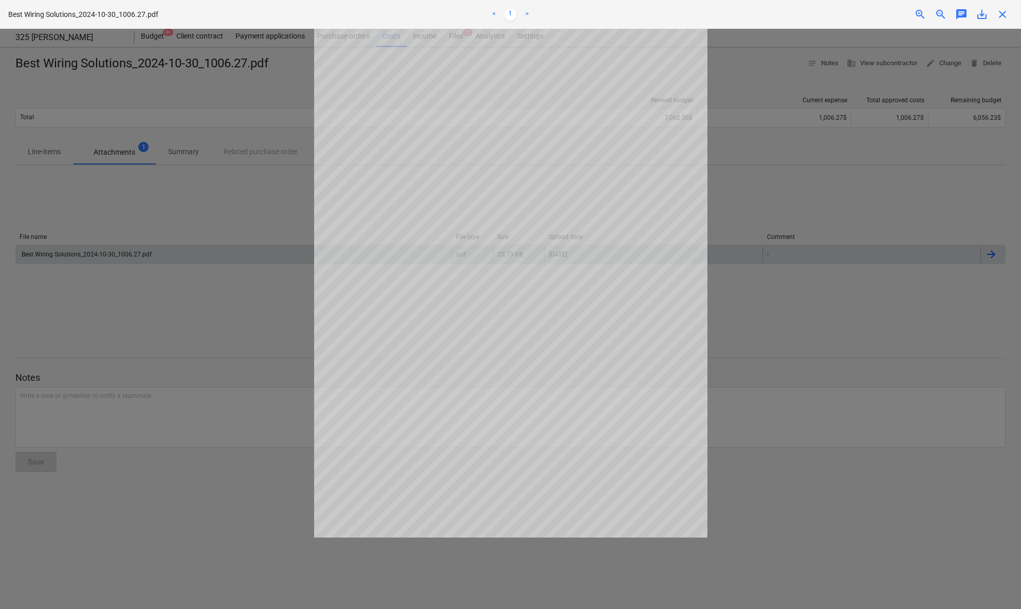
click at [953, 15] on span "close" at bounding box center [1002, 14] width 12 height 12
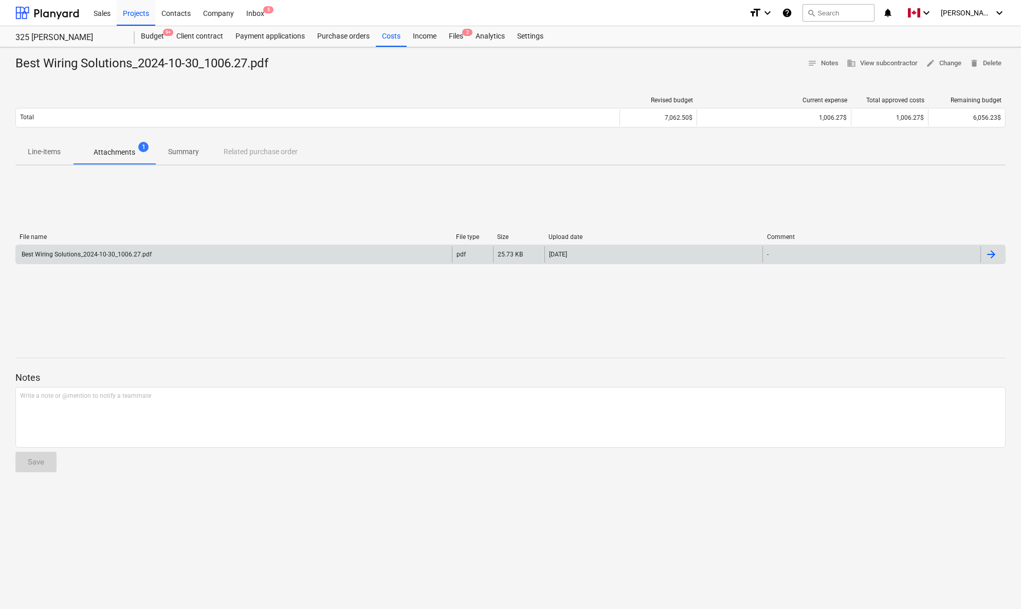
click at [395, 195] on div "File name File type Size Upload date Comment Best Wiring Solutions_2024-10-30_1…" at bounding box center [510, 251] width 990 height 154
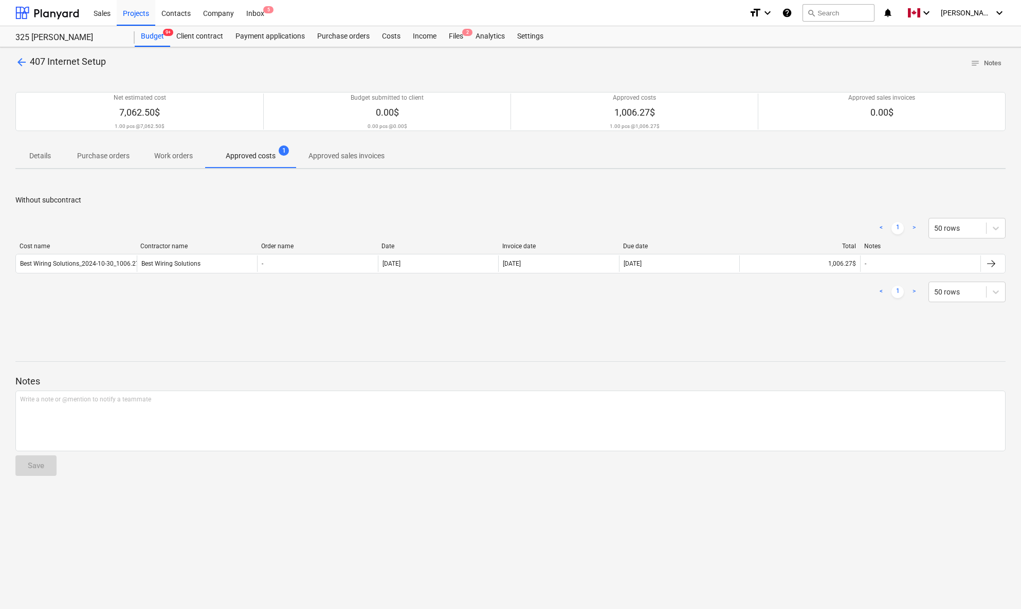
click at [22, 58] on span "arrow_back" at bounding box center [21, 62] width 12 height 12
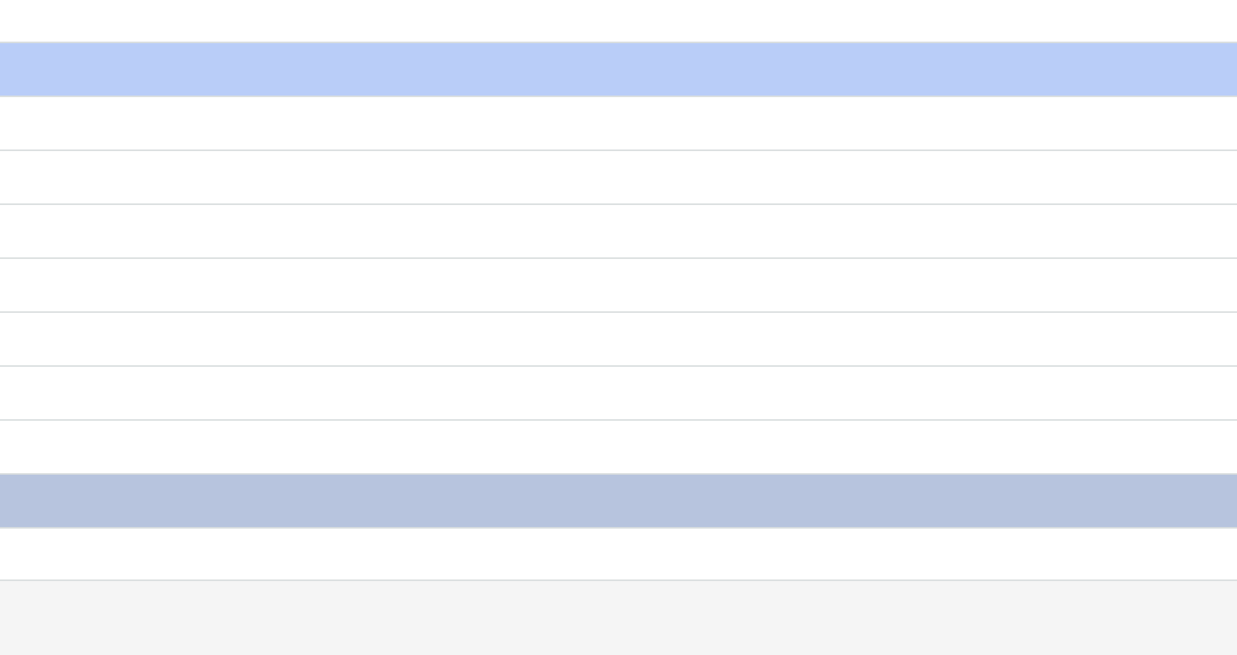
click at [544, 447] on div "keyboard_arrow_down 100 Exterior Work 30,000.00 30,000.00 17,622.36 12,377.64 m…" at bounding box center [618, 365] width 1206 height 493
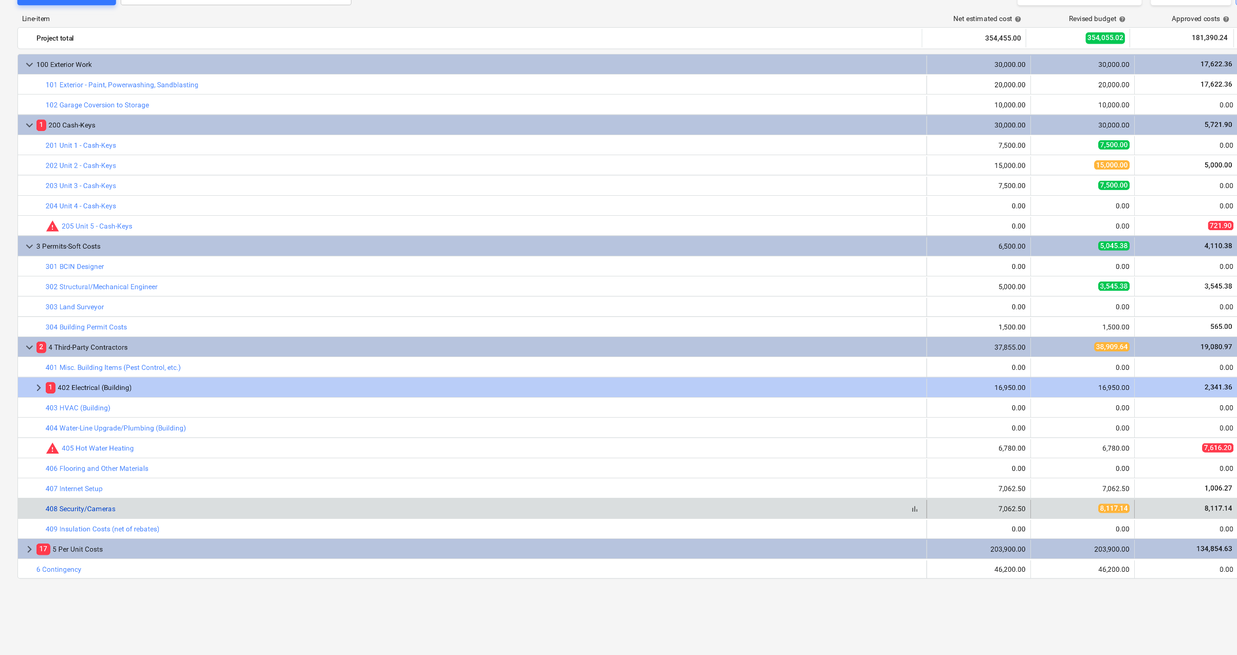
click at [87, 447] on link "408 Security/Cameras" at bounding box center [72, 524] width 62 height 7
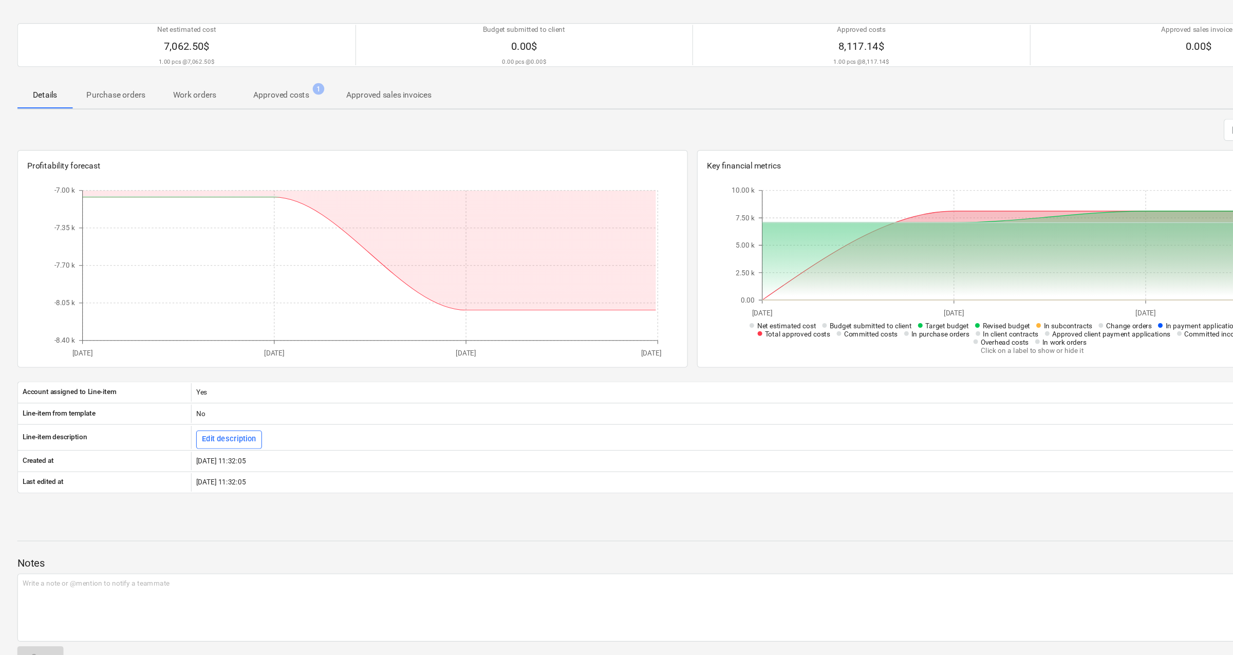
click at [255, 153] on p "Approved costs" at bounding box center [251, 156] width 50 height 11
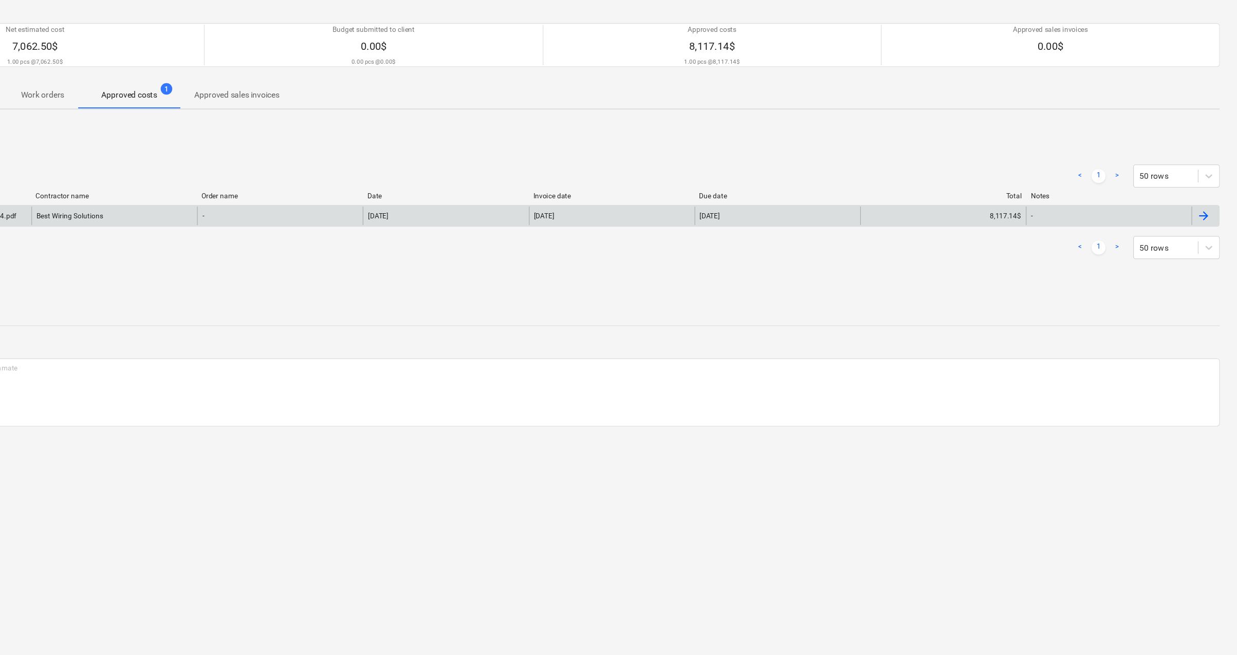
click at [953, 267] on div at bounding box center [1207, 263] width 12 height 12
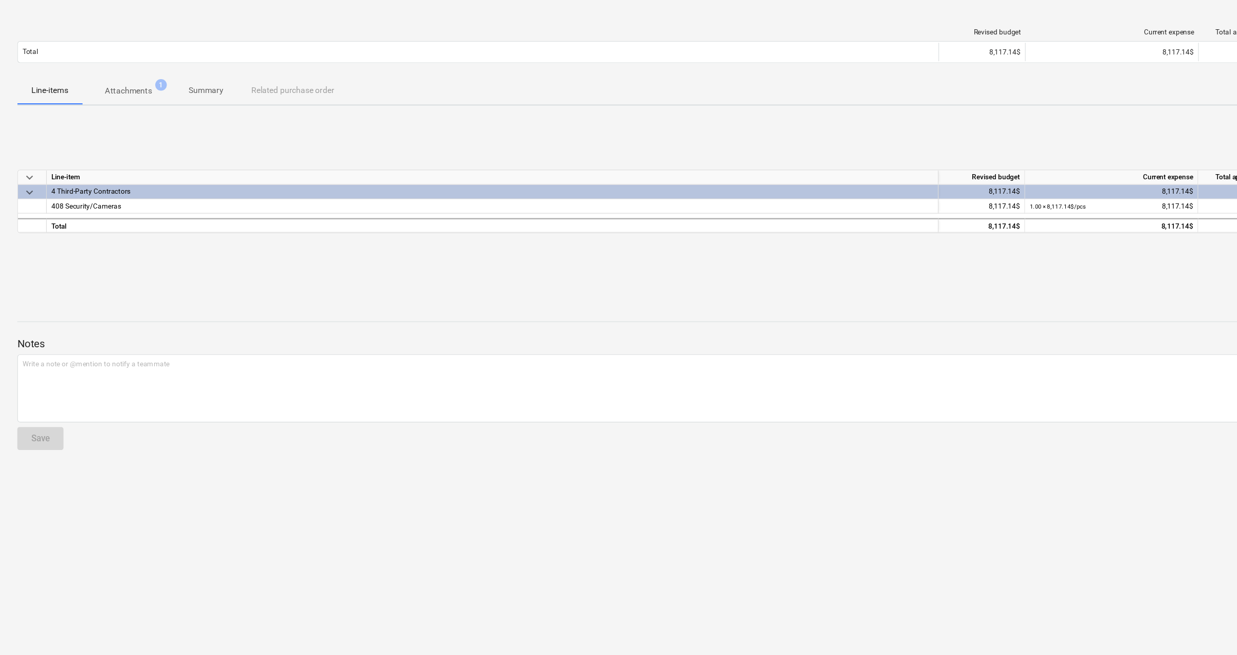
click at [117, 157] on p "Attachments" at bounding box center [115, 152] width 42 height 11
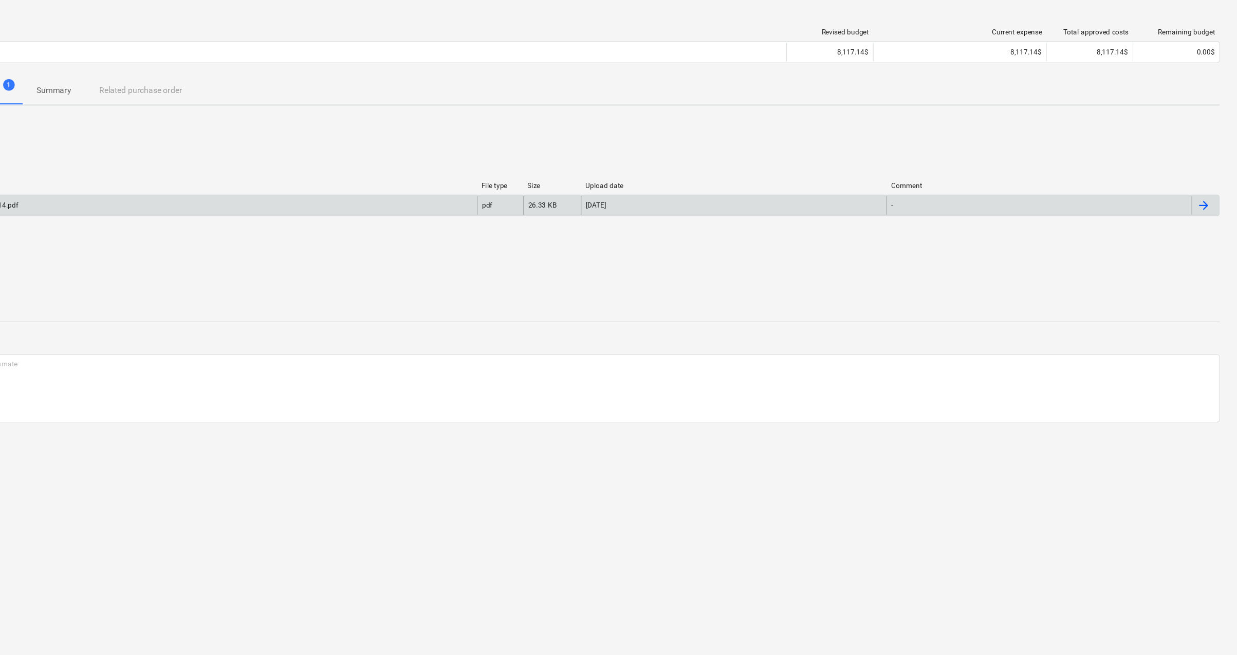
click at [953, 258] on div at bounding box center [1207, 254] width 12 height 12
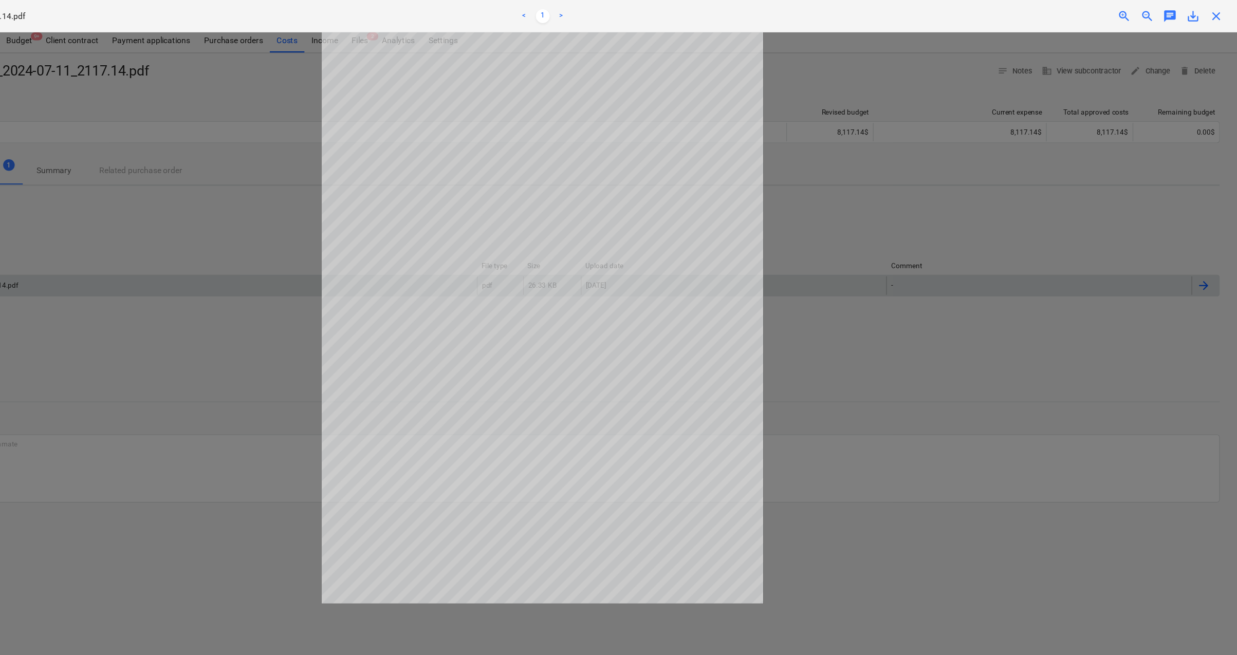
click at [953, 12] on span "zoom_in" at bounding box center [1136, 14] width 12 height 12
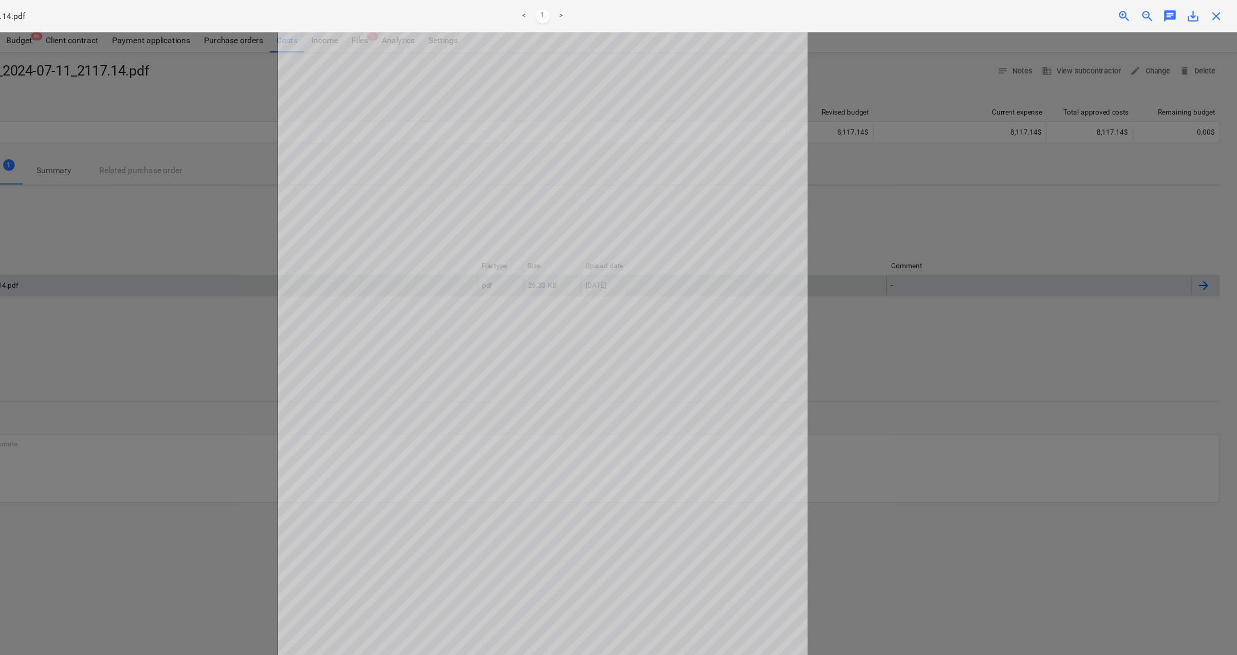
click at [953, 12] on span "zoom_in" at bounding box center [1136, 14] width 12 height 12
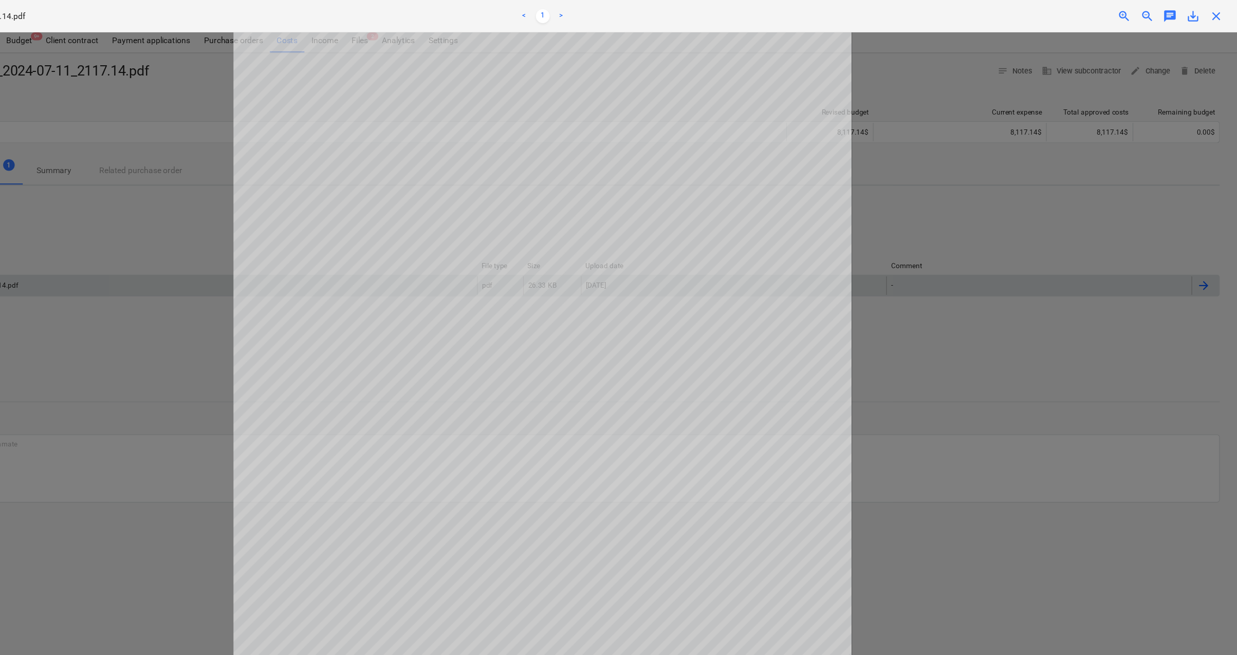
click at [953, 13] on span "zoom_in" at bounding box center [1136, 14] width 12 height 12
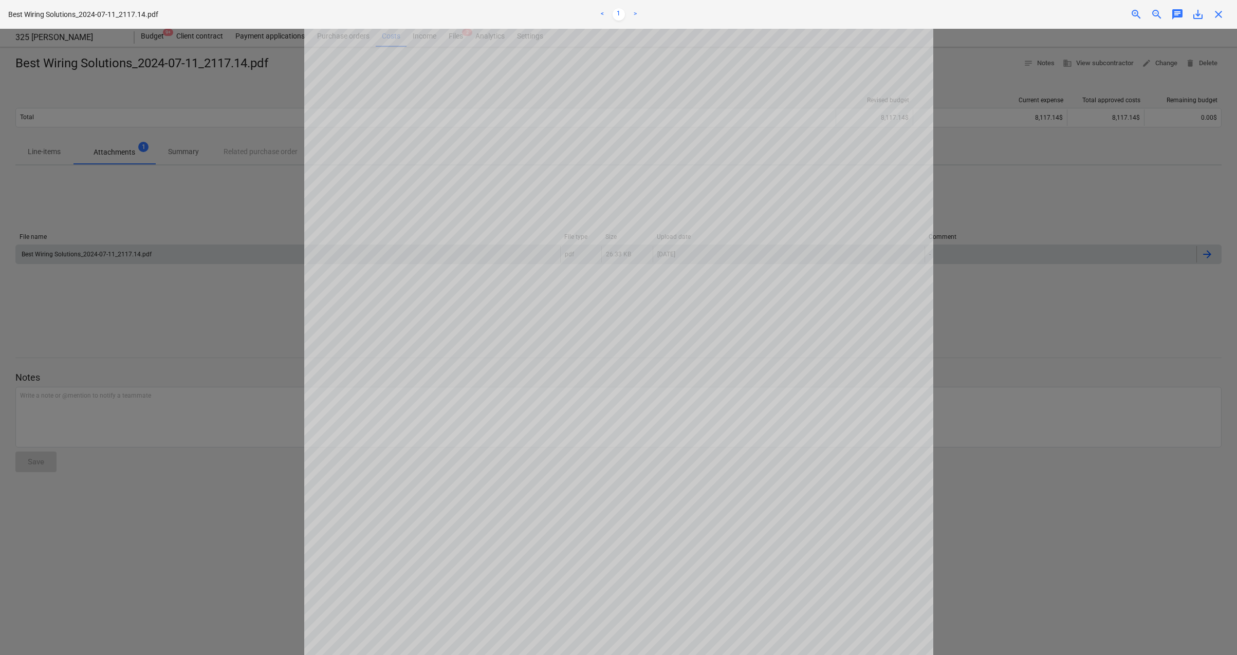
click at [953, 14] on span "close" at bounding box center [1218, 14] width 12 height 12
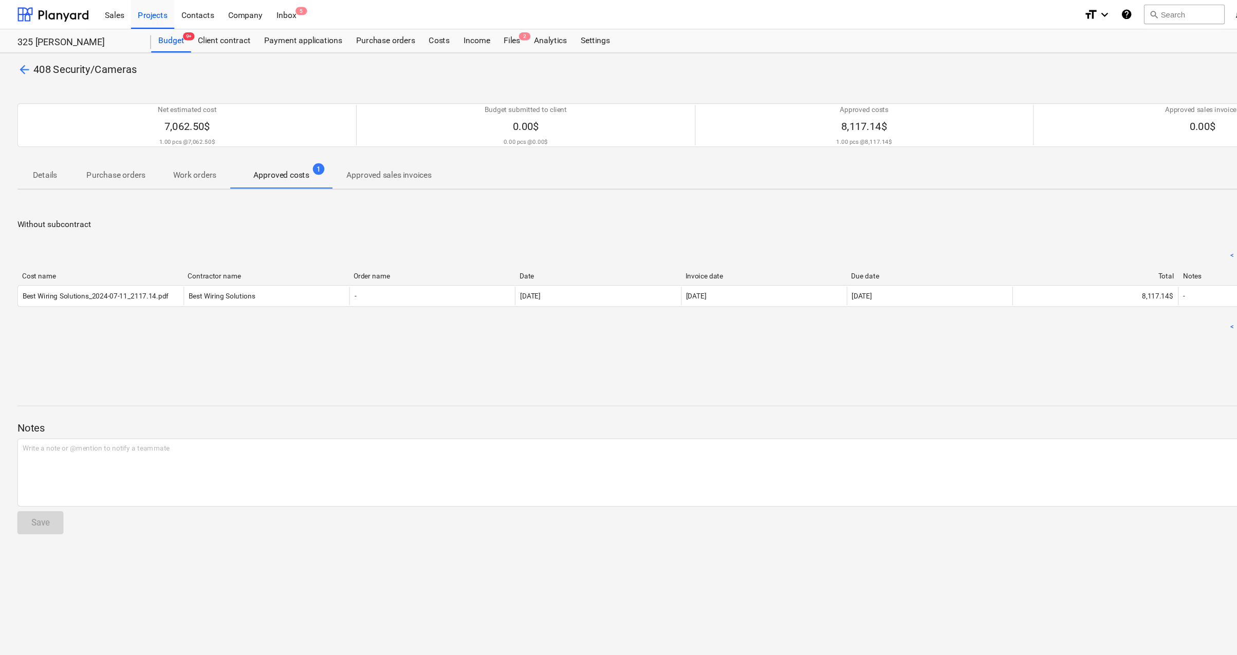
click at [17, 61] on span "arrow_back" at bounding box center [21, 62] width 12 height 12
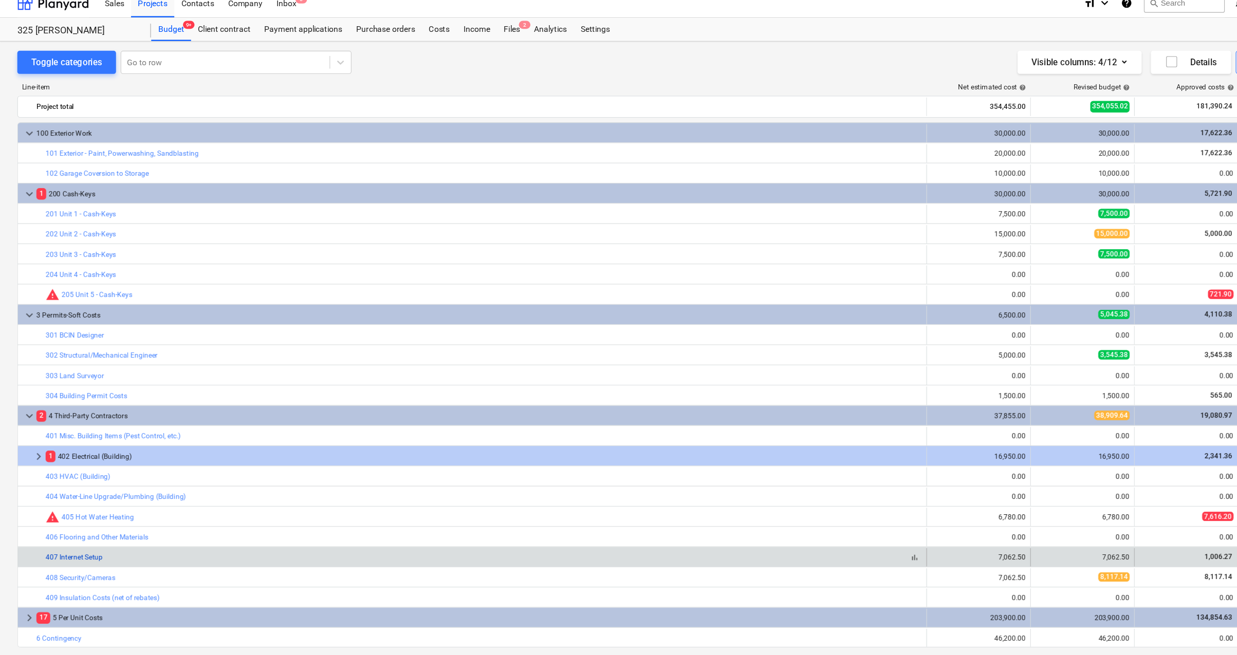
click at [82, 447] on link "407 Internet Setup" at bounding box center [66, 506] width 51 height 7
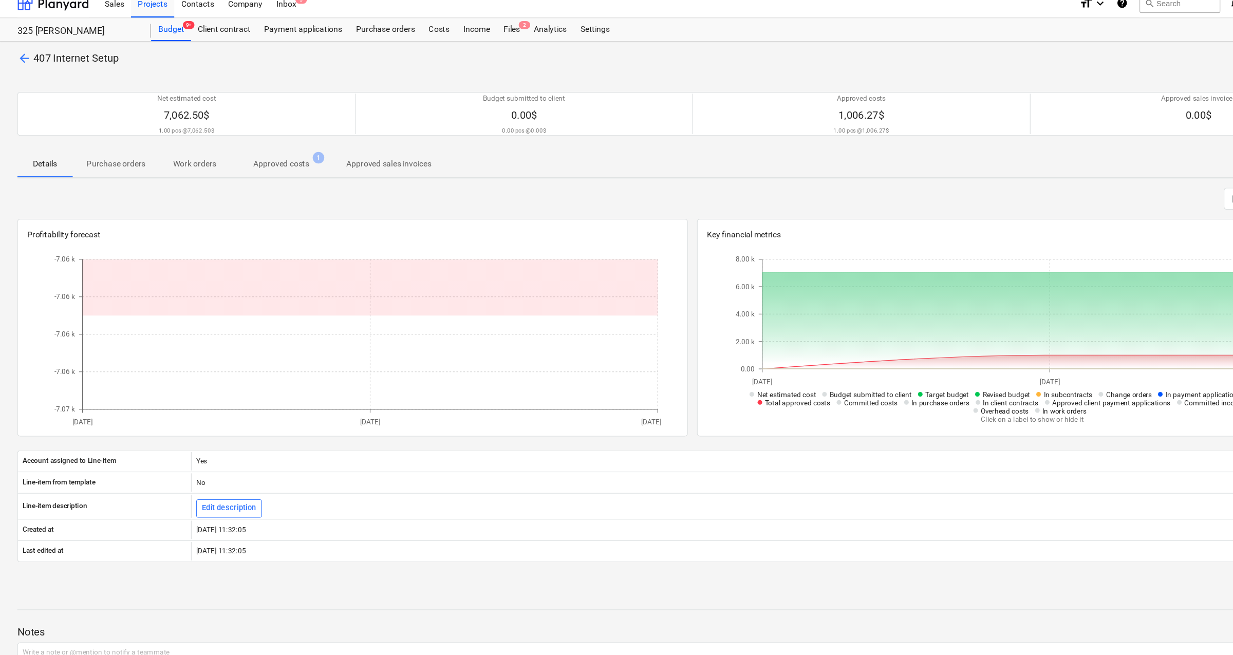
click at [258, 152] on p "Approved costs" at bounding box center [251, 156] width 50 height 11
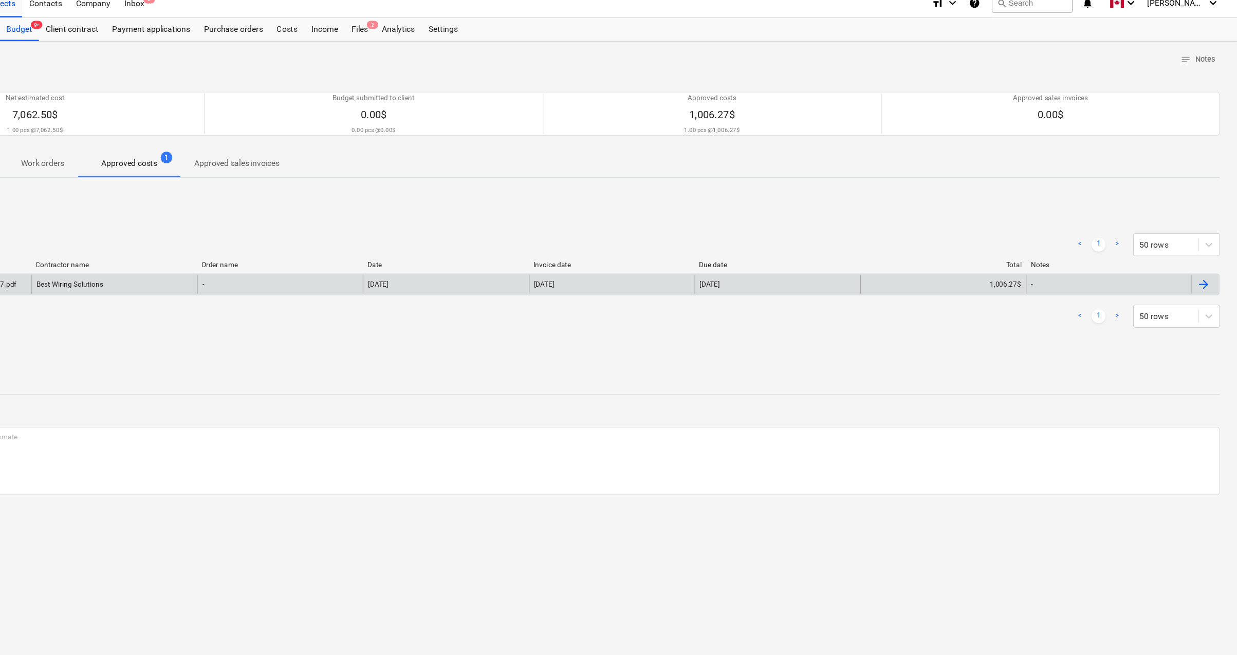
click at [953, 264] on div at bounding box center [1207, 263] width 12 height 12
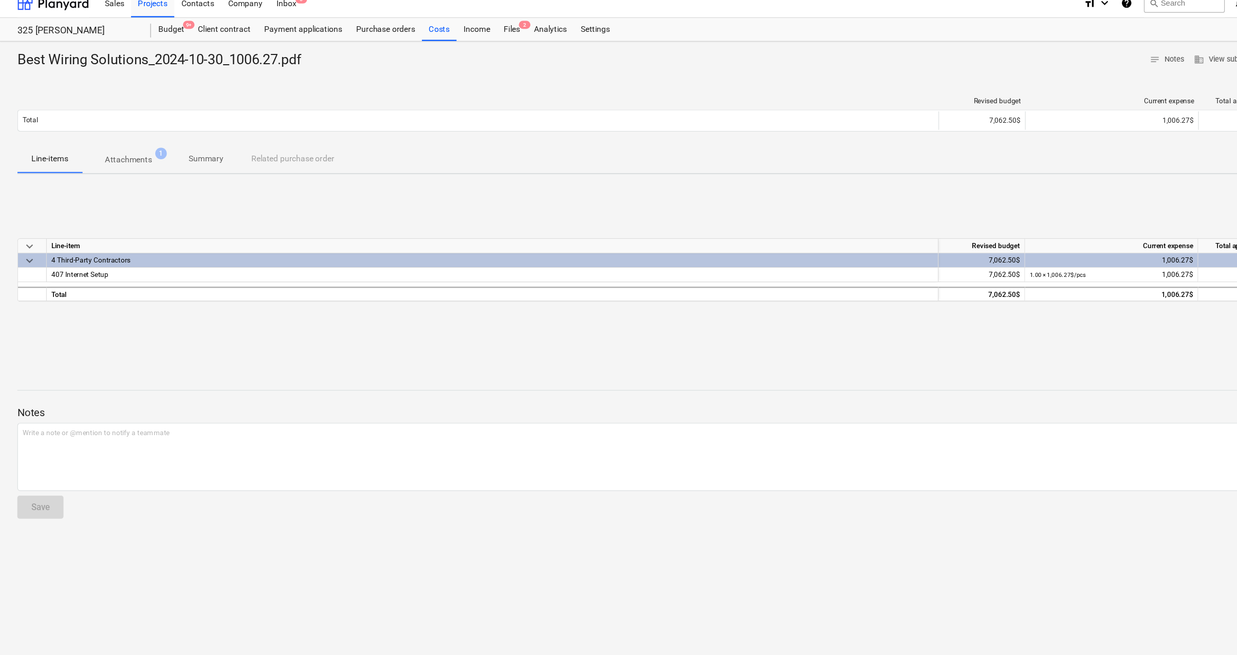
click at [120, 151] on p "Attachments" at bounding box center [115, 152] width 42 height 11
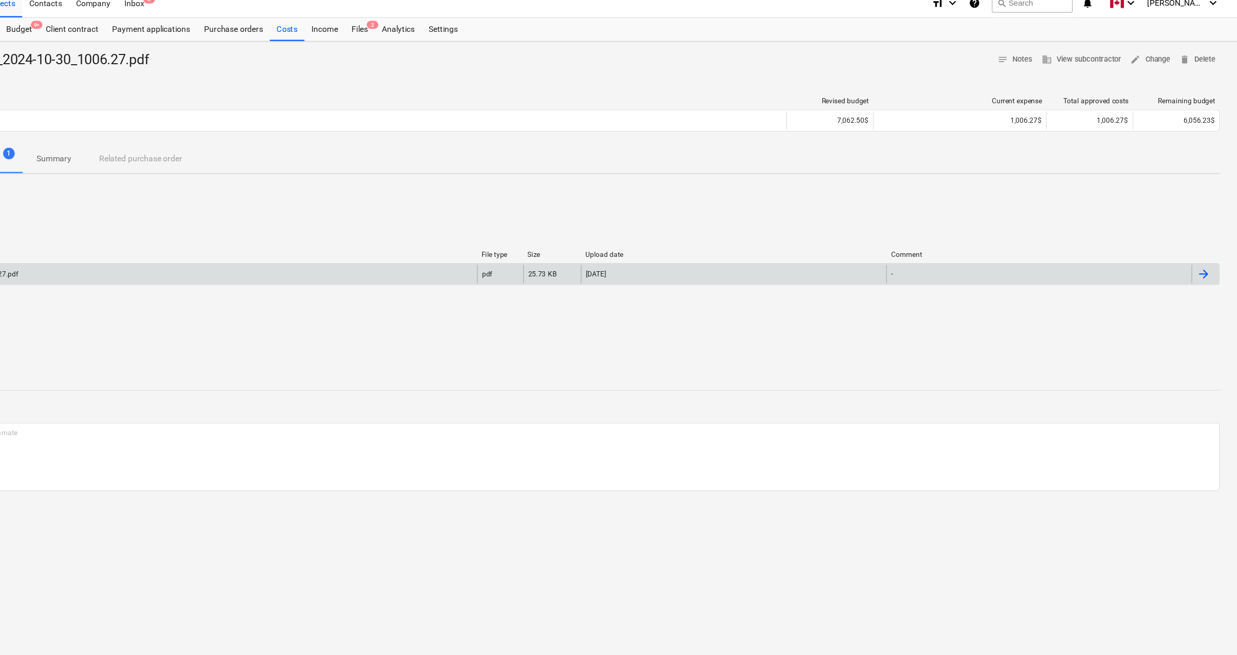
click at [953, 254] on div at bounding box center [1207, 254] width 12 height 12
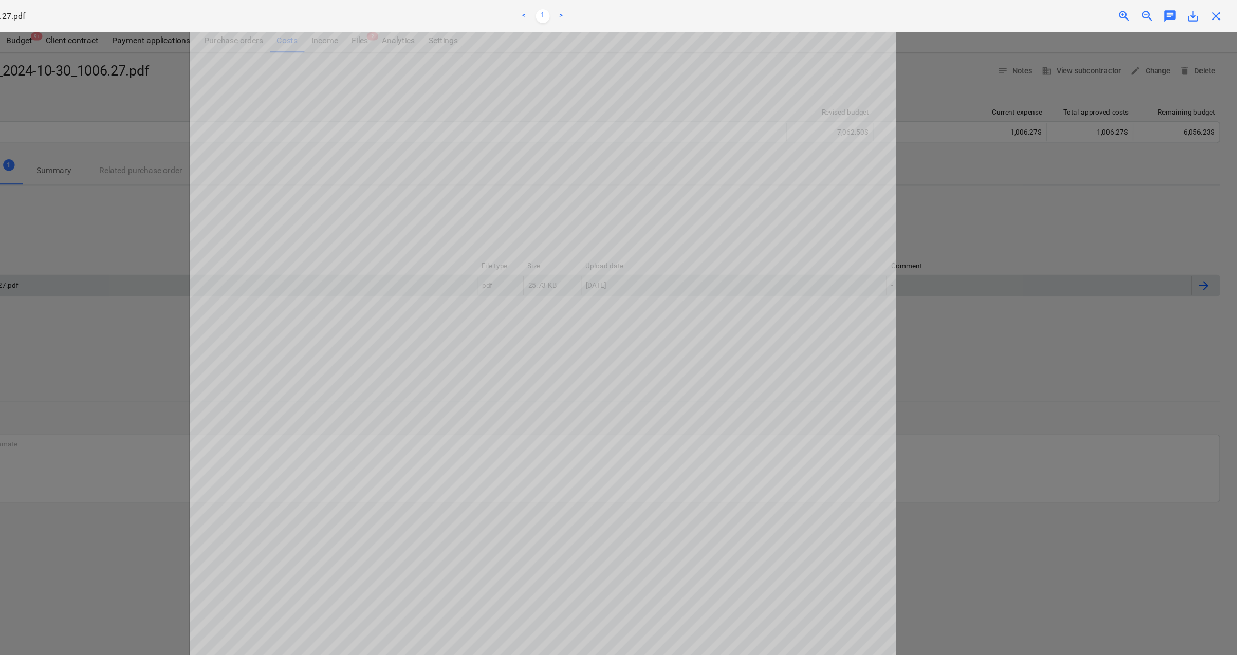
click at [953, 14] on span "zoom_in" at bounding box center [1136, 14] width 12 height 12
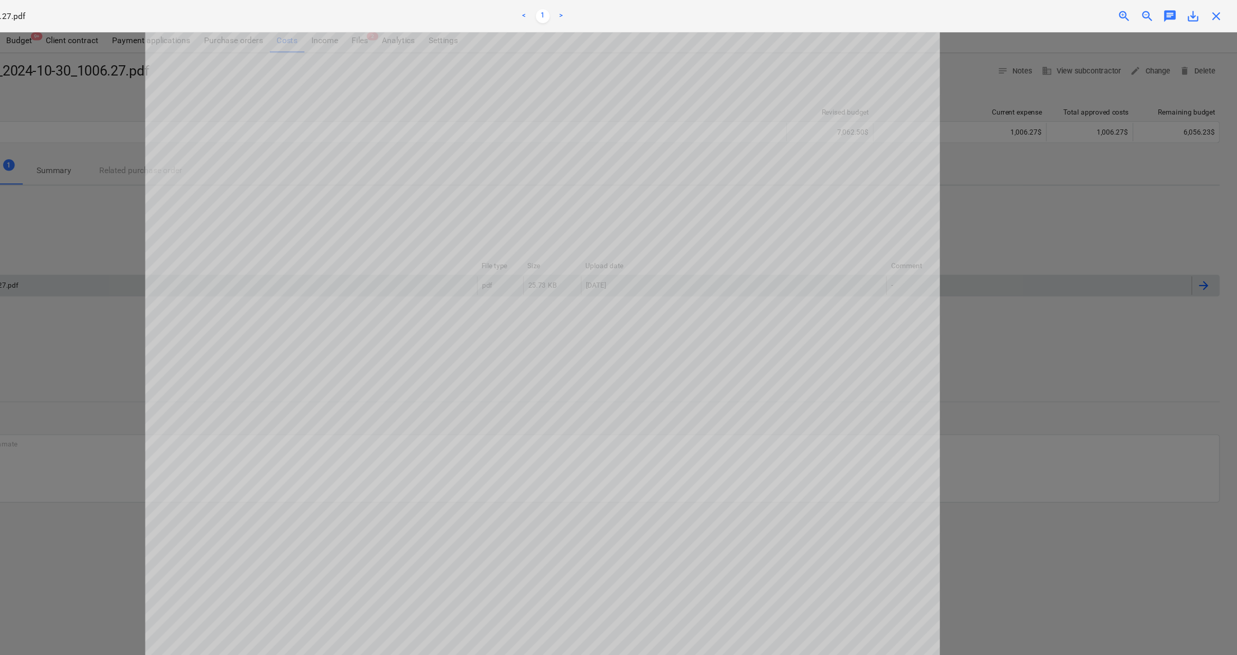
click at [953, 14] on span "zoom_in" at bounding box center [1136, 14] width 12 height 12
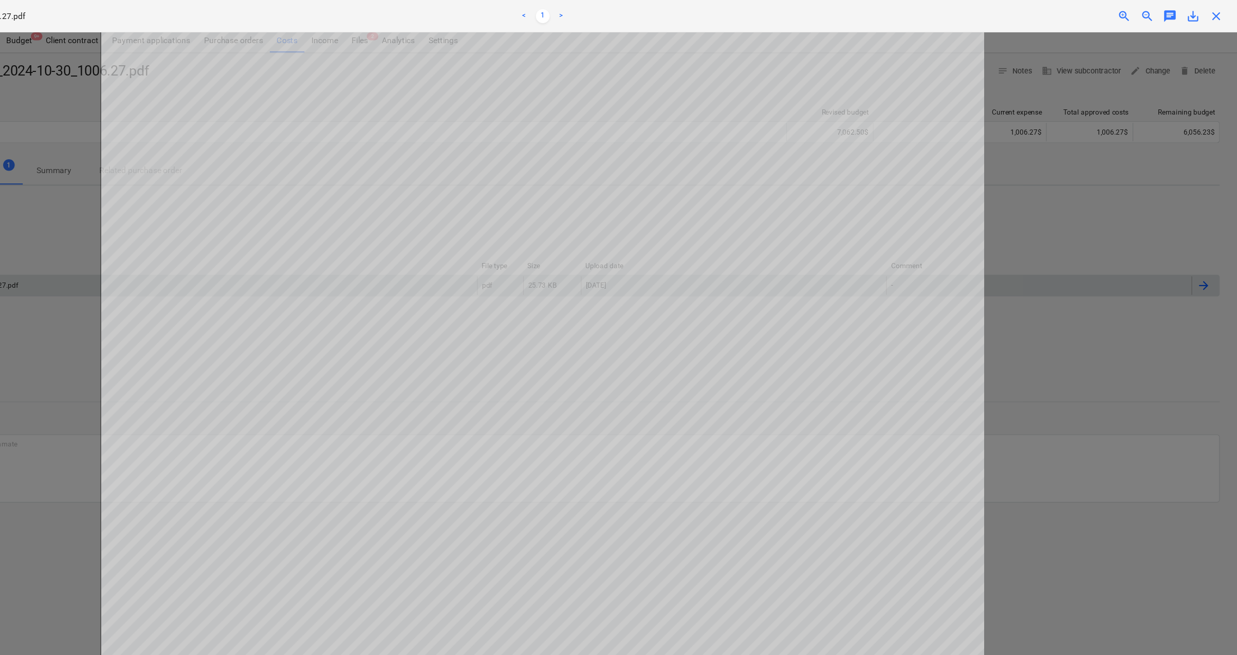
scroll to position [106, 0]
click at [953, 13] on span "close" at bounding box center [1218, 14] width 12 height 12
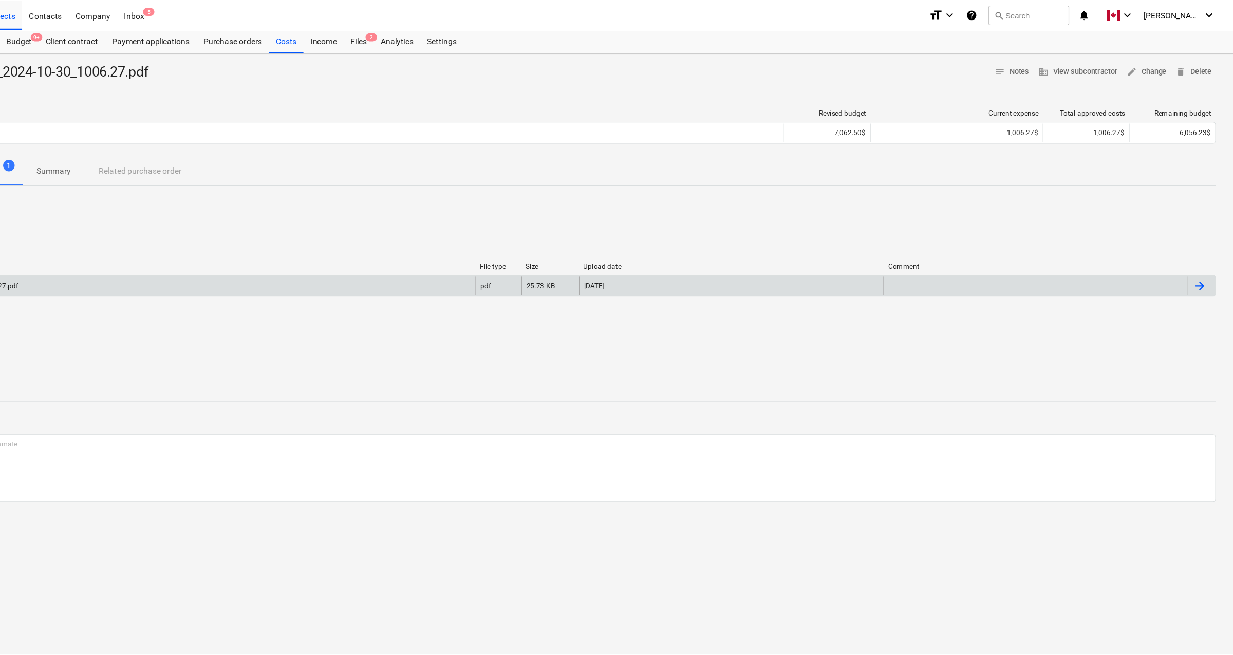
scroll to position [0, 0]
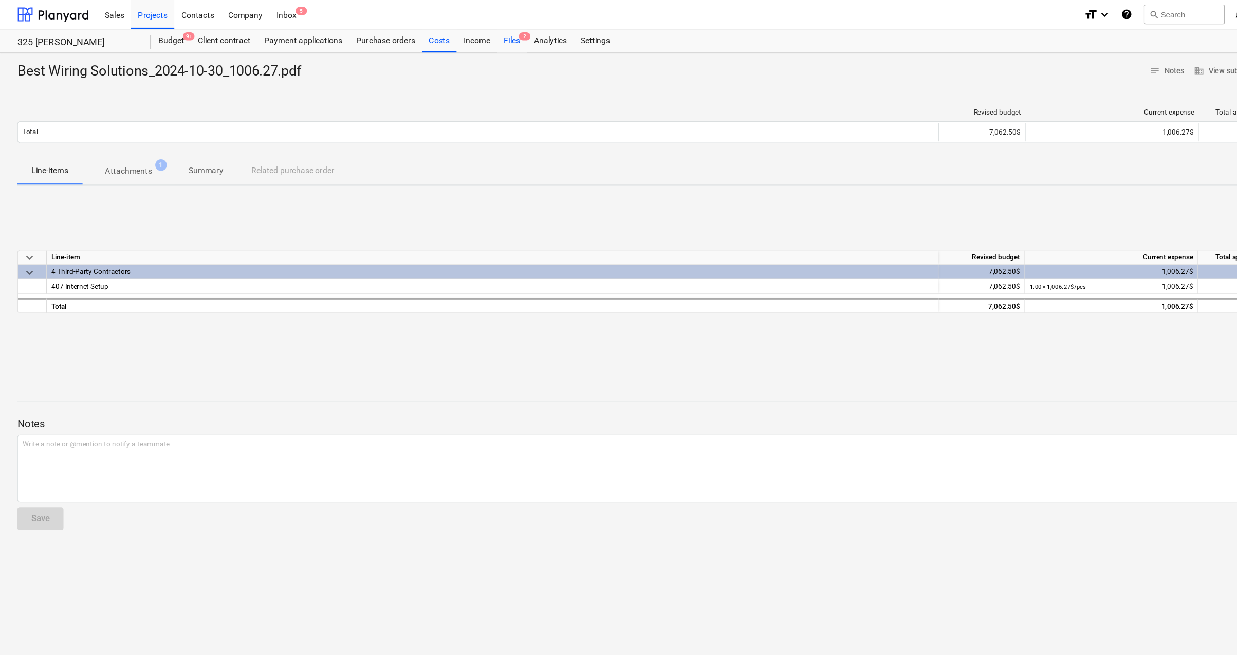
click at [456, 39] on div "Files 2" at bounding box center [455, 36] width 27 height 21
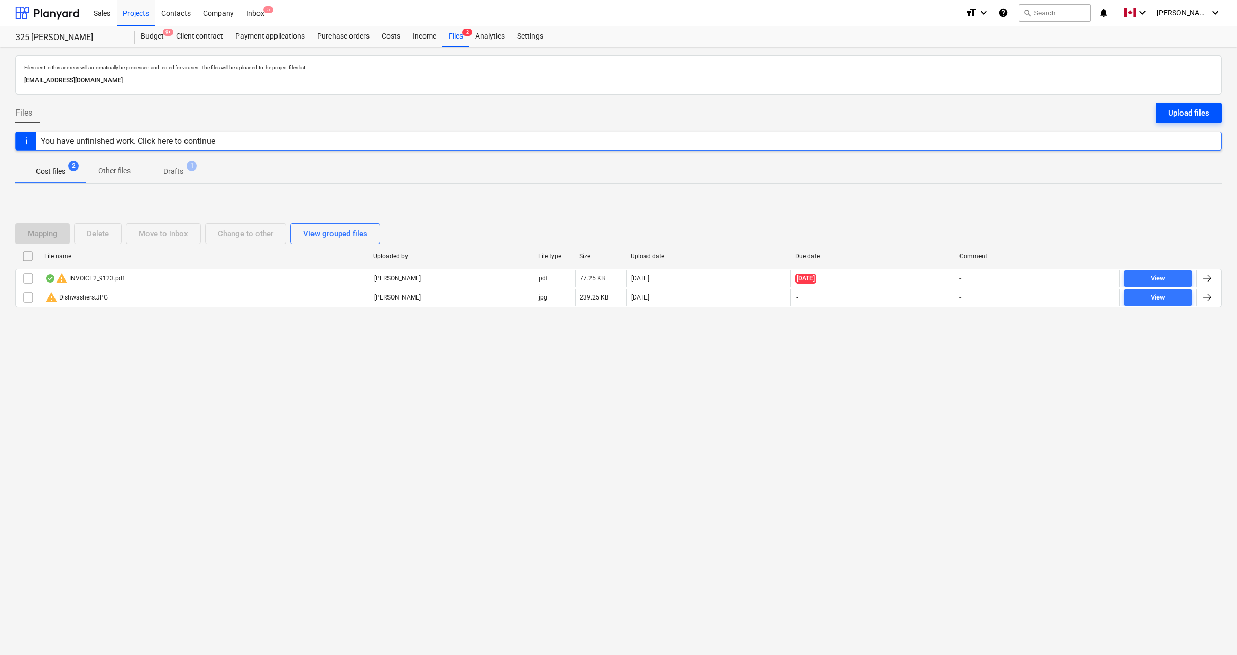
click at [953, 114] on div "Upload files" at bounding box center [1188, 112] width 41 height 13
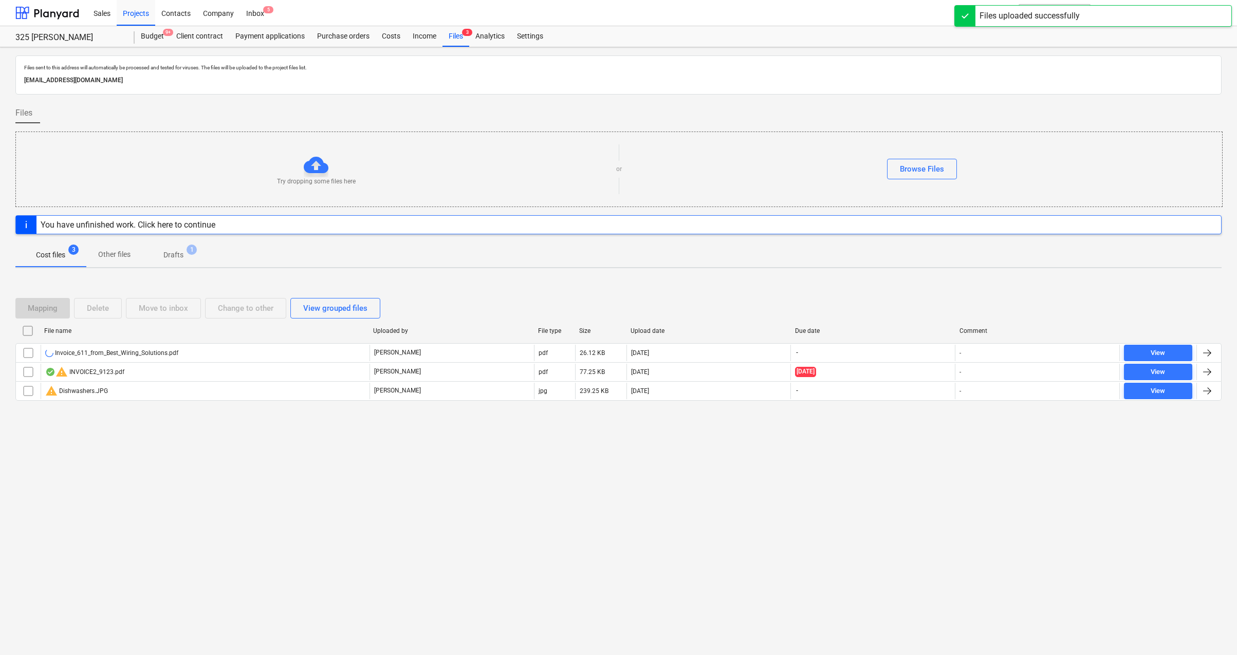
click at [246, 447] on div "Files sent to this address will automatically be processed and tested for virus…" at bounding box center [618, 351] width 1237 height 608
click at [368, 447] on div "Files sent to this address will automatically be processed and tested for virus…" at bounding box center [618, 351] width 1237 height 608
click at [418, 447] on div "Files sent to this address will automatically be processed and tested for virus…" at bounding box center [618, 351] width 1237 height 608
click at [488, 447] on div "Files sent to this address will automatically be processed and tested for virus…" at bounding box center [618, 351] width 1237 height 608
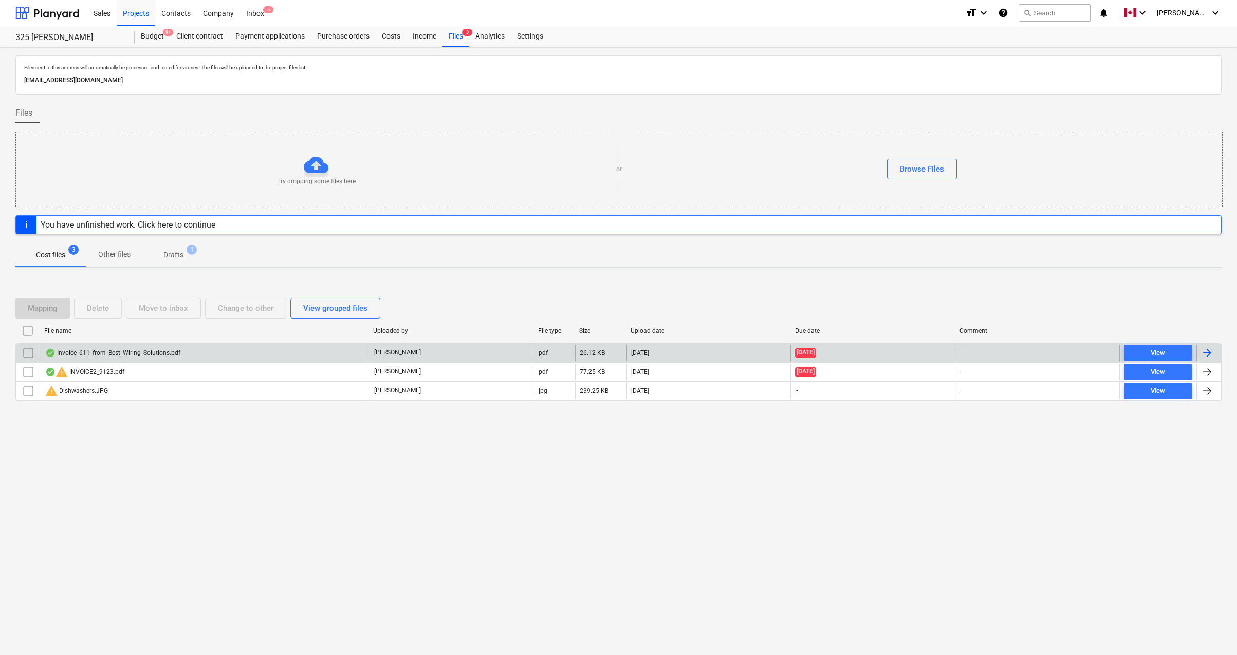
click at [953, 354] on div at bounding box center [1207, 353] width 12 height 12
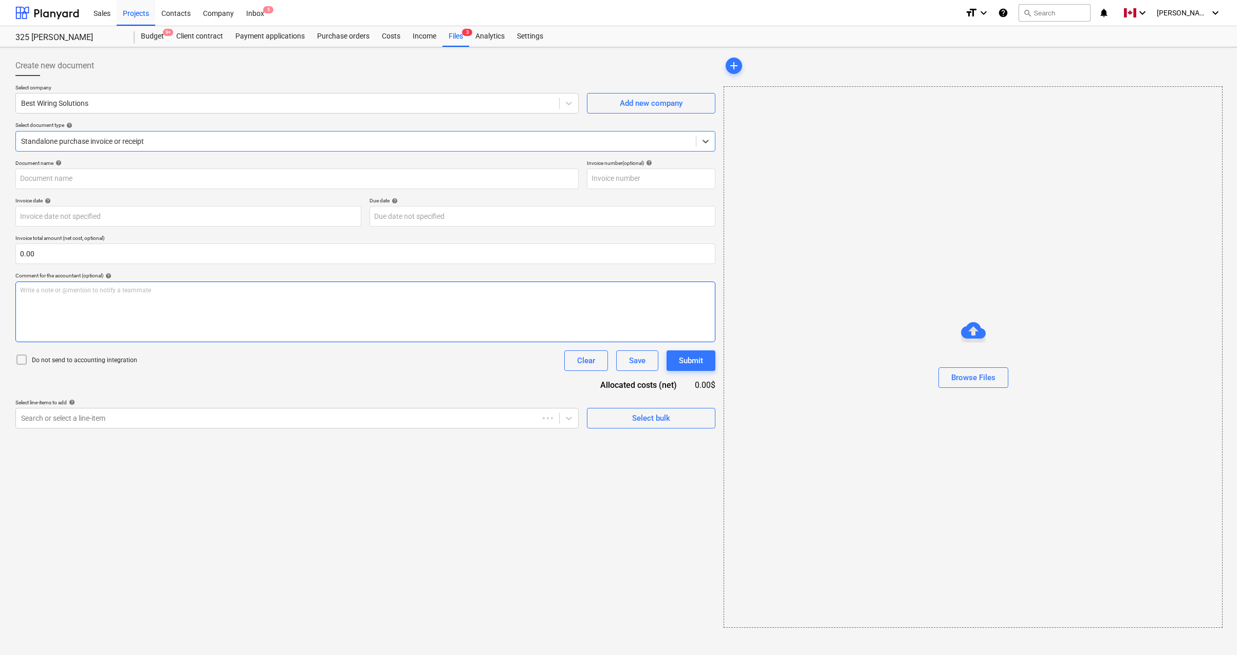
type input "951"
type input "[DATE]"
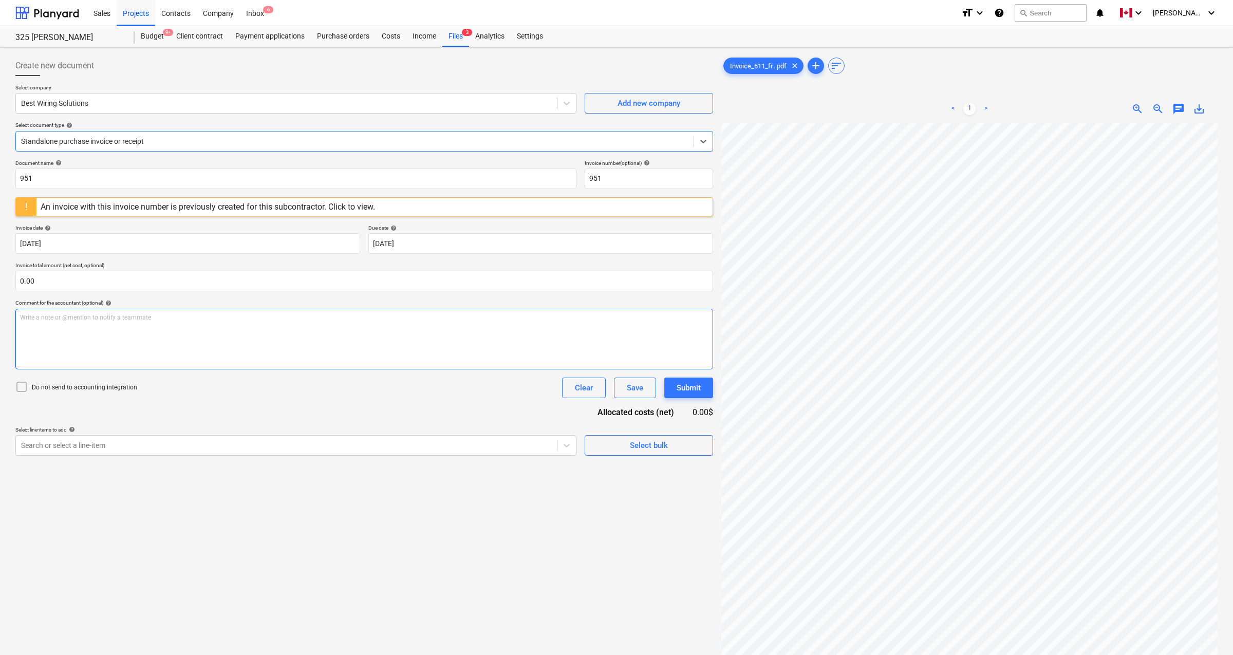
scroll to position [348, 296]
click at [107, 280] on input "0.00" at bounding box center [364, 281] width 698 height 21
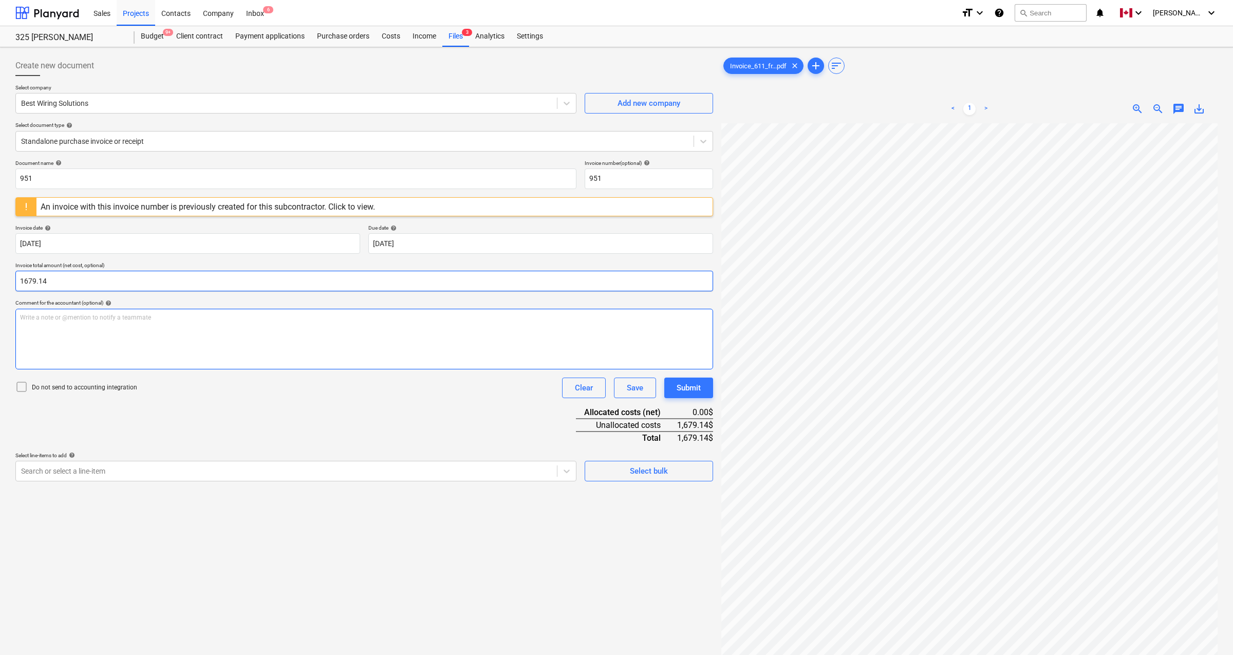
type input "1,679.14"
click at [130, 447] on div at bounding box center [286, 471] width 531 height 10
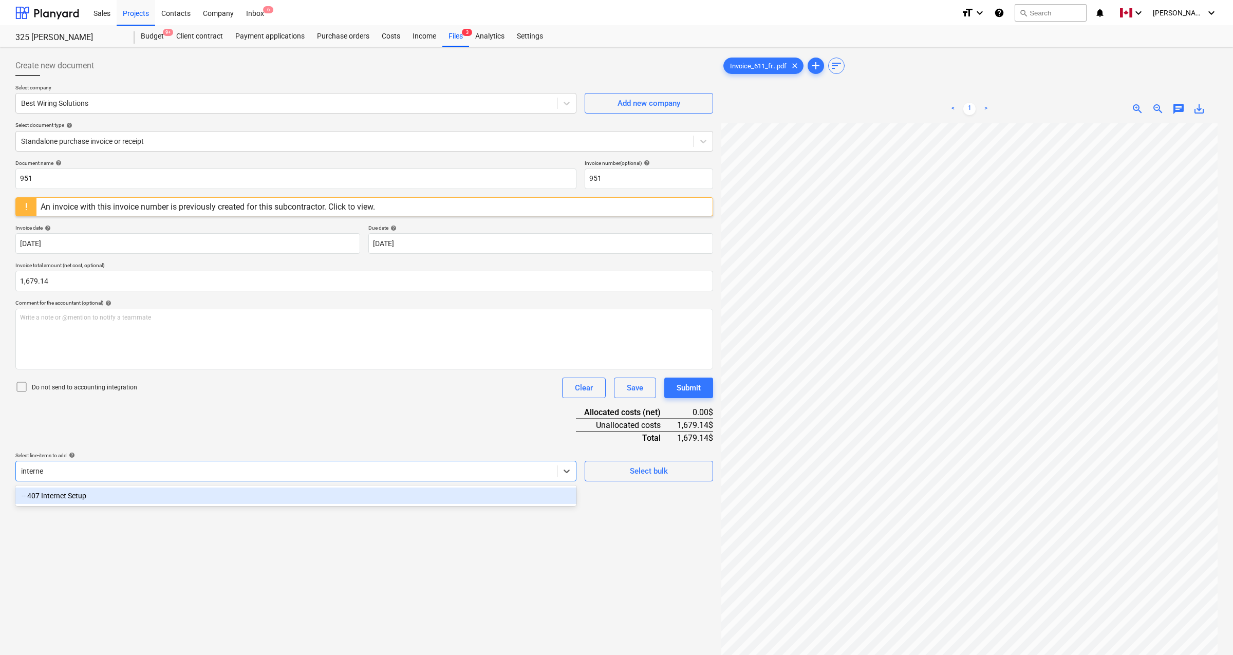
type input "internet"
click at [102, 447] on div "-- 407 Internet Setup" at bounding box center [295, 496] width 561 height 16
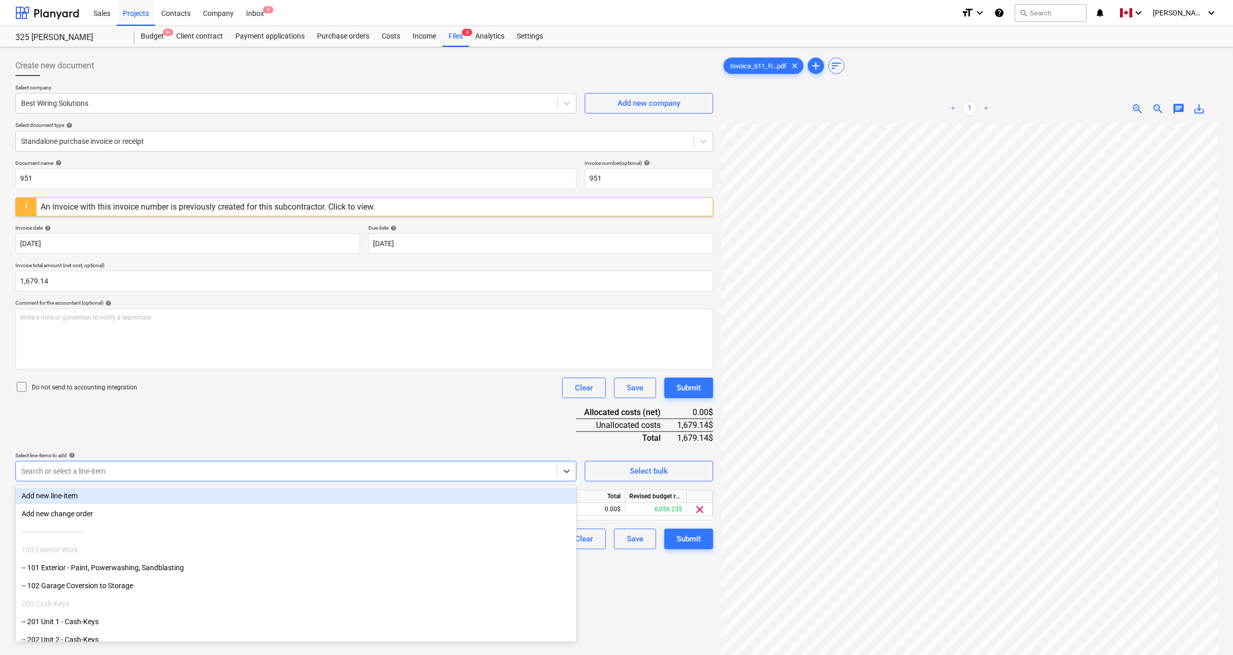
click at [245, 426] on div "Document name help 951 Invoice number (optional) help 951 An invoice with this …" at bounding box center [364, 355] width 698 height 390
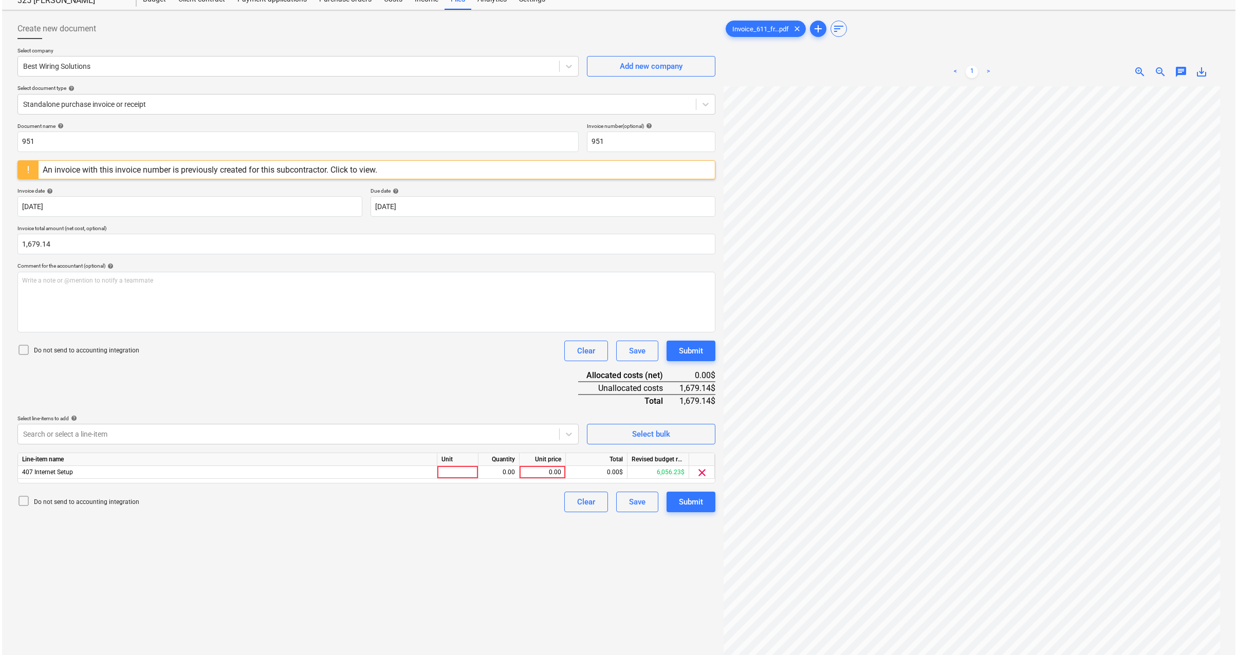
scroll to position [103, 0]
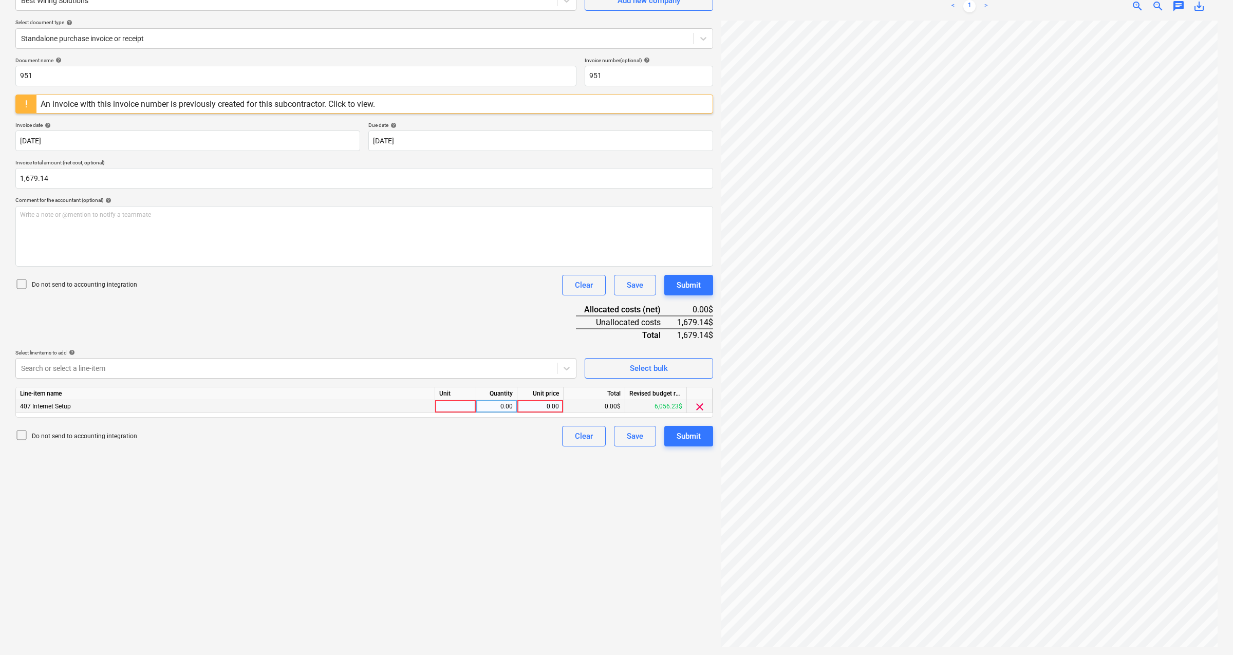
click at [448, 407] on div at bounding box center [455, 406] width 41 height 13
type input "pcs"
click at [528, 405] on div "0.00" at bounding box center [541, 406] width 38 height 13
click at [487, 407] on div "0.00" at bounding box center [497, 406] width 32 height 13
type input "1"
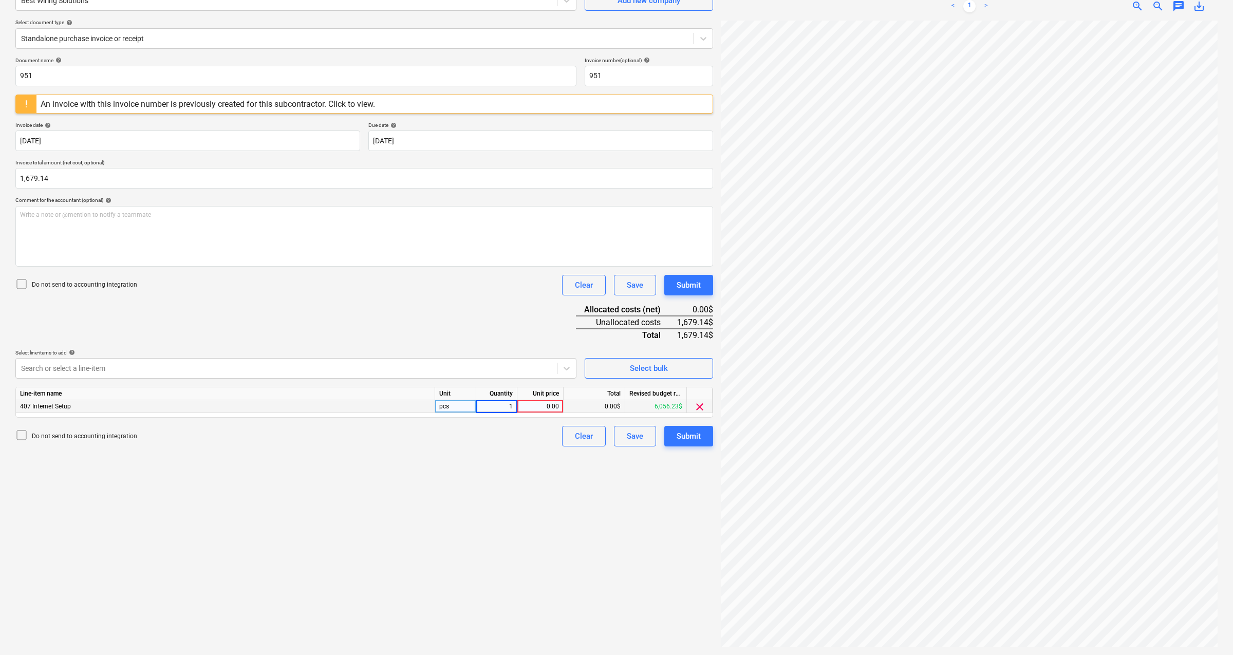
click at [532, 407] on div "0.00" at bounding box center [541, 406] width 38 height 13
type input "1679.14"
click at [517, 447] on div "Create new document Select company Best Wiring Solutions Add new company Select…" at bounding box center [364, 300] width 706 height 703
click at [688, 438] on div "Submit" at bounding box center [689, 436] width 24 height 13
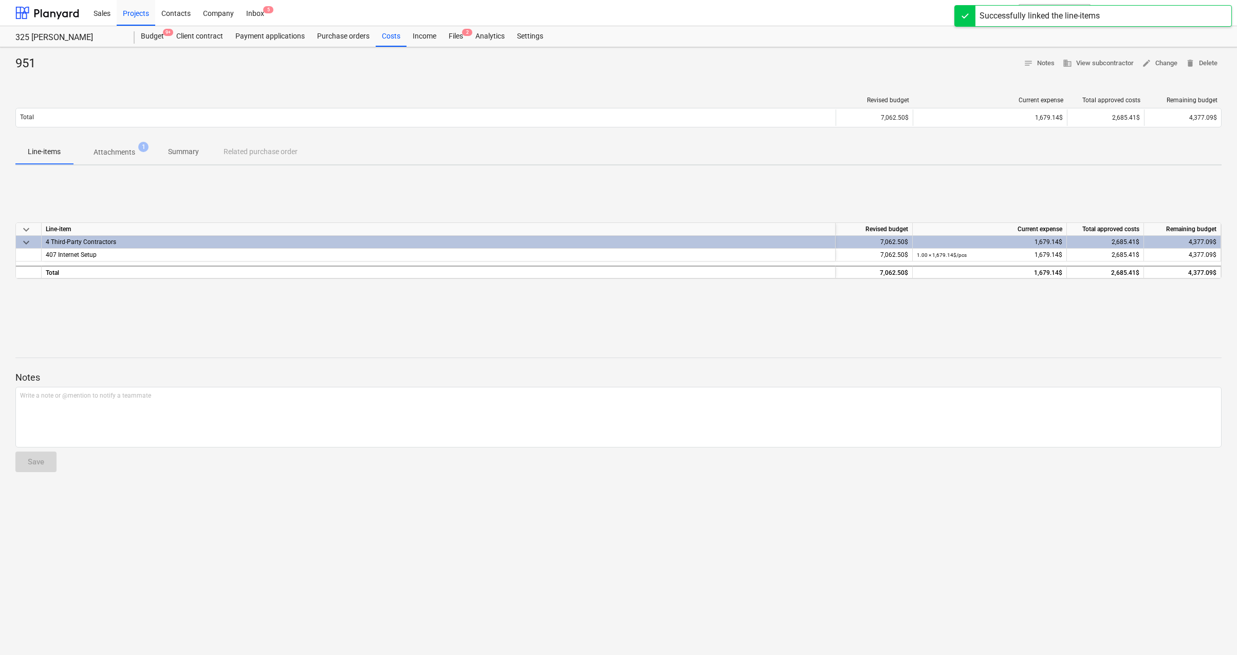
click at [262, 353] on div "Notes Write a note or @mention to notify a teammate ﻿ Save" at bounding box center [618, 412] width 1206 height 136
click at [320, 180] on div "keyboard_arrow_down Line-item Revised budget Current expense Total approved cos…" at bounding box center [618, 251] width 1206 height 154
click at [665, 447] on div "951 notes Notes business View subcontractor edit Change delete Delete Revised b…" at bounding box center [618, 351] width 1237 height 608
